Goal: Task Accomplishment & Management: Use online tool/utility

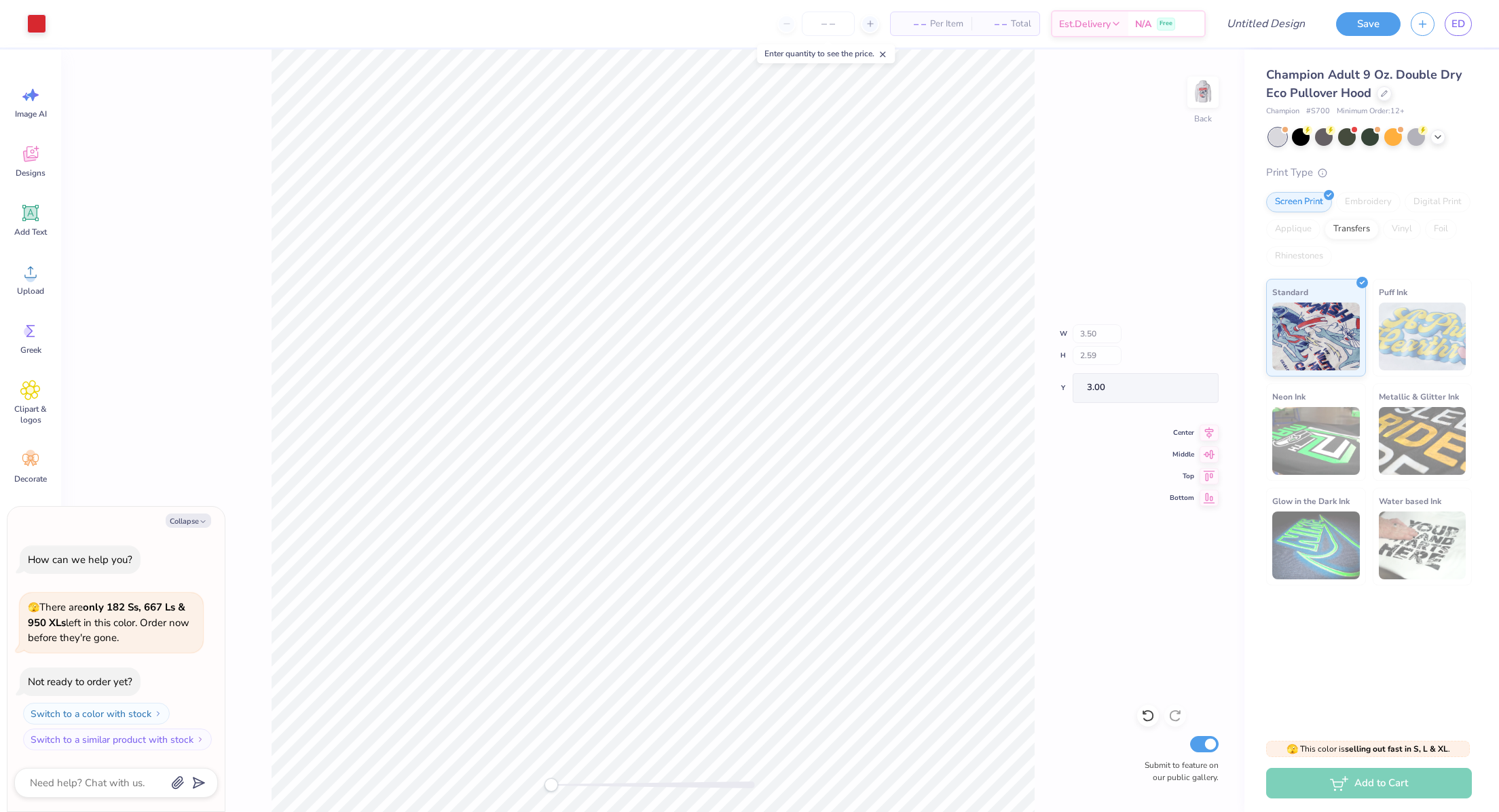
type textarea "x"
type input "1.37"
type input "4.22"
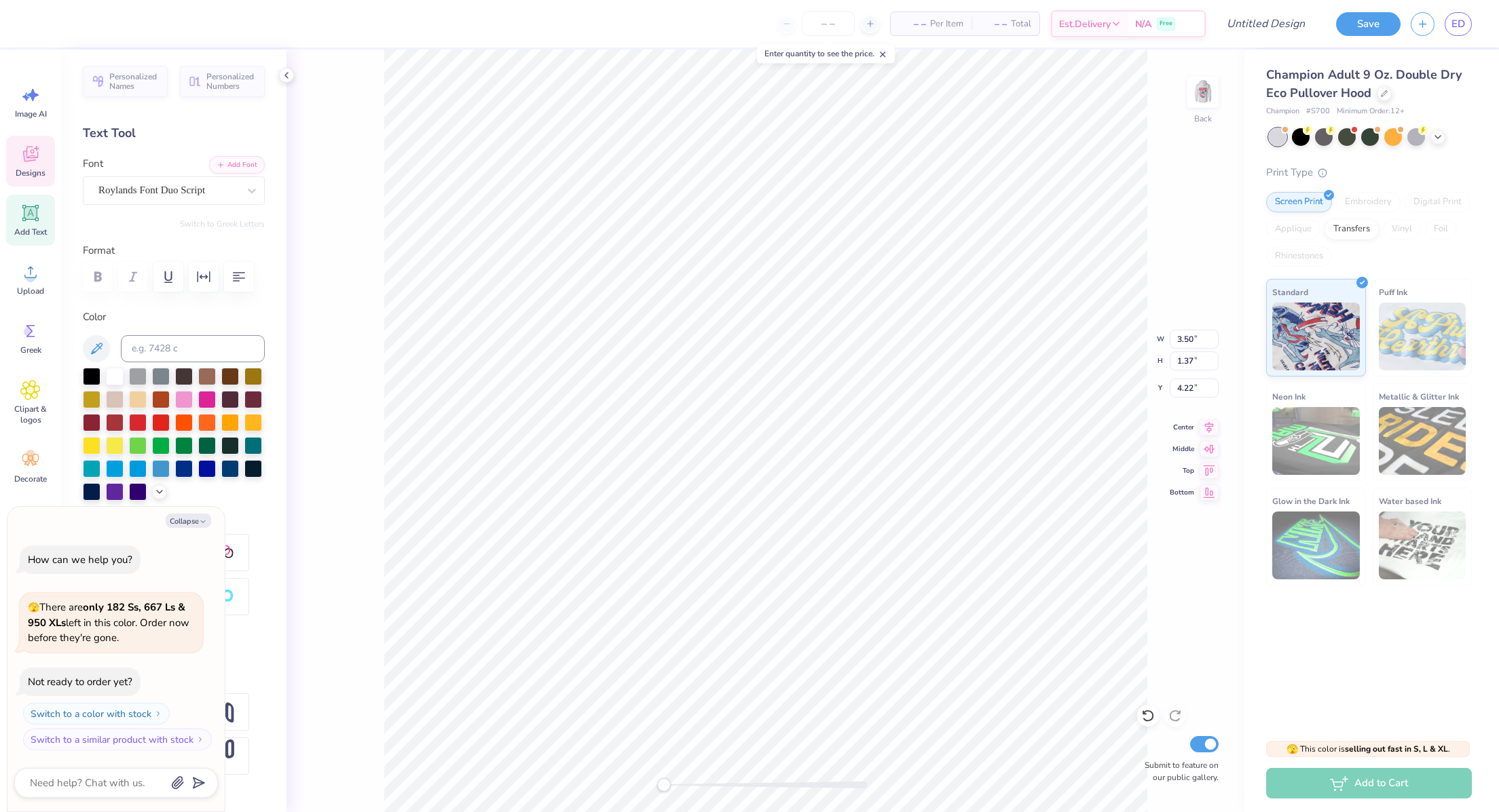
scroll to position [16, 2]
type textarea "x"
type textarea "P"
type textarea "x"
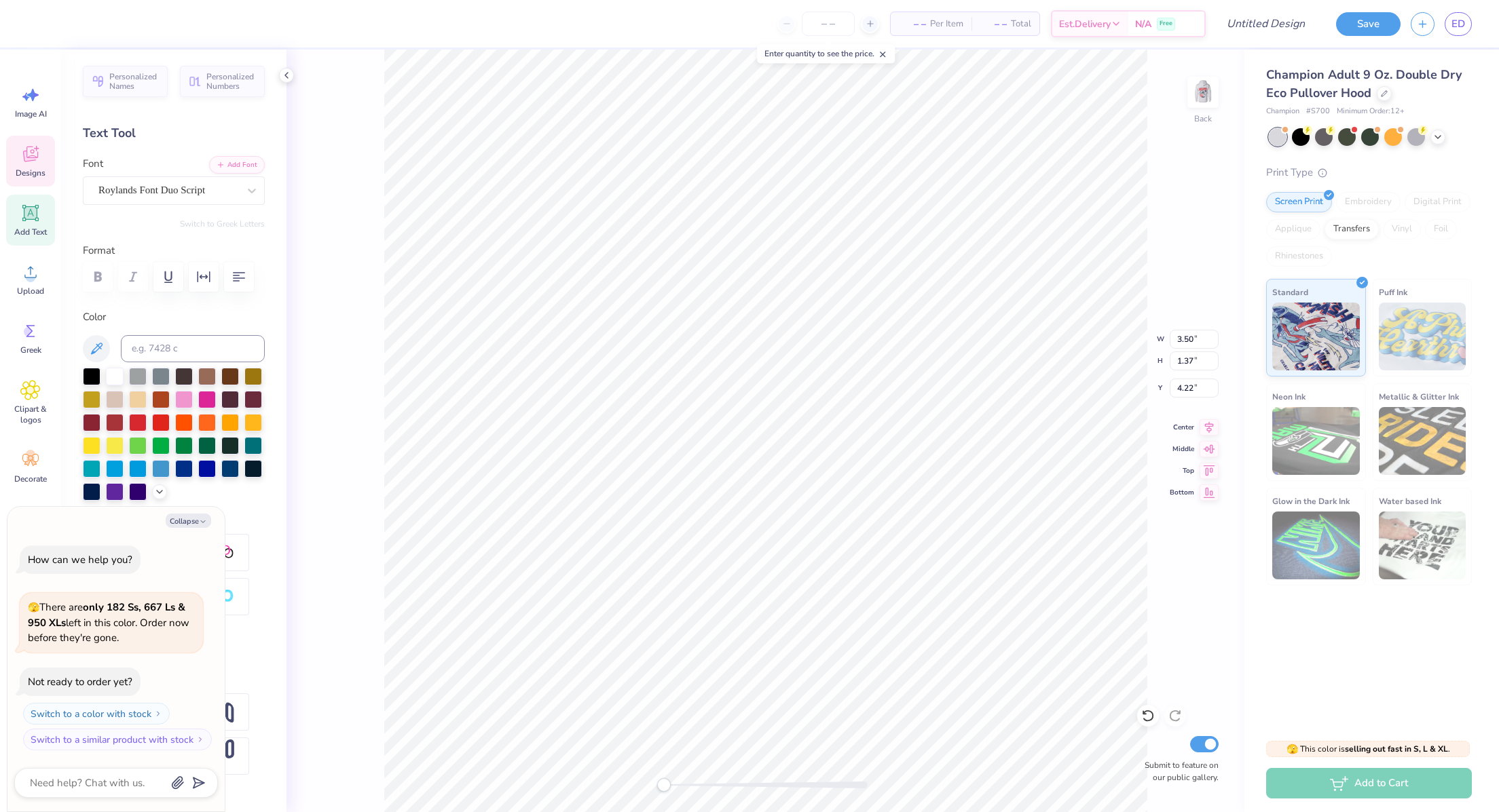
type textarea "Ph"
type textarea "x"
type textarea "Phi"
type textarea "x"
type input "2.54"
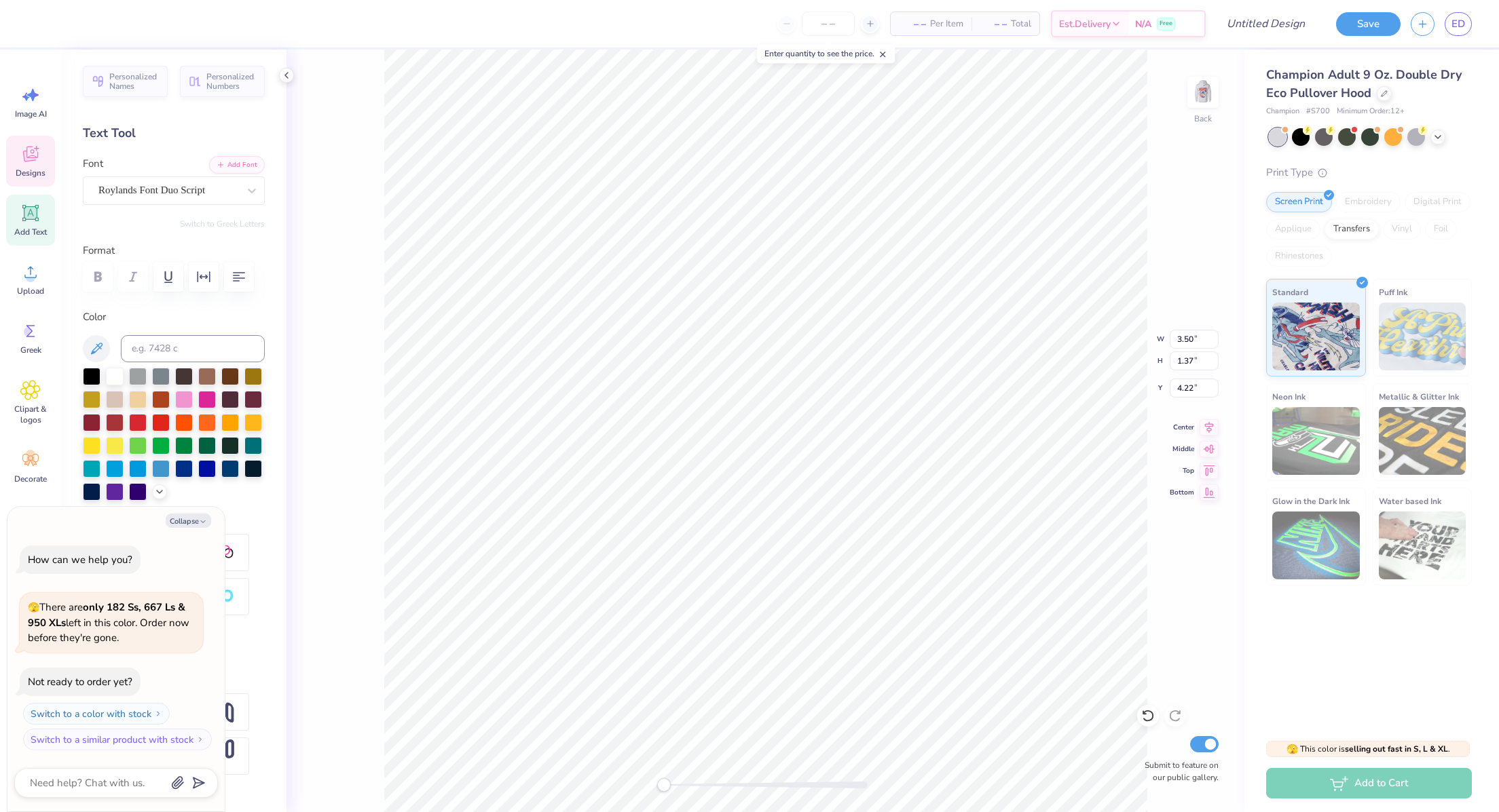
type input "1.04"
type input "3.00"
type textarea "x"
type textarea "A"
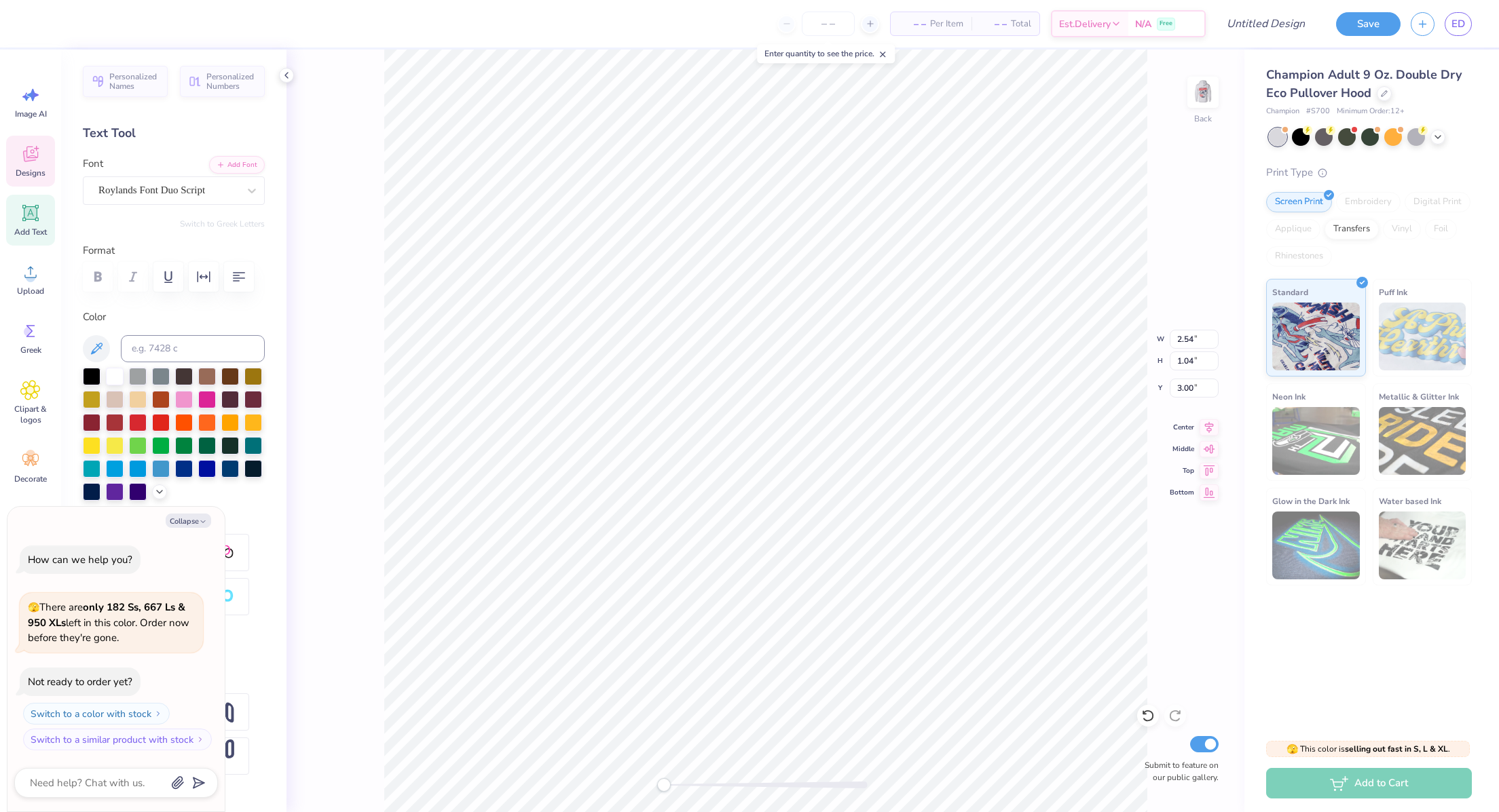
scroll to position [16, 2]
type textarea "x"
type textarea "Al"
type textarea "x"
type textarea "Alp"
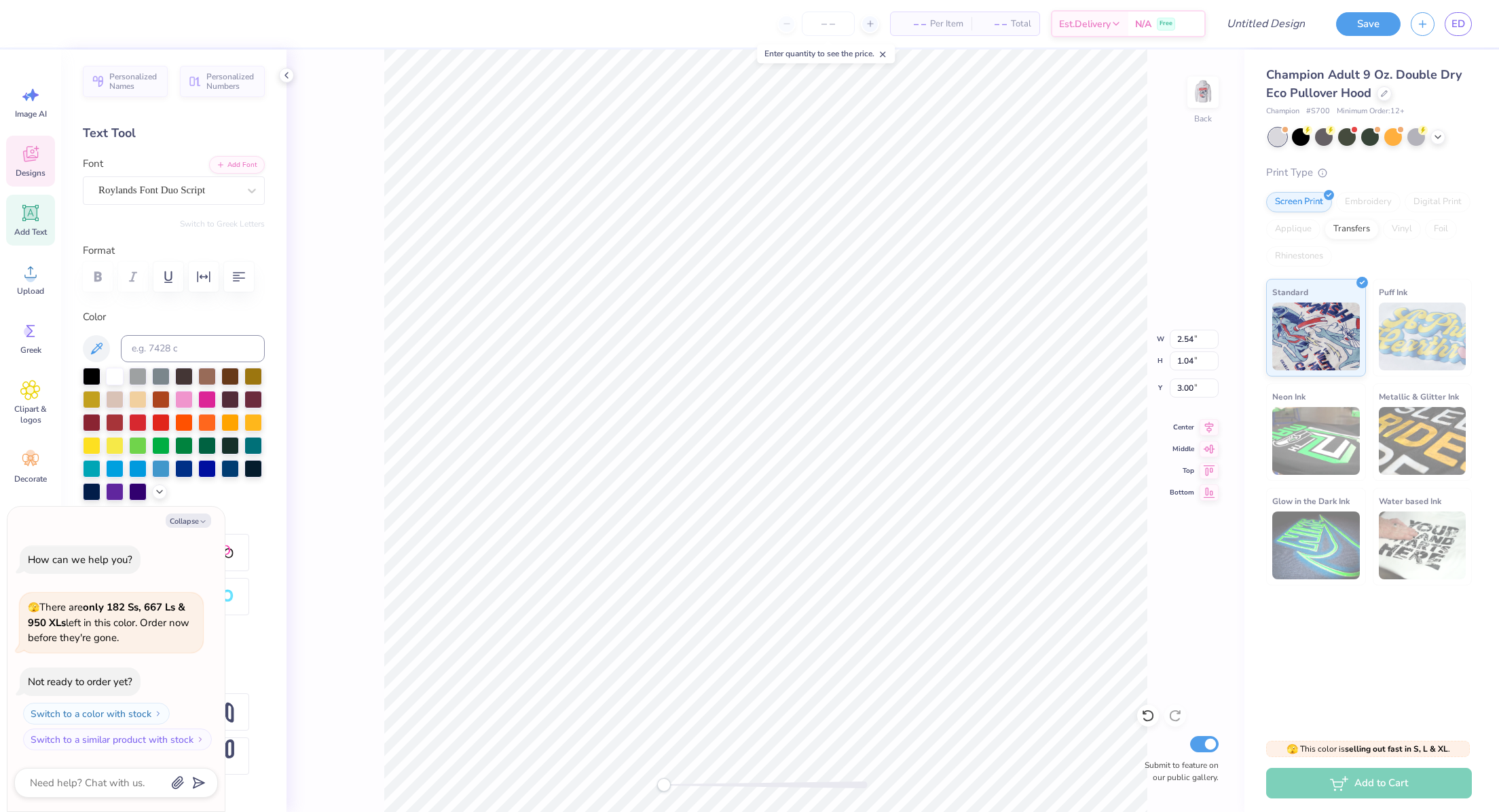
type textarea "x"
type textarea "Alph"
type textarea "x"
type textarea "Alpha"
click at [1439, 128] on div at bounding box center [1438, 136] width 15 height 15
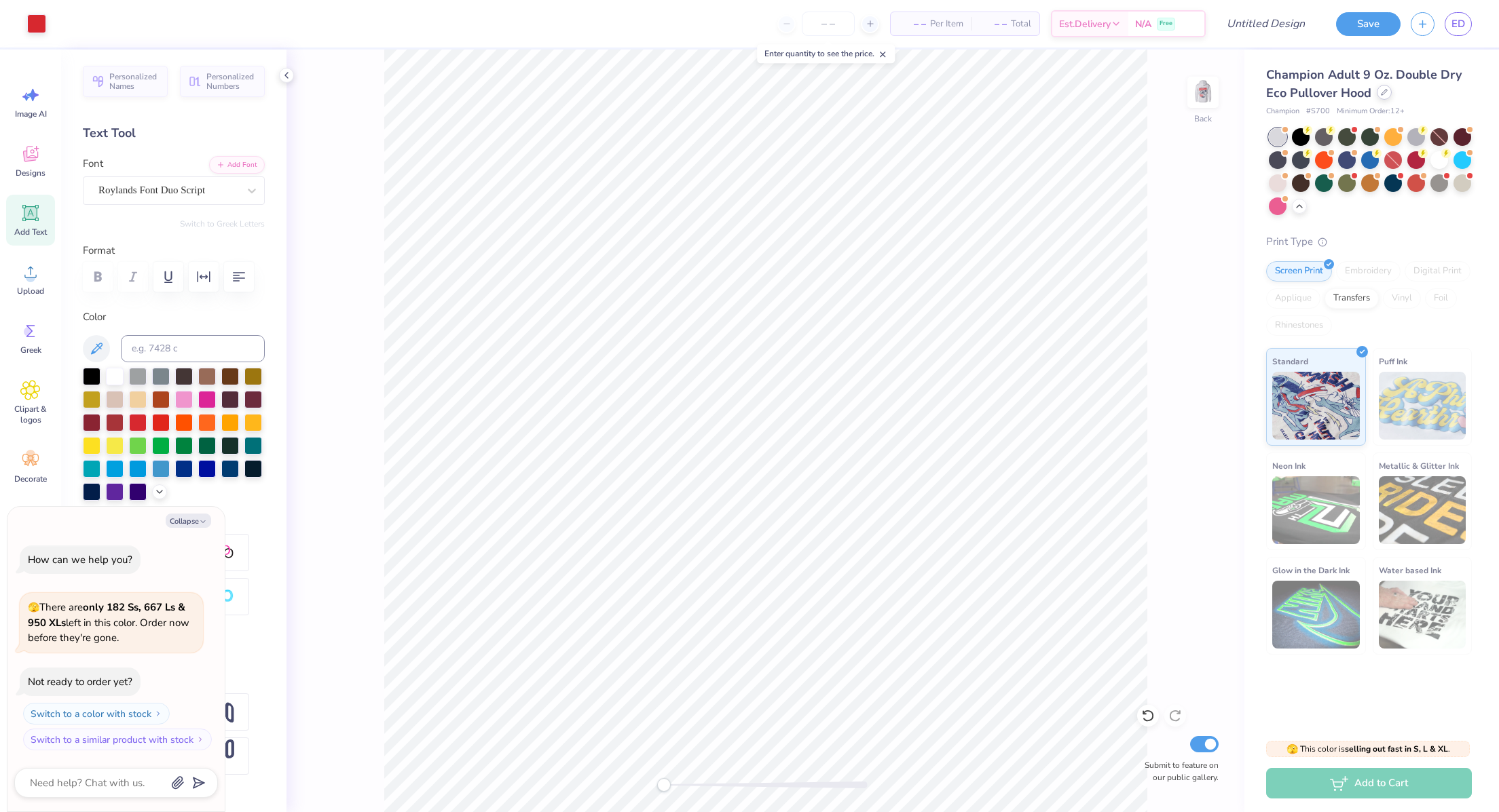
click at [1385, 99] on div at bounding box center [1384, 92] width 15 height 15
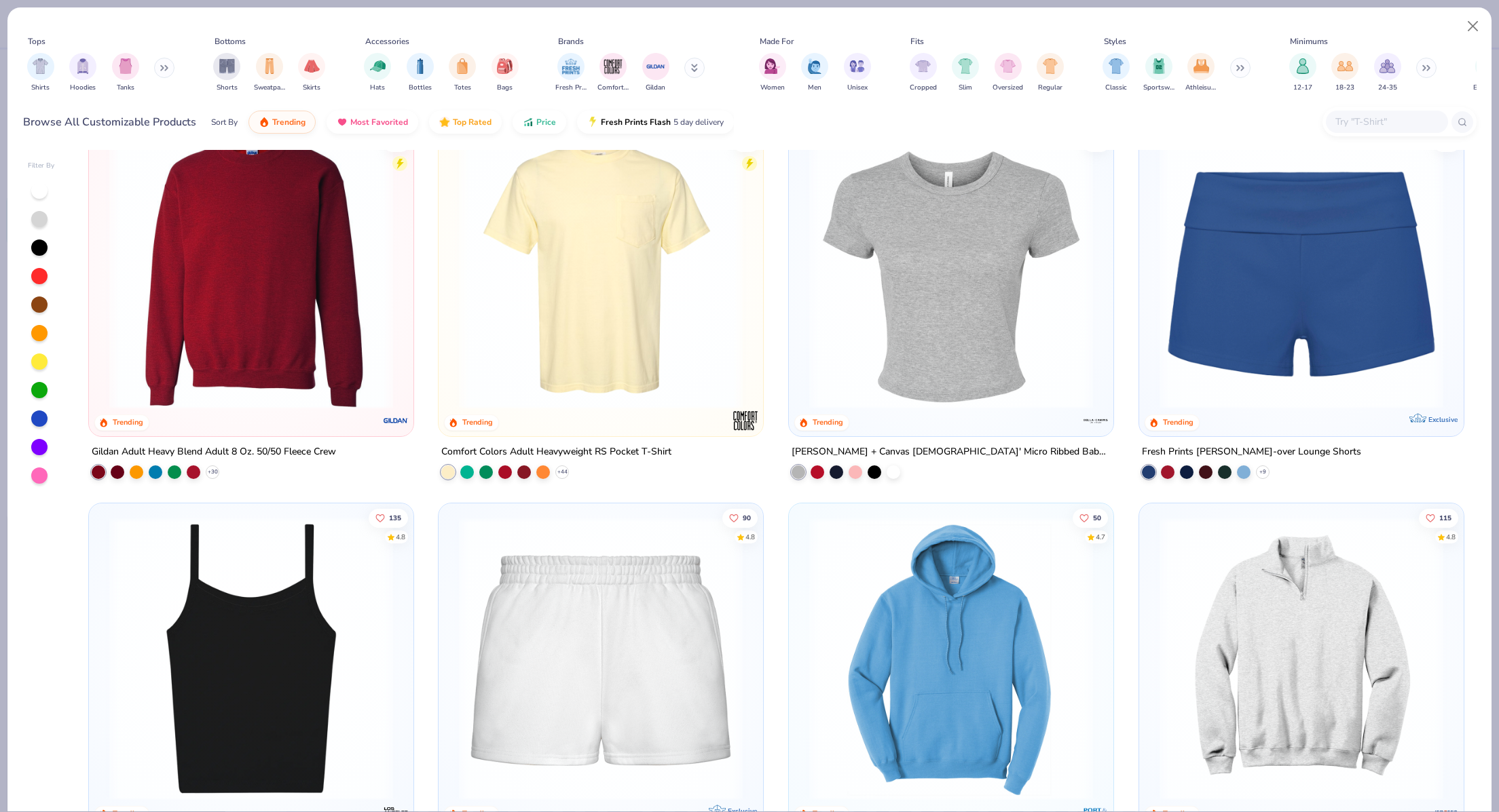
scroll to position [1165, 0]
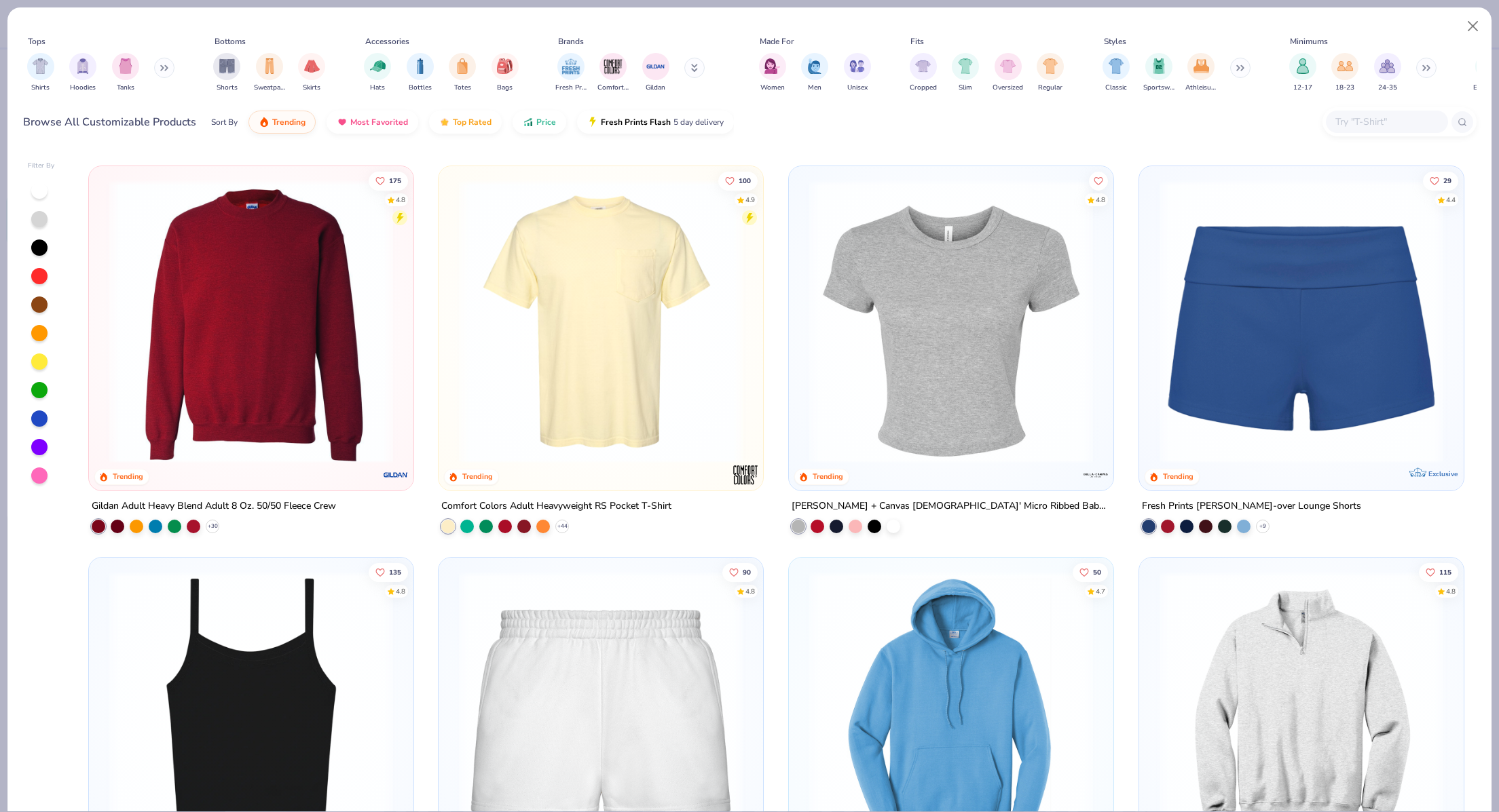
click at [266, 427] on img at bounding box center [251, 322] width 298 height 283
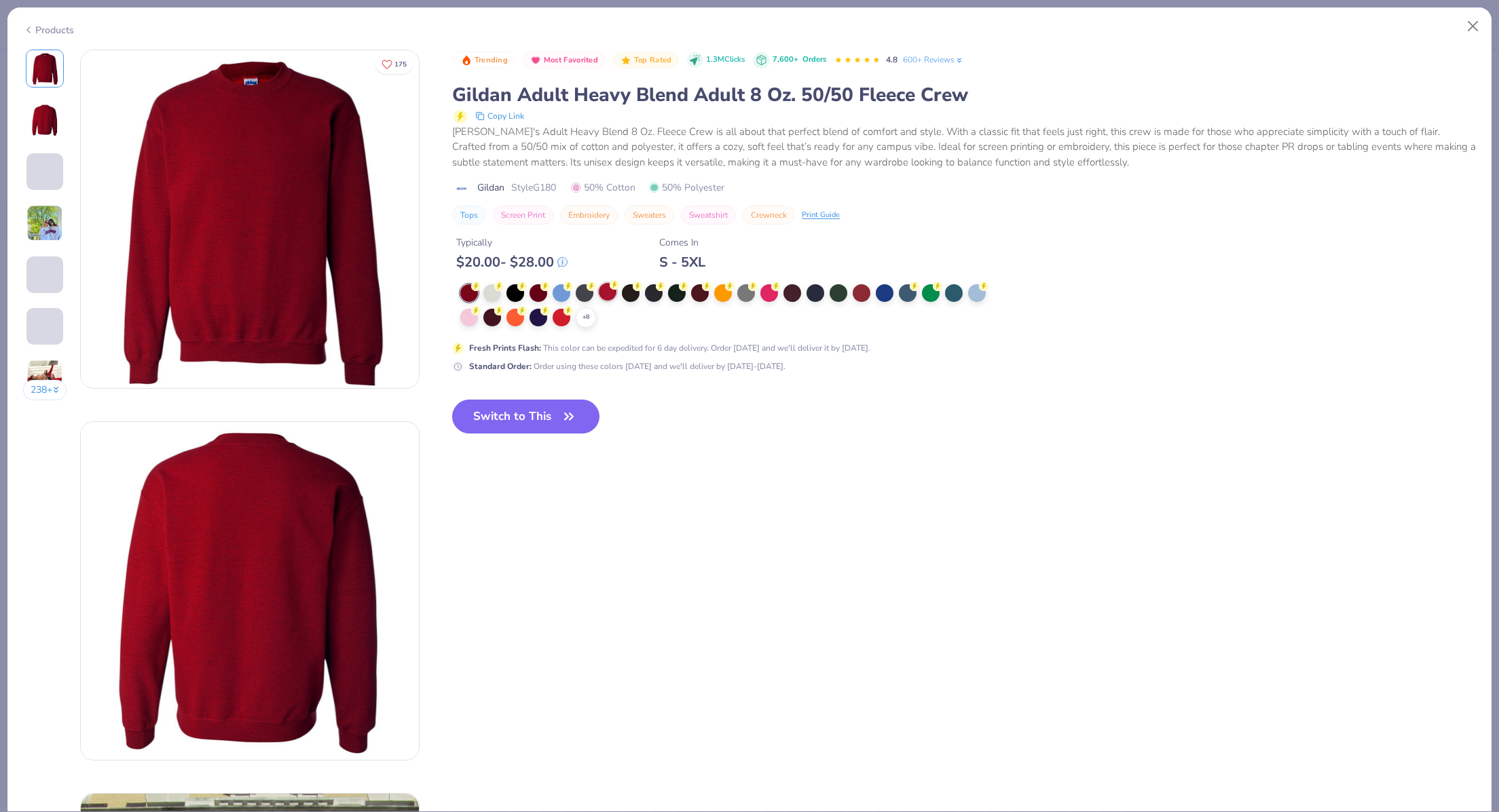
click at [609, 294] on div at bounding box center [607, 292] width 18 height 18
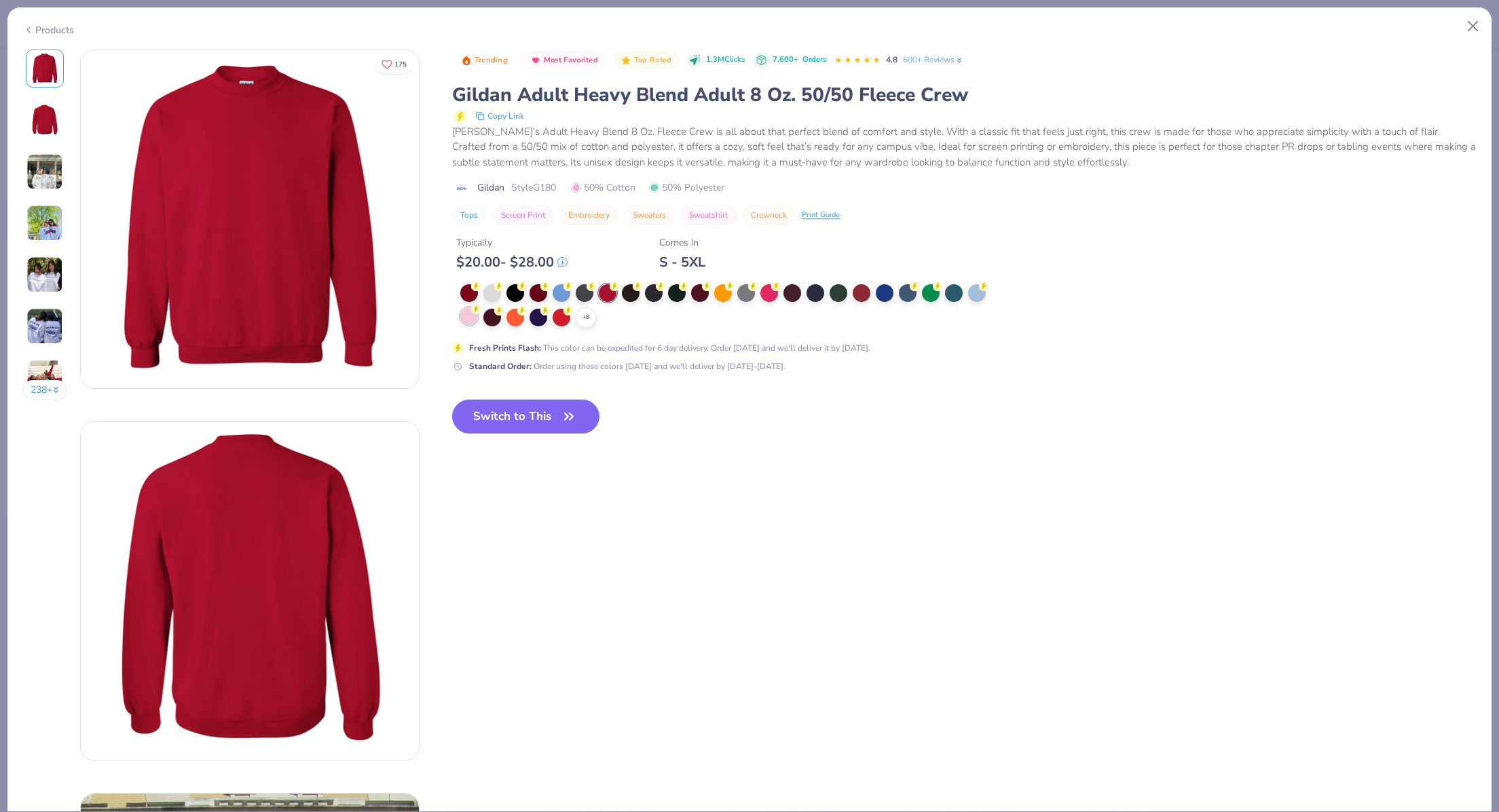
click at [473, 317] on div at bounding box center [469, 316] width 18 height 18
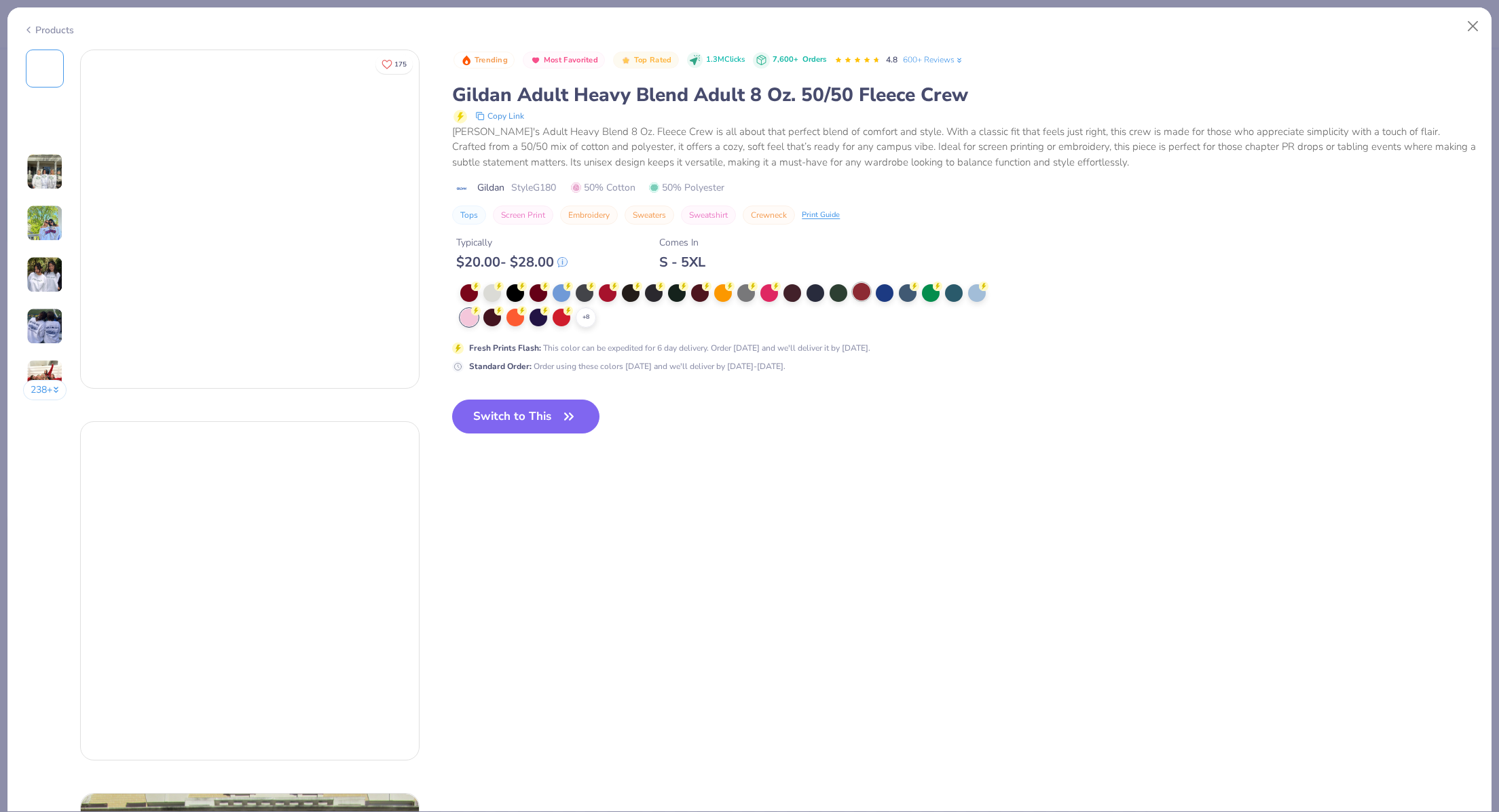
click at [854, 295] on div at bounding box center [861, 292] width 18 height 18
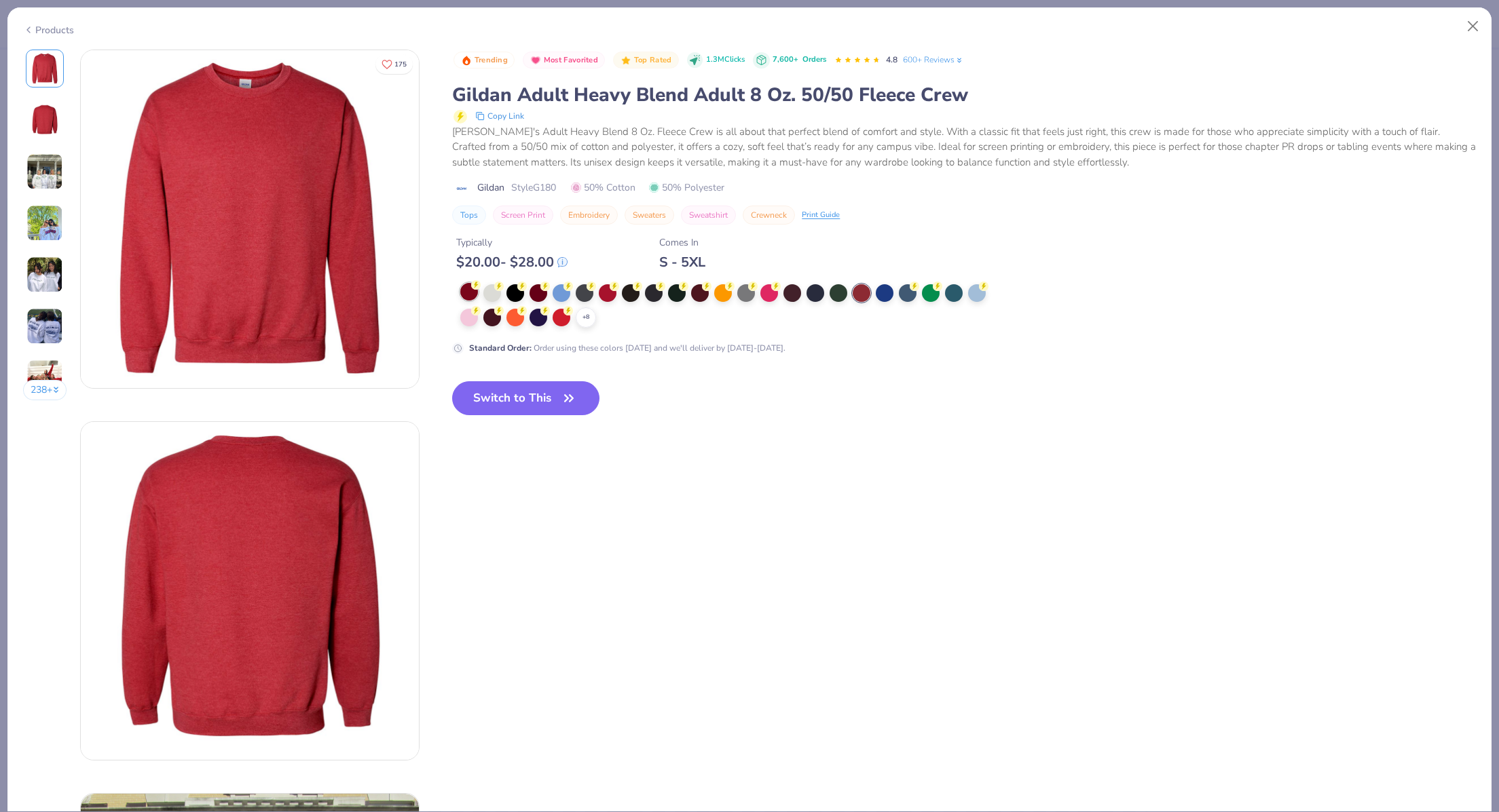
click at [469, 288] on div at bounding box center [469, 292] width 18 height 18
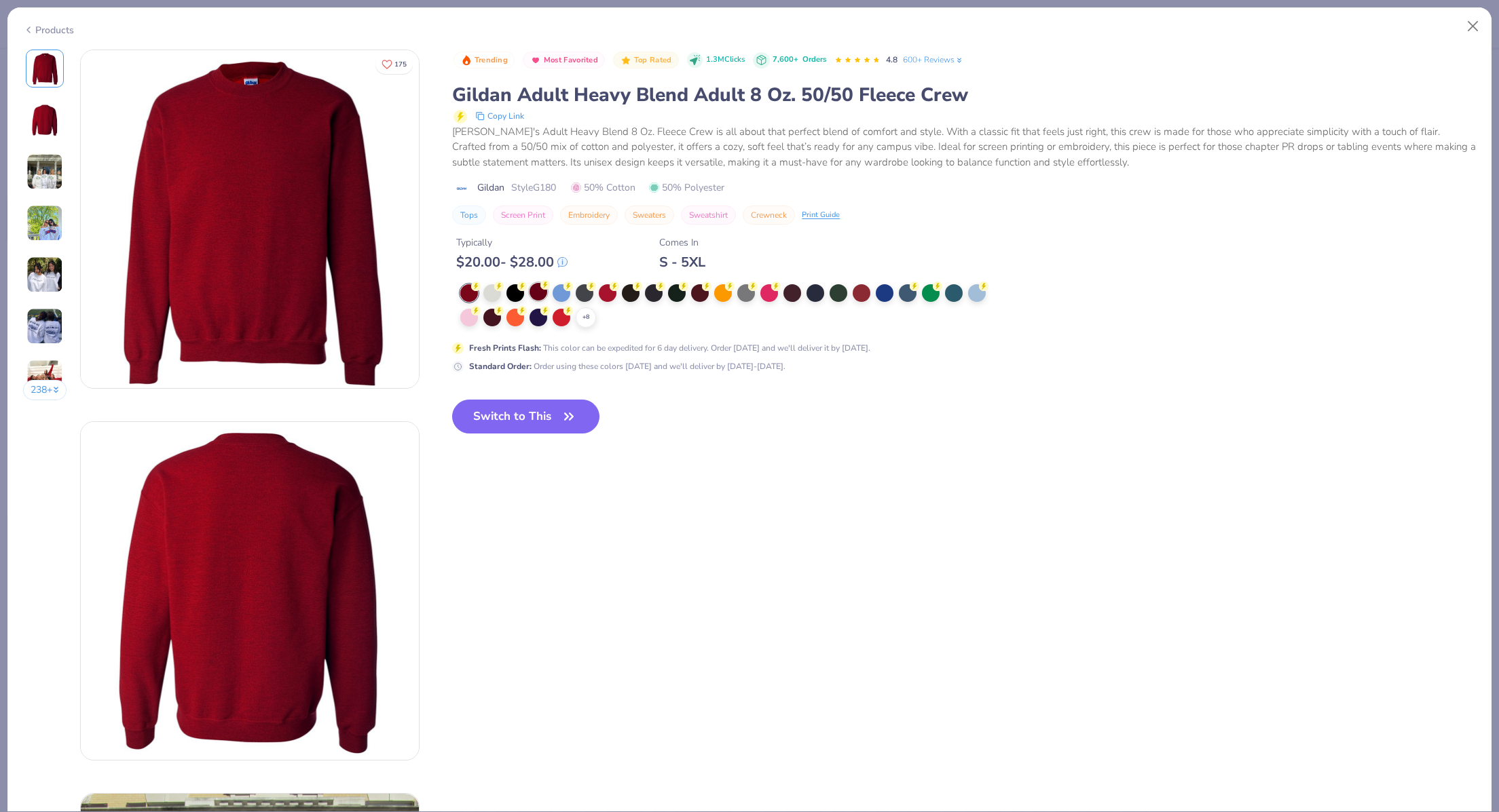
click at [542, 295] on div at bounding box center [538, 292] width 18 height 18
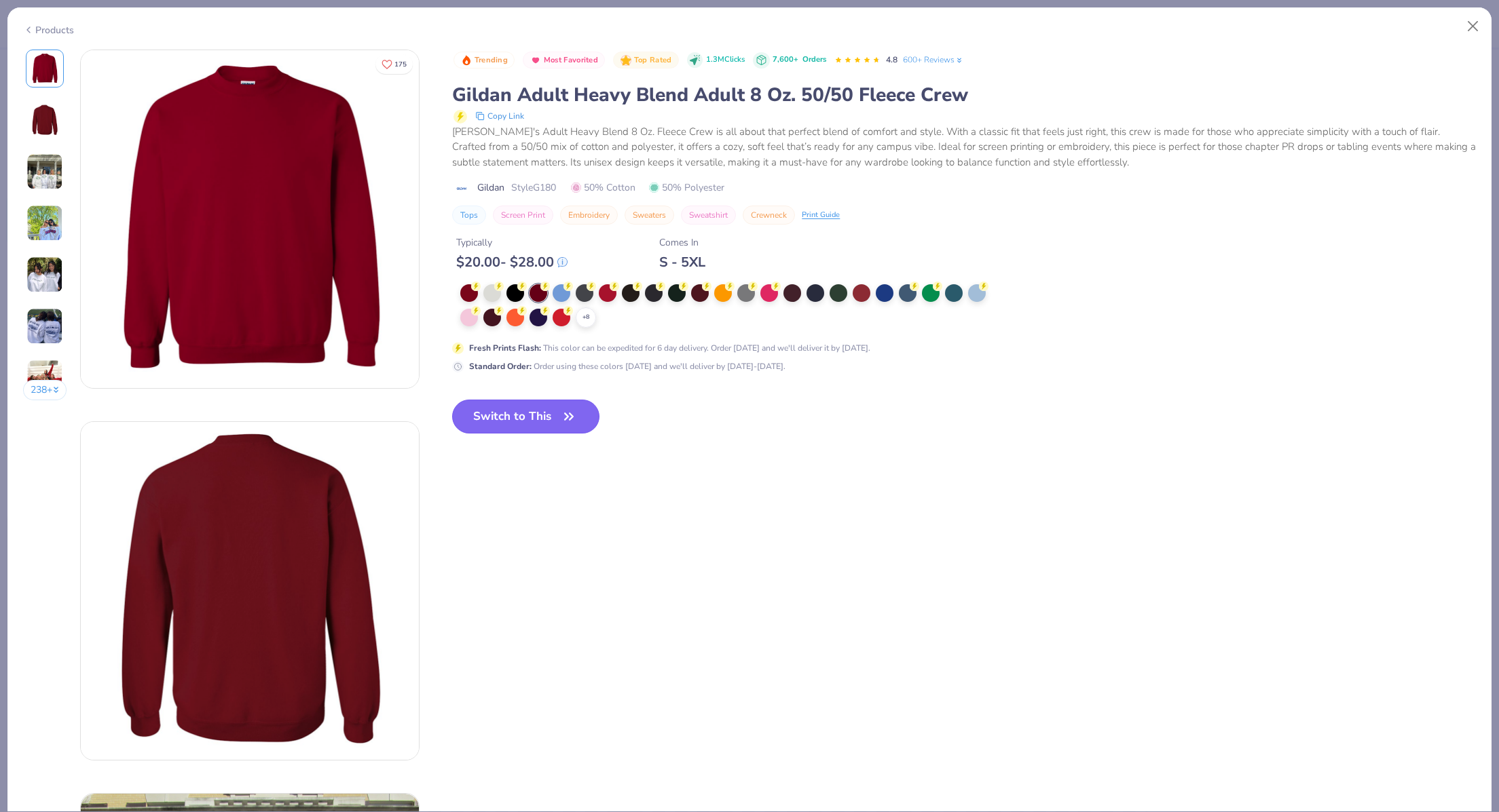
click at [519, 418] on button "Switch to This" at bounding box center [526, 416] width 148 height 34
click at [516, 422] on button "Switch to This" at bounding box center [526, 416] width 148 height 34
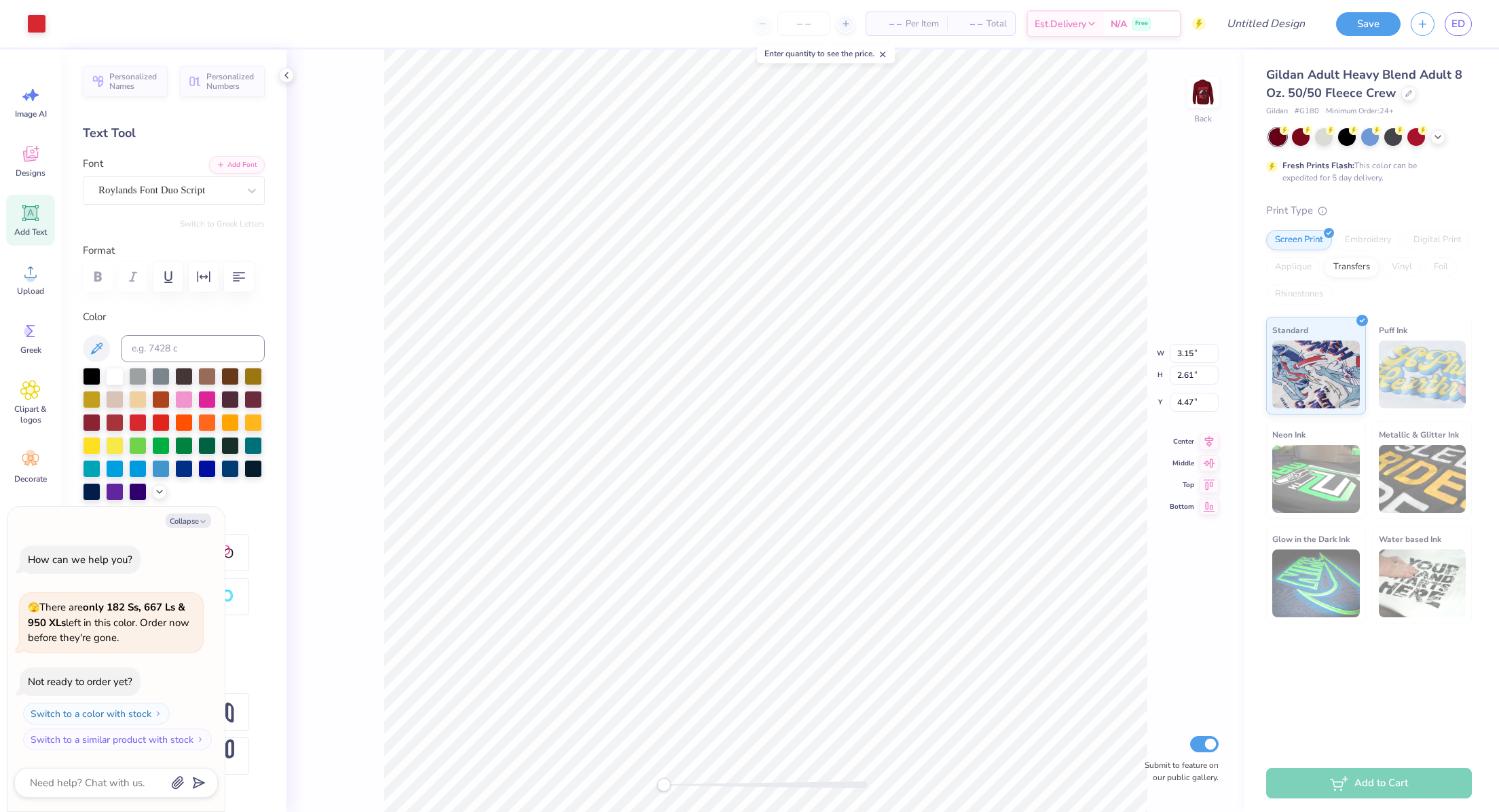
type textarea "x"
type input "3.00"
click at [36, 23] on div at bounding box center [36, 22] width 19 height 19
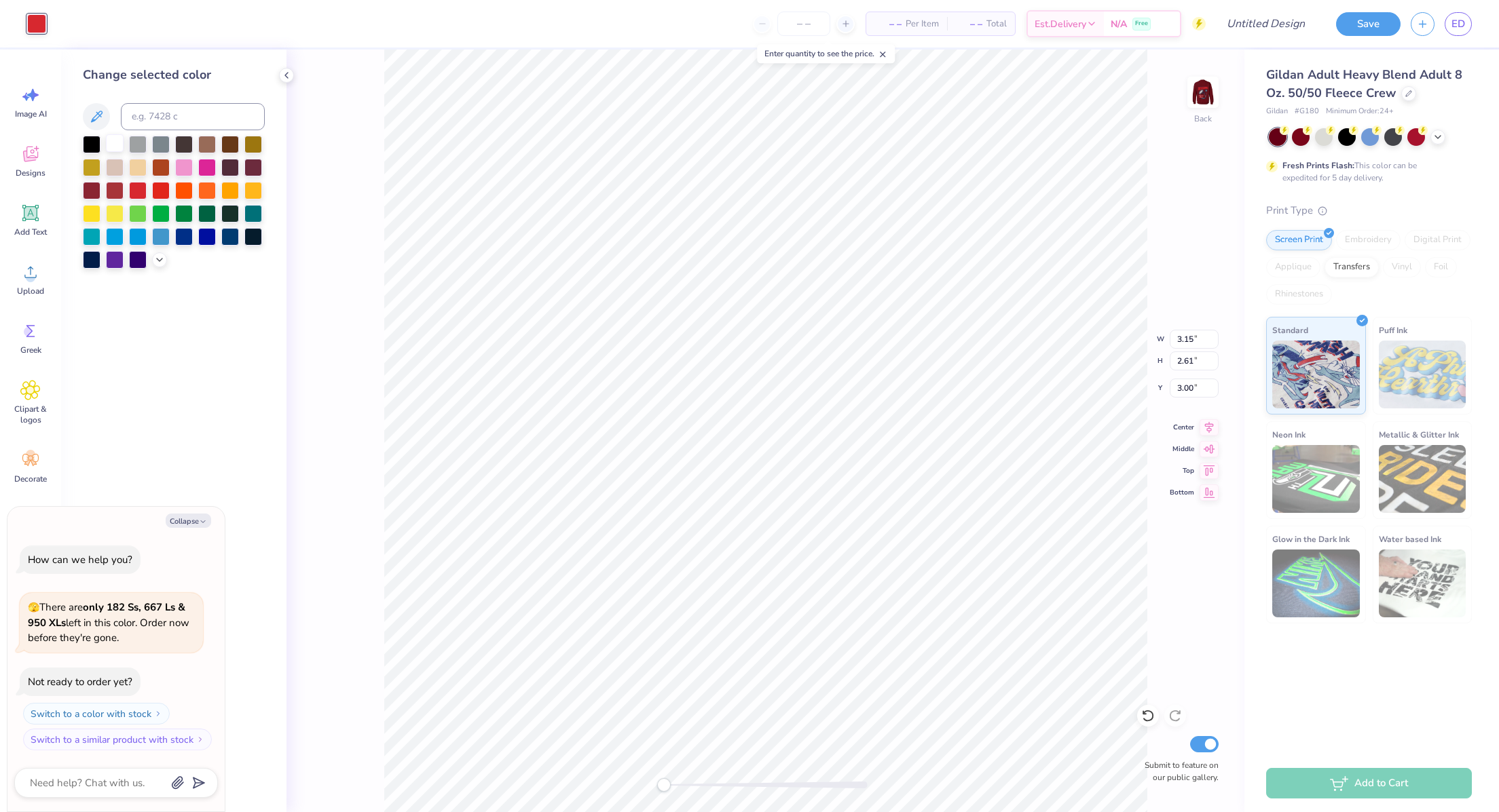
click at [117, 147] on div at bounding box center [114, 142] width 18 height 18
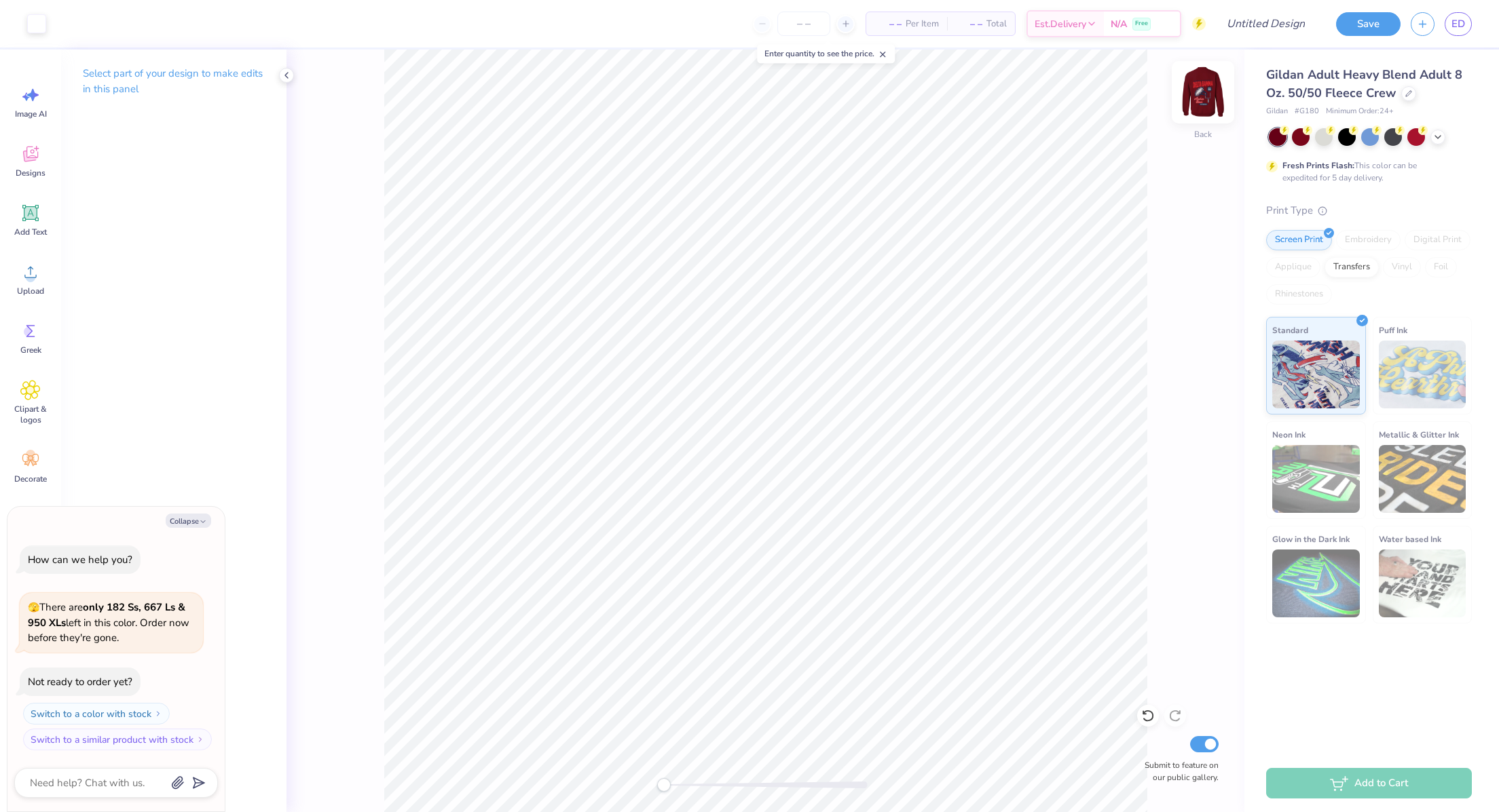
click at [1215, 90] on img at bounding box center [1202, 92] width 54 height 54
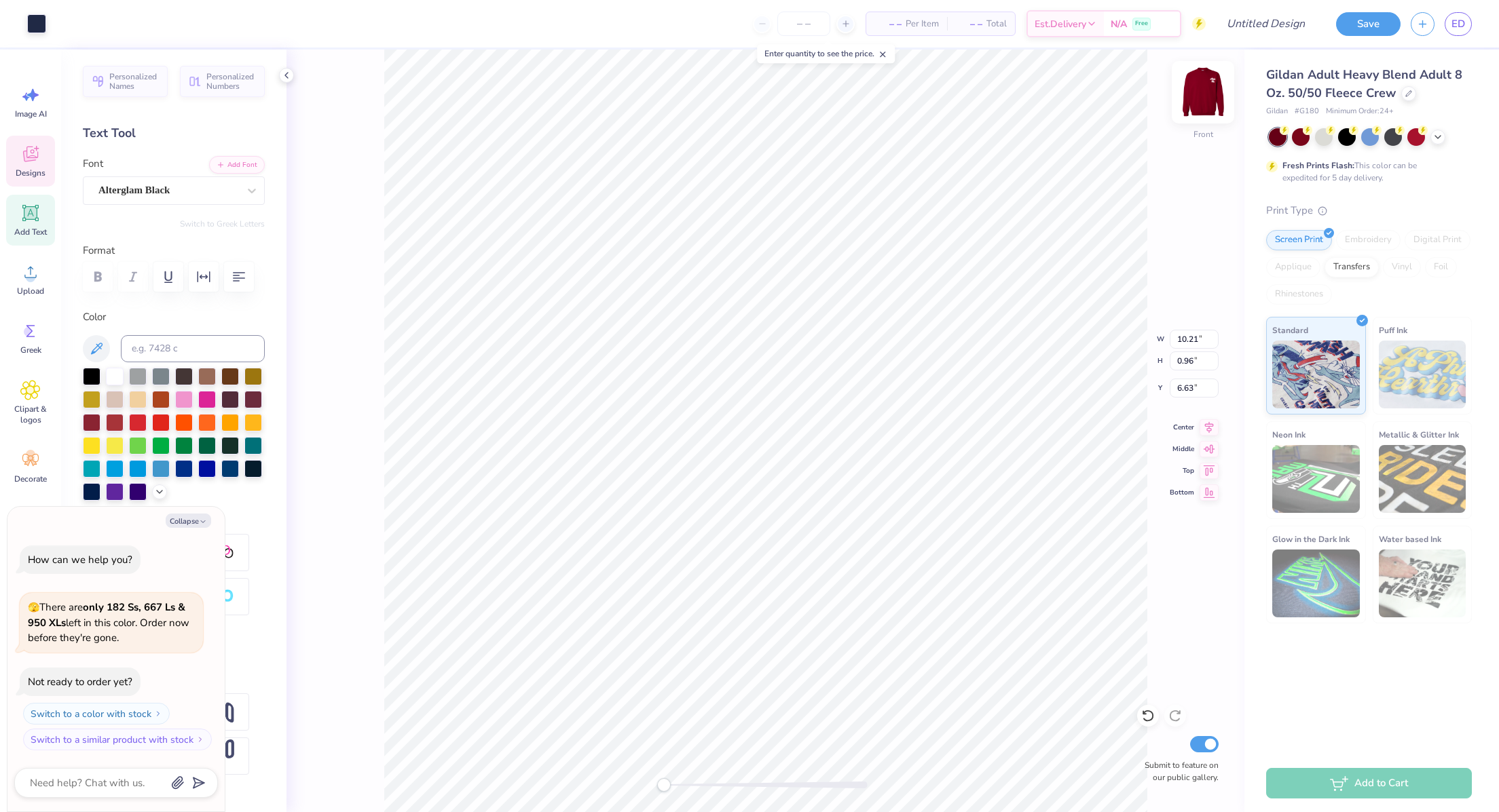
scroll to position [16, 2]
type textarea "x"
type textarea "B"
type textarea "x"
type textarea "Bo"
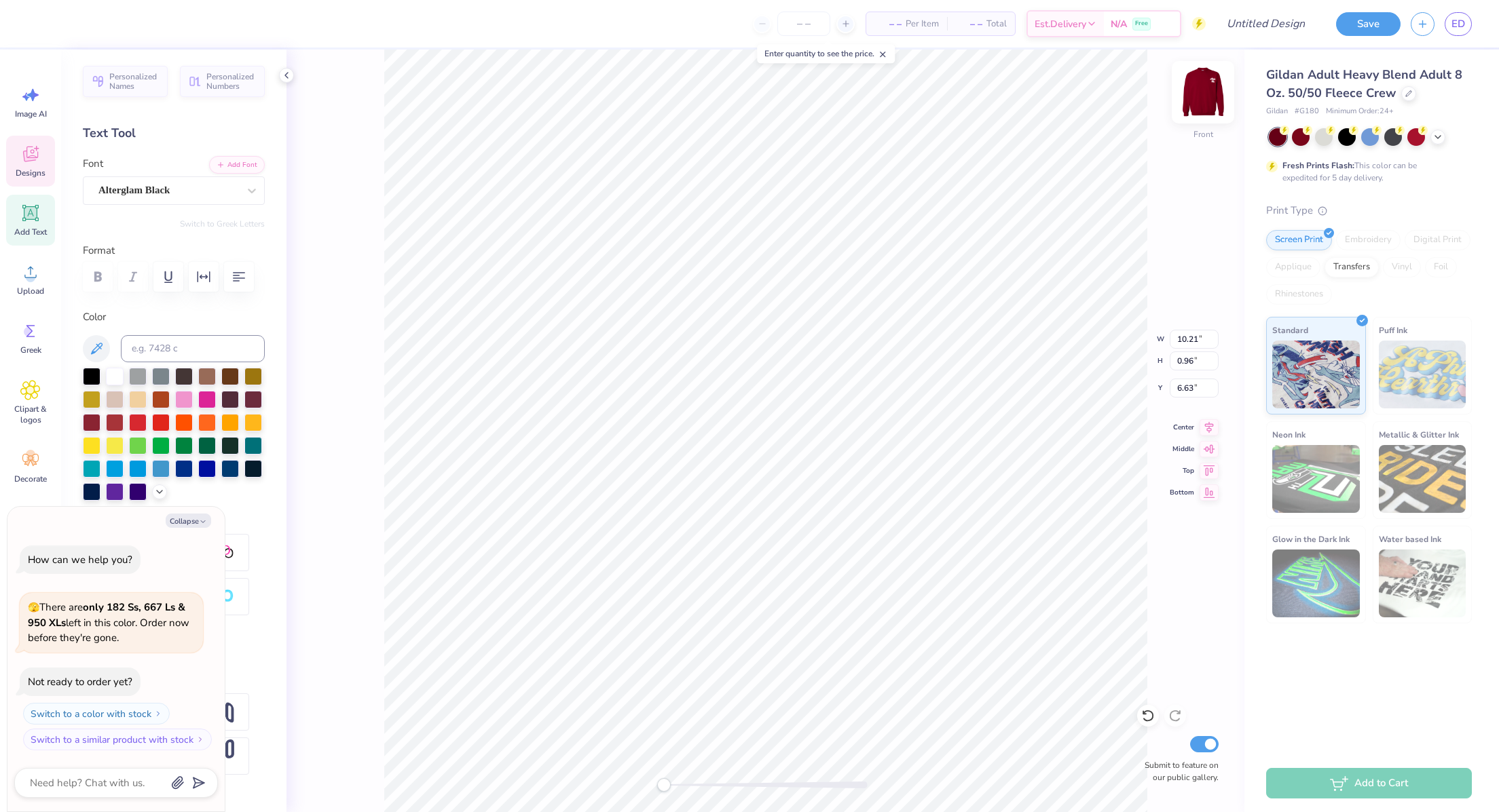
type textarea "x"
type textarea "[PERSON_NAME]"
type textarea "x"
type textarea "[GEOGRAPHIC_DATA]"
type textarea "x"
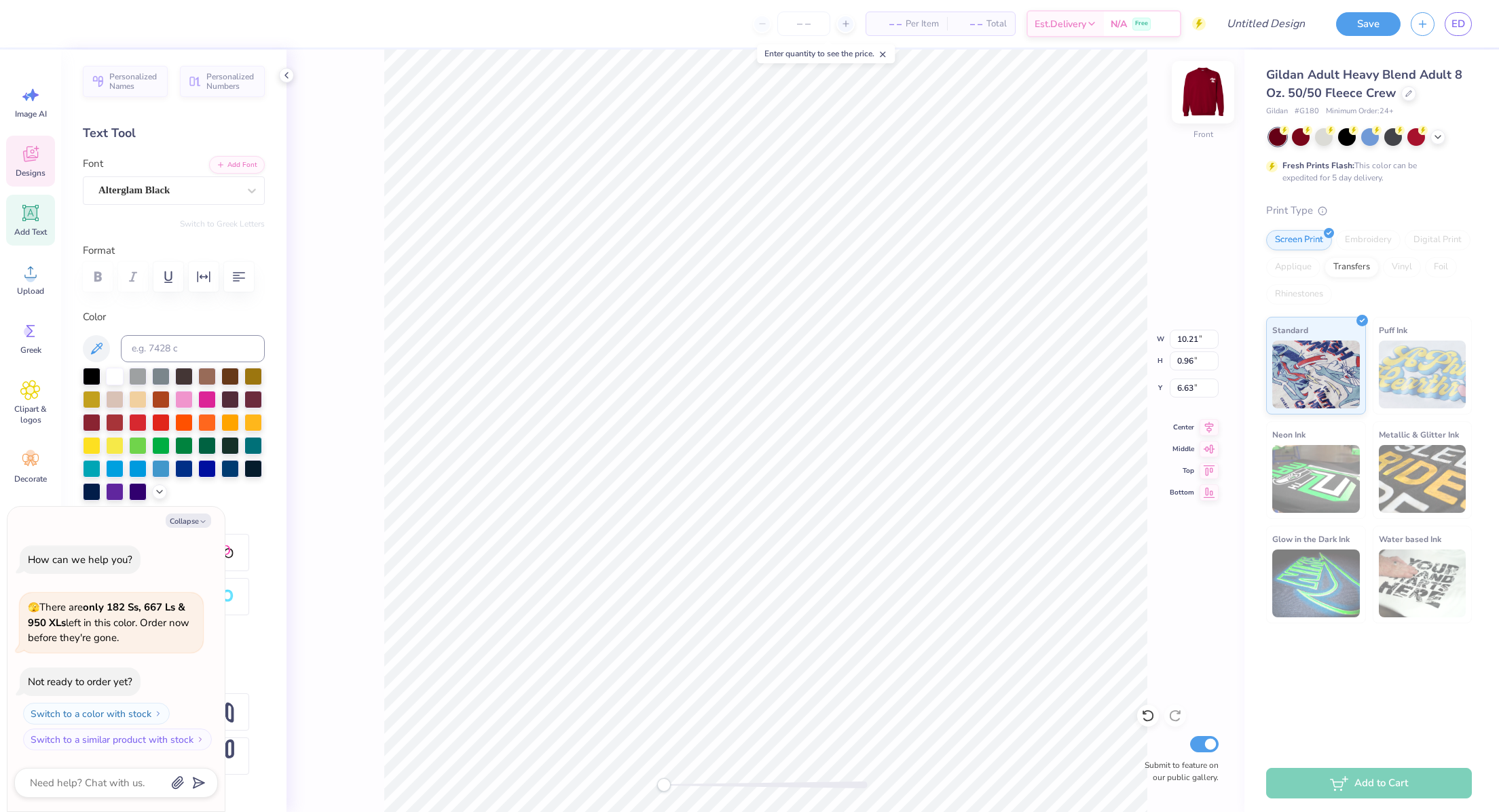
type textarea "BO"
type textarea "x"
type textarea "BOS"
type textarea "x"
type textarea "[PERSON_NAME]"
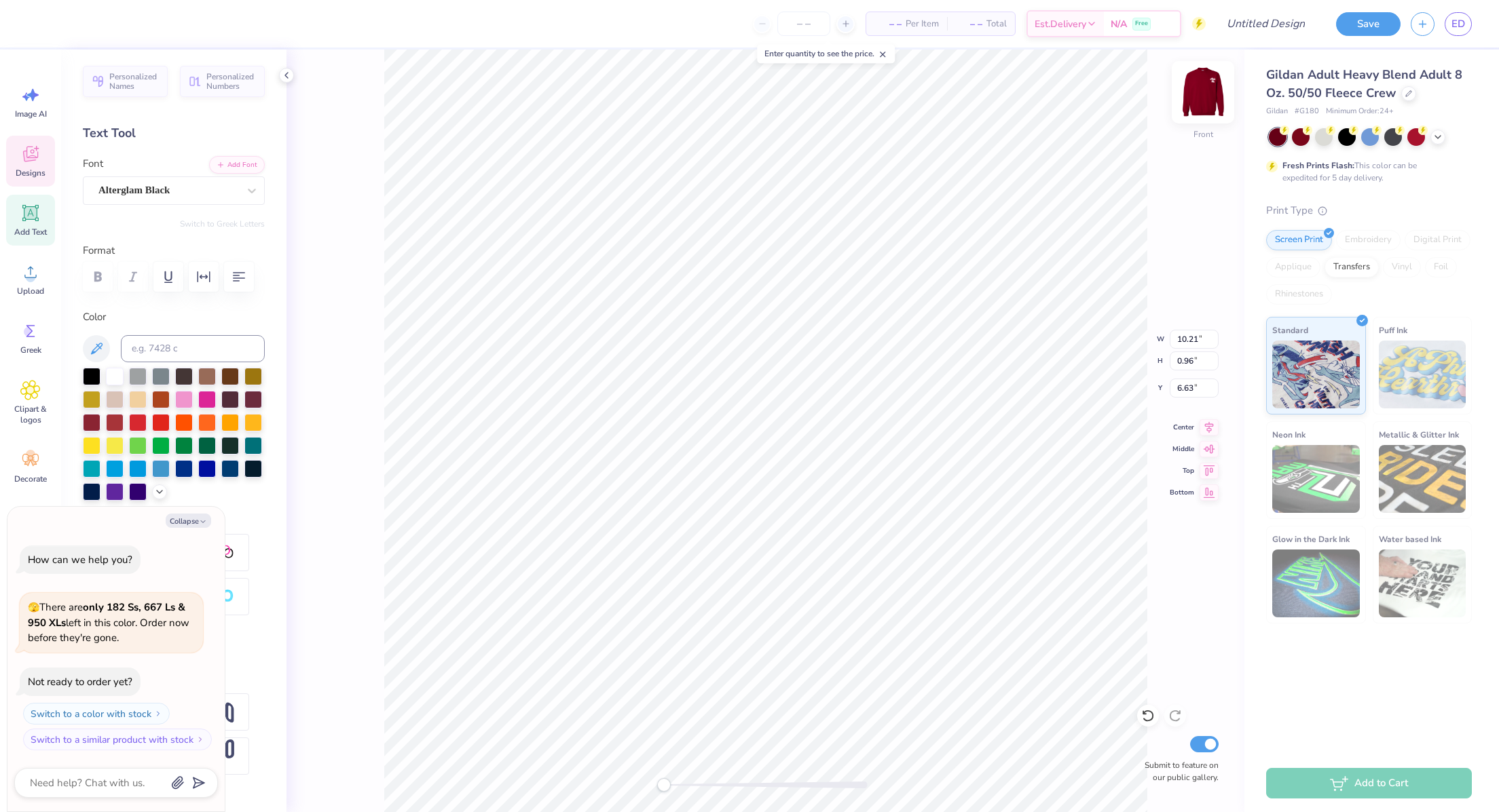
type textarea "x"
type textarea "[GEOGRAPHIC_DATA]"
type textarea "x"
type textarea "[GEOGRAPHIC_DATA] U"
type textarea "x"
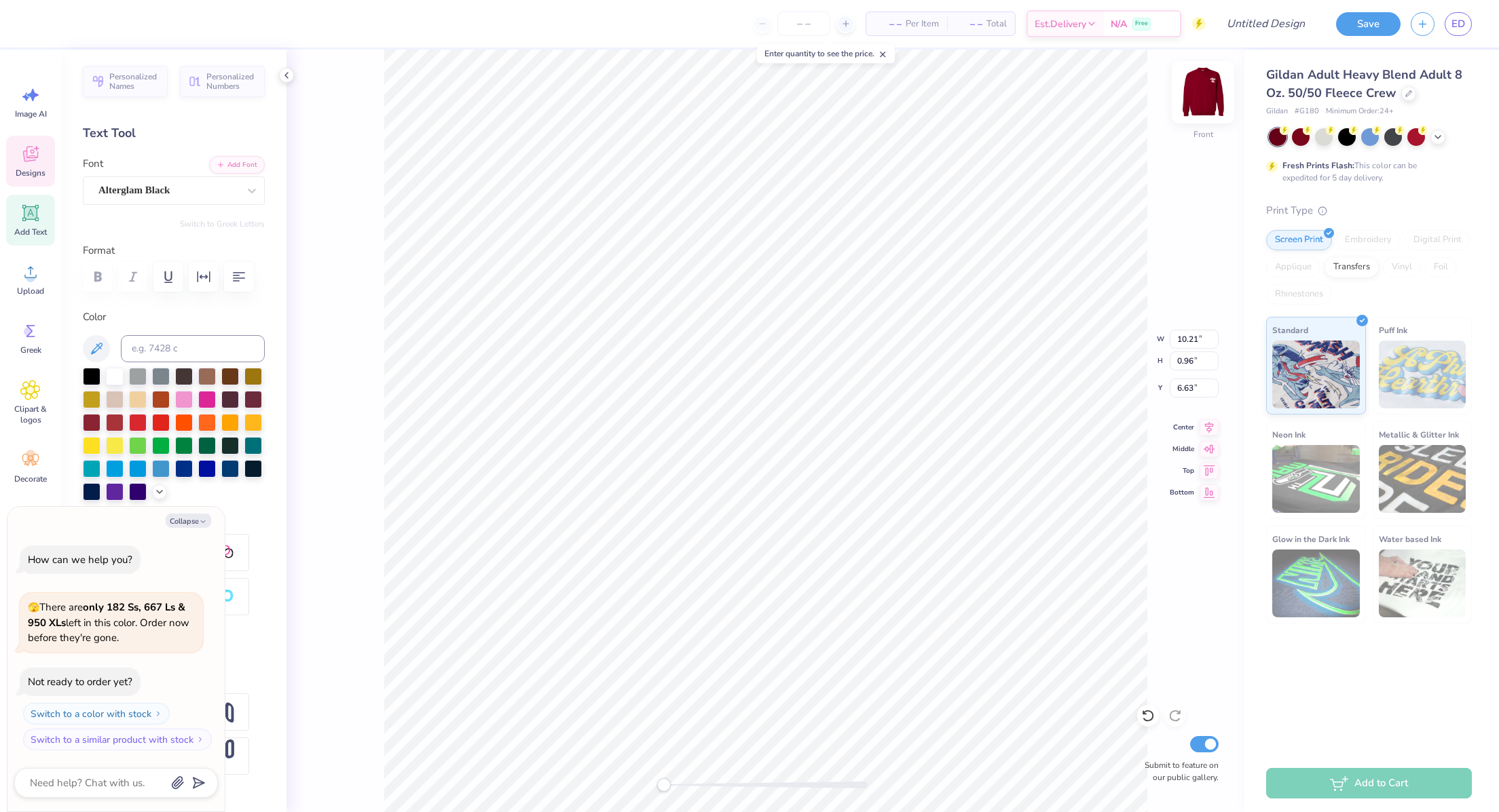
type textarea "BOSTON UN"
type textarea "x"
type textarea "[GEOGRAPHIC_DATA]"
type textarea "x"
type textarea "[GEOGRAPHIC_DATA]"
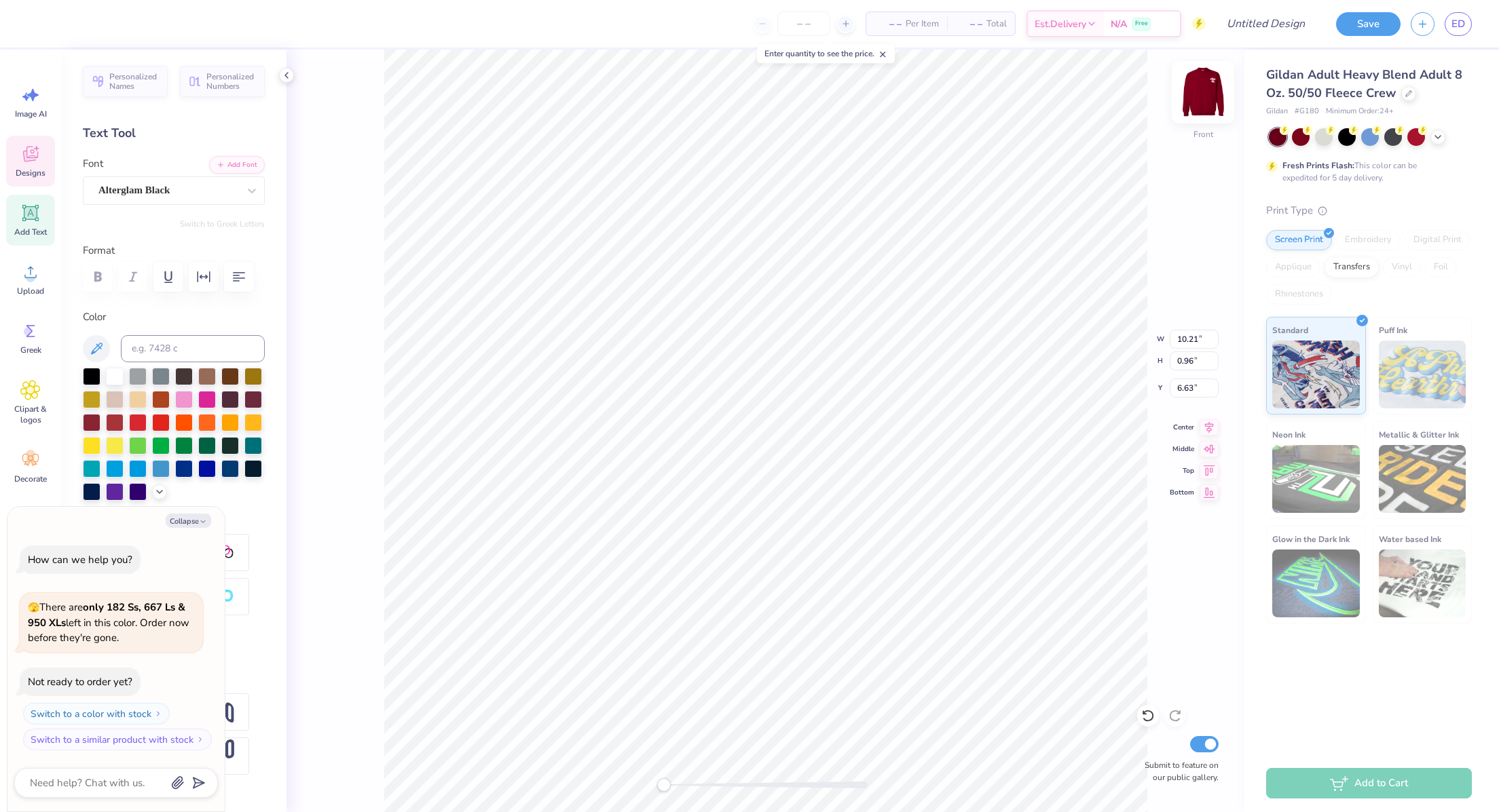
type textarea "x"
type textarea "BOSTON UNIVER"
type textarea "x"
type textarea "BOSTON UNIVERSI"
type textarea "x"
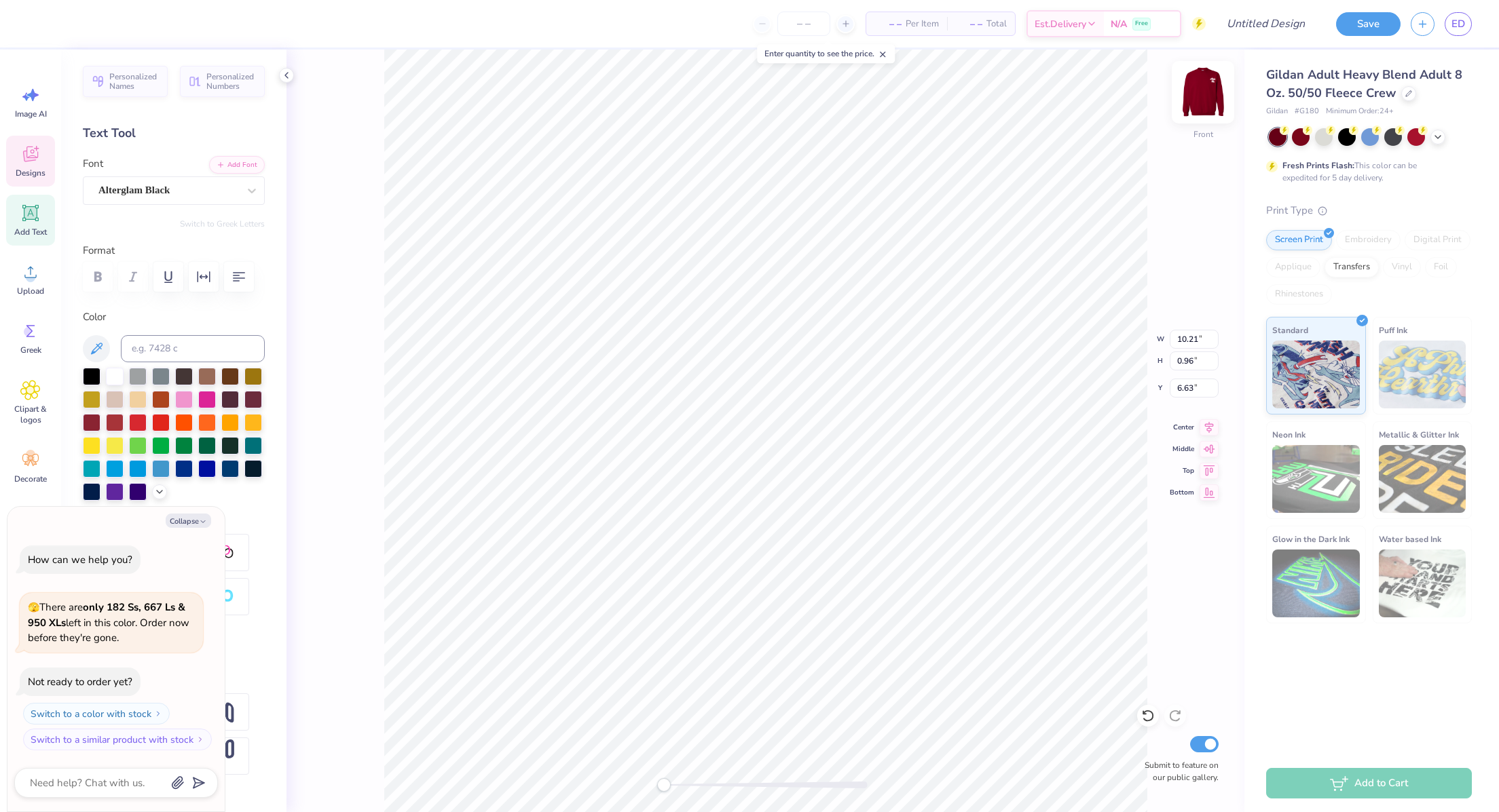
type textarea "BOSTON UNIVERSIT"
type textarea "x"
type textarea "[GEOGRAPHIC_DATA]"
type textarea "x"
type textarea "[GEOGRAPHIC_DATA]"
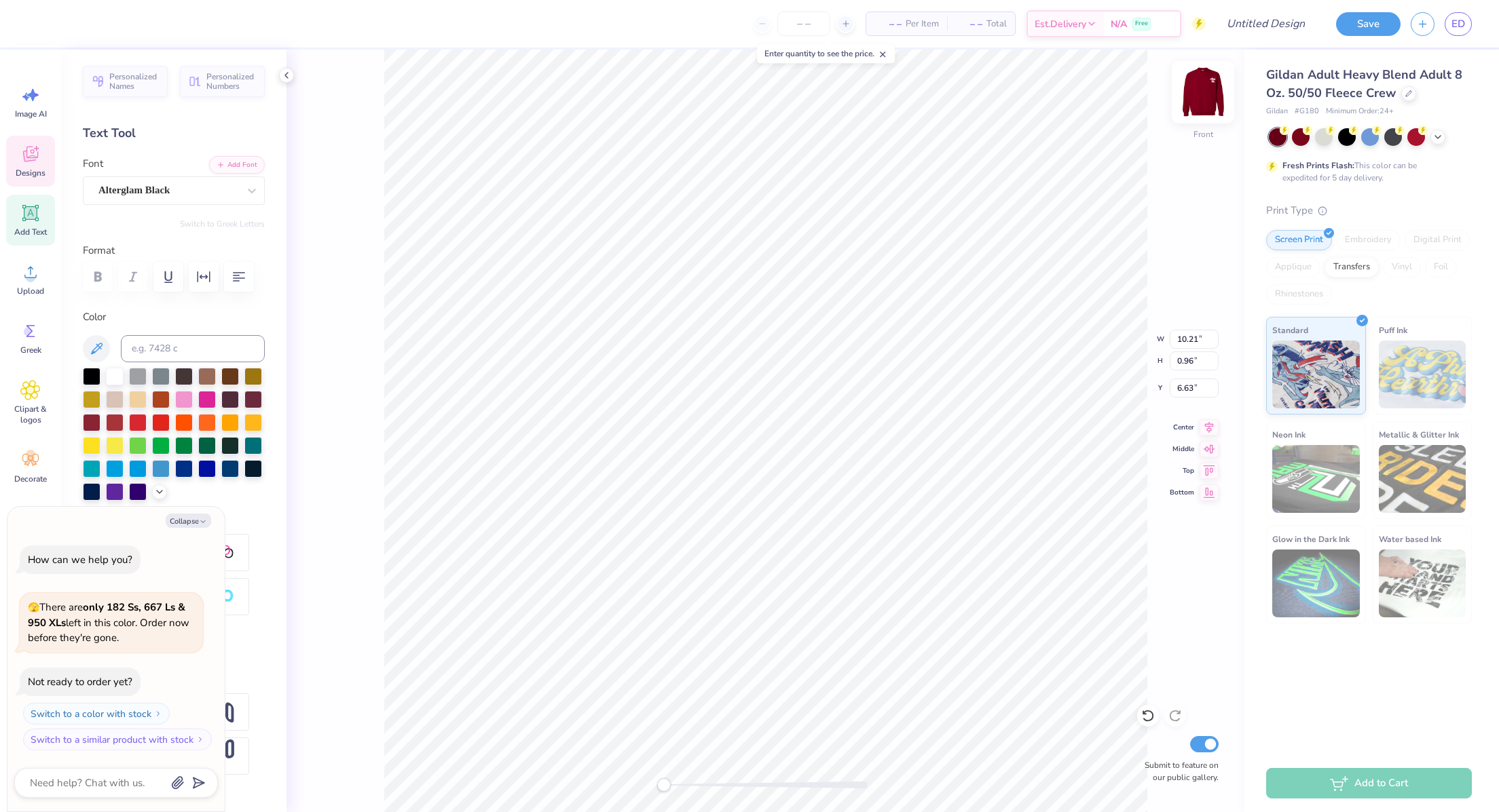
scroll to position [16, 6]
type textarea "x"
type input "11.61"
type input "4.13"
type input "7.16"
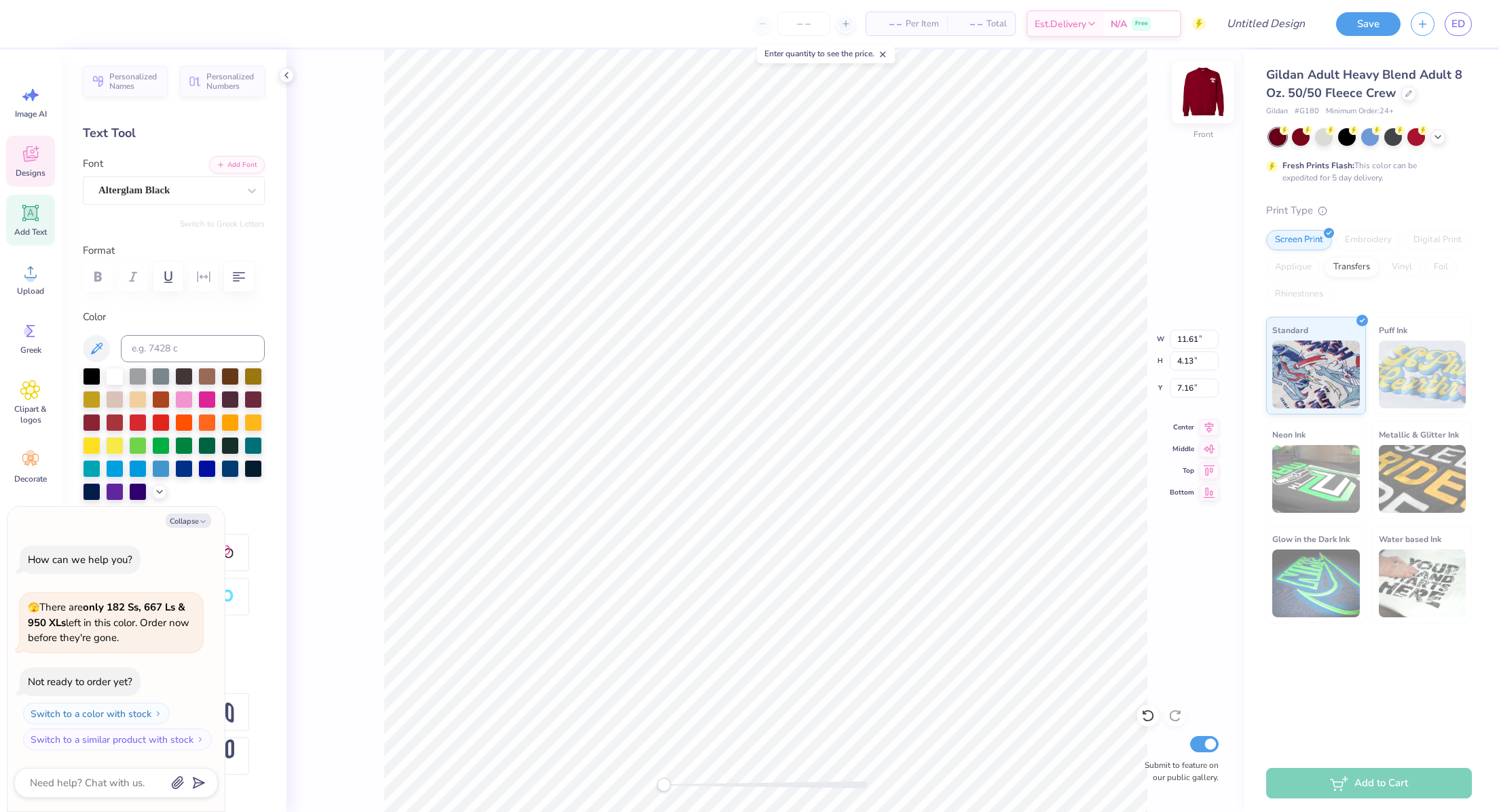
scroll to position [16, 5]
type textarea "x"
type textarea "AL"
type textarea "x"
type textarea "ALPH"
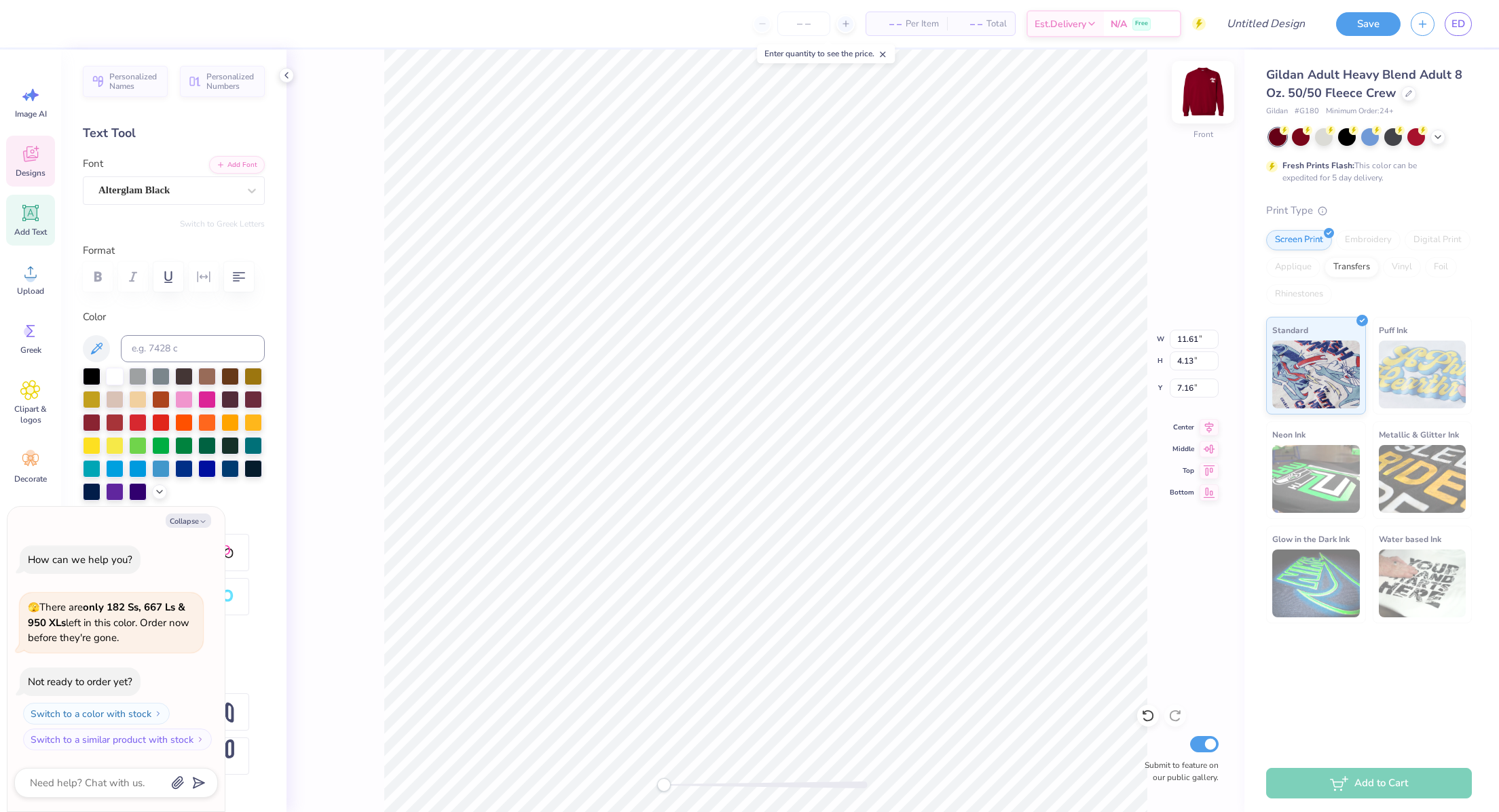
type textarea "x"
type textarea "ALPHA"
type textarea "x"
type textarea "ALPHA P"
type textarea "x"
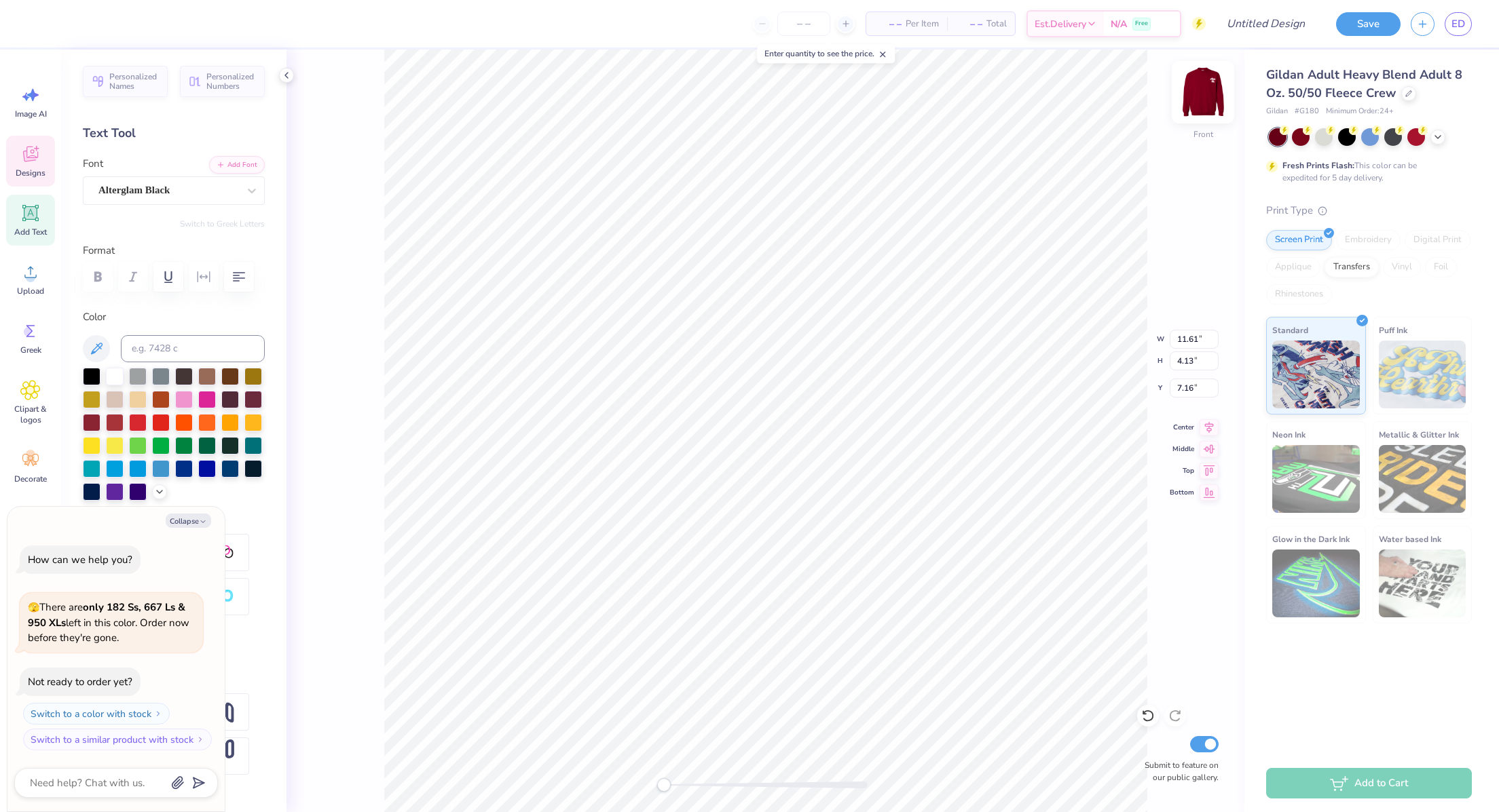
type textarea "ALPHA PHI"
type textarea "x"
type input "1.51"
type input "0.71"
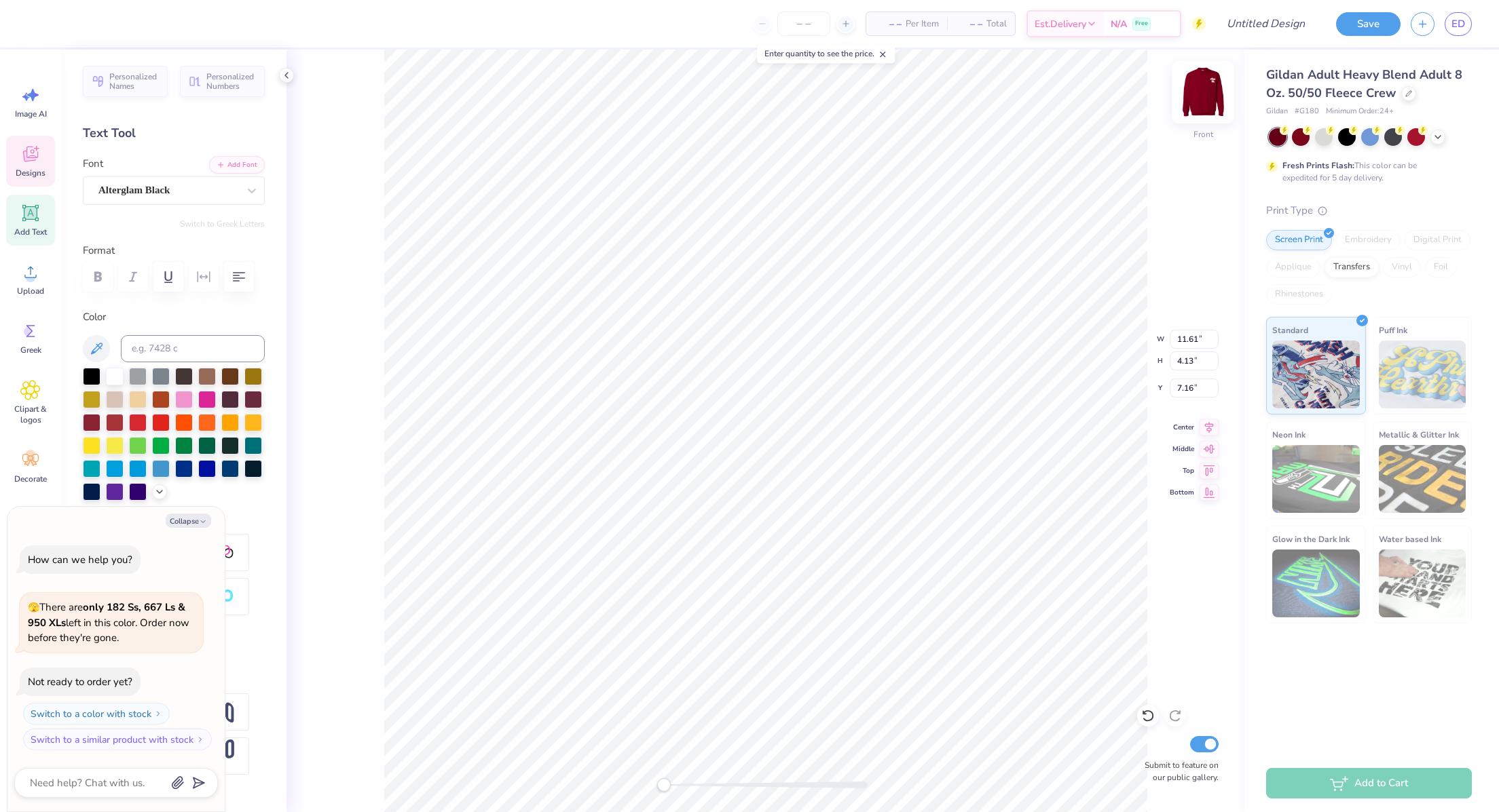
type input "11.89"
type textarea "x"
type textarea "25"
type textarea "x"
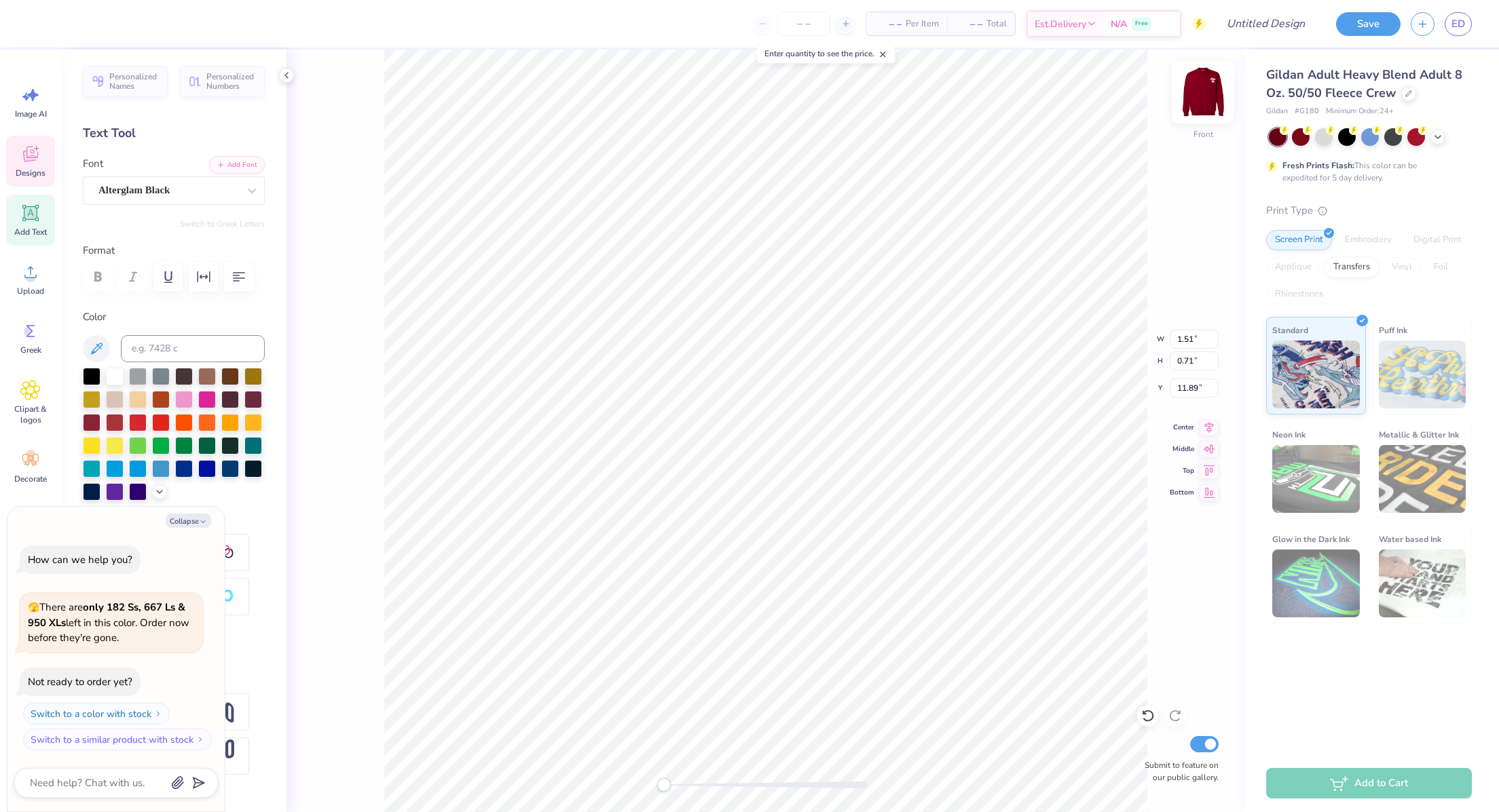
type input "4.06"
type input "1.64"
type input "18.47"
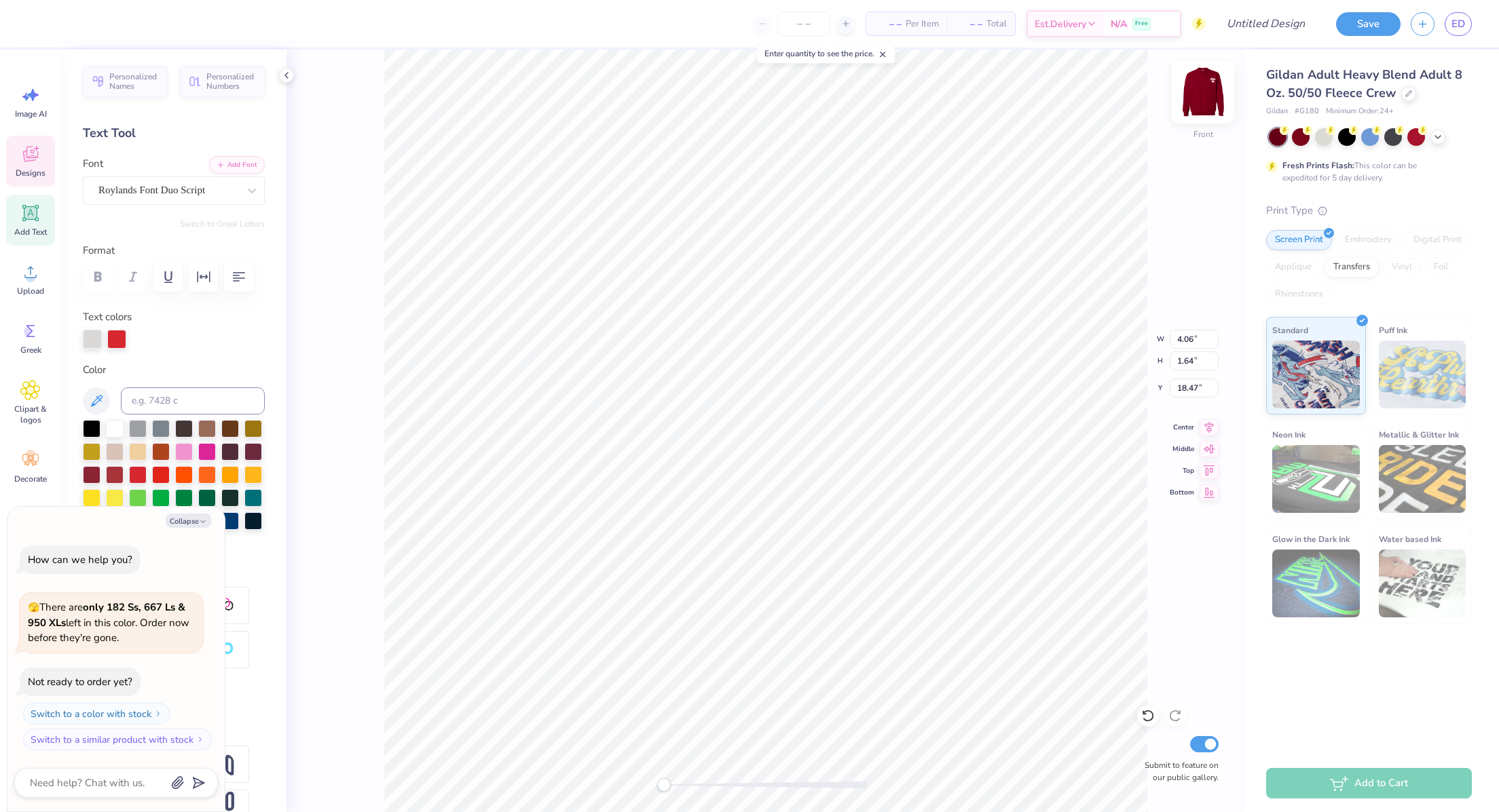
scroll to position [16, 2]
type textarea "x"
type input "5.89"
type input "1.72"
type input "16.65"
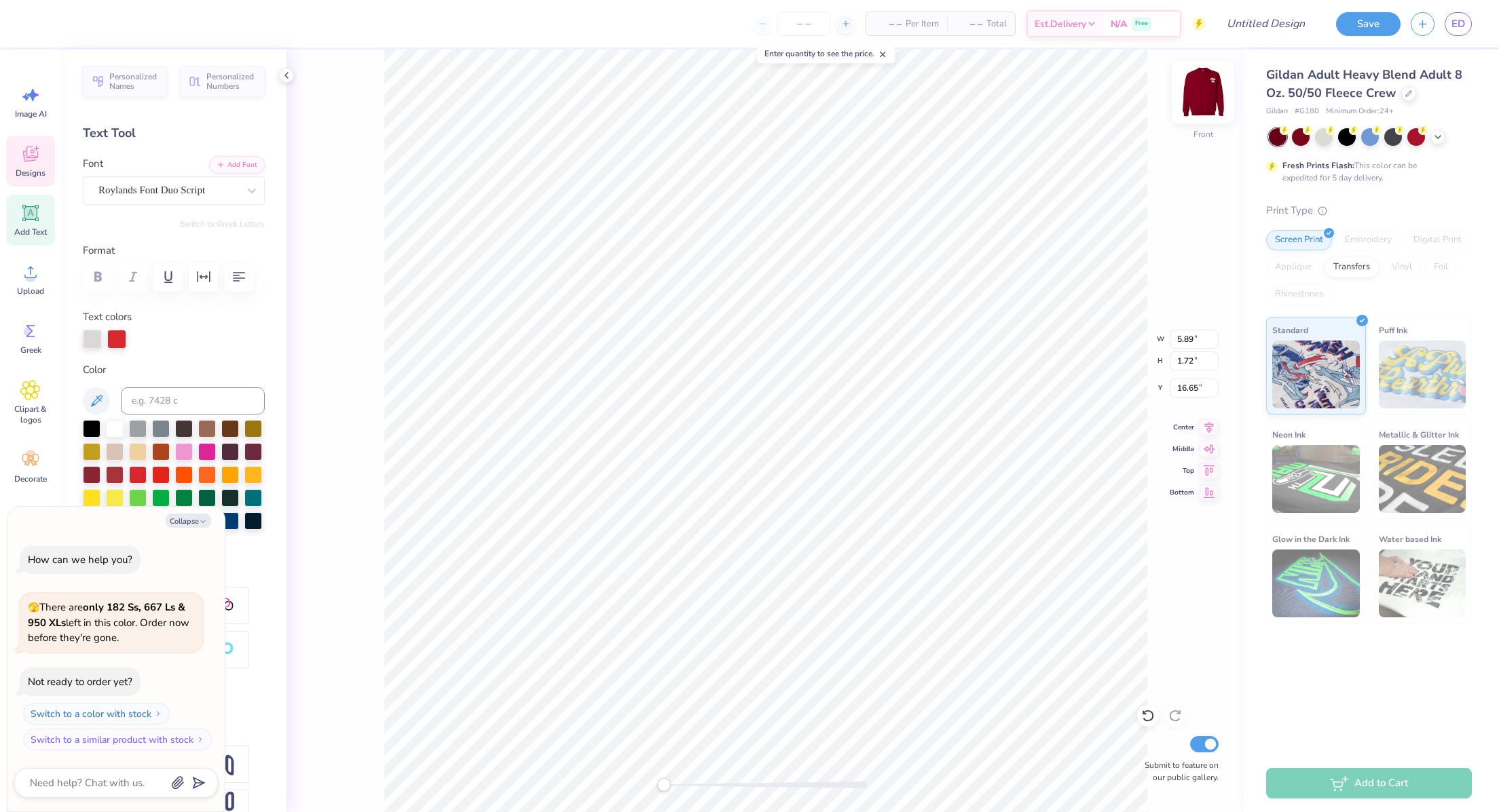
type textarea "x"
type textarea "r"
type textarea "x"
type textarea "rE"
type textarea "x"
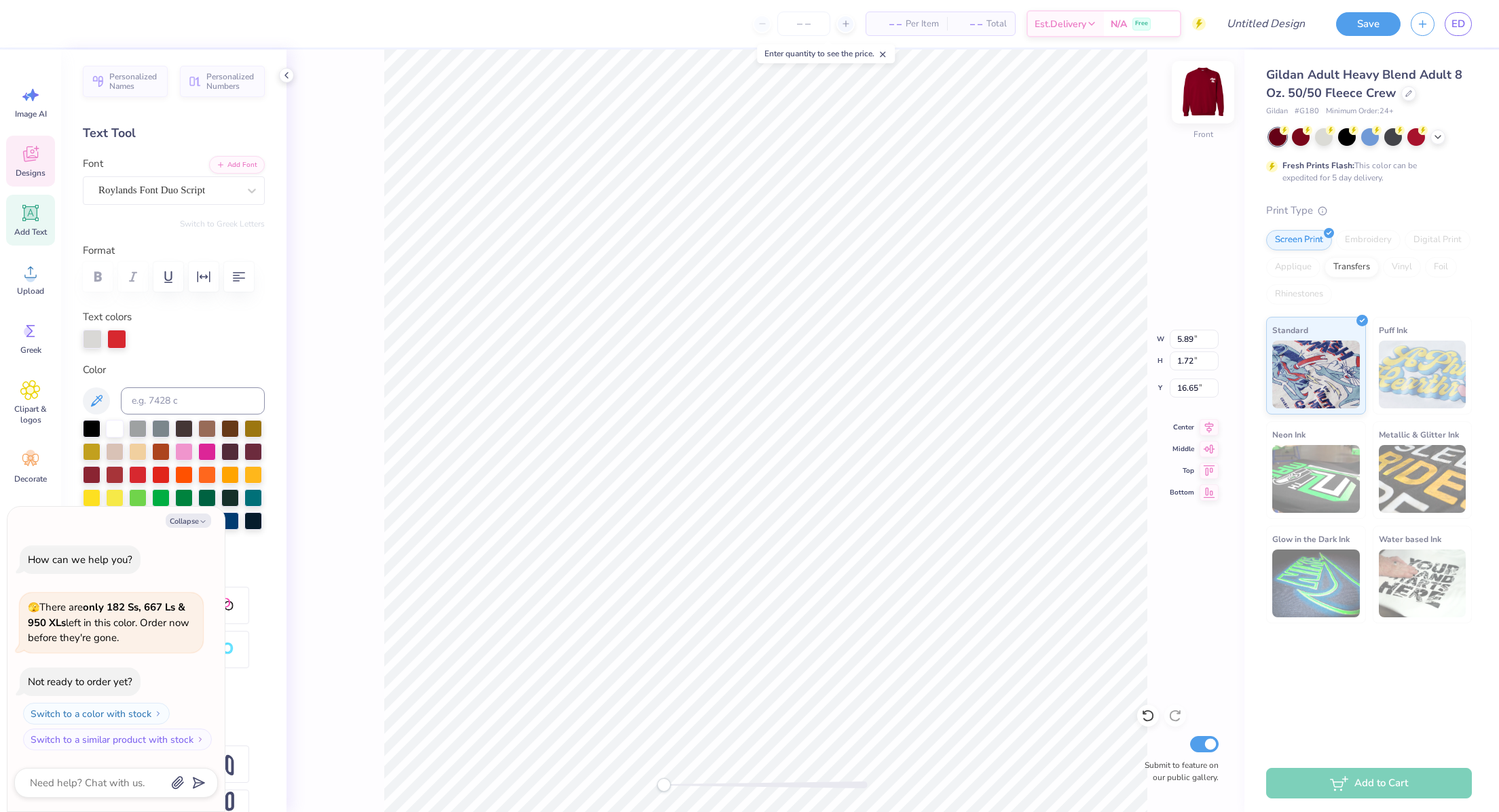
type textarea "rED"
type textarea "x"
type textarea "rE"
type textarea "x"
type textarea "r"
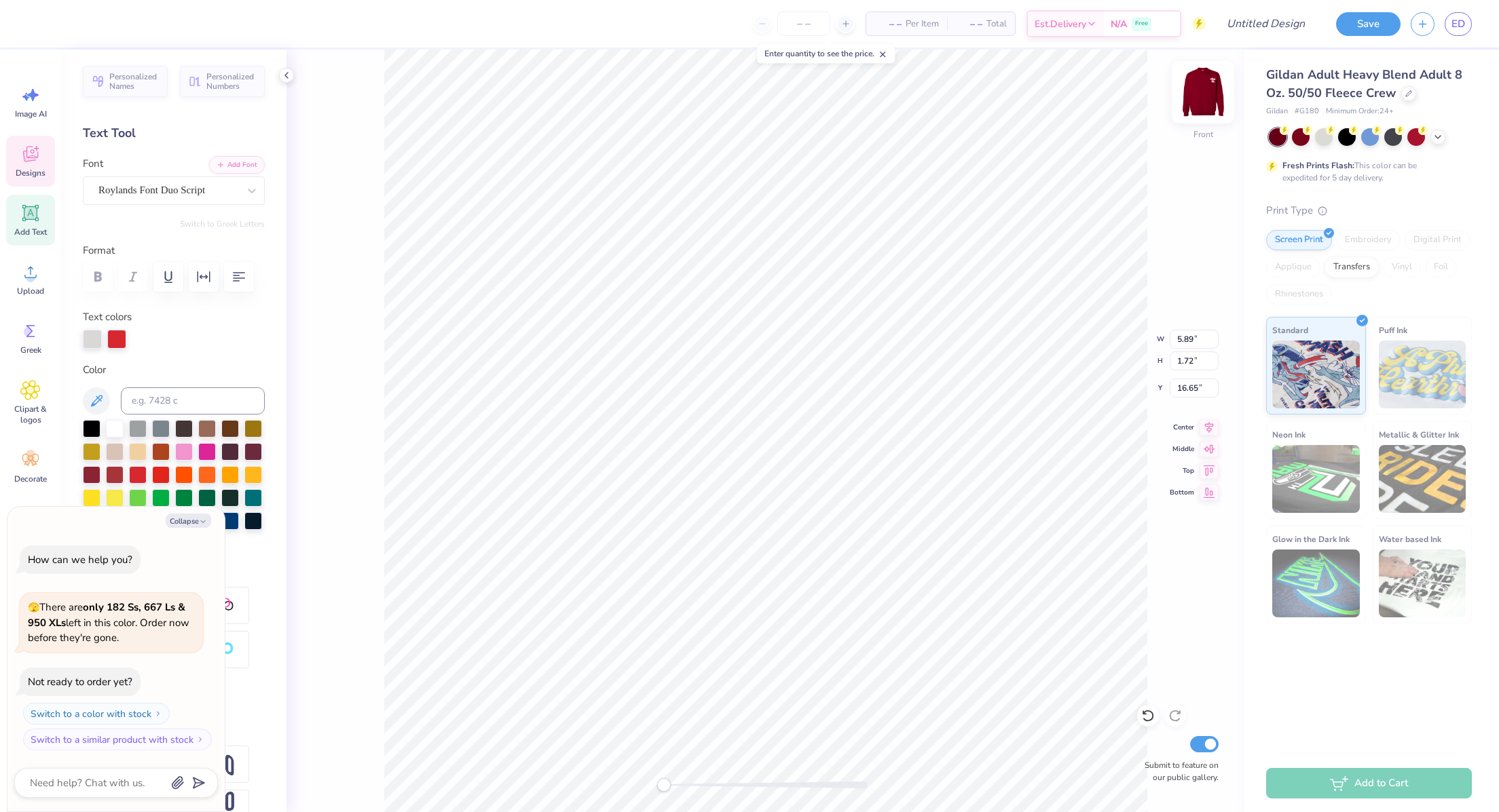
type textarea "x"
type textarea "R"
type textarea "x"
type textarea "Re"
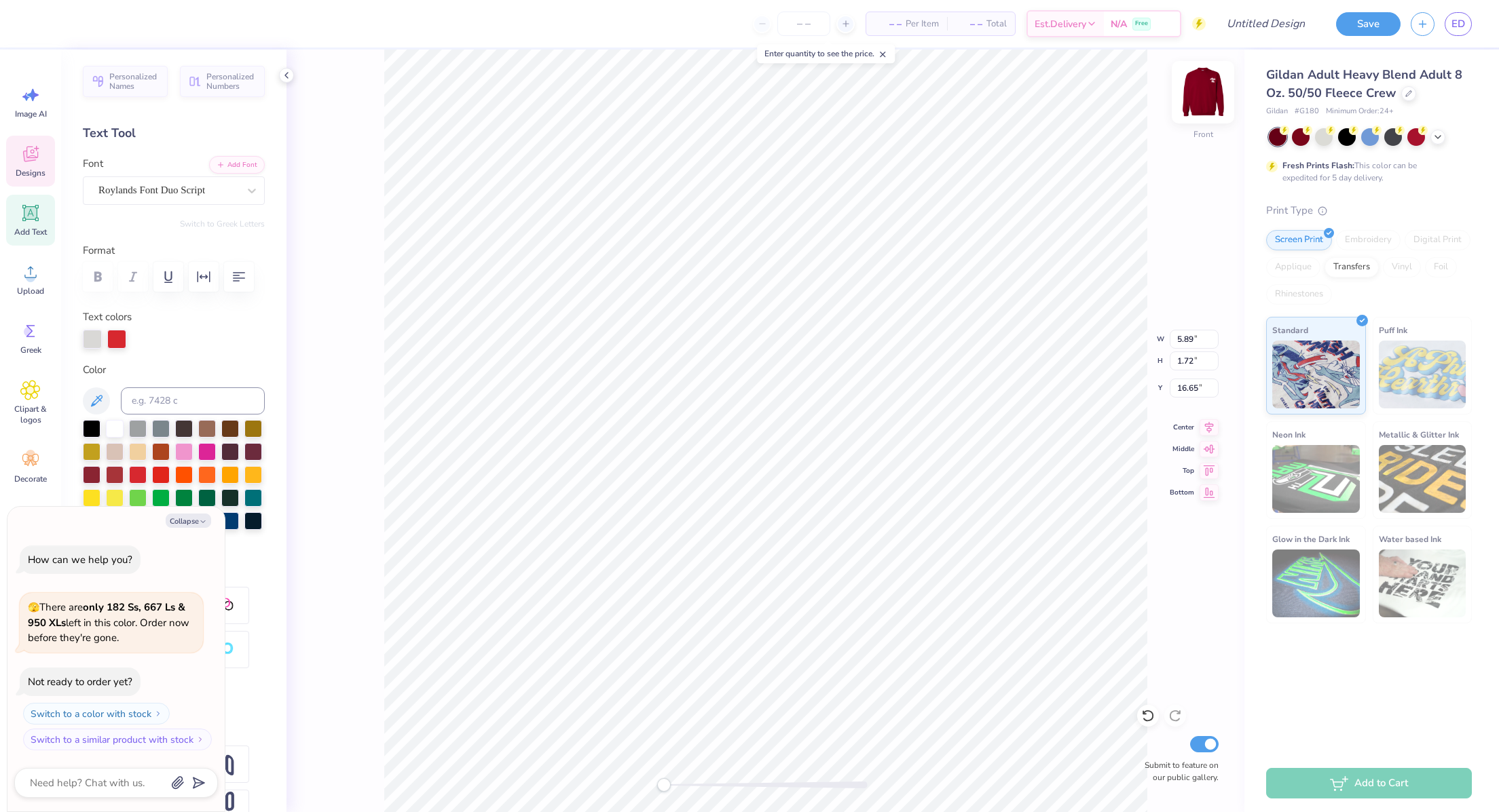
type textarea "x"
type textarea "Red"
type textarea "x"
type textarea "Red"
type textarea "x"
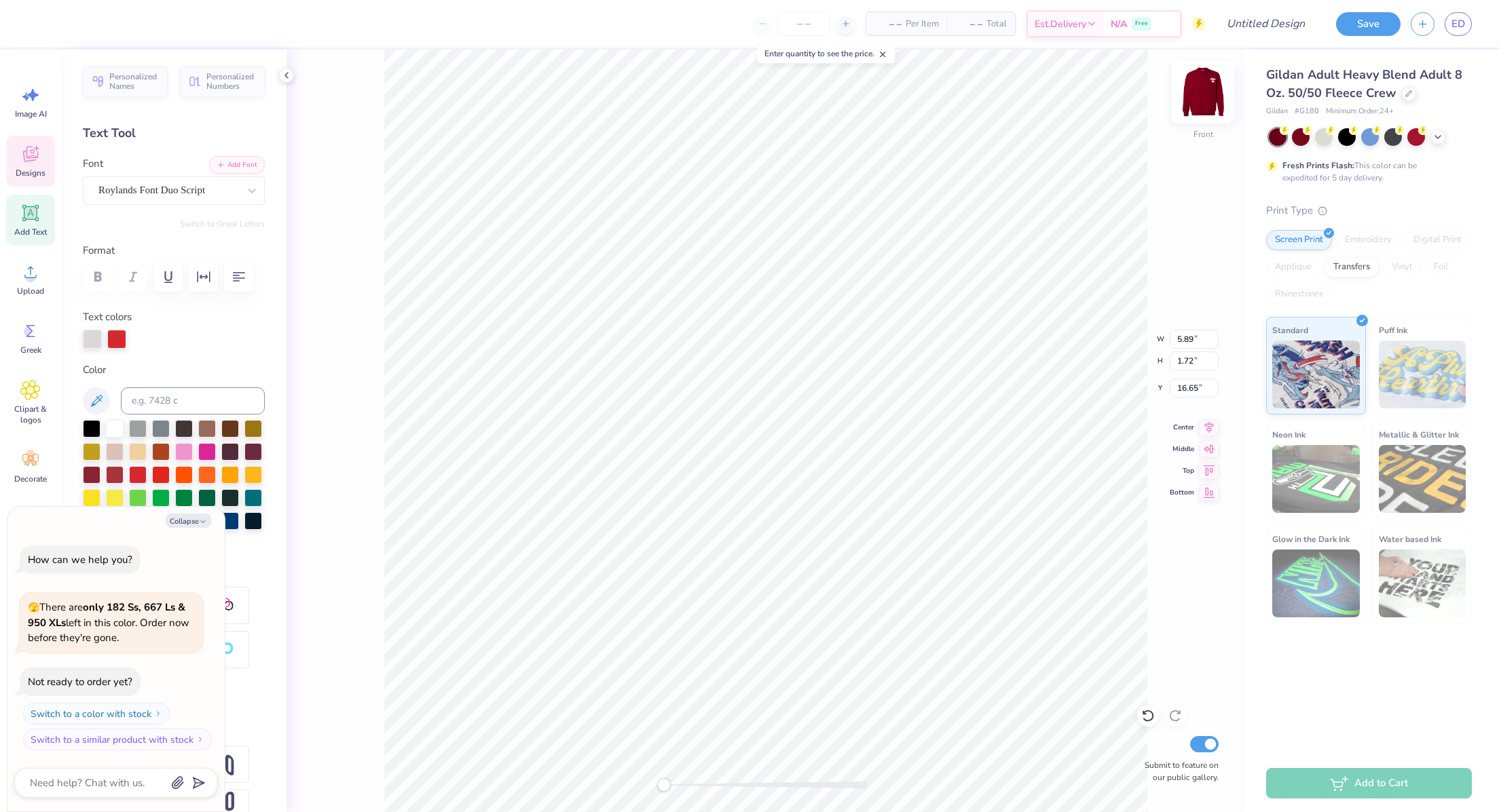
type textarea "Red D"
type textarea "x"
type textarea "Red Dr"
type textarea "x"
type textarea "Red Dres"
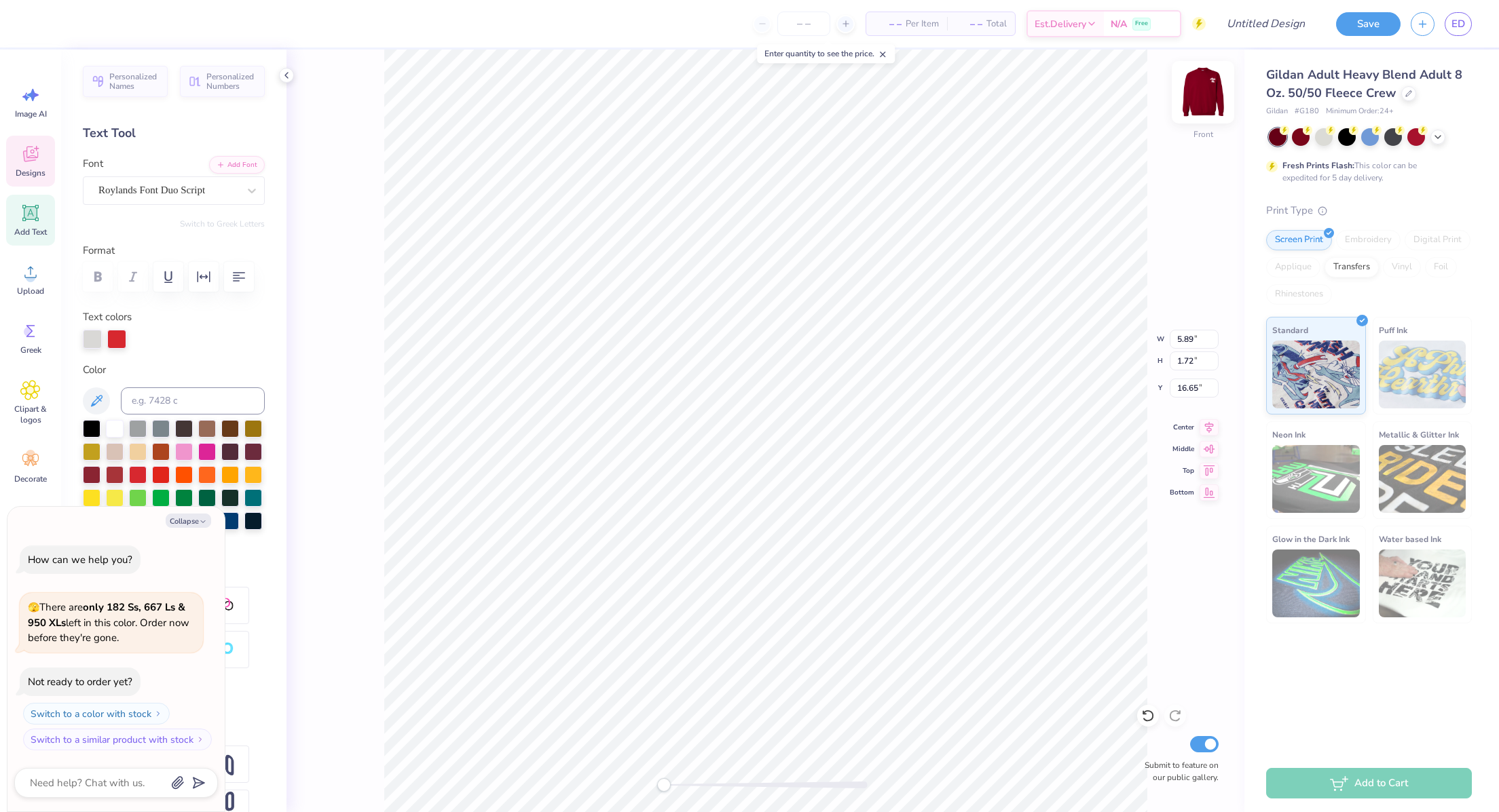
type textarea "x"
type textarea "Red Dress"
type textarea "x"
type input "4.06"
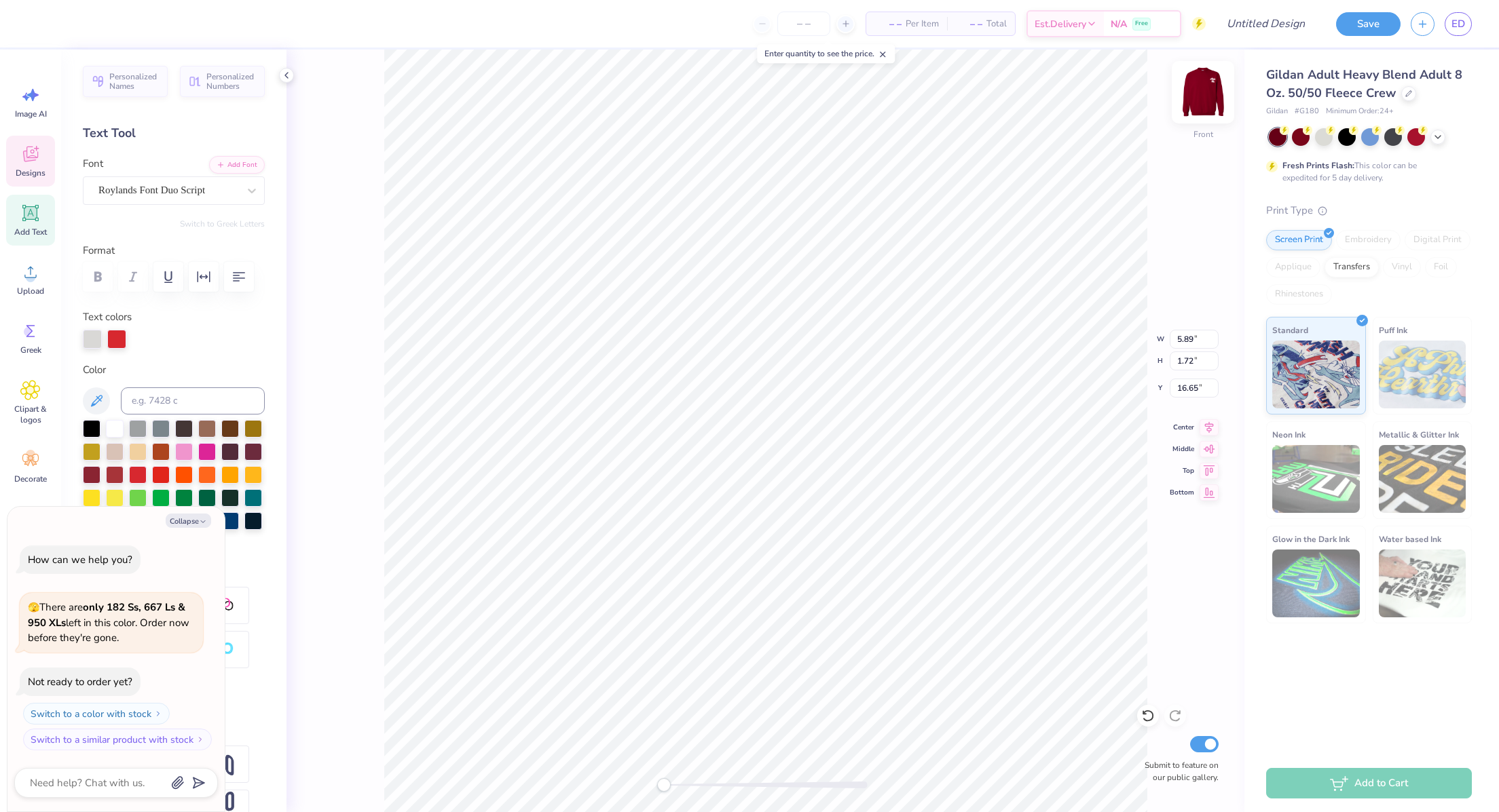
type input "1.64"
type input "18.47"
type textarea "x"
type textarea "BoBwl"
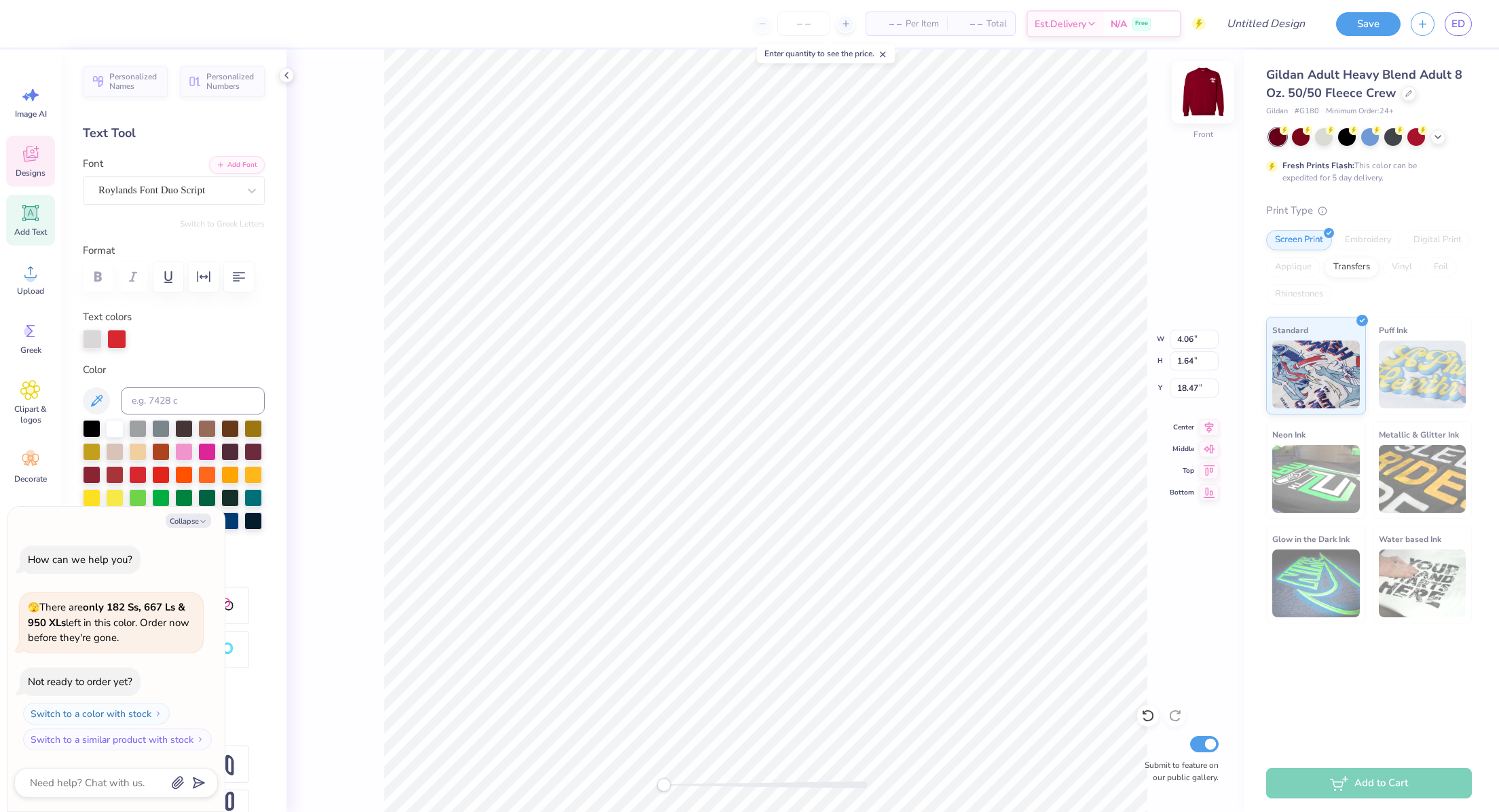
type textarea "x"
type textarea "BoBrwl"
type textarea "x"
type textarea "BoBruwl"
type textarea "x"
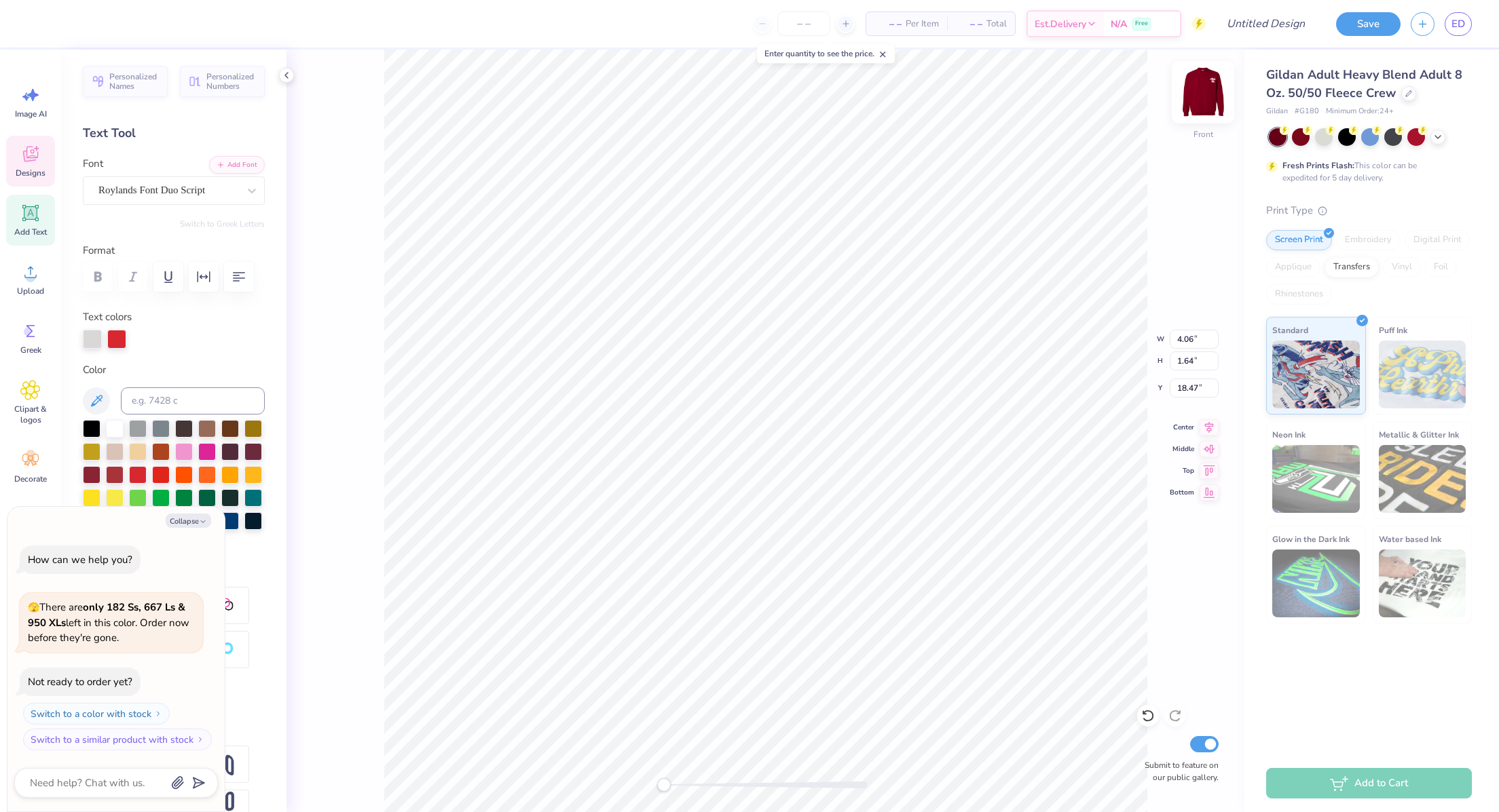
type textarea "BoBrunchwl"
type textarea "x"
type textarea "B"
type textarea "x"
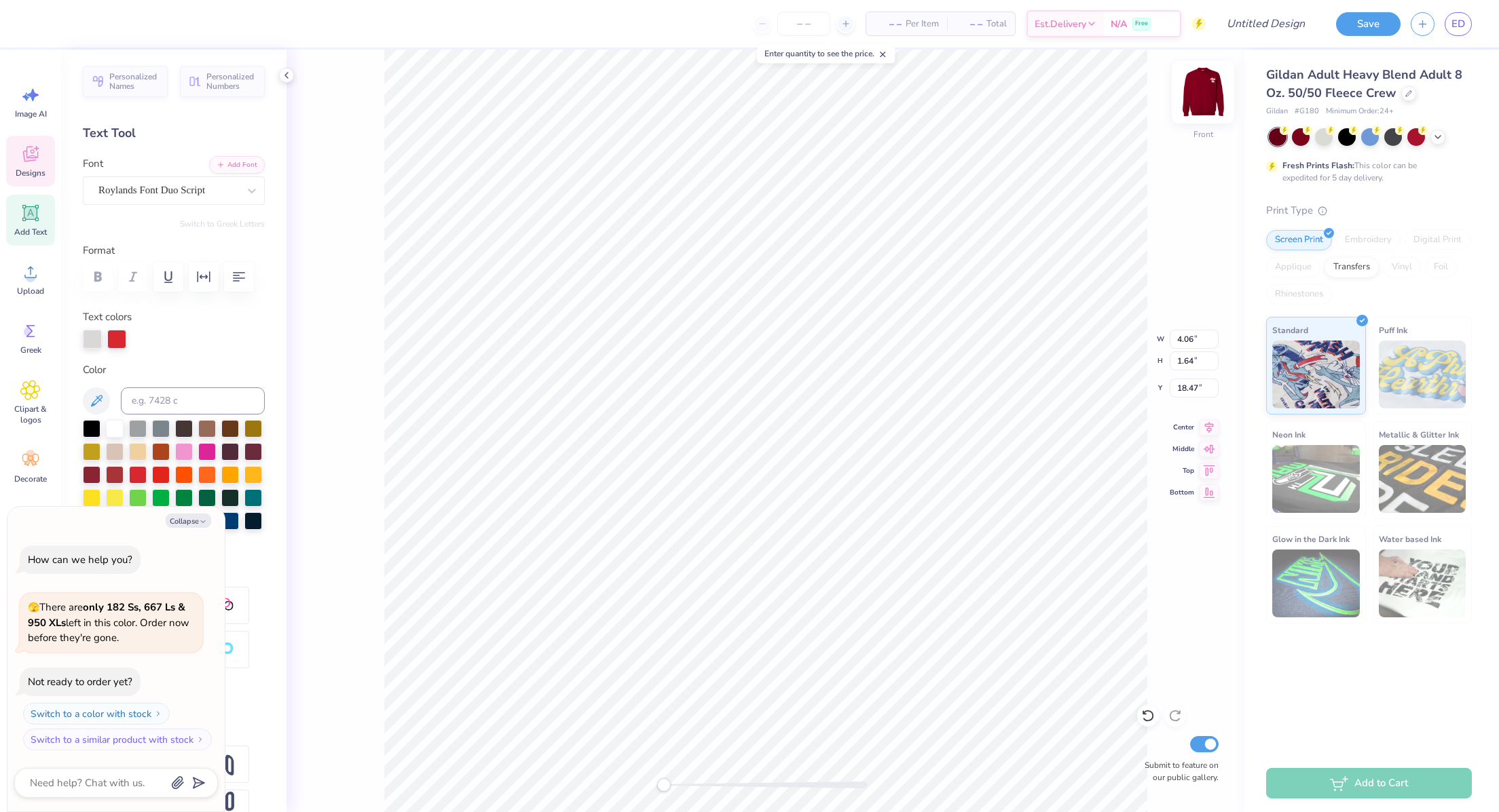
scroll to position [16, 2]
type textarea "Bru"
type textarea "x"
type textarea "Brunch"
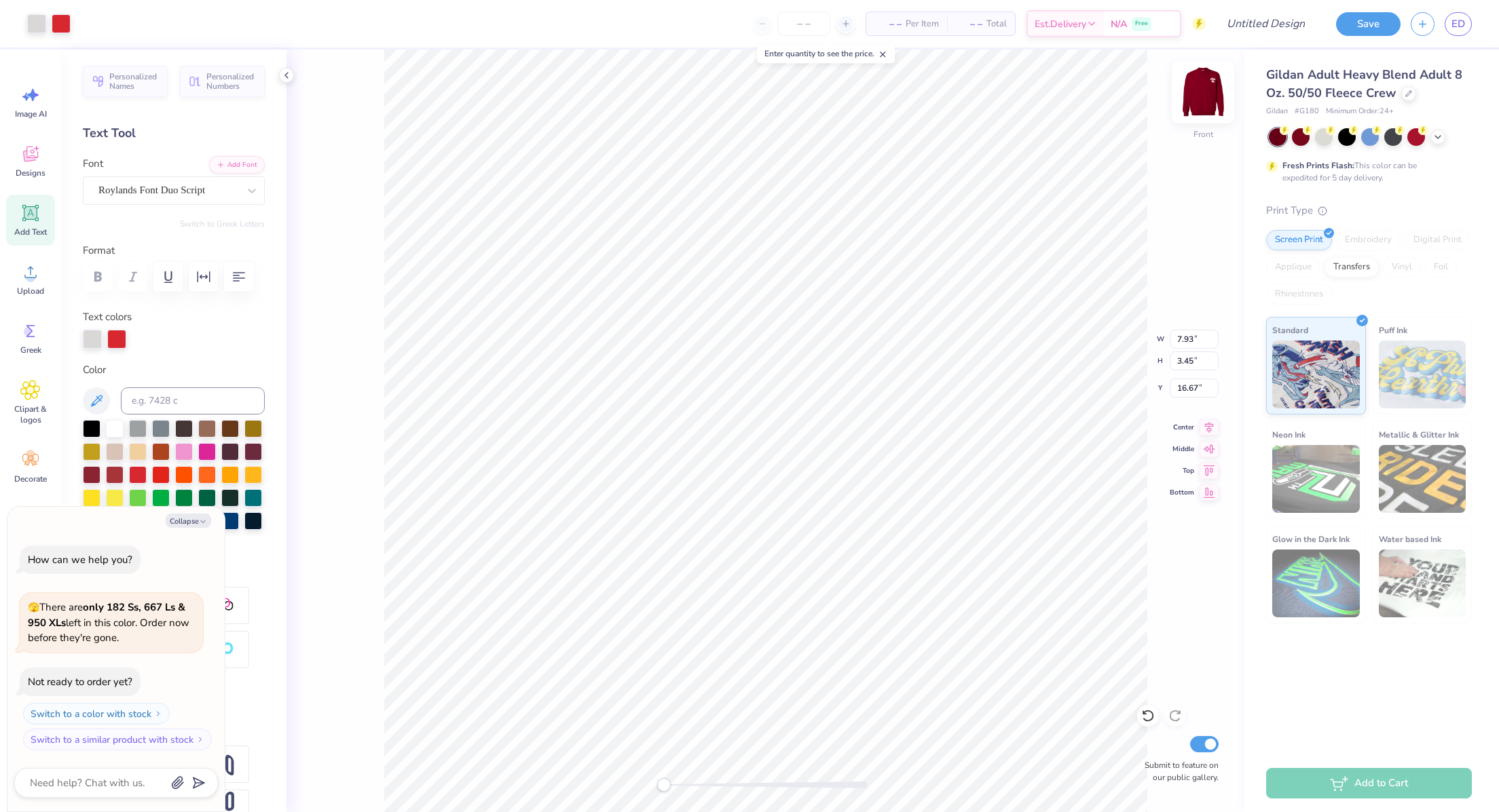
type textarea "x"
type input "12.61"
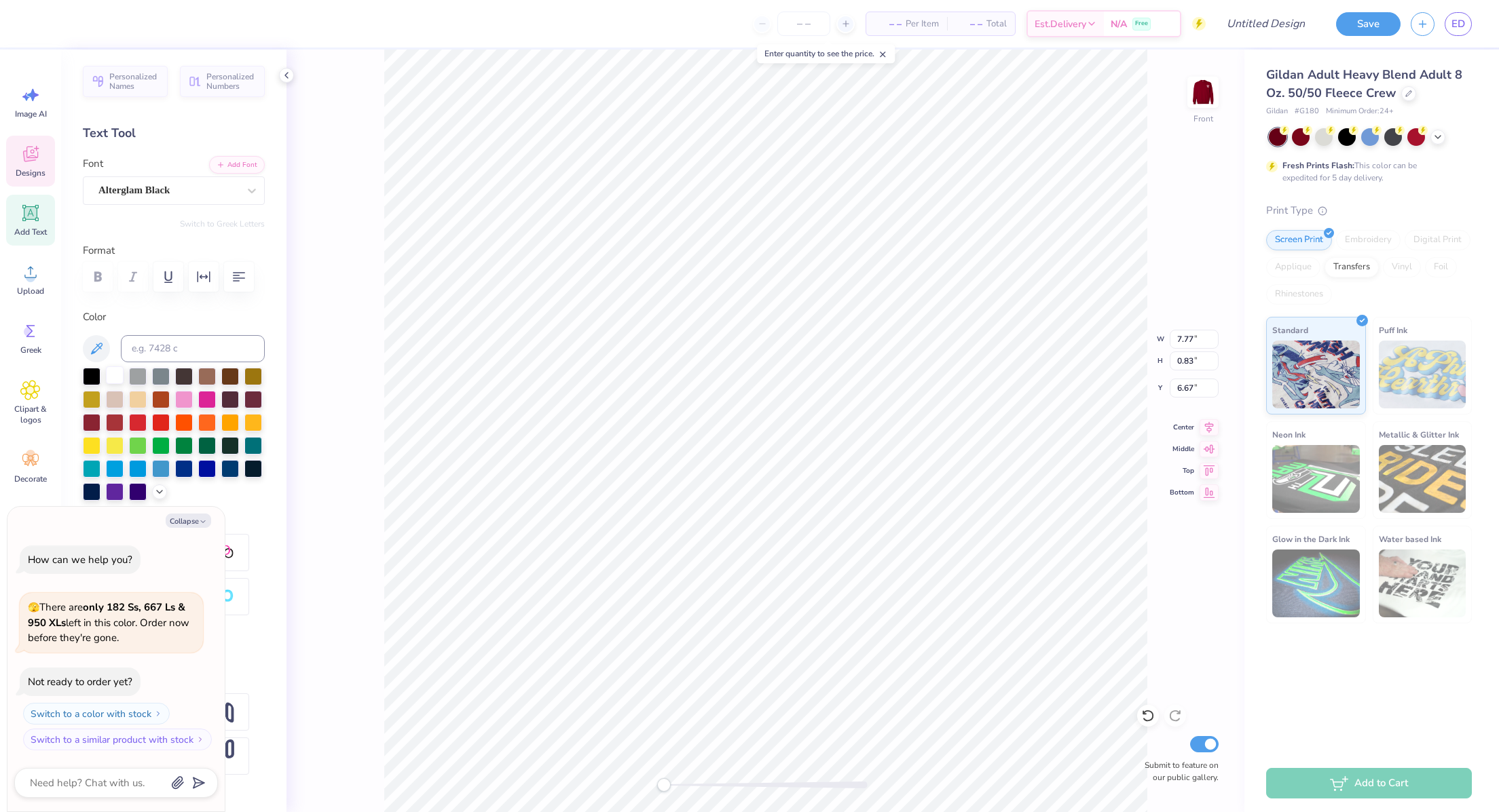
click at [110, 384] on div at bounding box center [114, 375] width 18 height 18
type textarea "x"
type input "11.53"
type input "4.22"
type input "7.11"
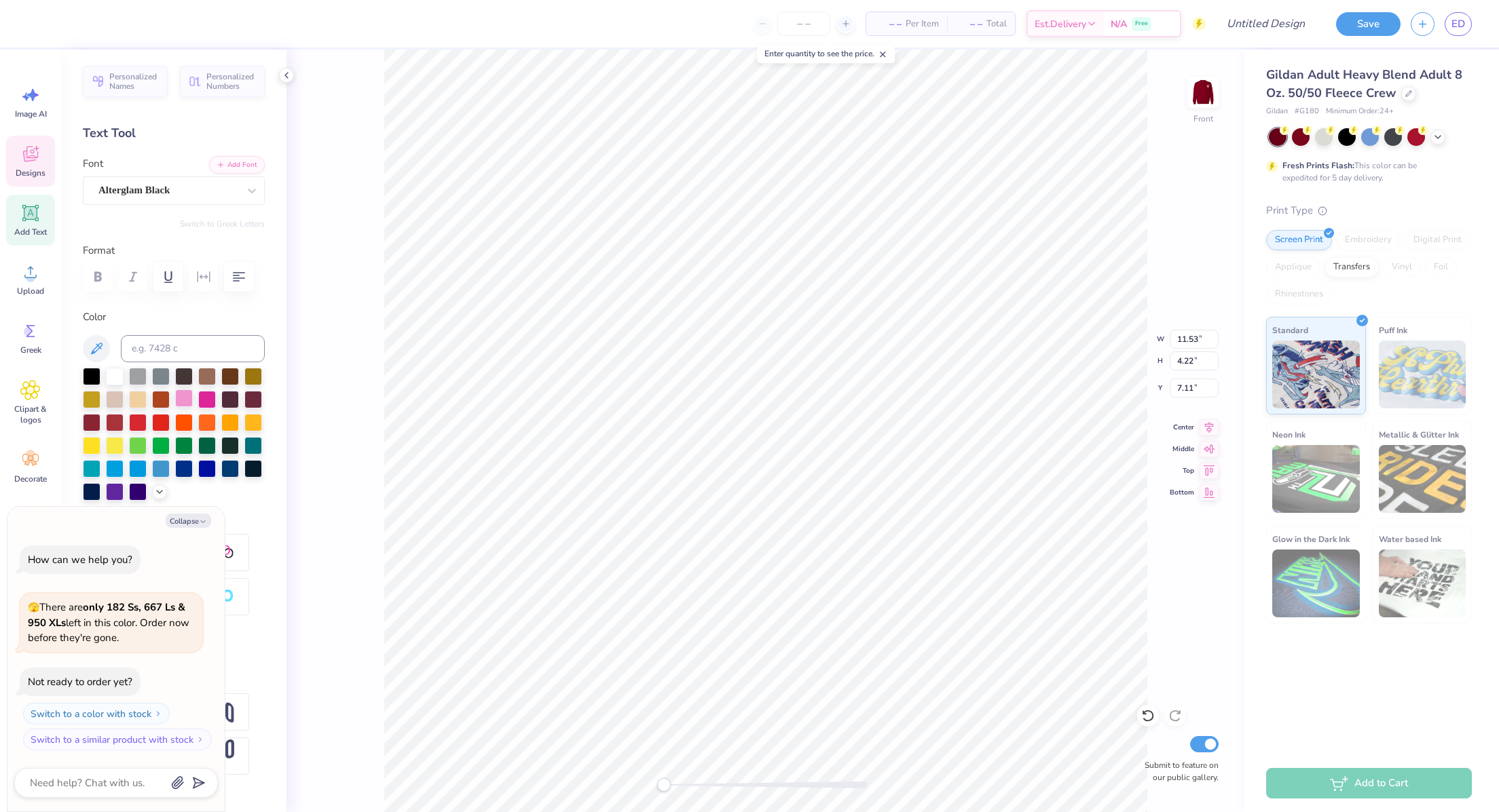
click at [193, 407] on div at bounding box center [184, 398] width 18 height 18
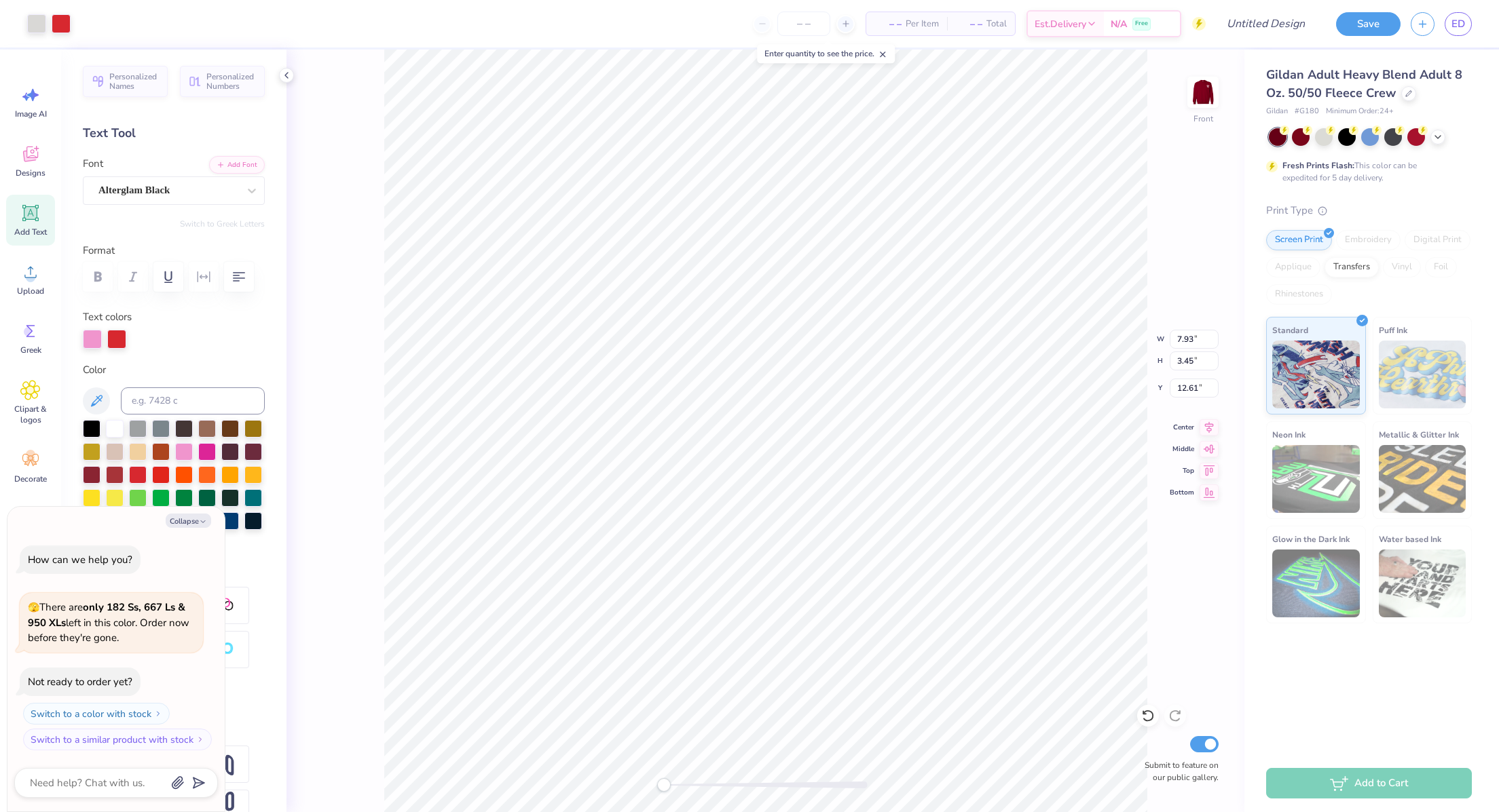
click at [67, 34] on div "Art colors" at bounding box center [35, 23] width 70 height 48
click at [59, 24] on div at bounding box center [61, 22] width 19 height 19
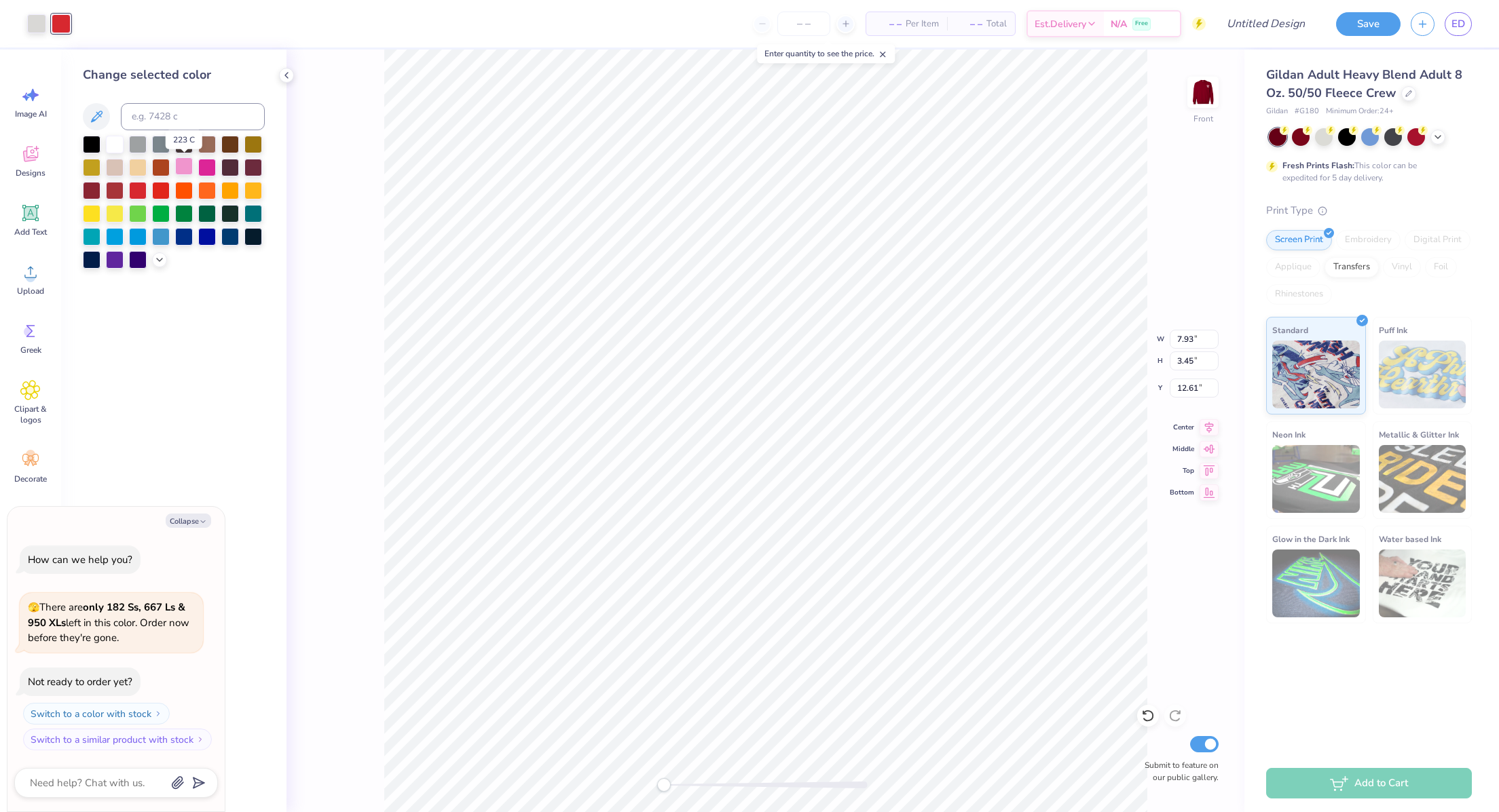
click at [181, 163] on div at bounding box center [184, 166] width 18 height 18
click at [230, 169] on div at bounding box center [230, 166] width 18 height 18
click at [88, 145] on div at bounding box center [91, 142] width 18 height 18
type textarea "x"
type input "11.53"
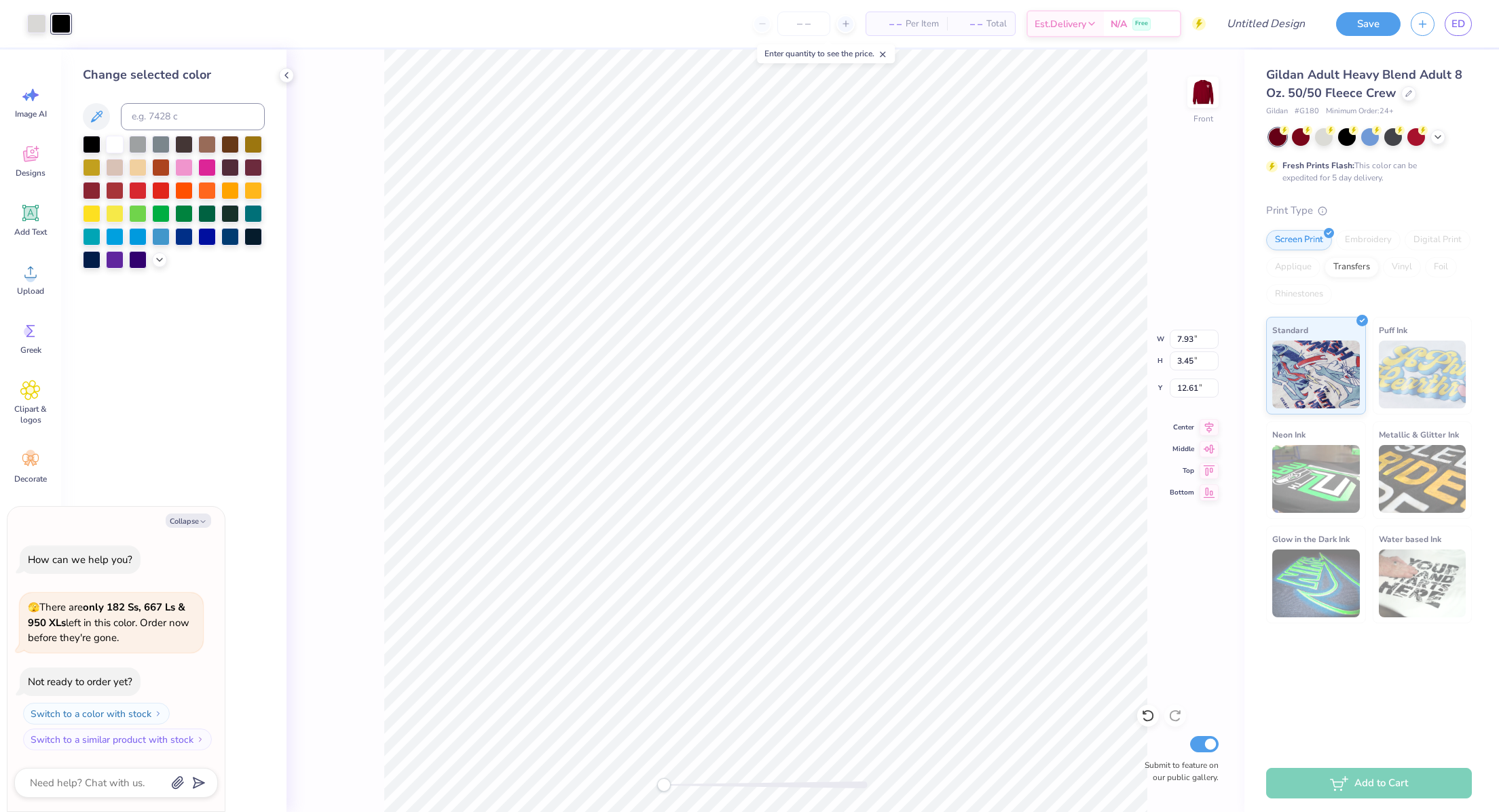
type input "4.22"
type input "7.11"
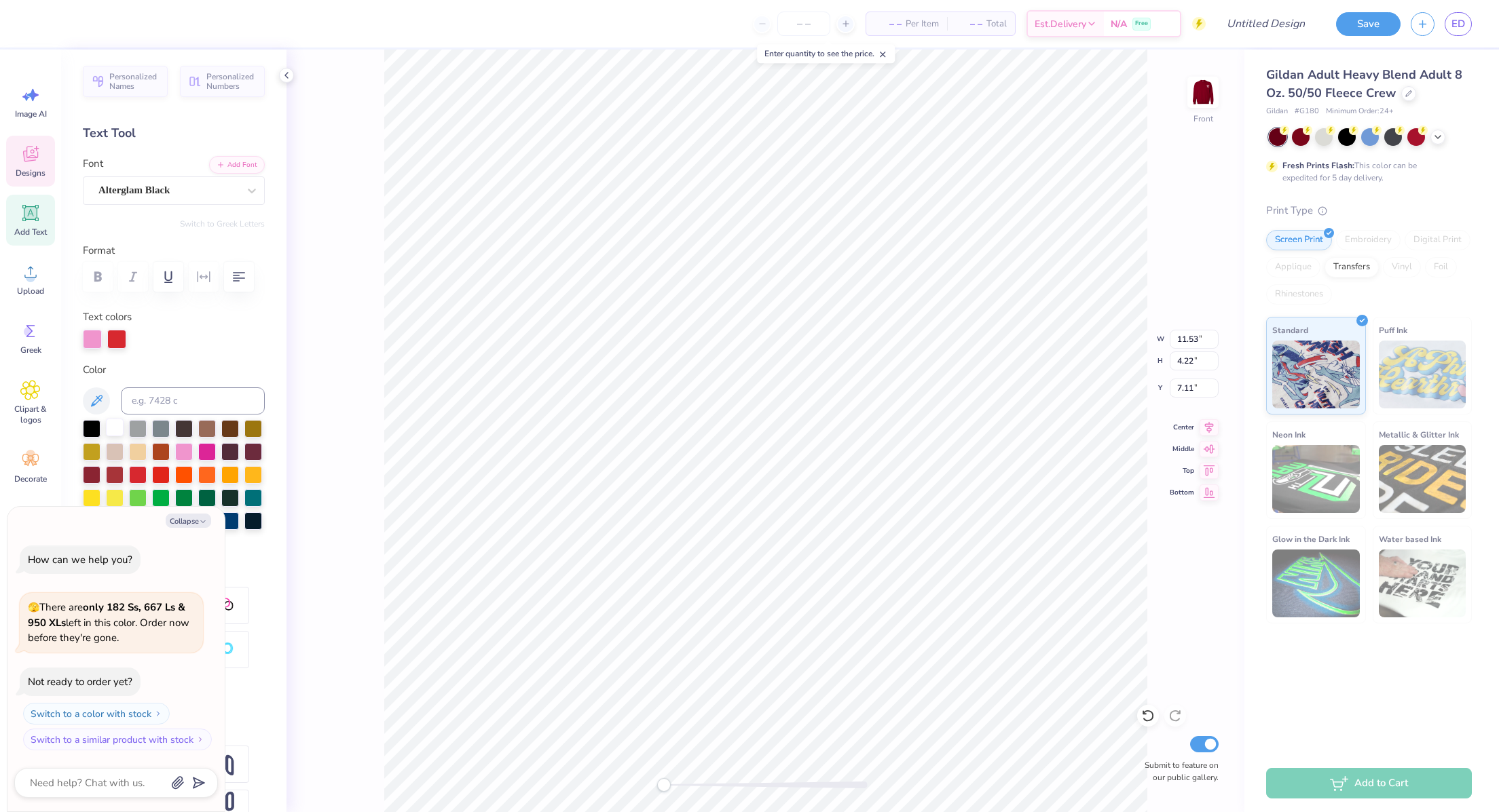
click at [112, 437] on div at bounding box center [114, 427] width 18 height 18
click at [96, 437] on div at bounding box center [91, 427] width 18 height 18
click at [112, 437] on div at bounding box center [114, 427] width 18 height 18
type textarea "x"
type input "7.77"
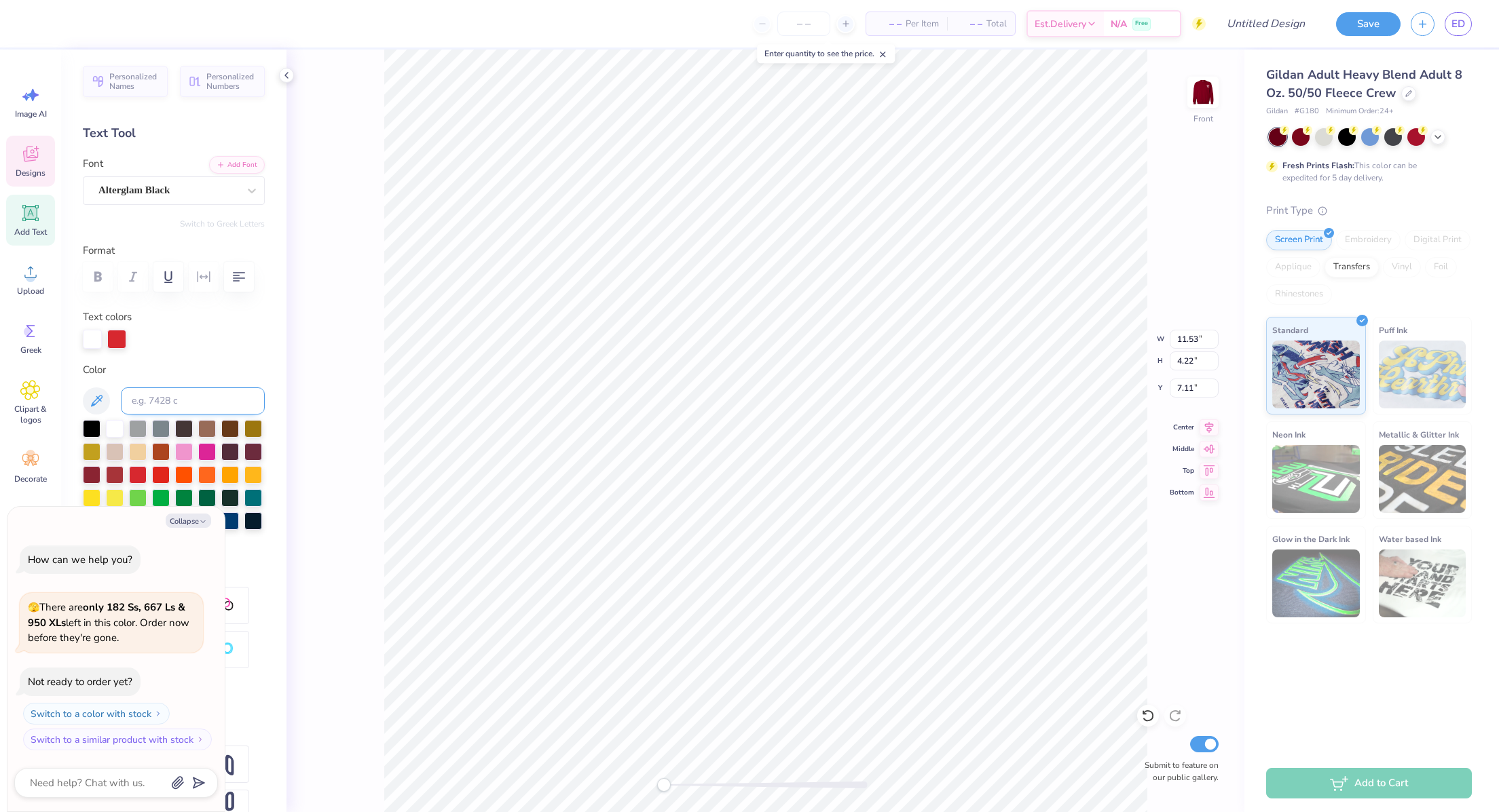
type input "0.83"
type input "6.67"
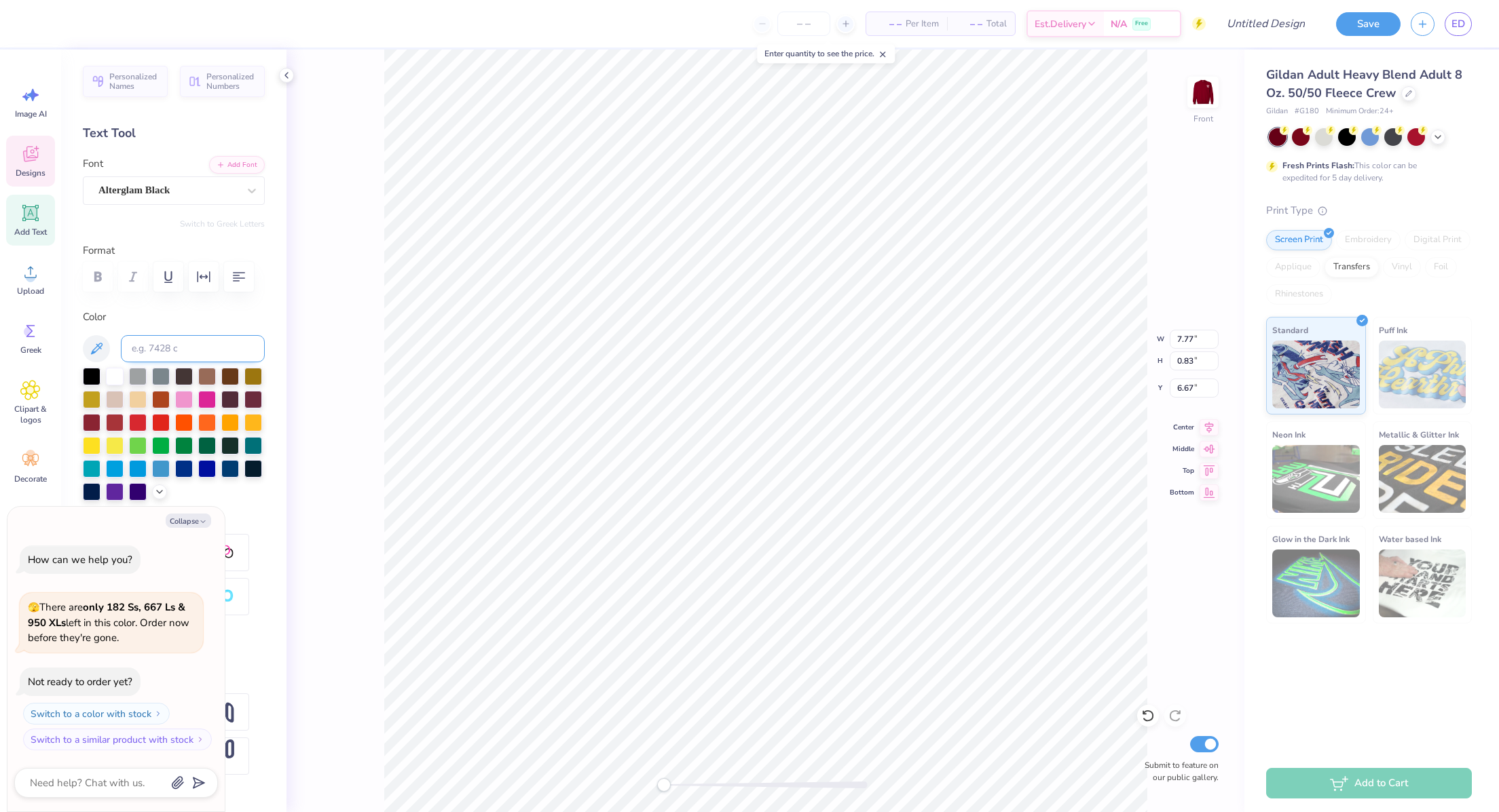
type textarea "x"
type input "7.93"
type input "3.45"
type input "12.61"
click at [59, 23] on div at bounding box center [61, 22] width 19 height 19
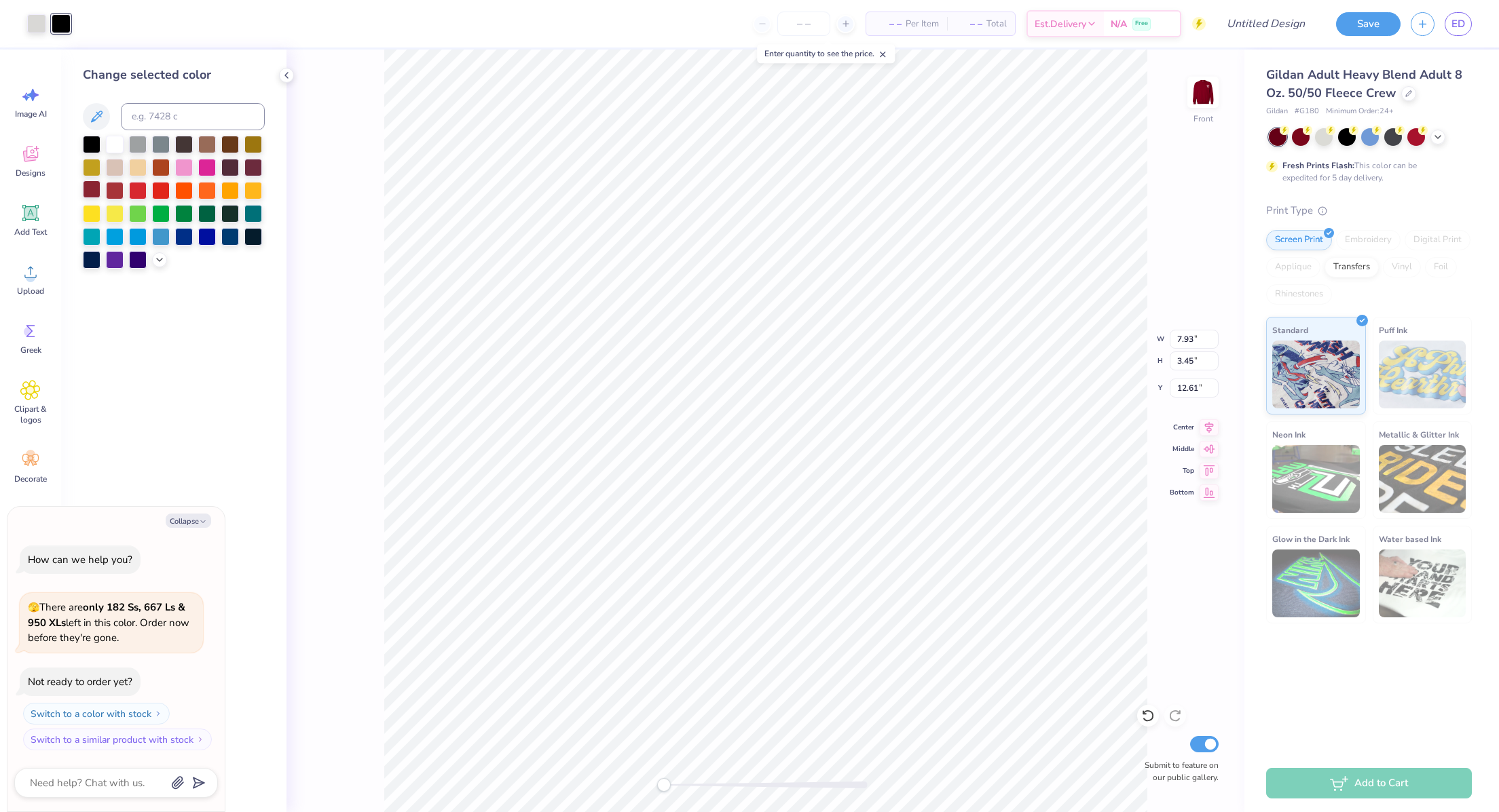
click at [91, 187] on div at bounding box center [91, 189] width 18 height 18
type textarea "x"
type input "3.13"
type input "3.09"
type input "10.29"
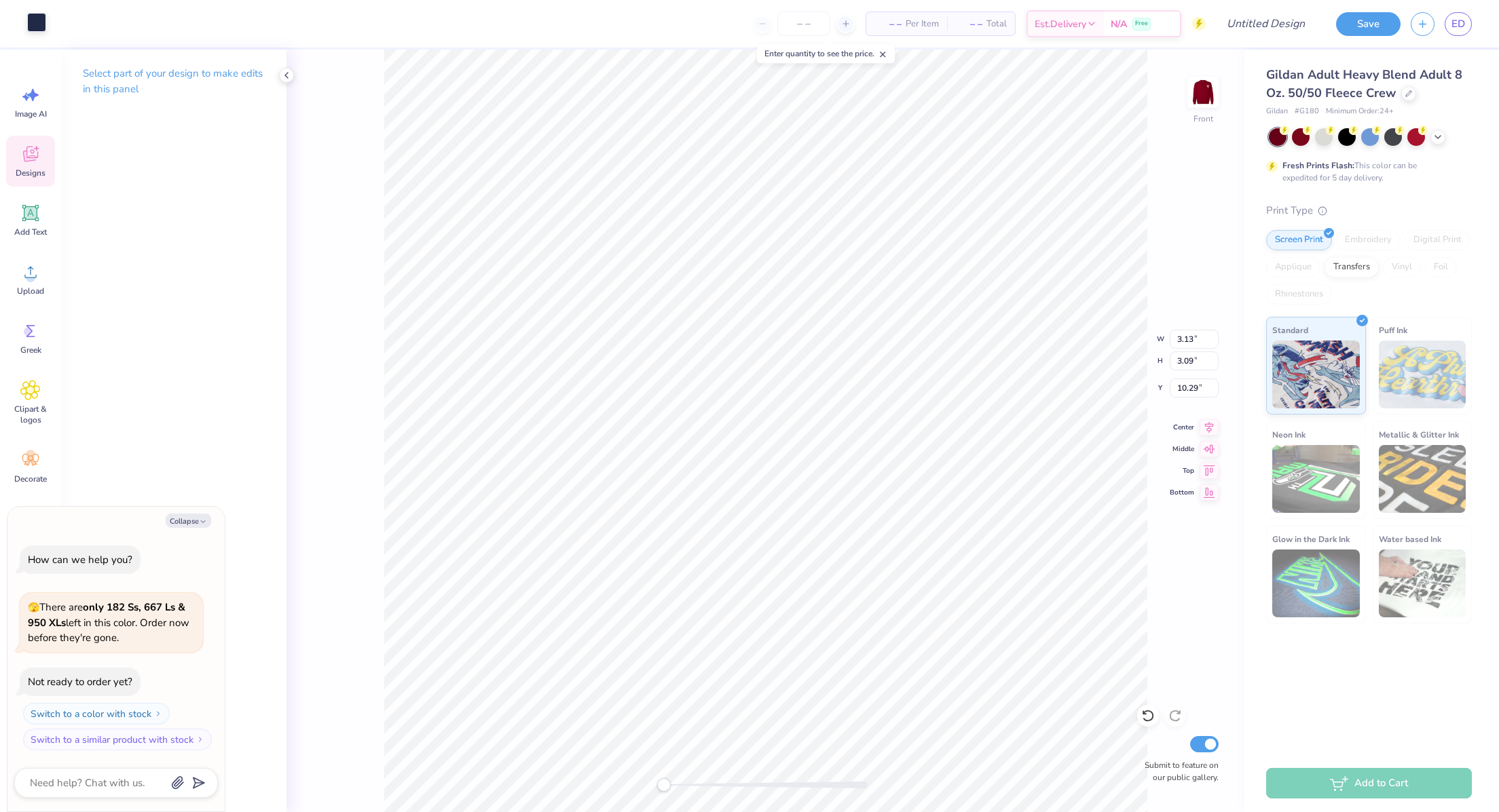
click at [29, 30] on div at bounding box center [36, 22] width 19 height 19
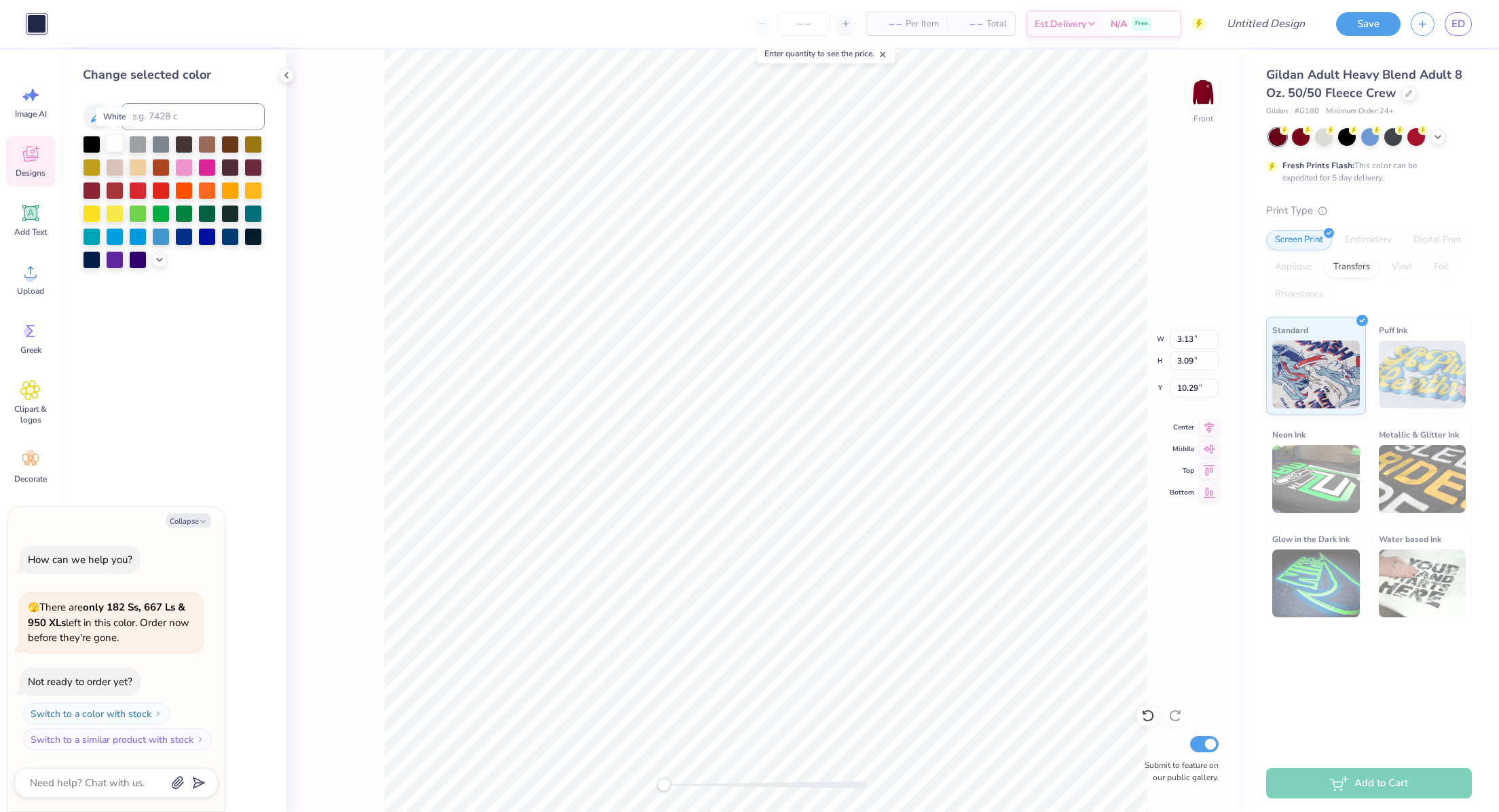
click at [120, 146] on div at bounding box center [114, 142] width 18 height 18
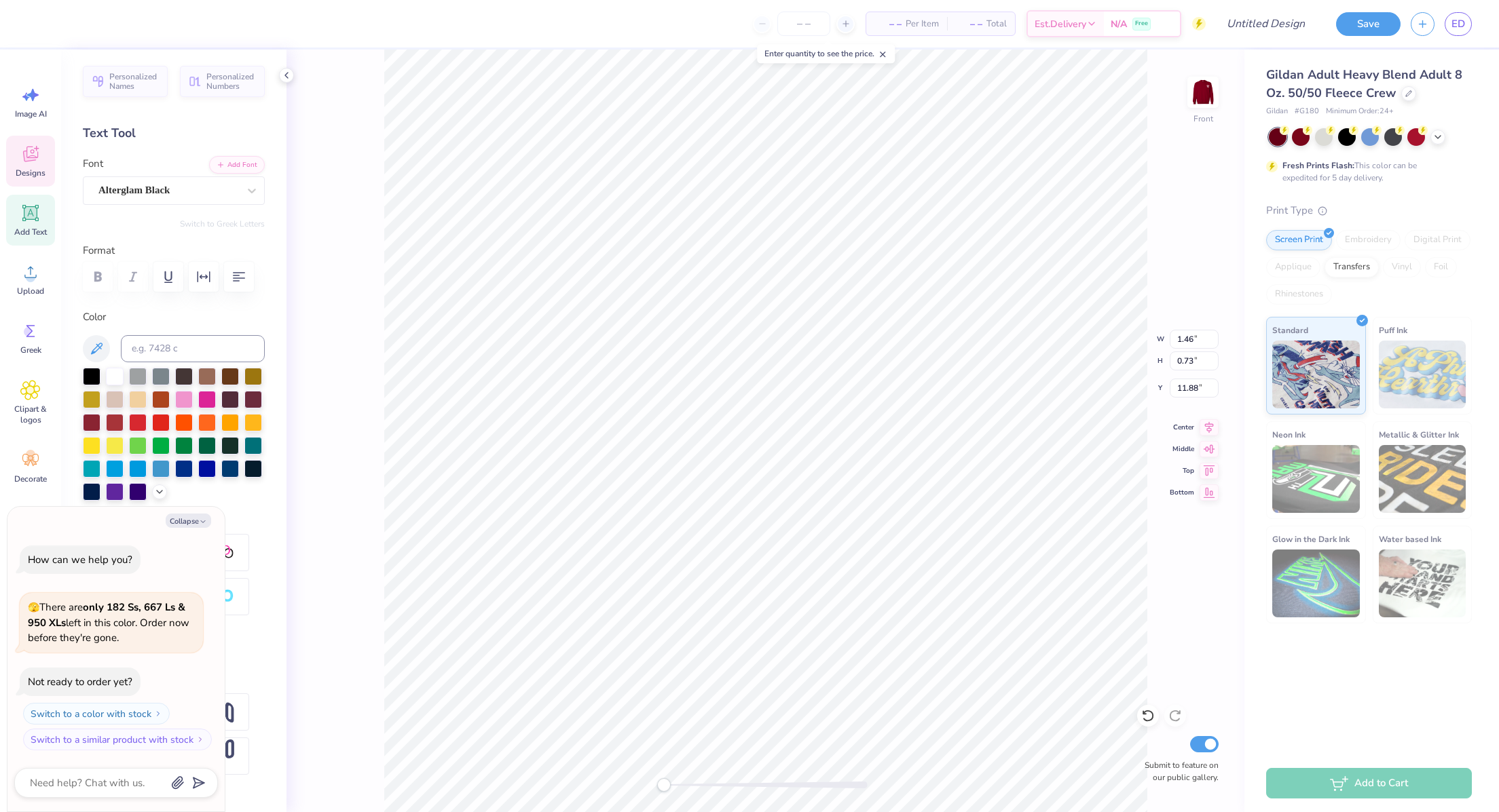
type textarea "x"
type input "1.53"
type input "1.57"
type input "11.04"
click at [118, 384] on div at bounding box center [114, 375] width 18 height 18
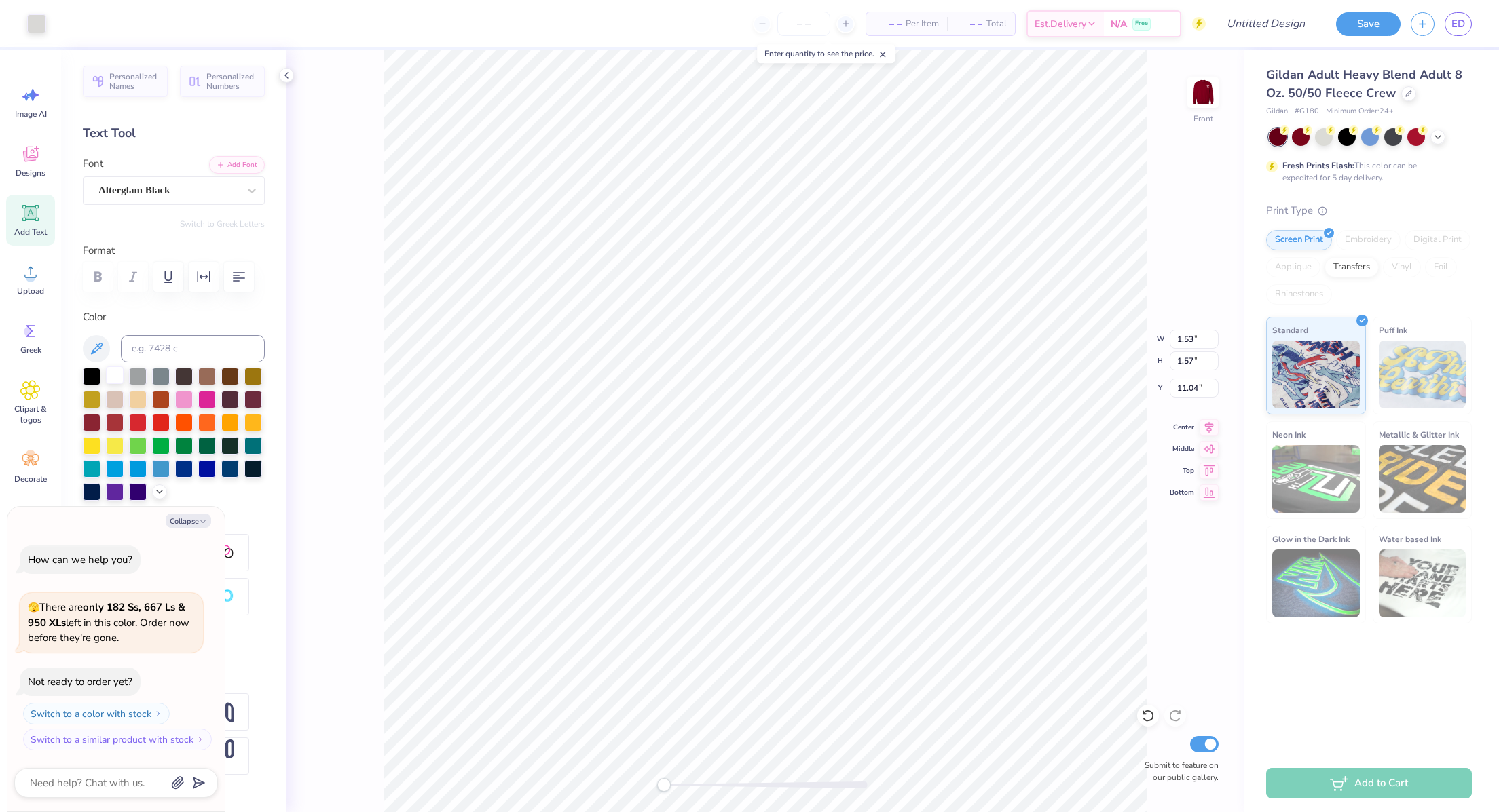
type textarea "x"
type input "0.73"
click at [1154, 721] on icon at bounding box center [1148, 716] width 13 height 13
type textarea "x"
type input "1.53"
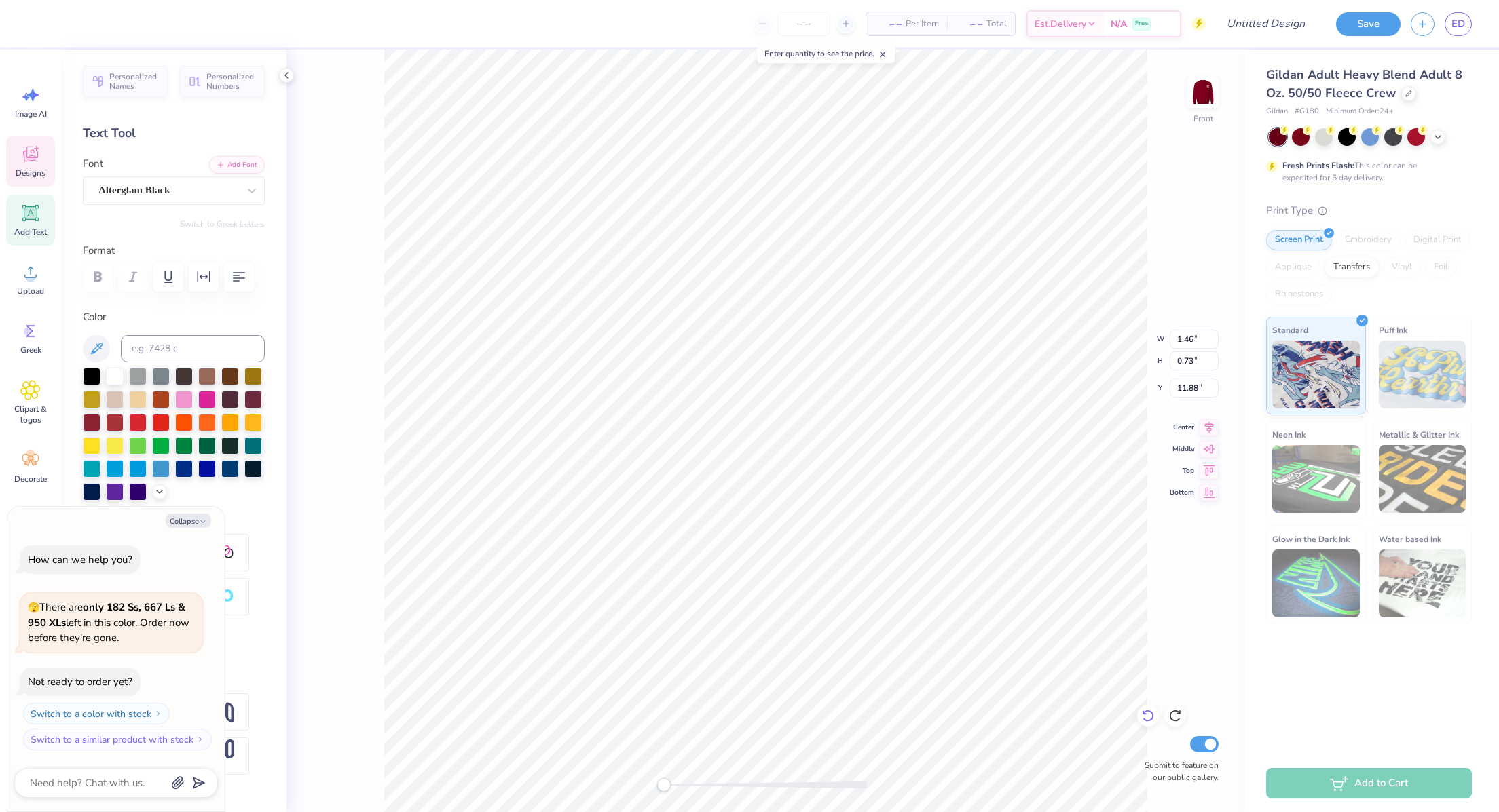
type input "1.57"
type input "11.04"
click at [101, 430] on div at bounding box center [91, 421] width 18 height 18
type textarea "x"
type input "0.73"
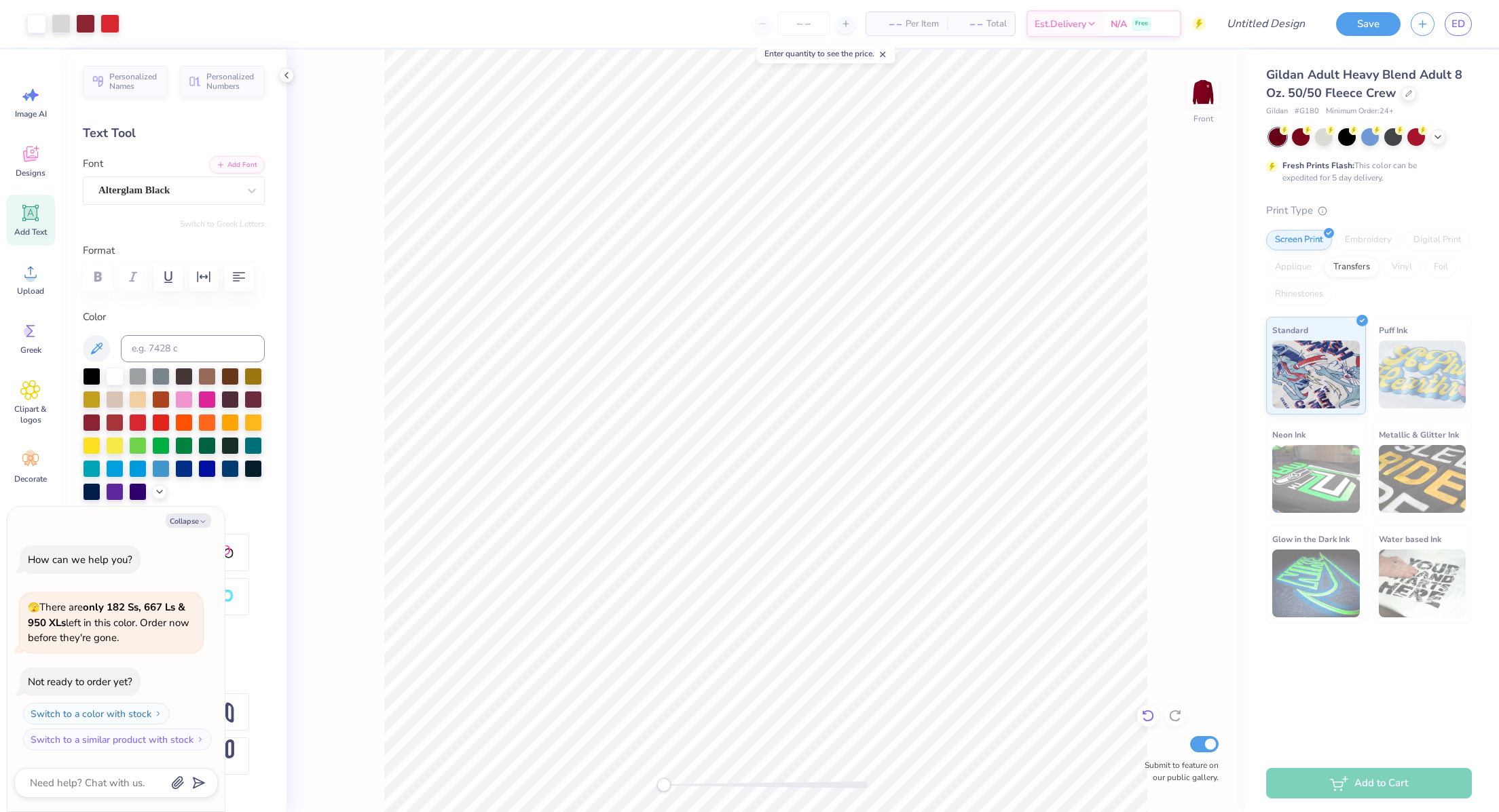
click at [1145, 722] on div at bounding box center [1148, 716] width 22 height 22
click at [58, 20] on div at bounding box center [61, 22] width 19 height 19
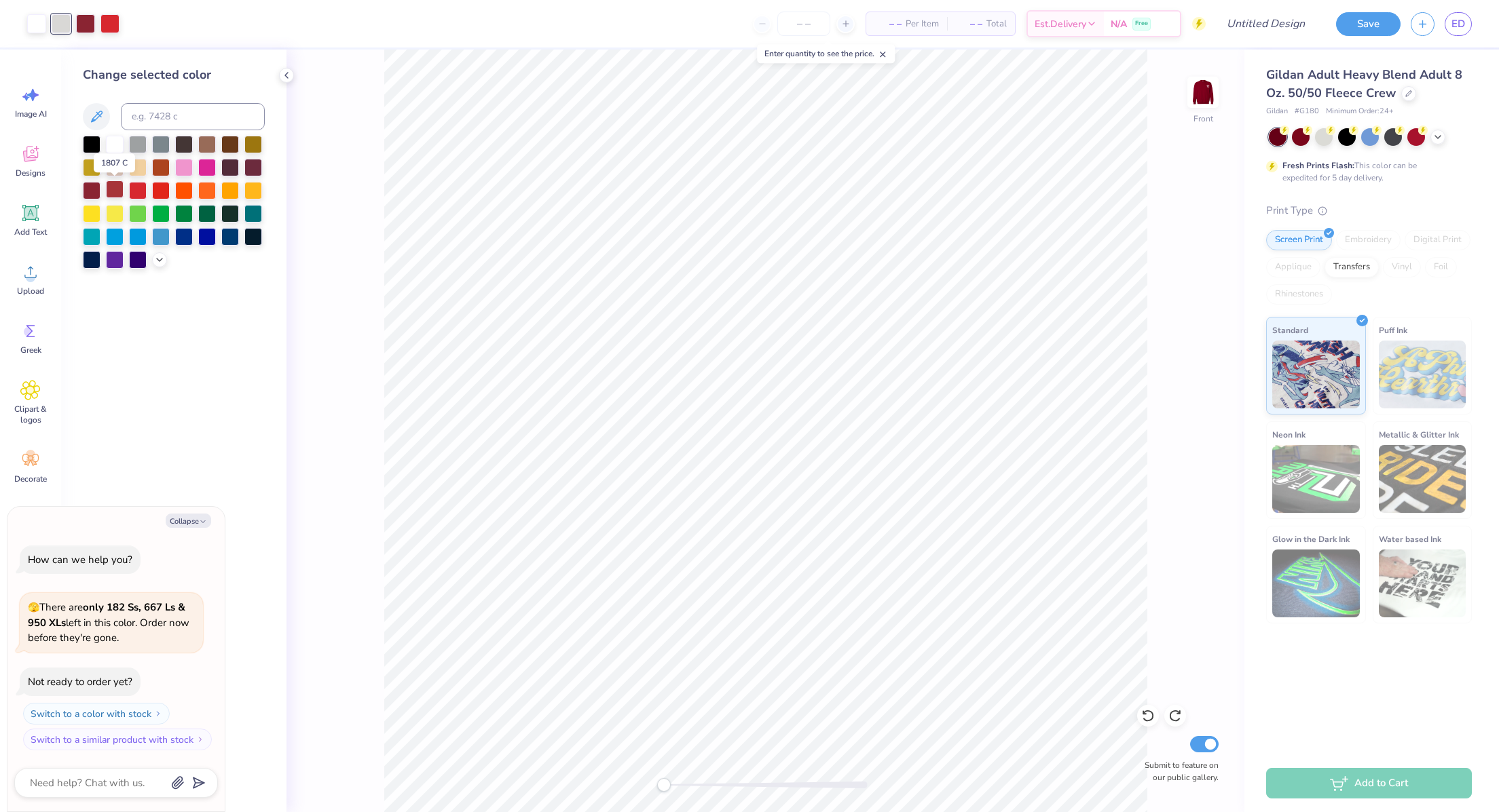
click at [112, 191] on div at bounding box center [114, 189] width 18 height 18
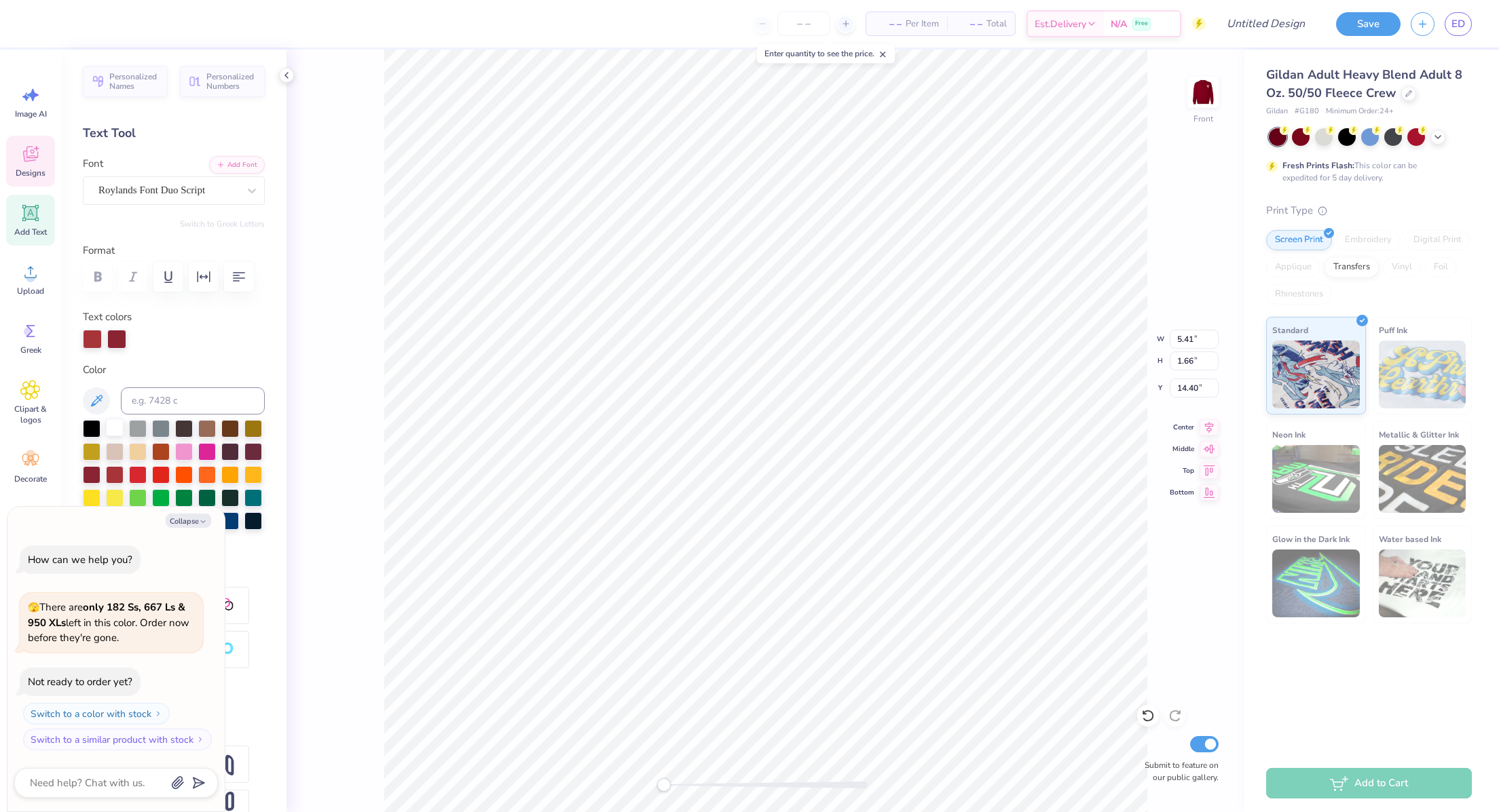
click at [118, 437] on div at bounding box center [114, 427] width 18 height 18
type textarea "x"
type input "7.93"
type input "1.67"
type input "12.61"
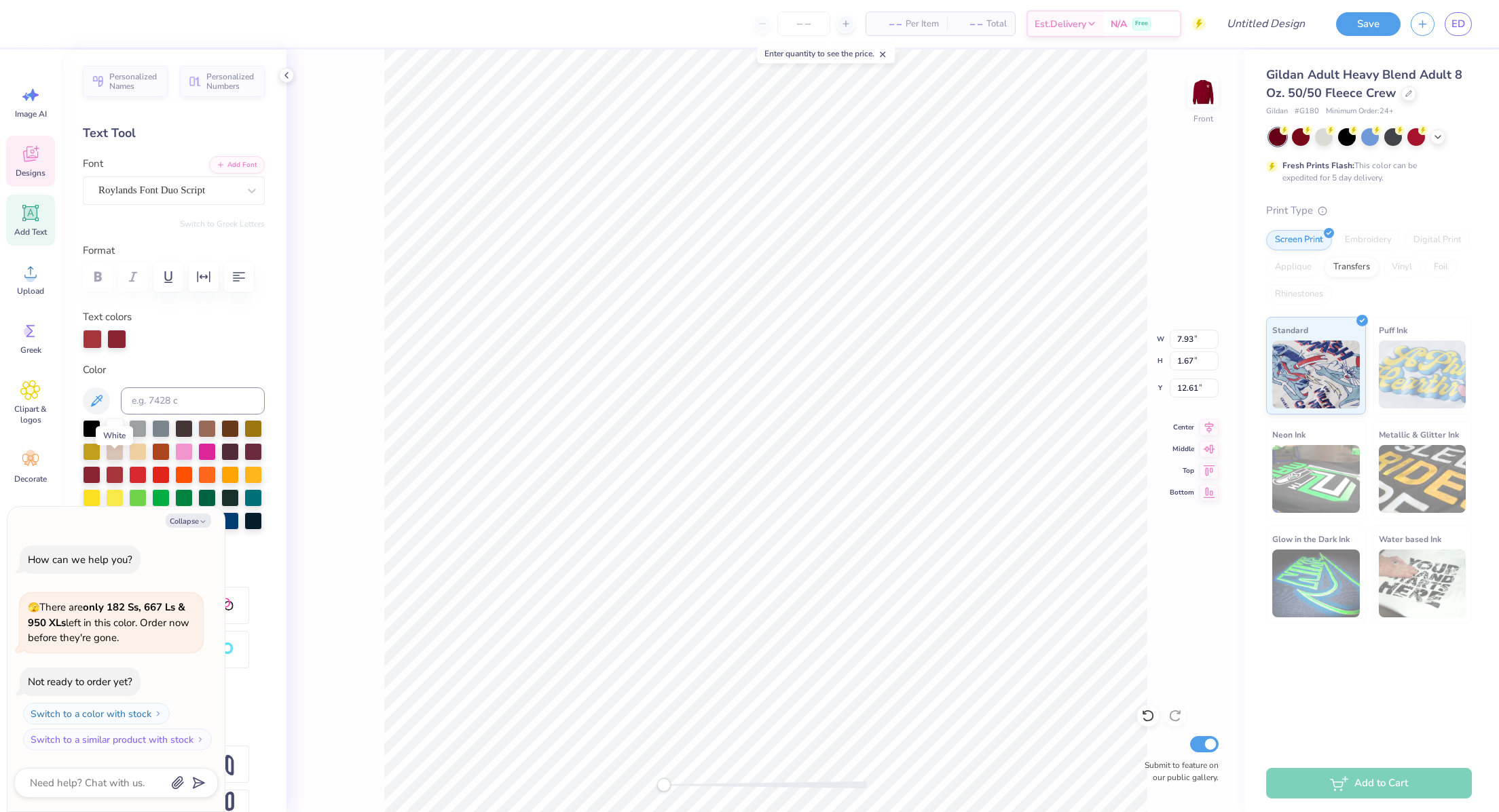
click at [117, 437] on div at bounding box center [114, 427] width 18 height 18
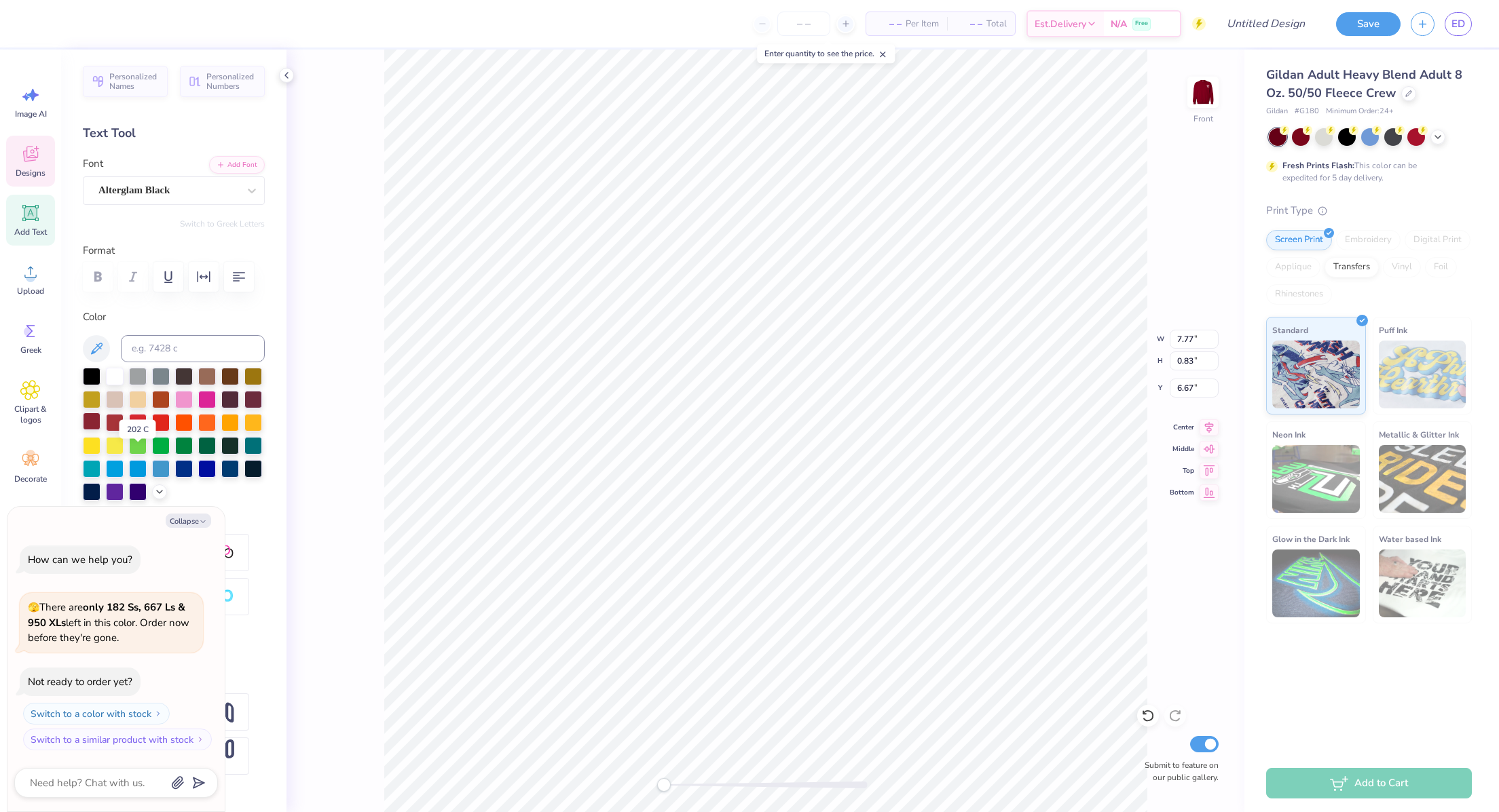
click at [101, 430] on div at bounding box center [91, 421] width 18 height 18
click at [94, 384] on div at bounding box center [91, 375] width 18 height 18
click at [86, 18] on div at bounding box center [86, 22] width 19 height 19
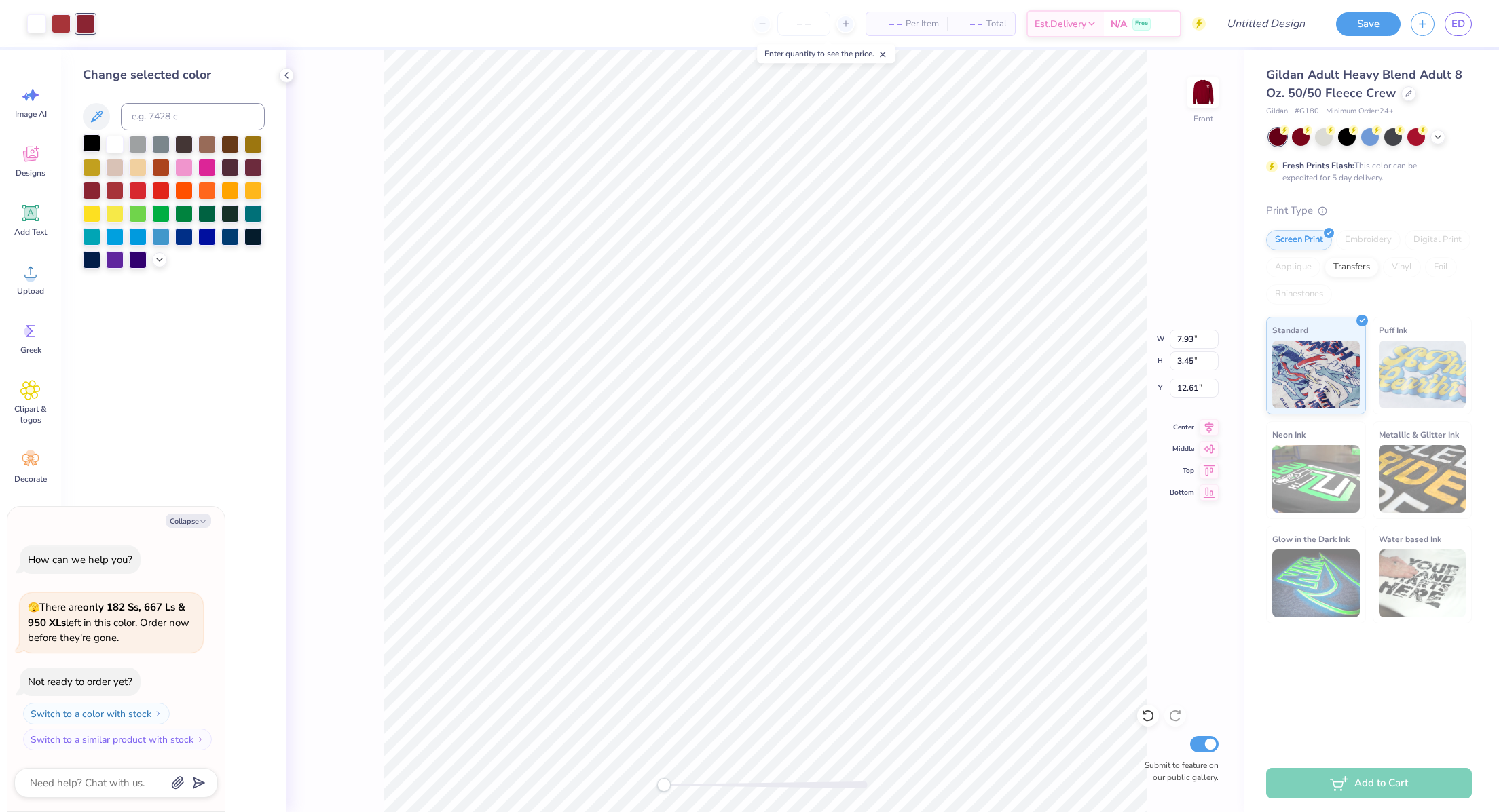
click at [87, 138] on div at bounding box center [91, 142] width 18 height 18
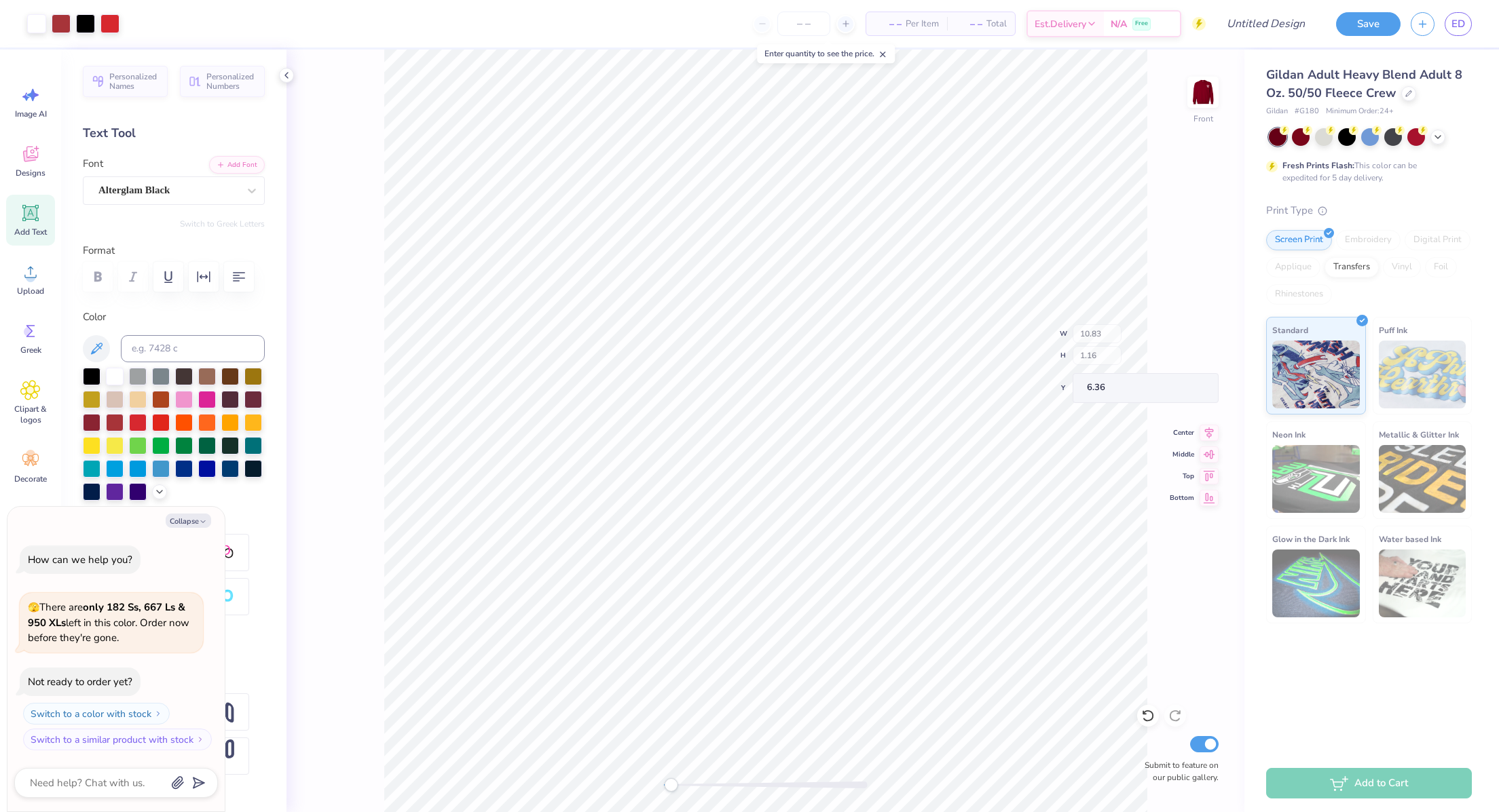
type textarea "x"
type input "10.83"
type input "1.16"
type input "6.36"
click at [28, 147] on icon at bounding box center [31, 154] width 15 height 16
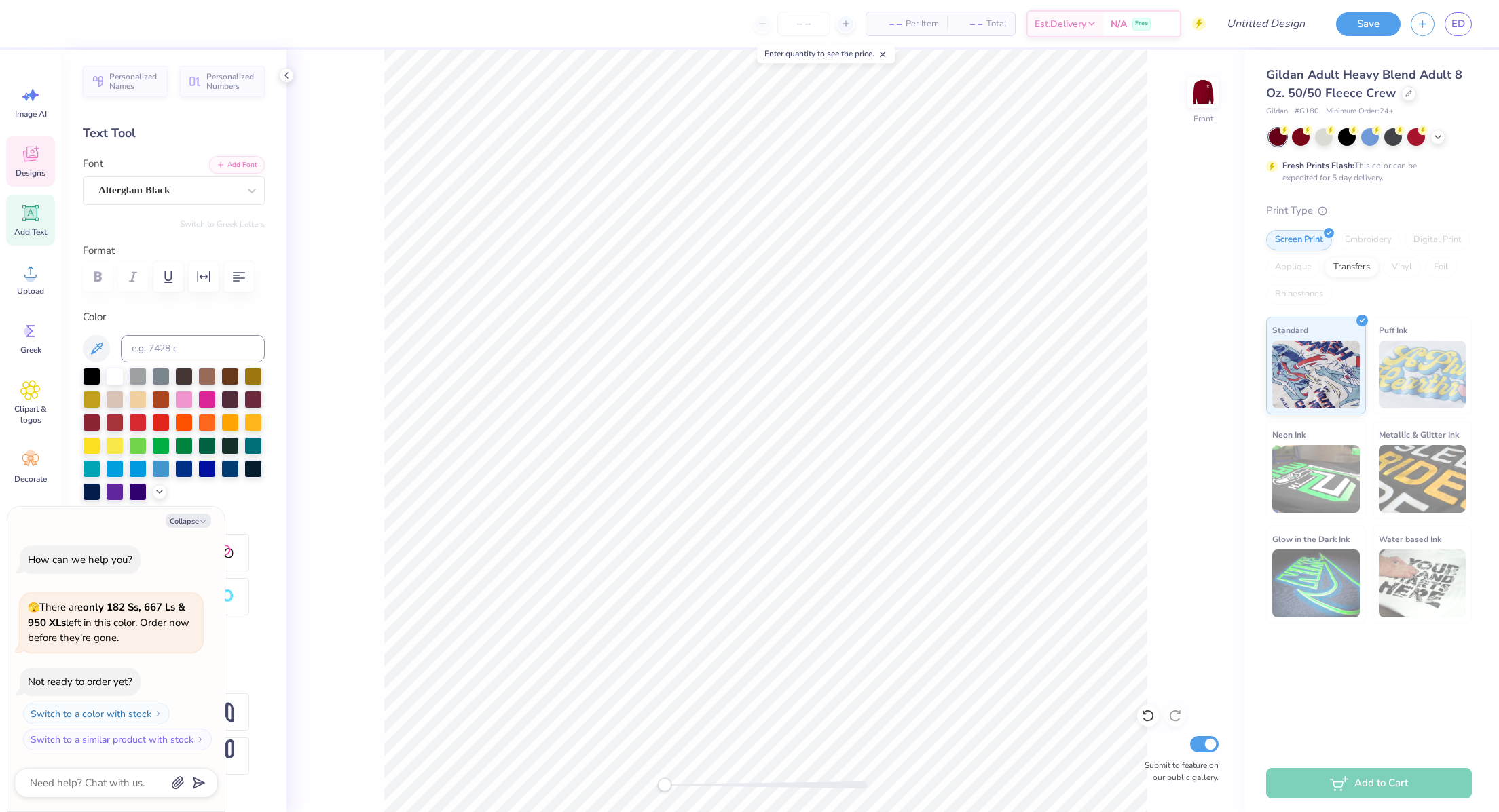
type textarea "x"
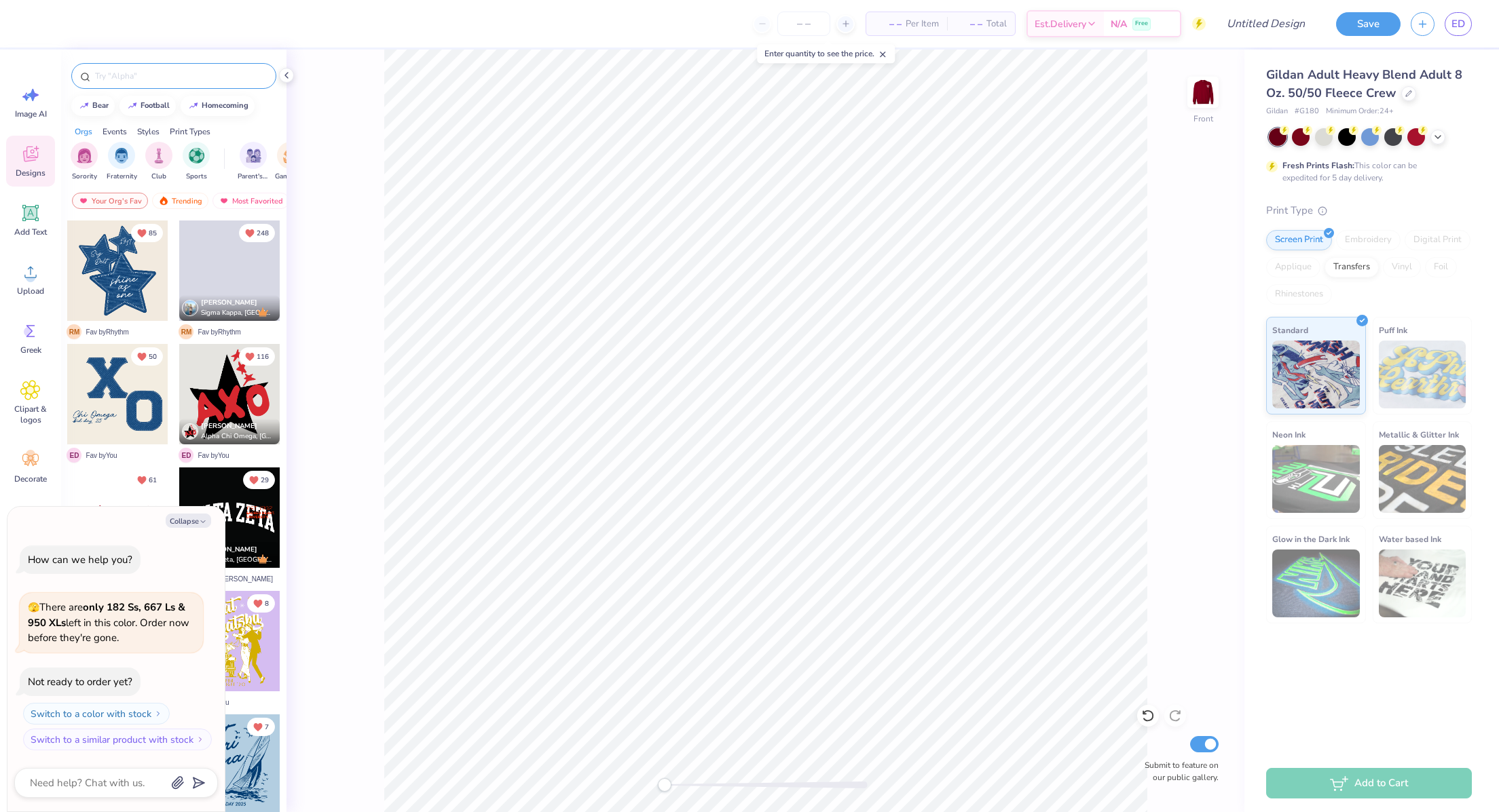
click at [134, 71] on input "text" at bounding box center [180, 76] width 174 height 13
type input "angel"
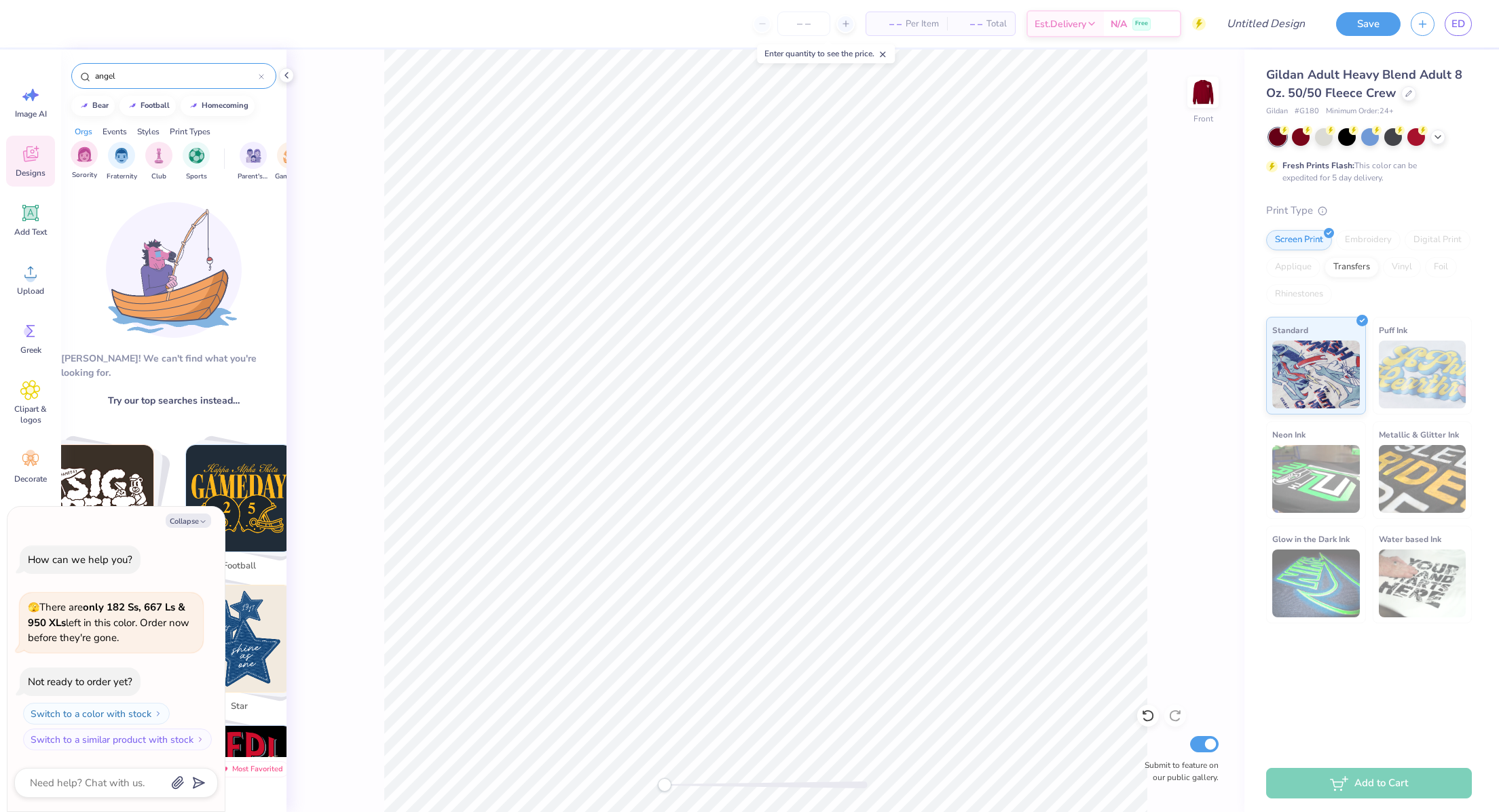
click at [97, 161] on div "Sorority" at bounding box center [84, 161] width 27 height 40
click at [109, 137] on div "Events" at bounding box center [114, 132] width 24 height 13
click at [184, 164] on div "Philanthropy" at bounding box center [195, 161] width 31 height 40
click at [265, 75] on div "angel" at bounding box center [174, 75] width 205 height 26
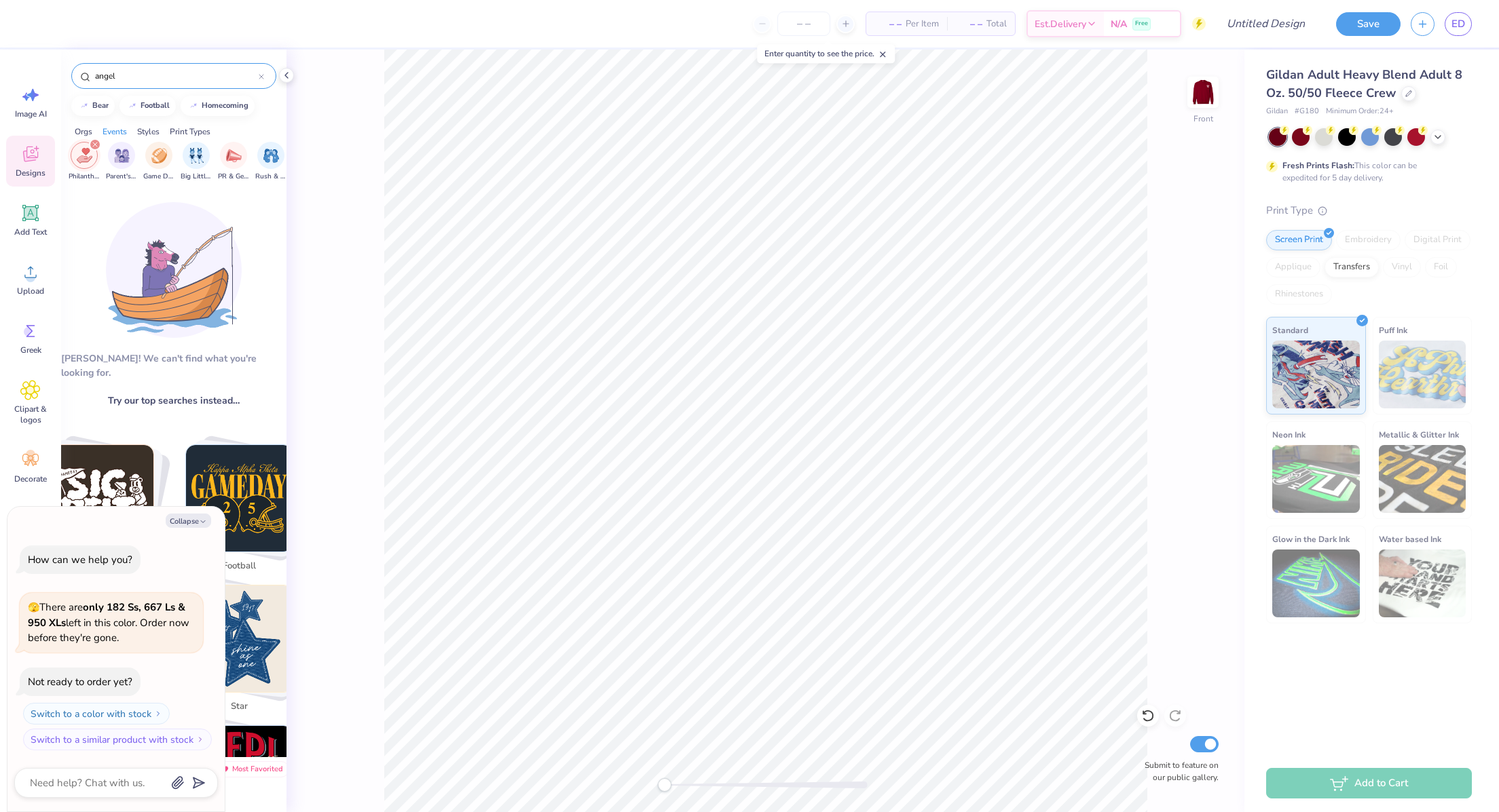
click at [260, 72] on div at bounding box center [261, 75] width 5 height 13
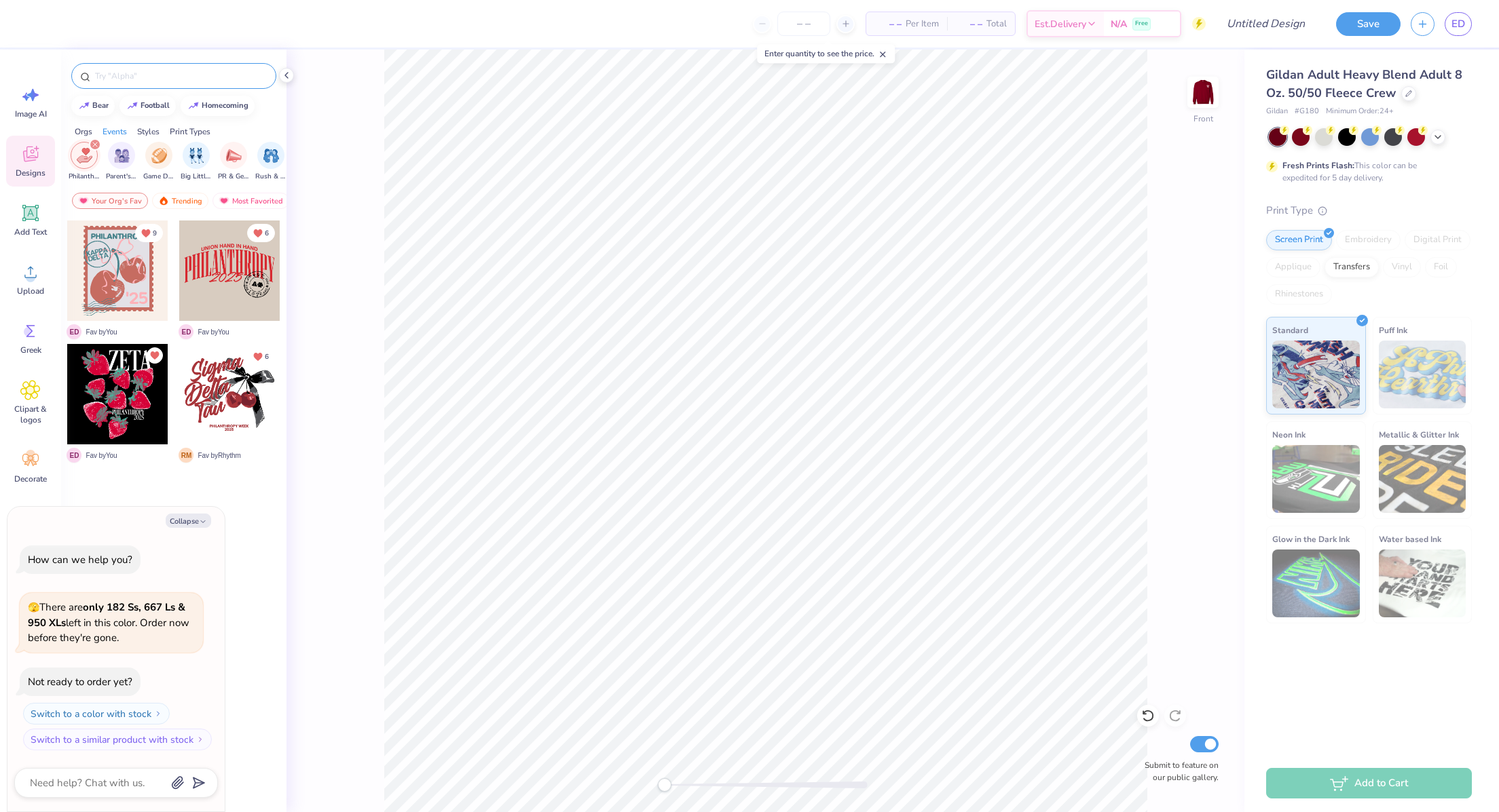
click at [76, 158] on img "filter for Philanthropy" at bounding box center [84, 156] width 16 height 16
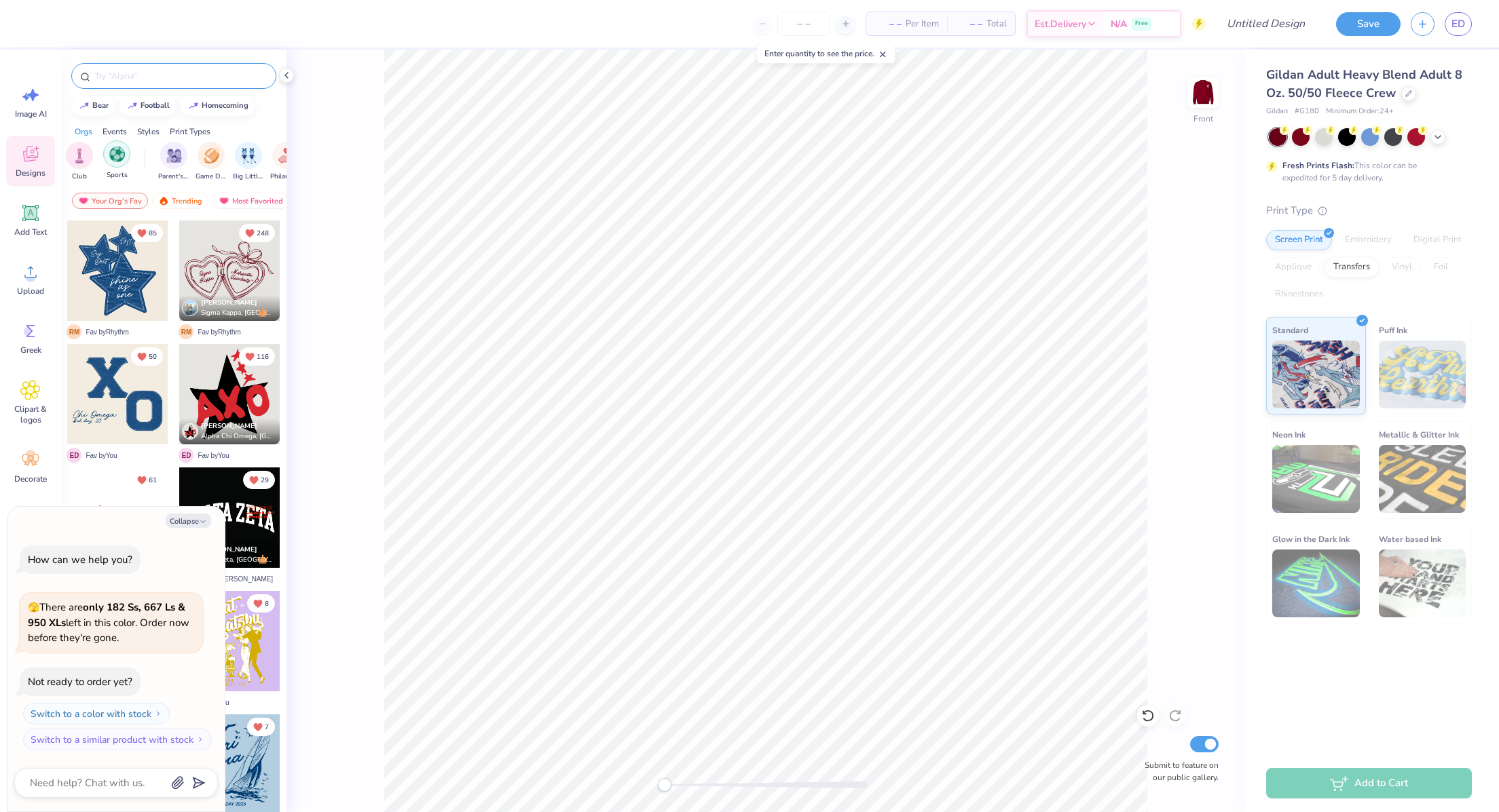
scroll to position [0, 0]
click at [114, 127] on div "Events" at bounding box center [114, 132] width 24 height 13
click at [189, 160] on img "filter for Philanthropy" at bounding box center [196, 154] width 16 height 16
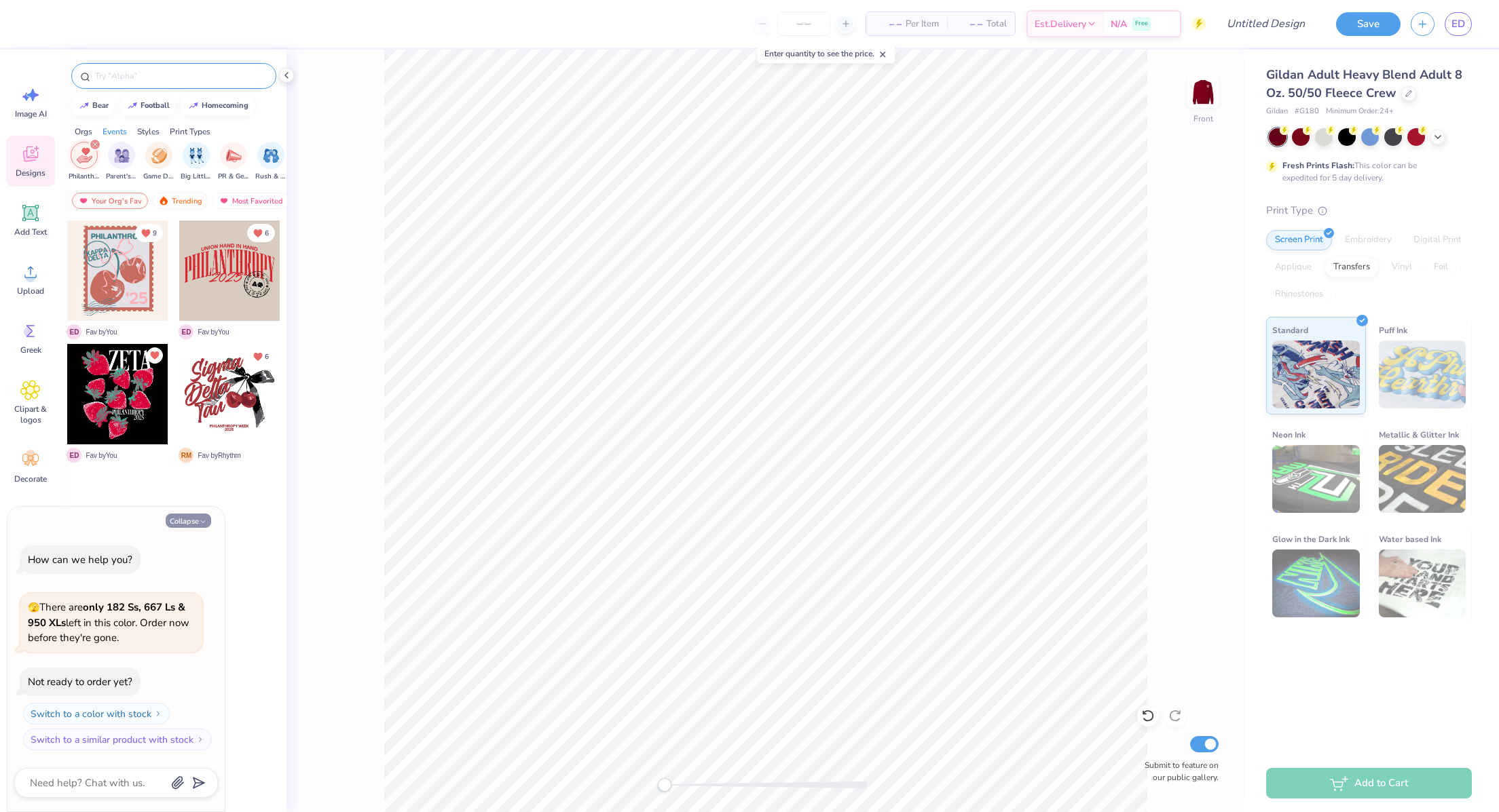
click at [191, 519] on button "Collapse" at bounding box center [189, 520] width 45 height 14
type textarea "x"
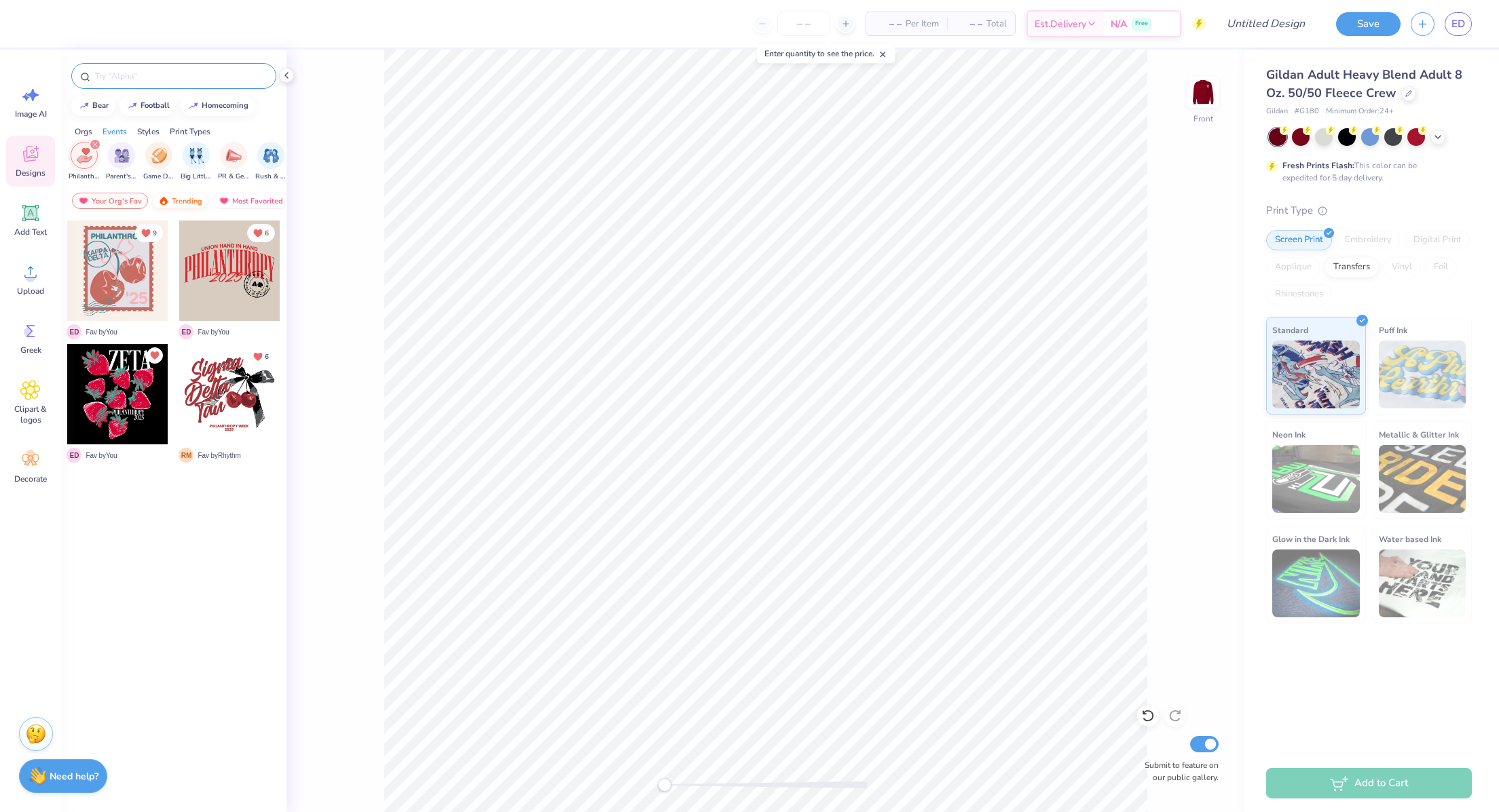
click at [164, 198] on img at bounding box center [163, 200] width 11 height 9
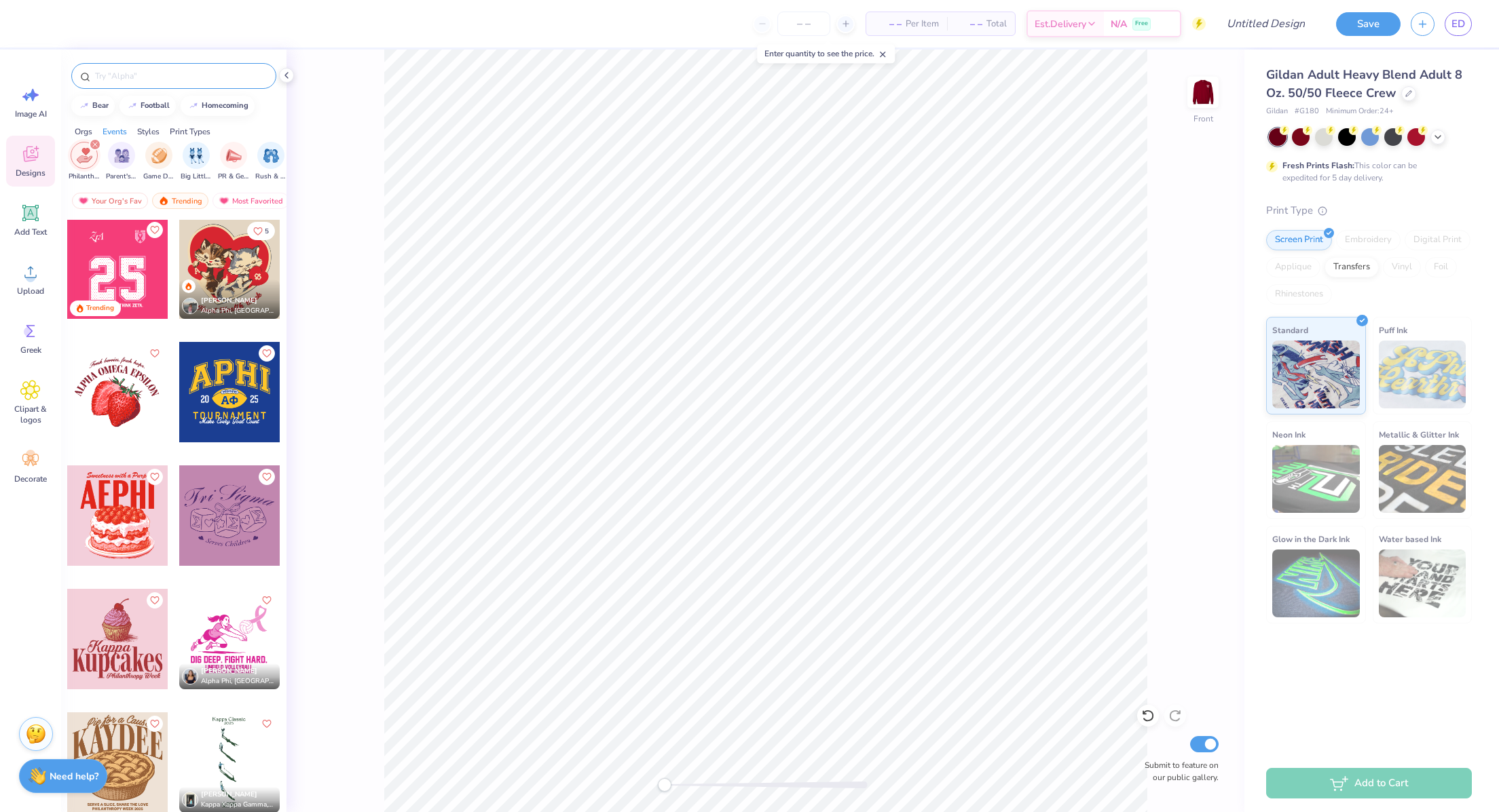
scroll to position [3, 0]
click at [224, 261] on div at bounding box center [230, 268] width 101 height 101
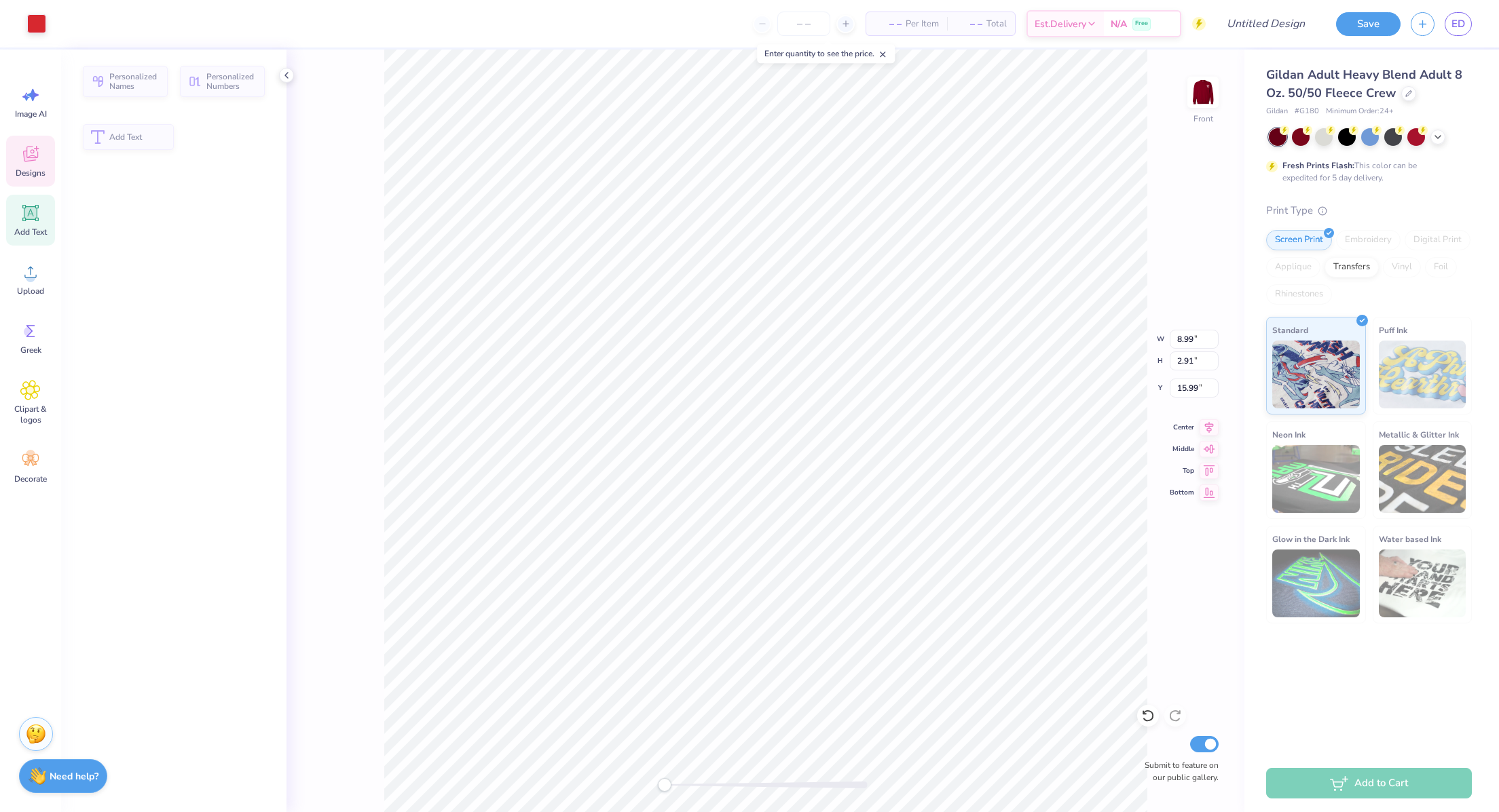
type input "8.99"
type input "2.91"
type input "15.99"
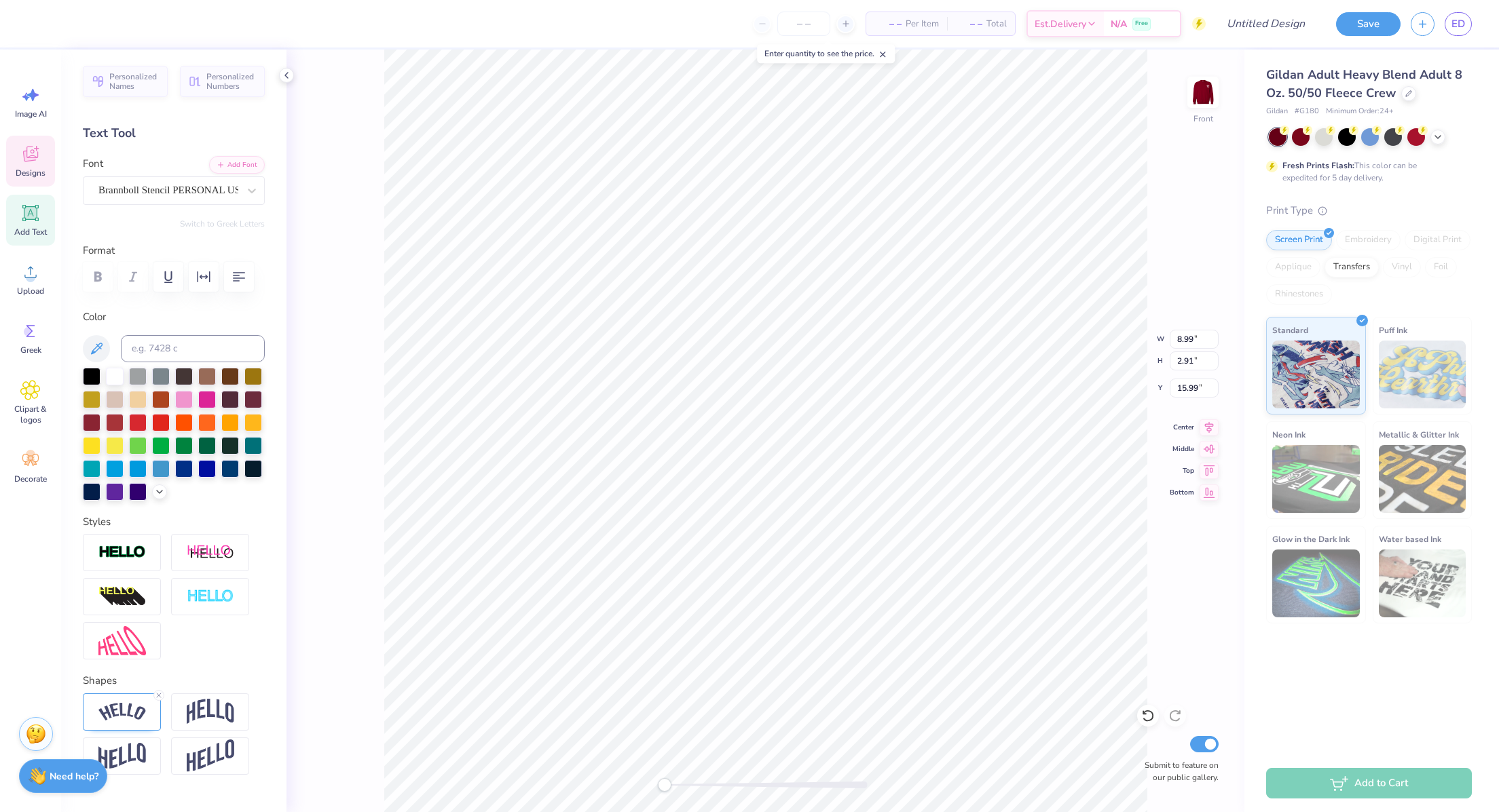
scroll to position [16, 7]
type textarea "Red Dress Brunch"
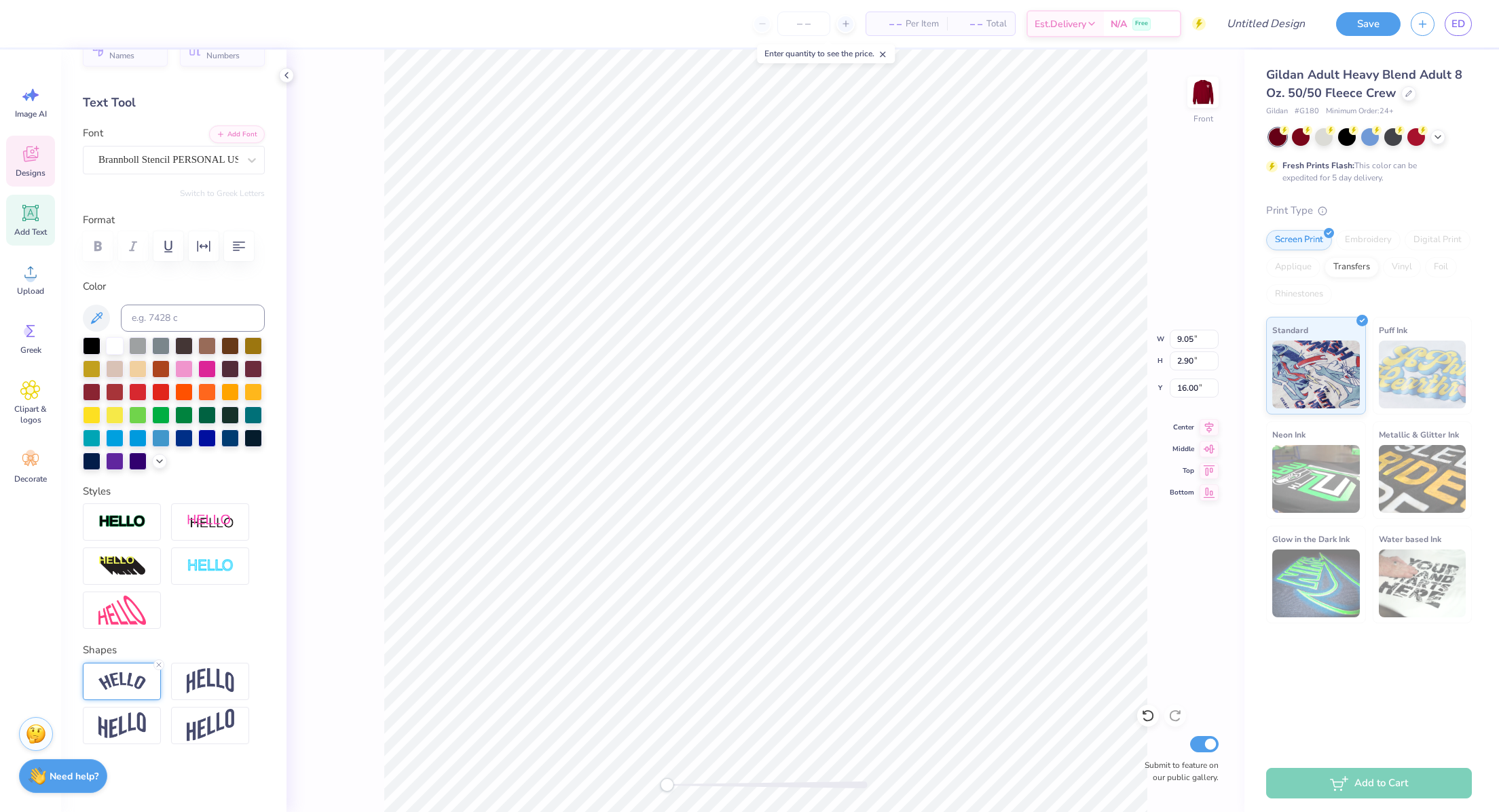
click at [120, 679] on img at bounding box center [122, 681] width 48 height 18
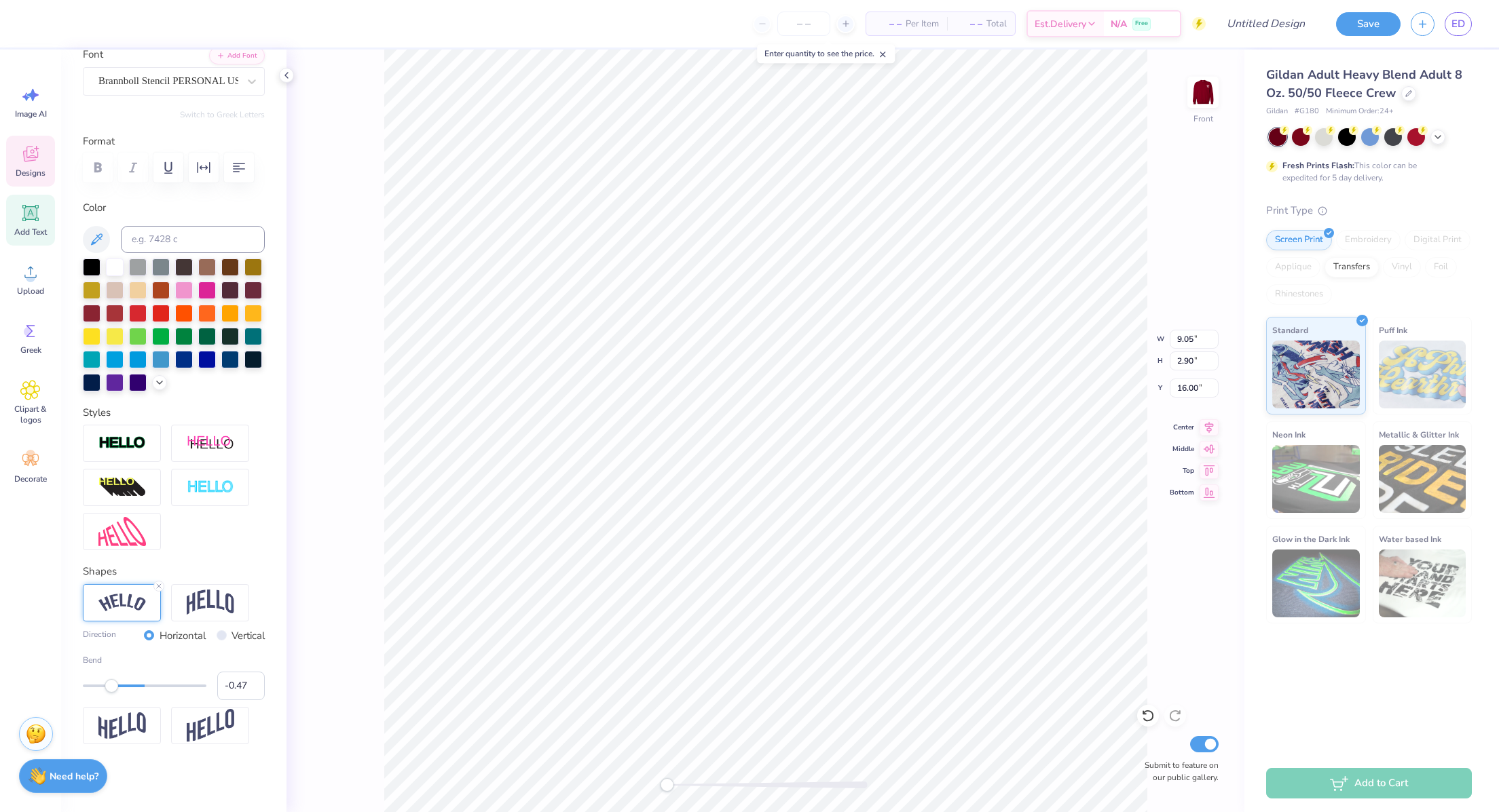
scroll to position [153, 0]
type input "-0.27"
click at [122, 687] on div at bounding box center [144, 685] width 123 height 3
click at [113, 257] on div at bounding box center [114, 266] width 18 height 18
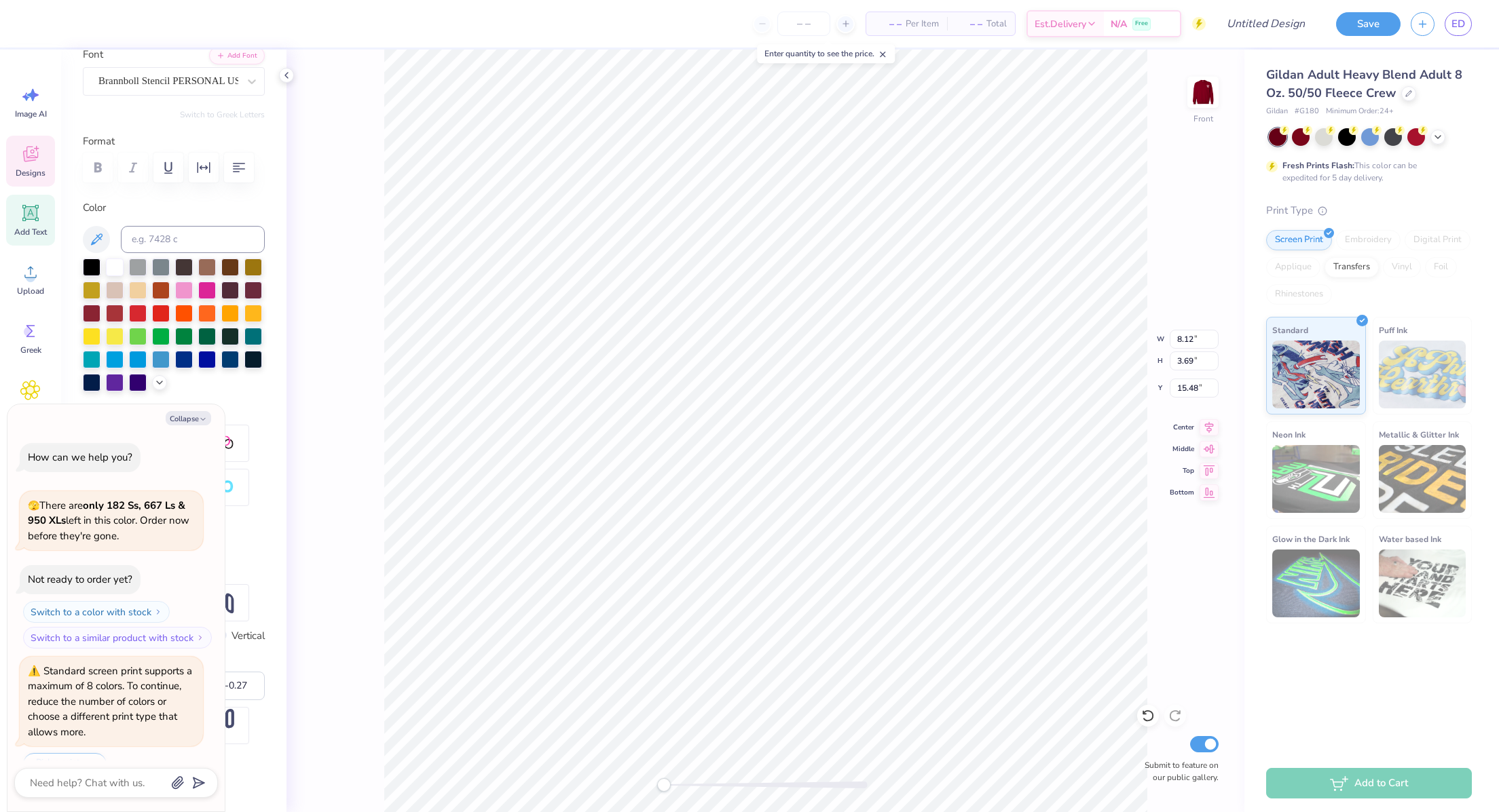
scroll to position [32, 0]
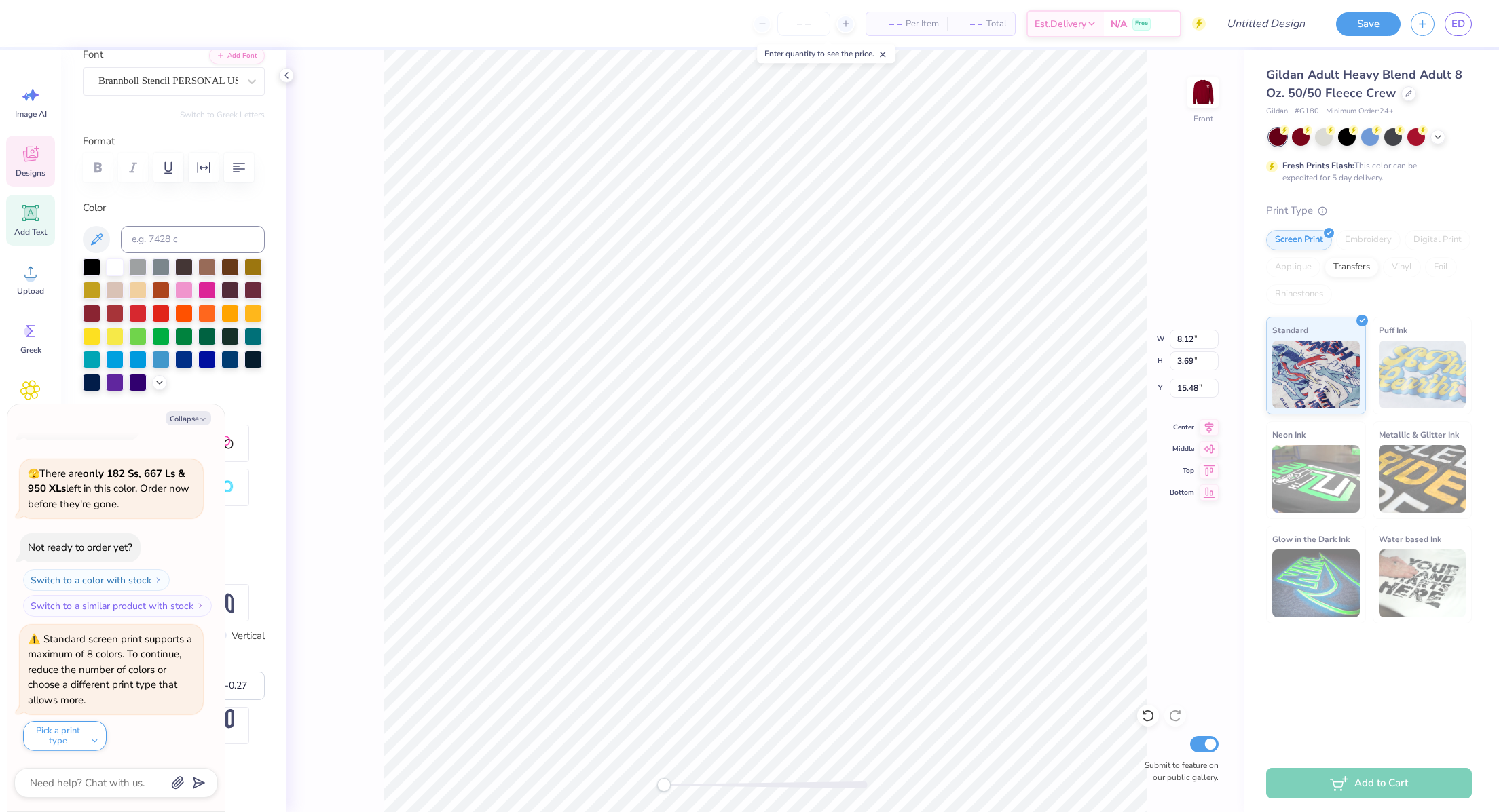
type textarea "x"
type input "11.65"
type input "11.19"
type input "6.48"
click at [33, 28] on div at bounding box center [36, 22] width 19 height 19
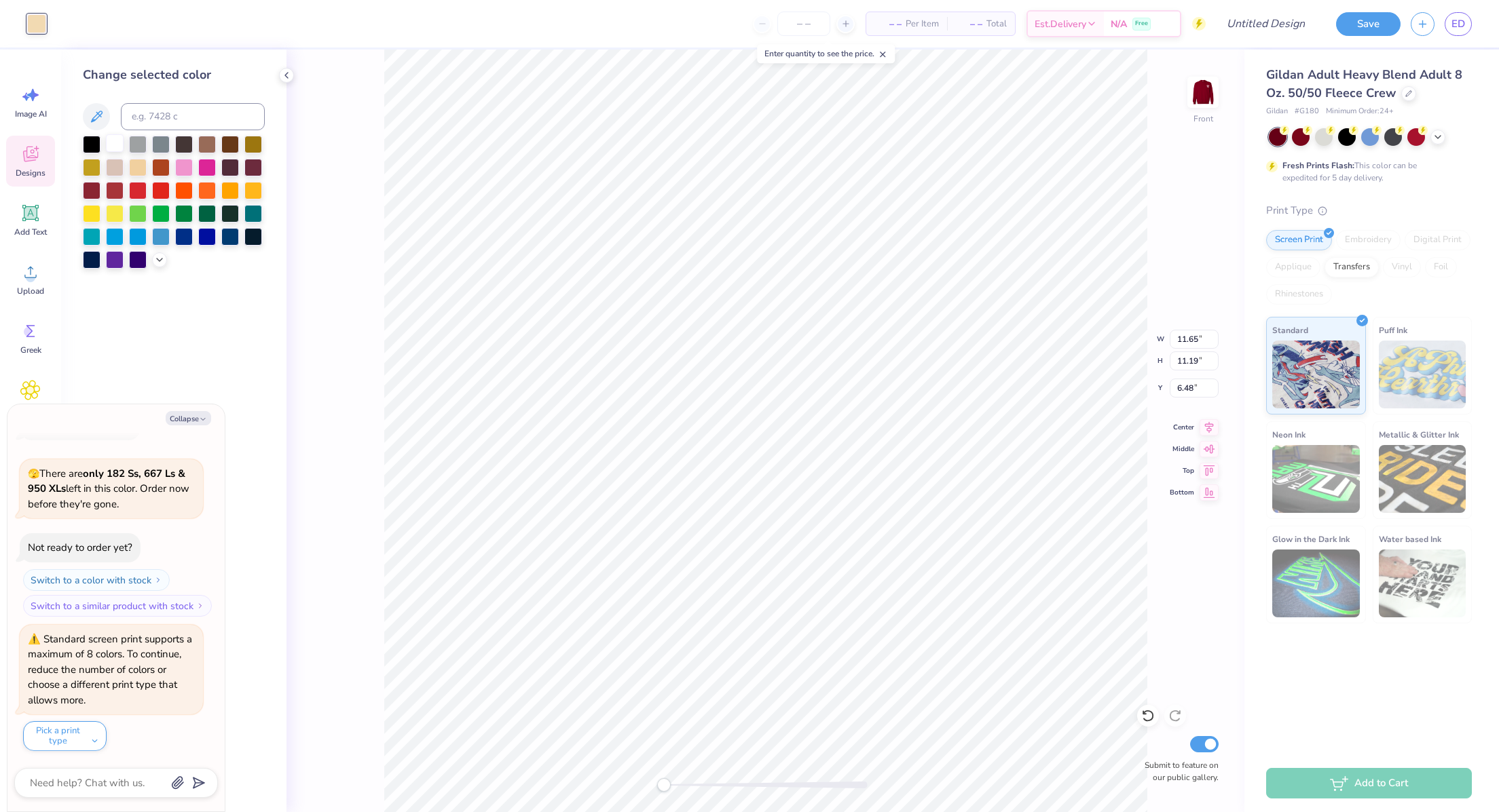
click at [120, 143] on div at bounding box center [114, 142] width 18 height 18
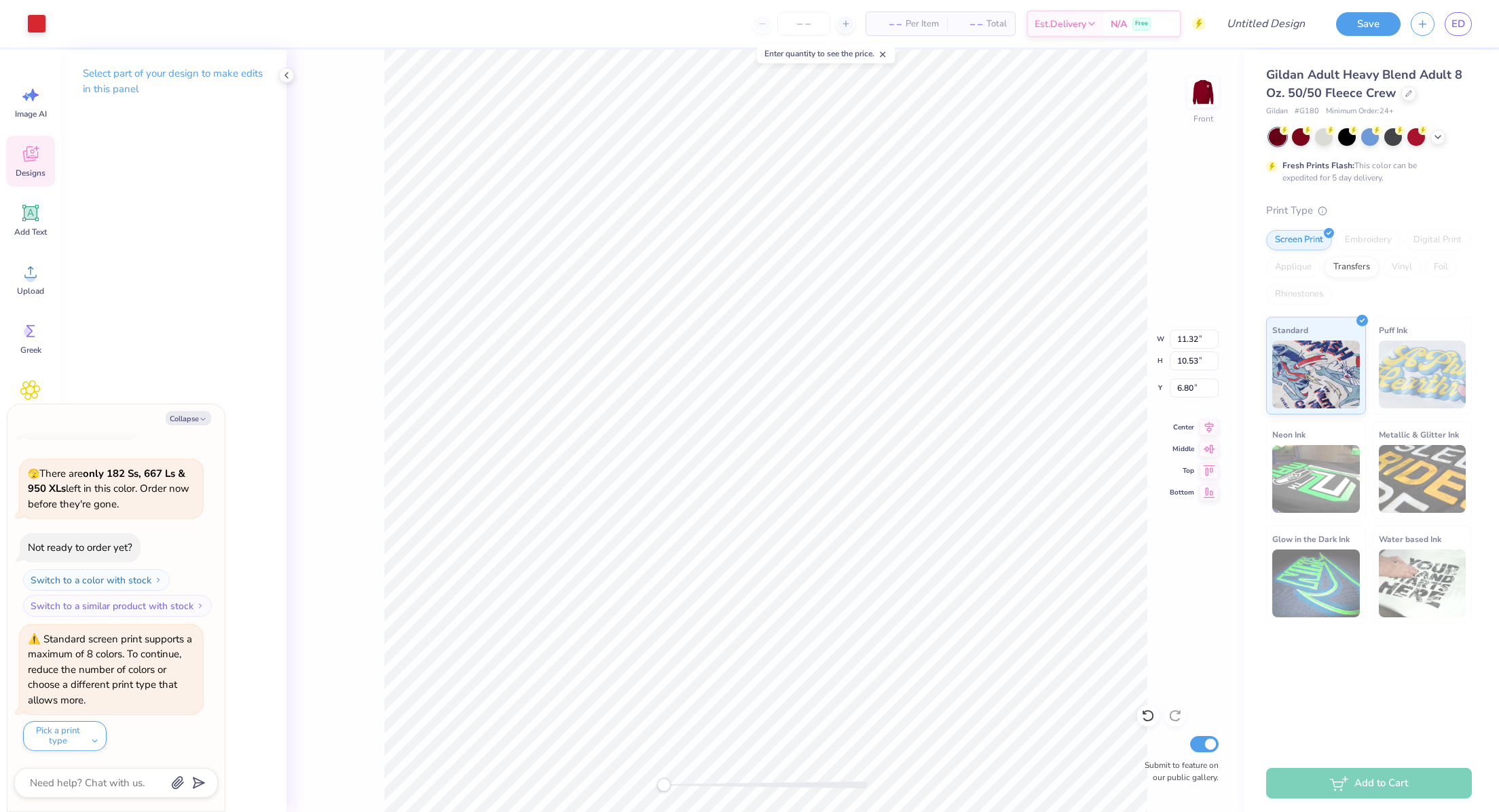
type textarea "x"
type input "0.78"
type input "0.94"
type input "12.51"
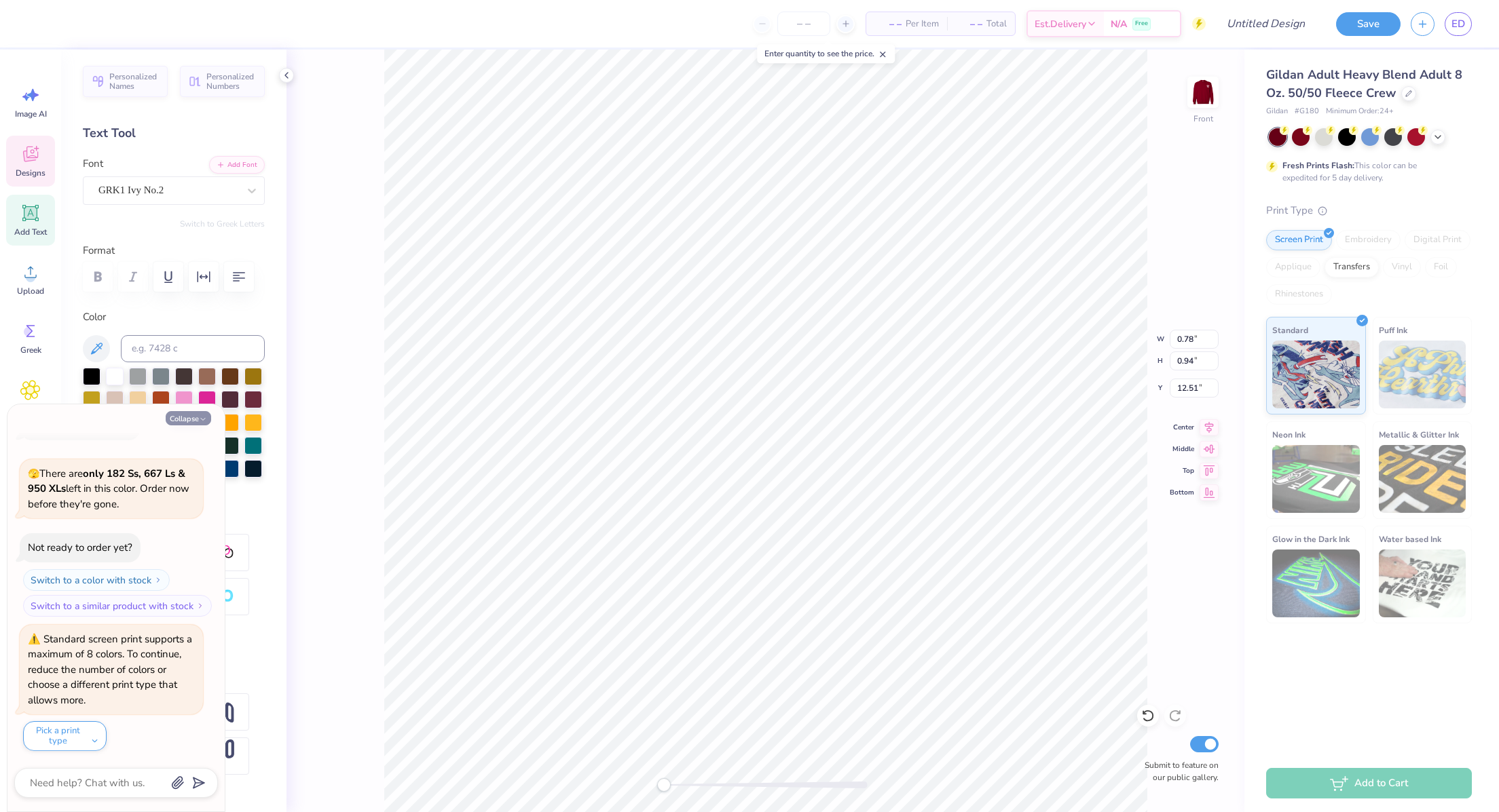
click at [204, 419] on icon "button" at bounding box center [203, 420] width 8 height 8
type textarea "x"
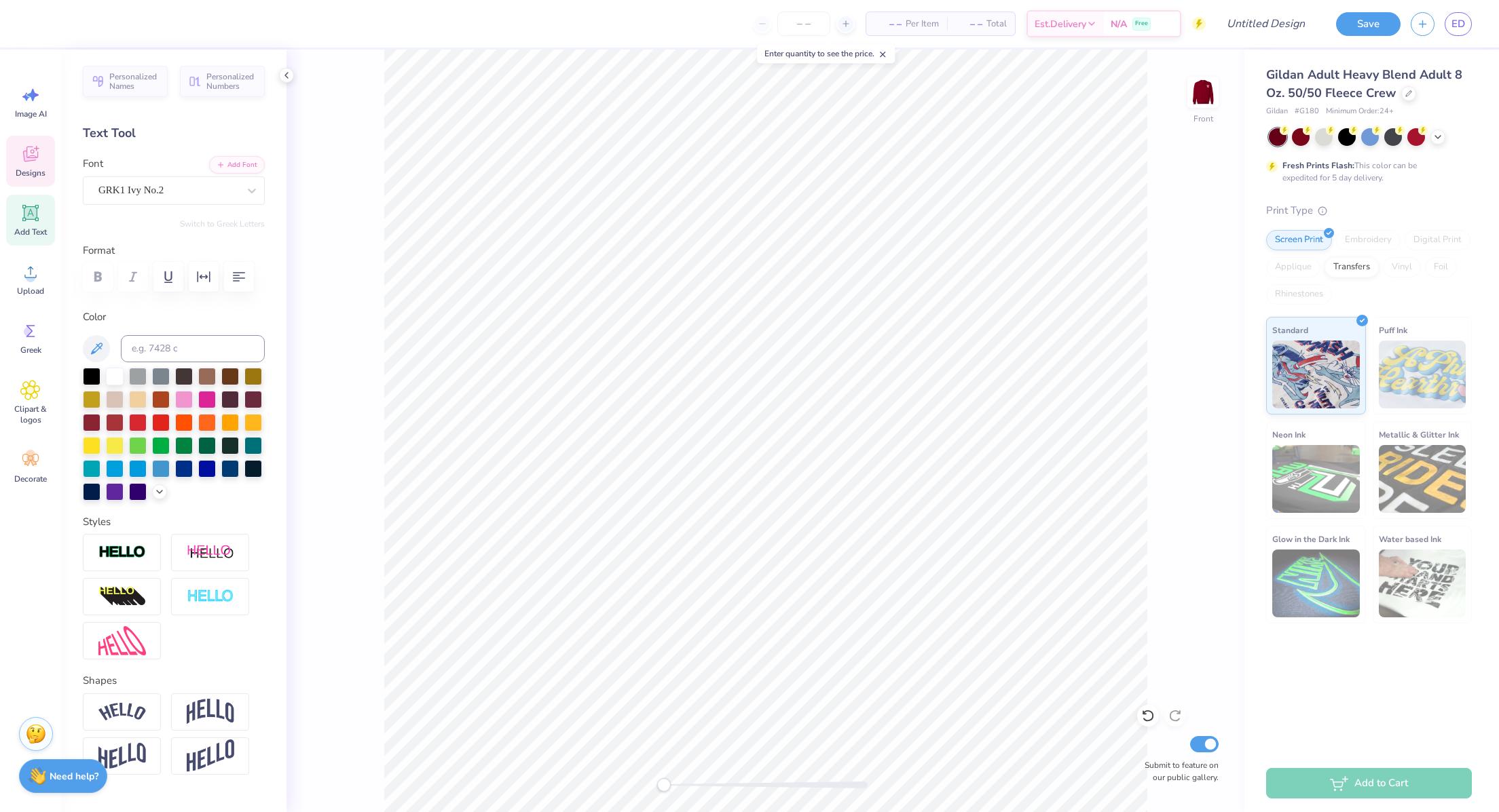
click at [30, 163] on icon at bounding box center [30, 154] width 20 height 20
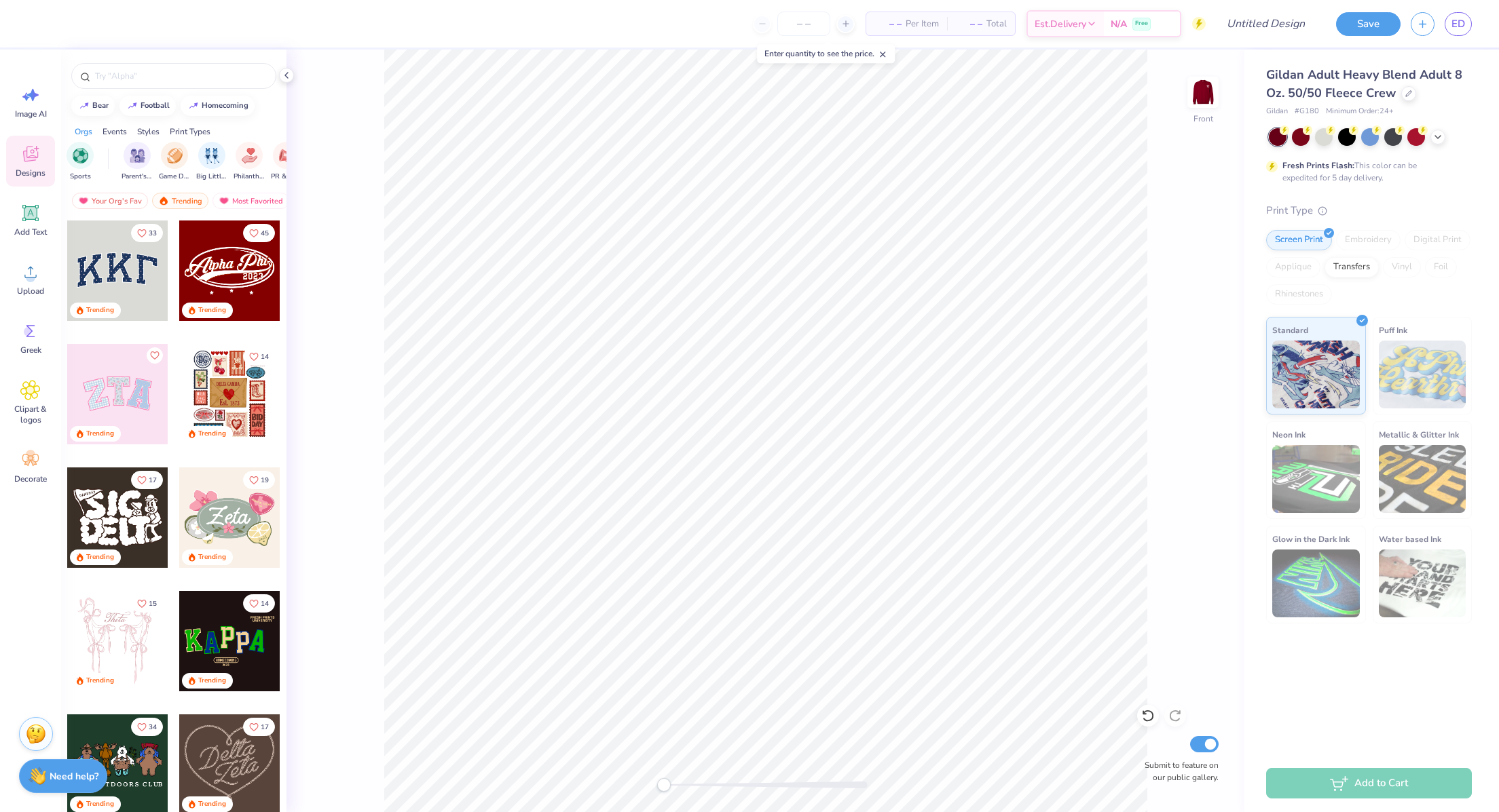
scroll to position [0, 121]
click at [248, 158] on img "filter for Philanthropy" at bounding box center [245, 154] width 16 height 16
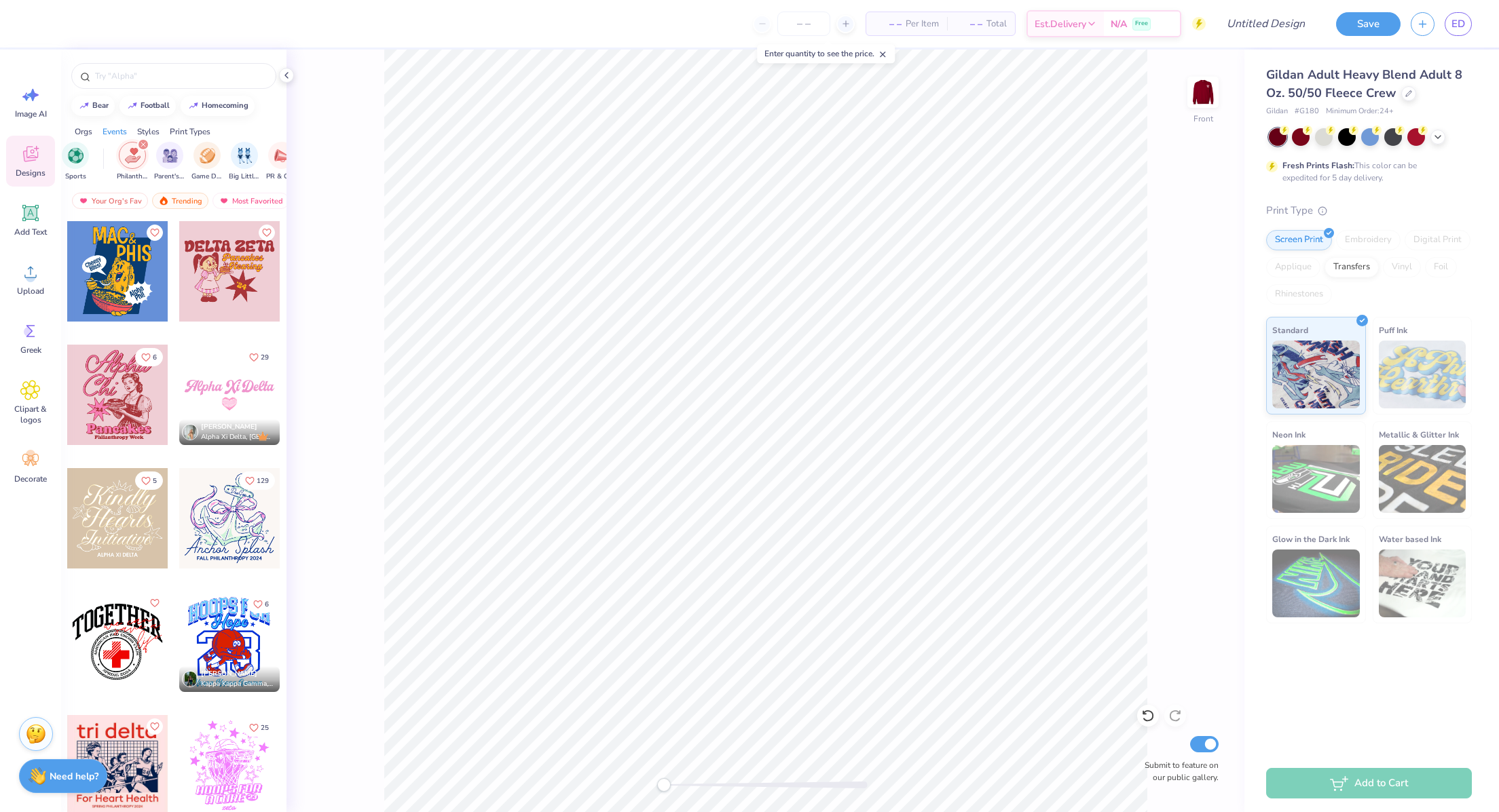
scroll to position [3086, 1]
click at [112, 402] on div at bounding box center [117, 395] width 101 height 101
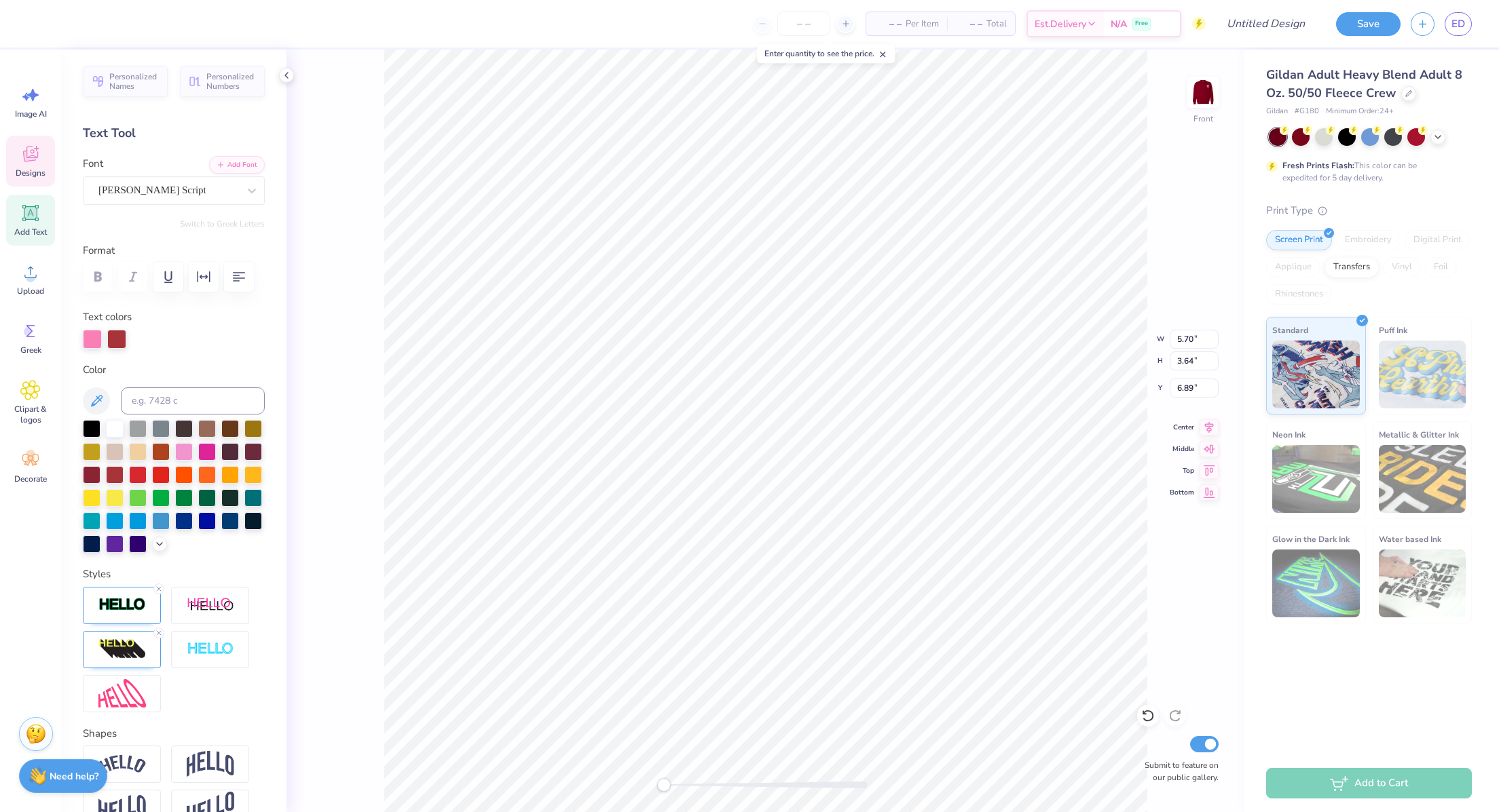
scroll to position [16, 2]
type textarea "Phi"
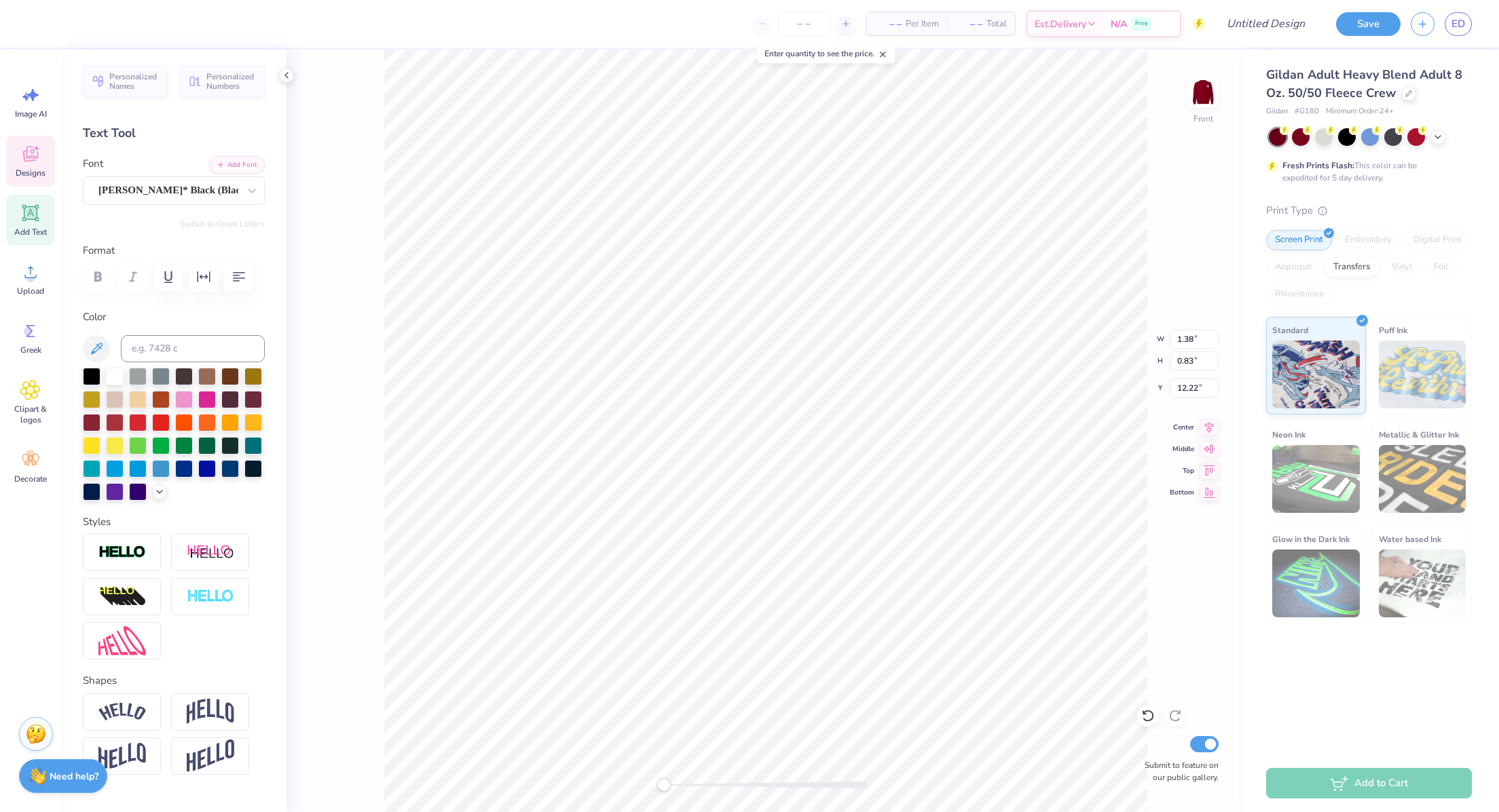
type input "1.38"
type input "0.83"
type input "12.22"
type textarea "'25"
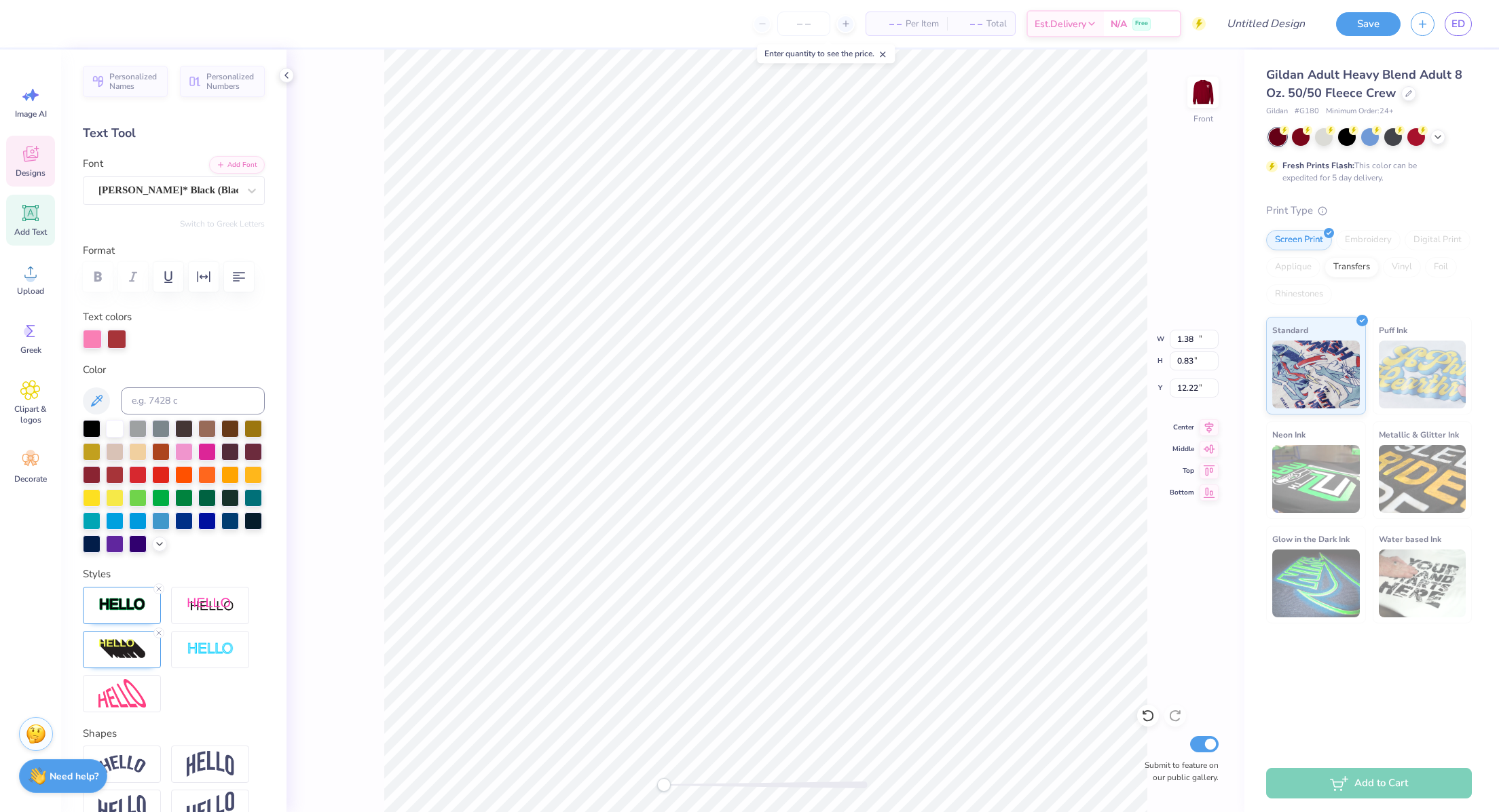
type input "10.51"
type input "1.72"
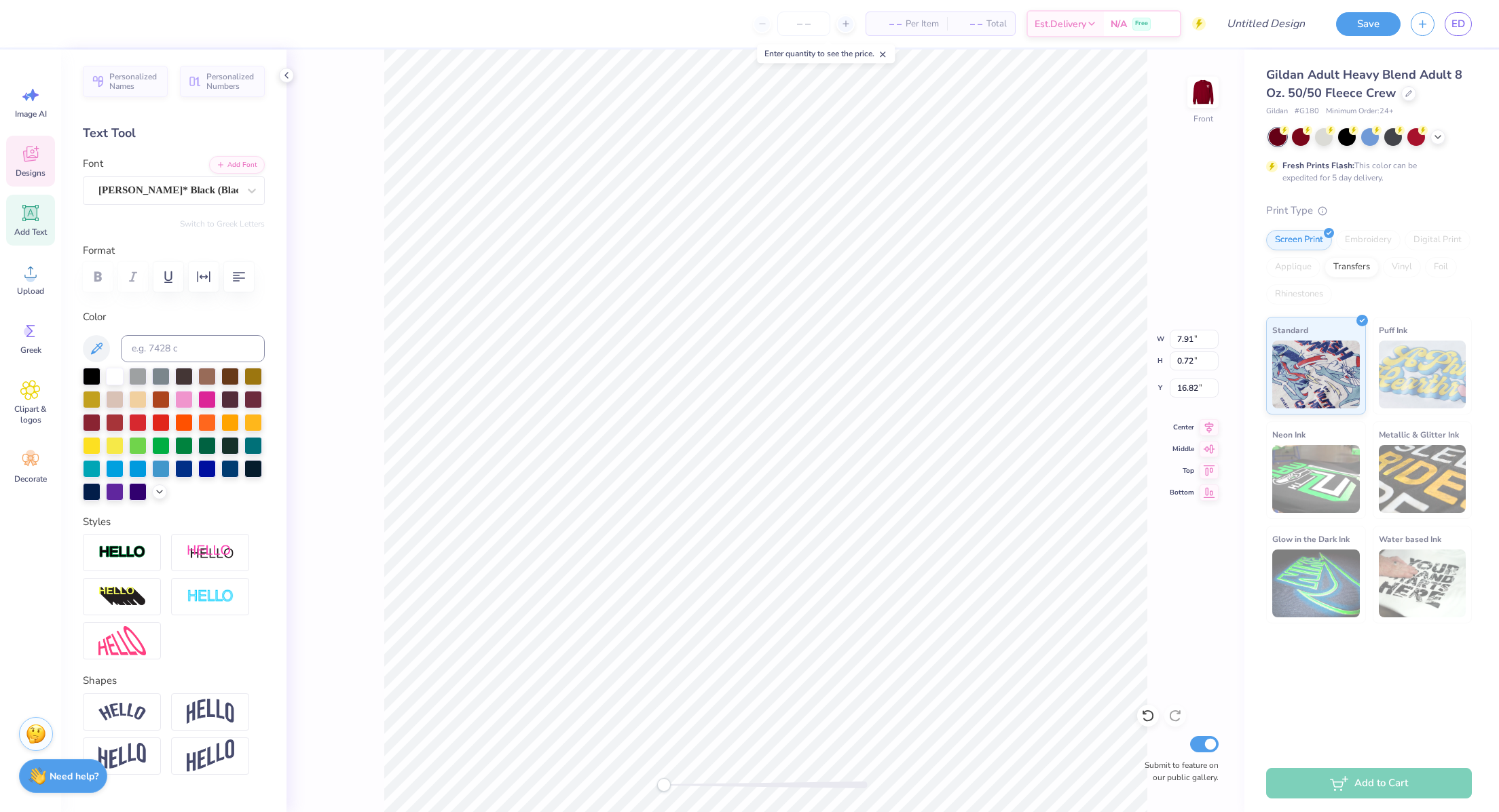
scroll to position [16, 5]
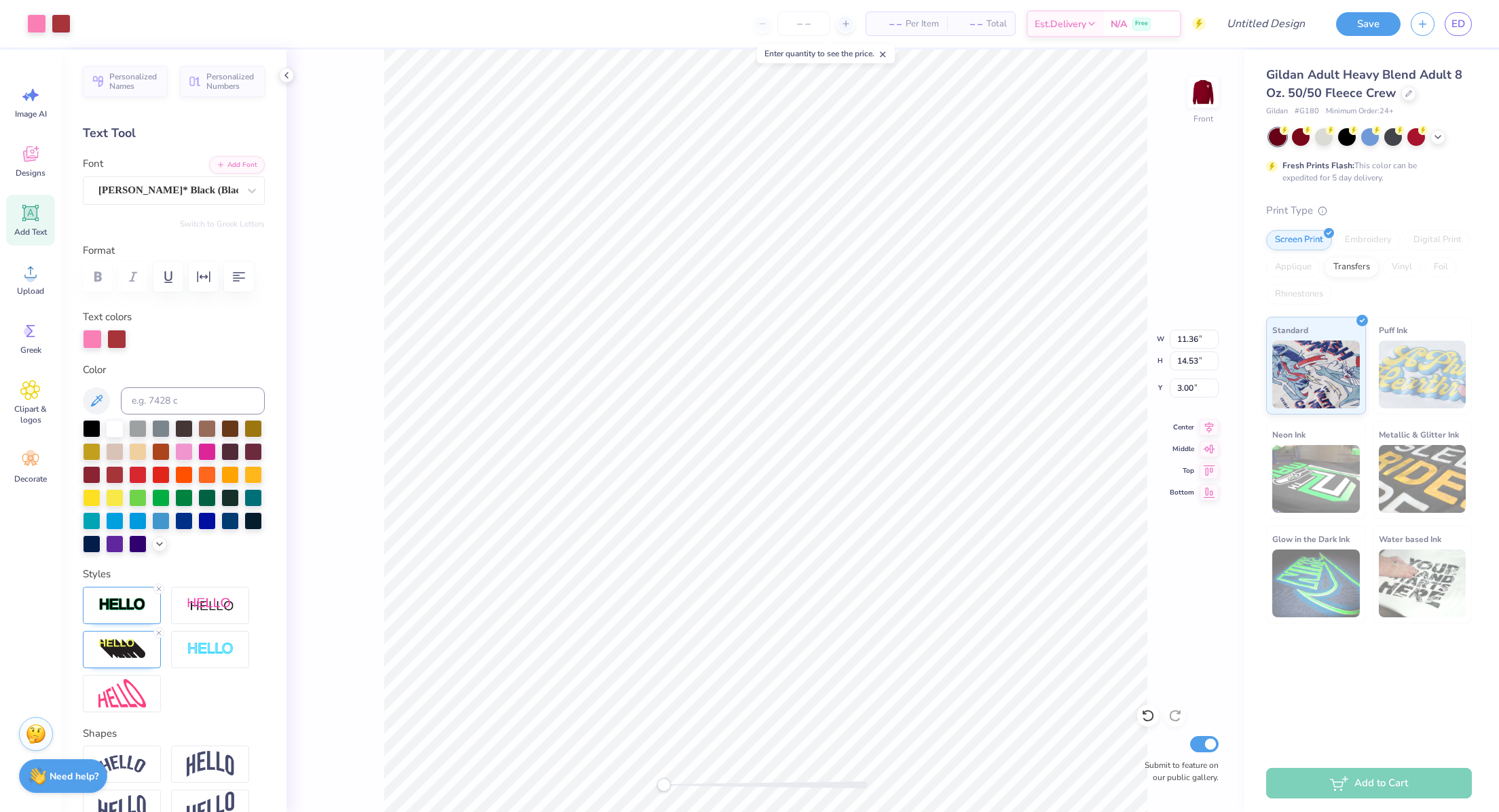
click at [48, 18] on div at bounding box center [49, 23] width 44 height 19
click at [43, 23] on div at bounding box center [36, 22] width 19 height 19
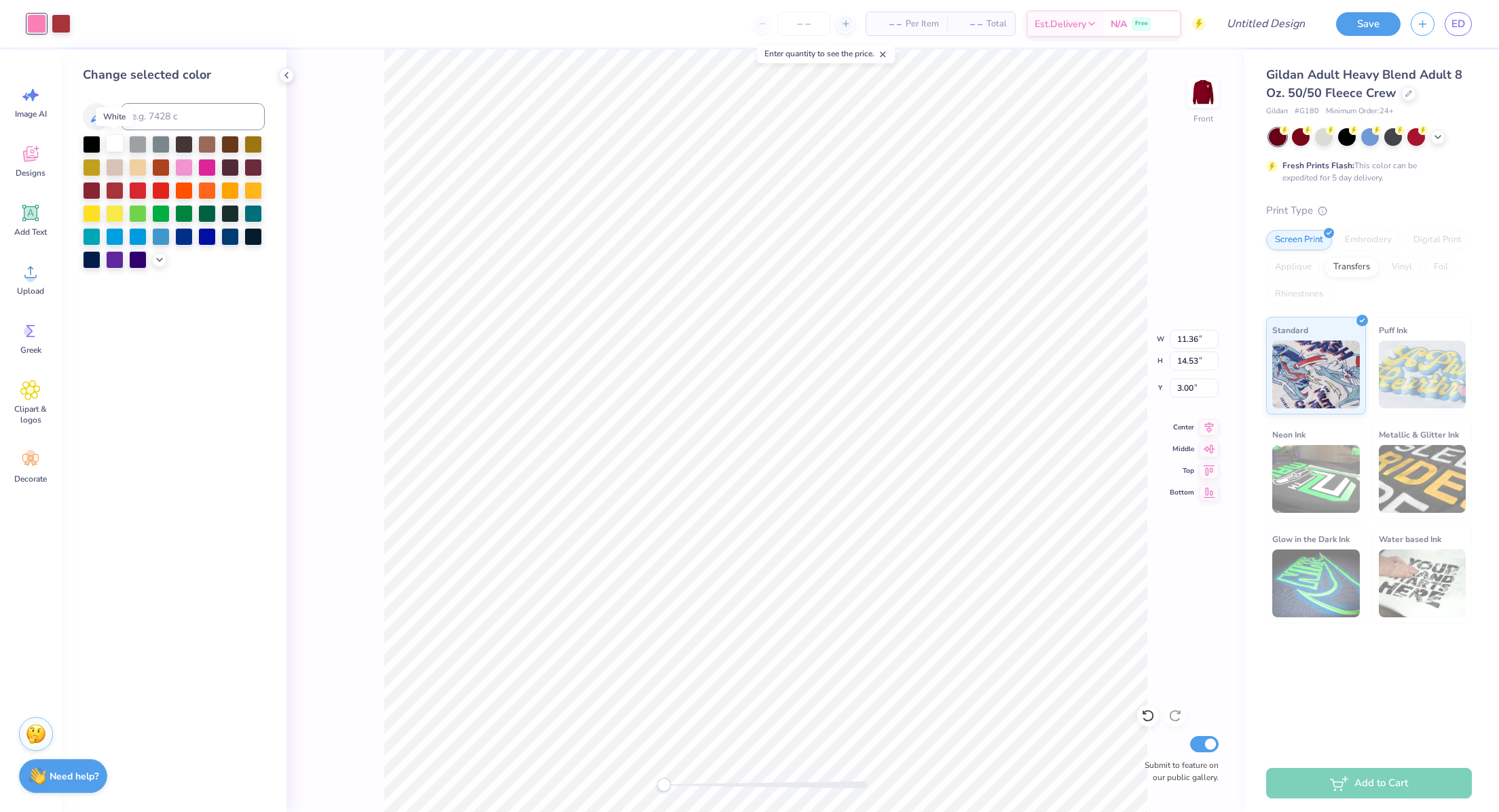
click at [118, 142] on div at bounding box center [114, 142] width 18 height 18
click at [68, 18] on div at bounding box center [61, 22] width 19 height 19
click at [188, 168] on div at bounding box center [184, 166] width 18 height 18
click at [212, 166] on div at bounding box center [206, 166] width 18 height 18
click at [90, 143] on div at bounding box center [91, 142] width 18 height 18
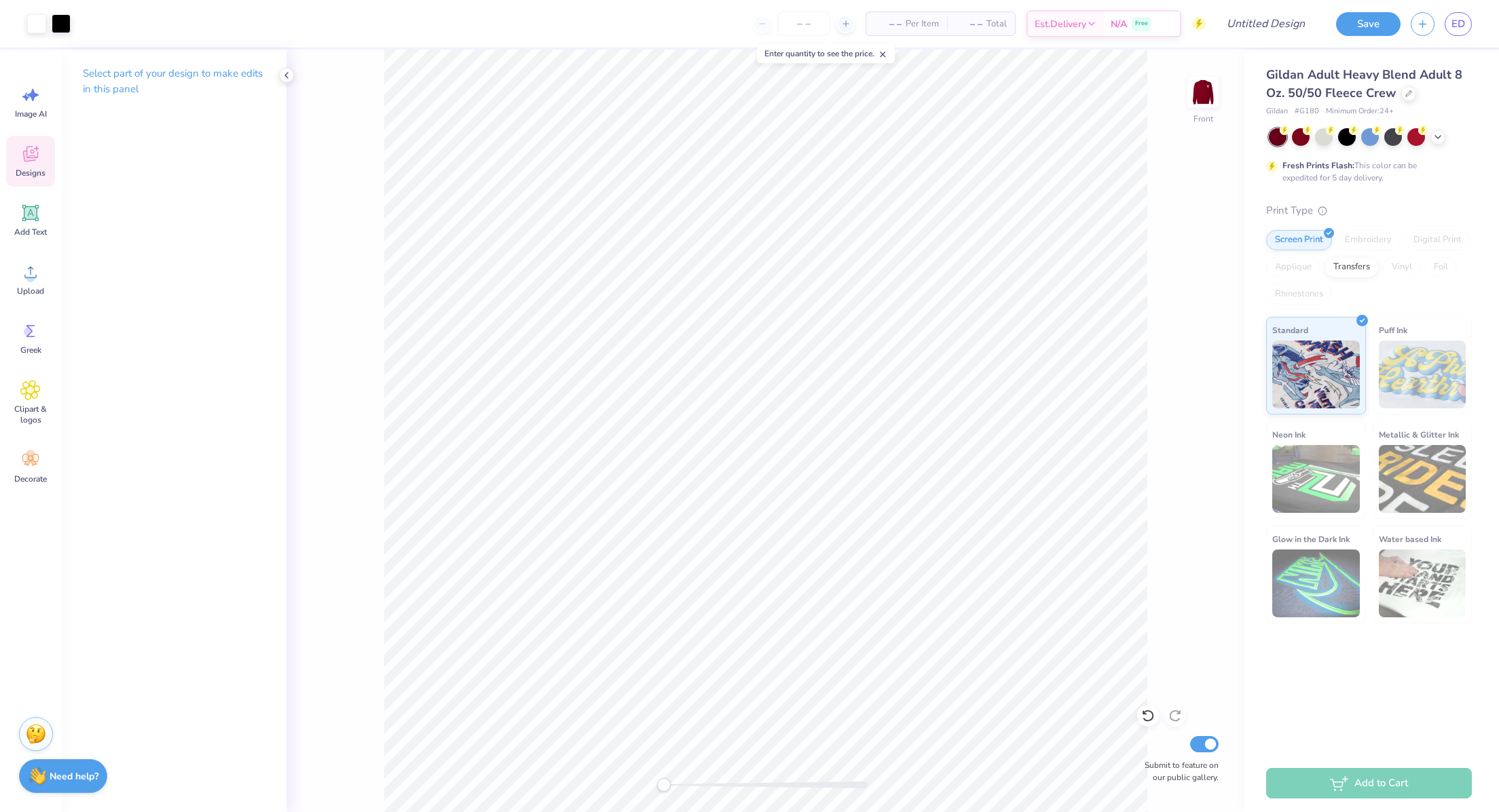
click at [44, 158] on div "Designs" at bounding box center [30, 161] width 49 height 51
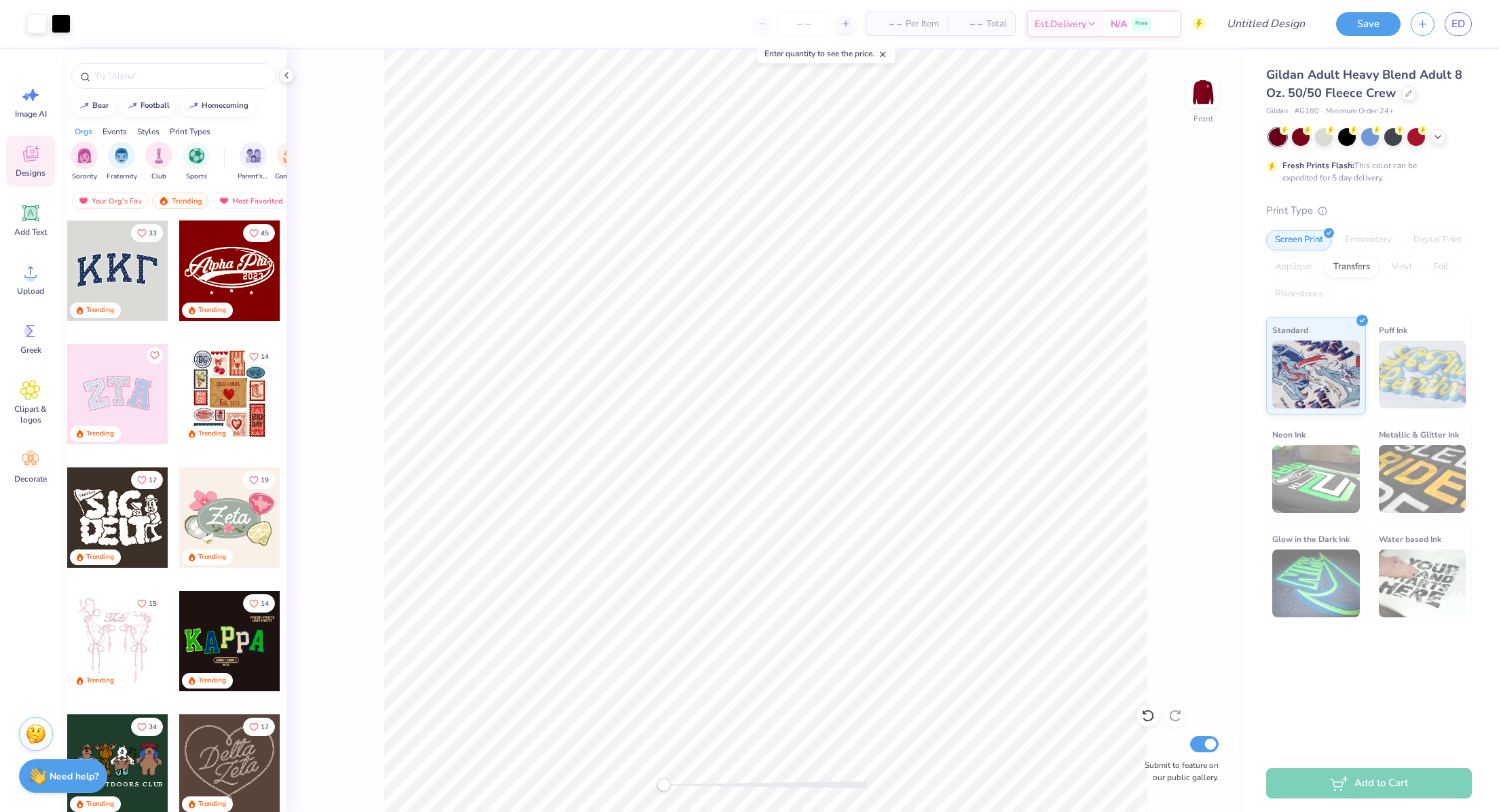
scroll to position [0, 116]
click at [256, 165] on div "Philanthropy" at bounding box center [249, 161] width 31 height 40
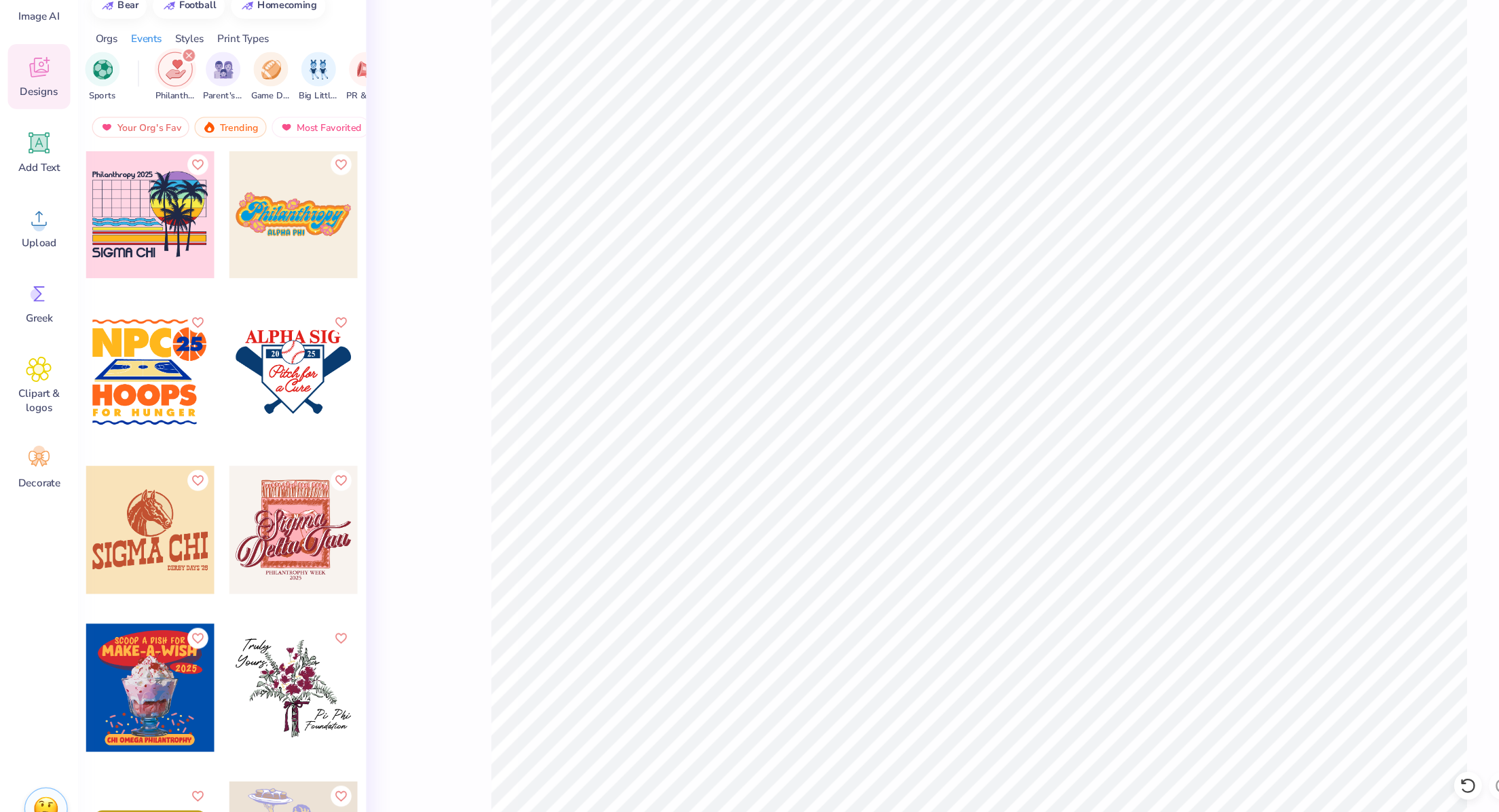
scroll to position [13964, 1]
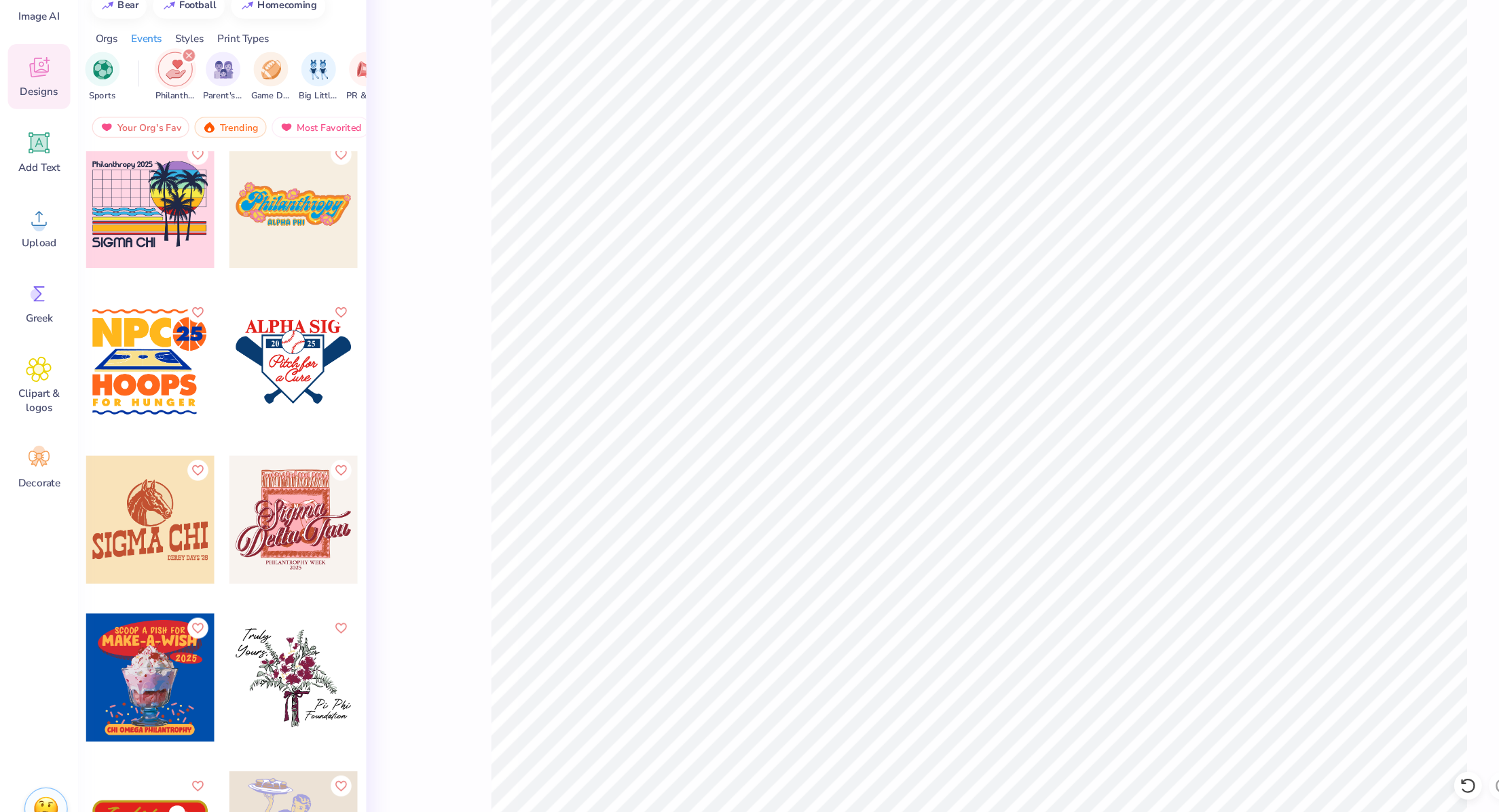
click at [205, 613] on div at bounding box center [230, 631] width 101 height 101
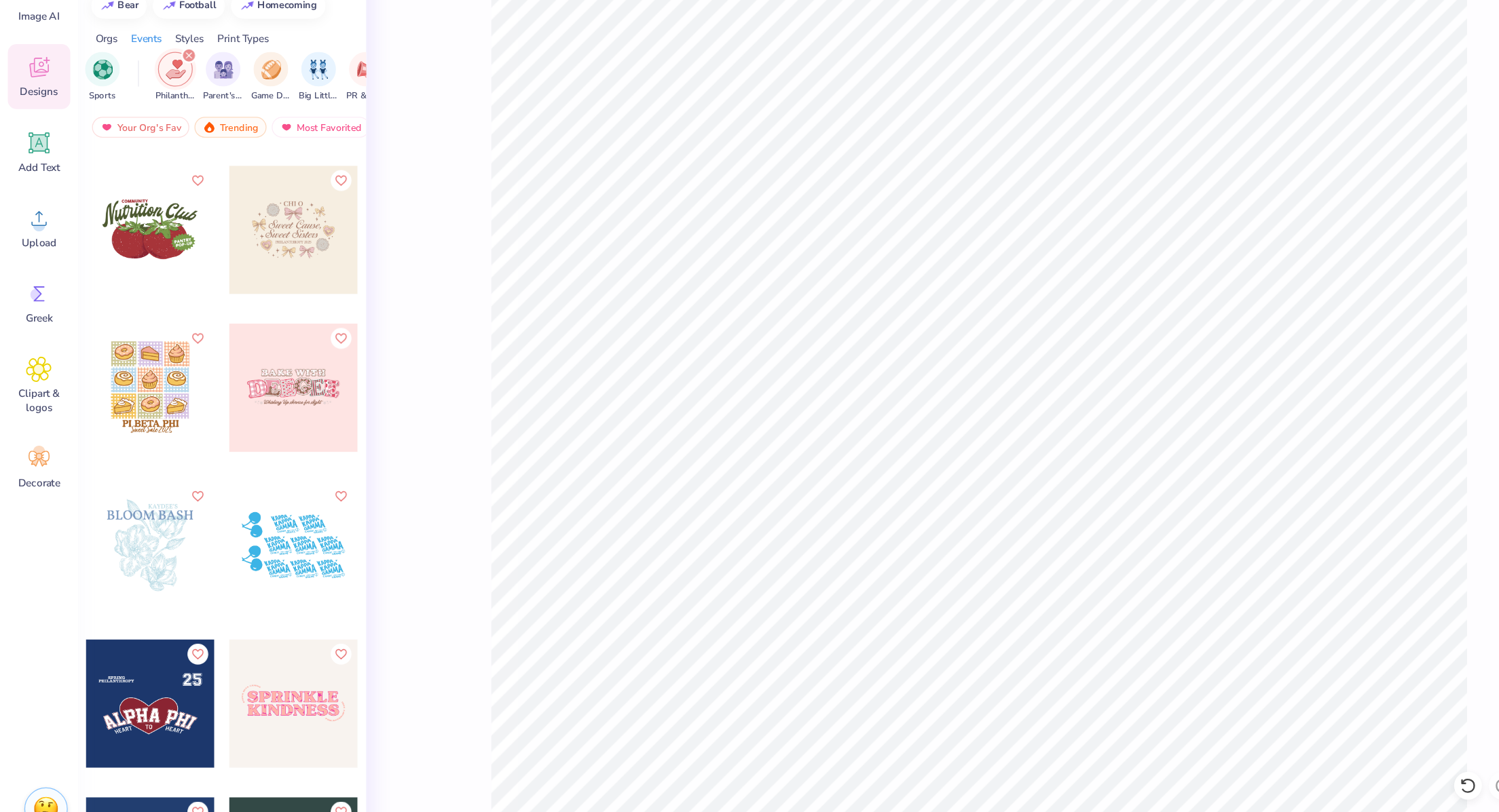
scroll to position [6411, 3]
click at [262, 487] on icon "Like" at bounding box center [267, 487] width 9 height 9
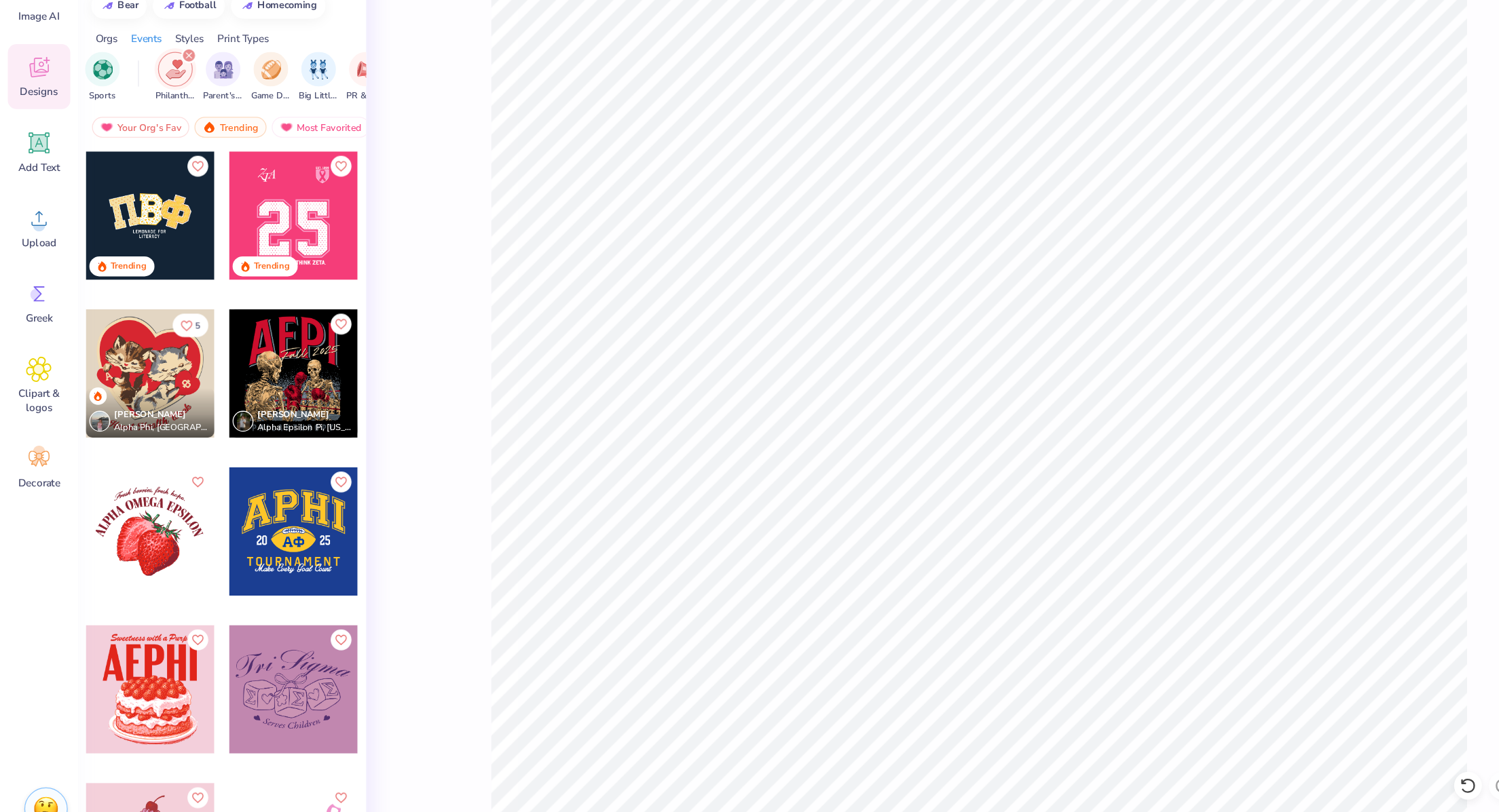
scroll to position [0, 3]
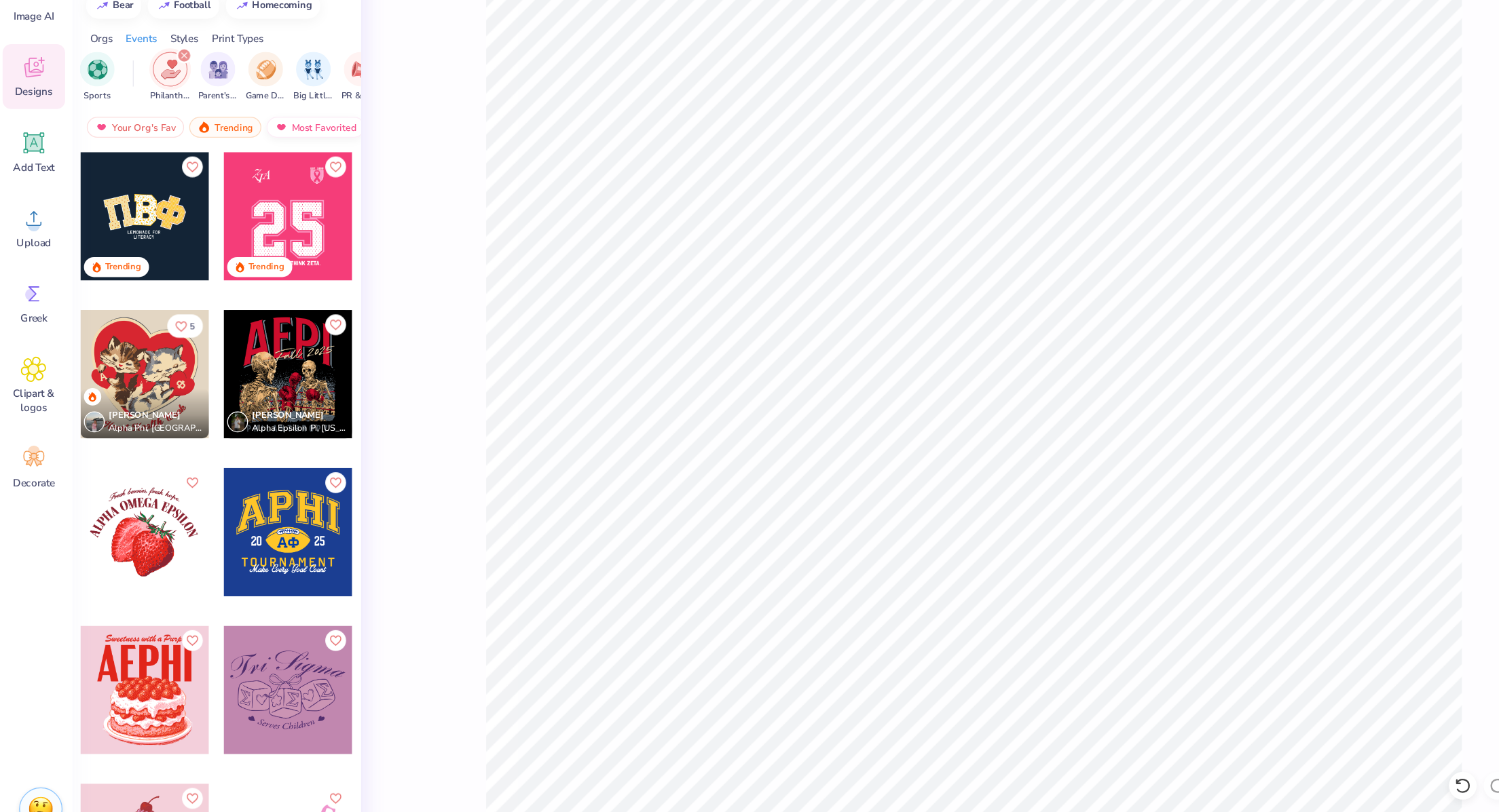
click at [225, 196] on img at bounding box center [224, 200] width 11 height 9
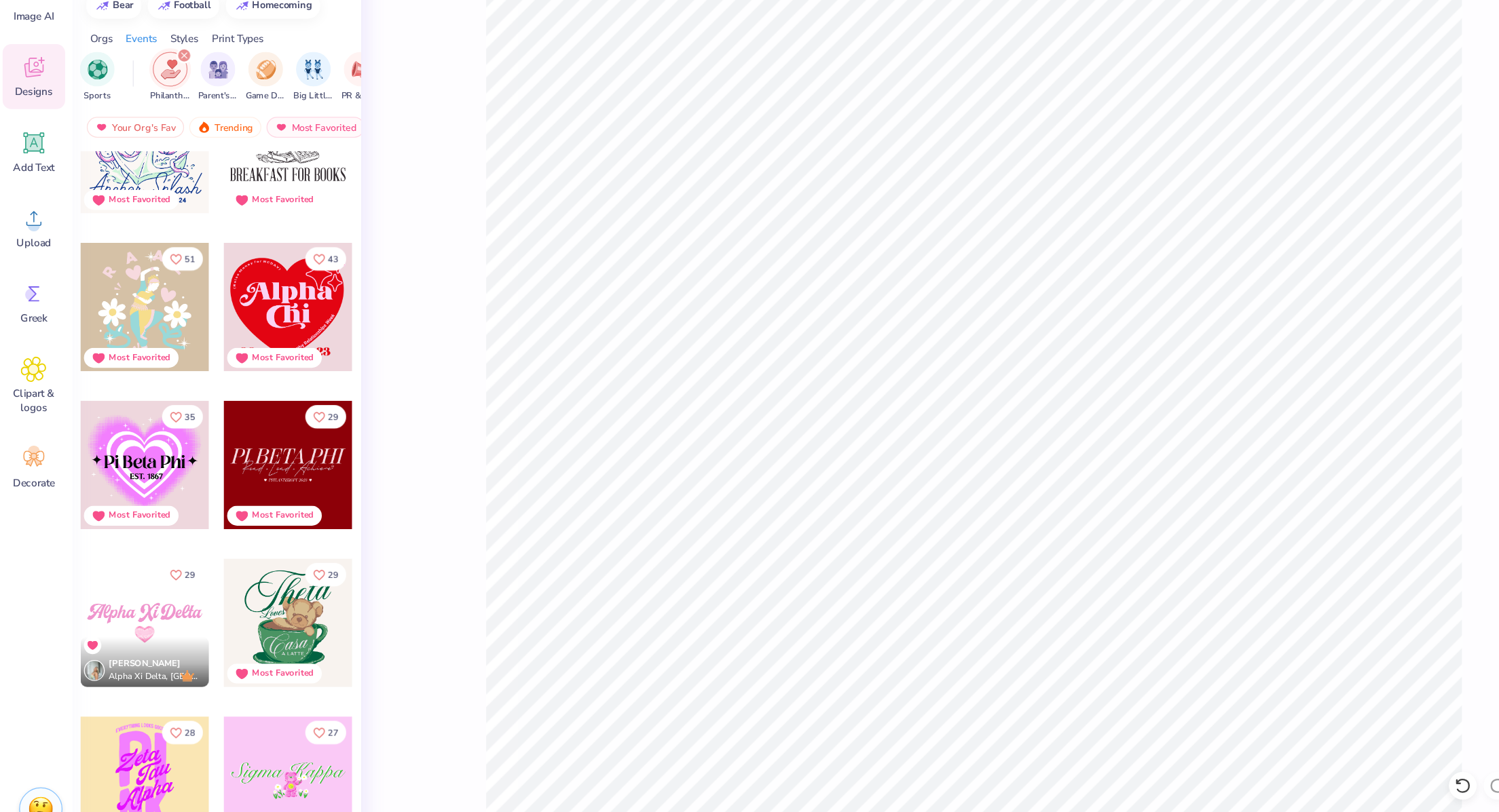
scroll to position [0, 0]
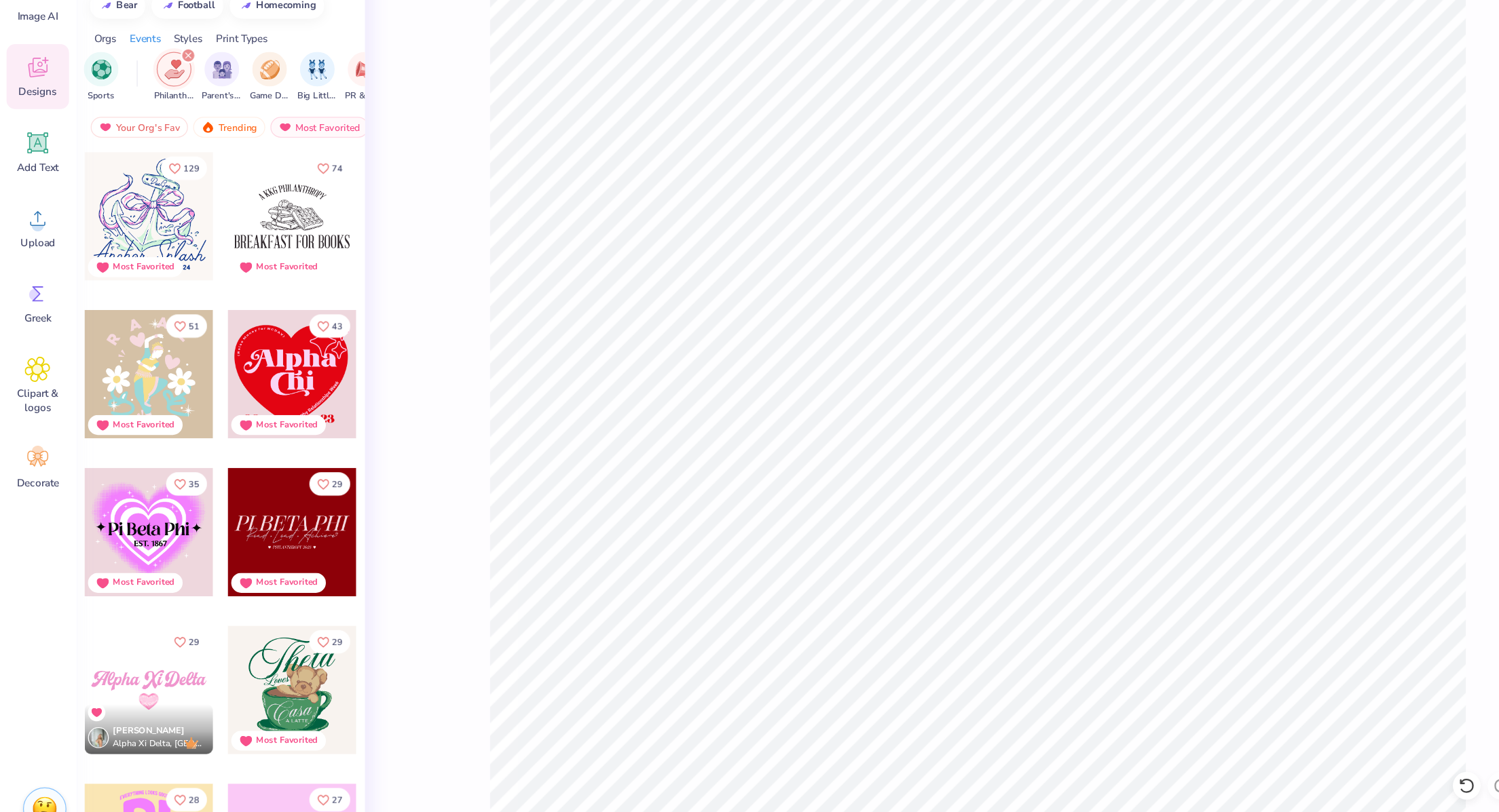
click at [148, 142] on icon "filter for Philanthropy" at bounding box center [148, 144] width 5 height 5
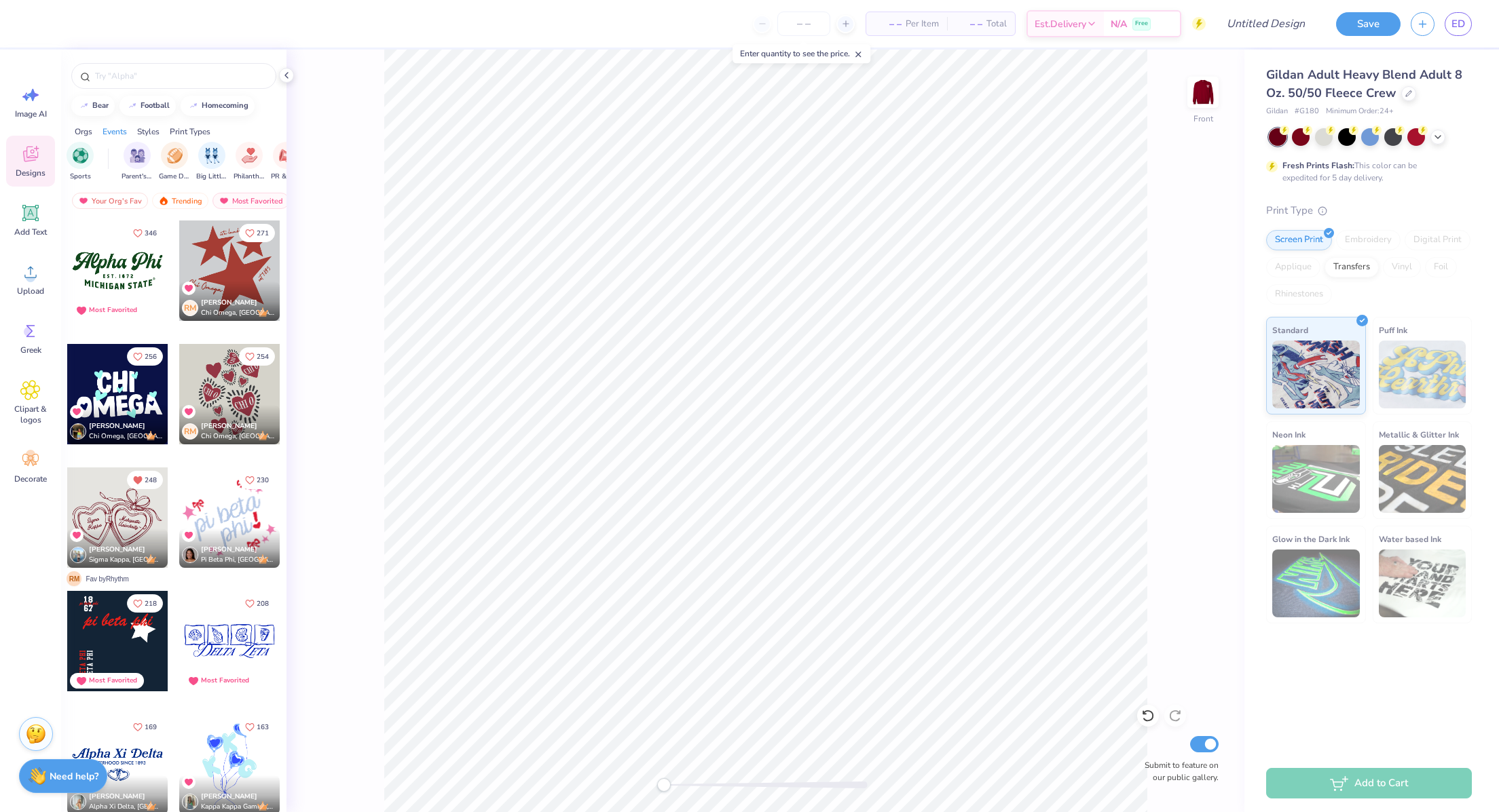
click at [143, 124] on div "Orgs Events Styles Print Types" at bounding box center [174, 128] width 226 height 19
click at [84, 127] on div "Orgs" at bounding box center [83, 132] width 18 height 13
click at [116, 134] on div "Events" at bounding box center [114, 132] width 24 height 13
click at [179, 199] on div "Trending" at bounding box center [179, 200] width 56 height 16
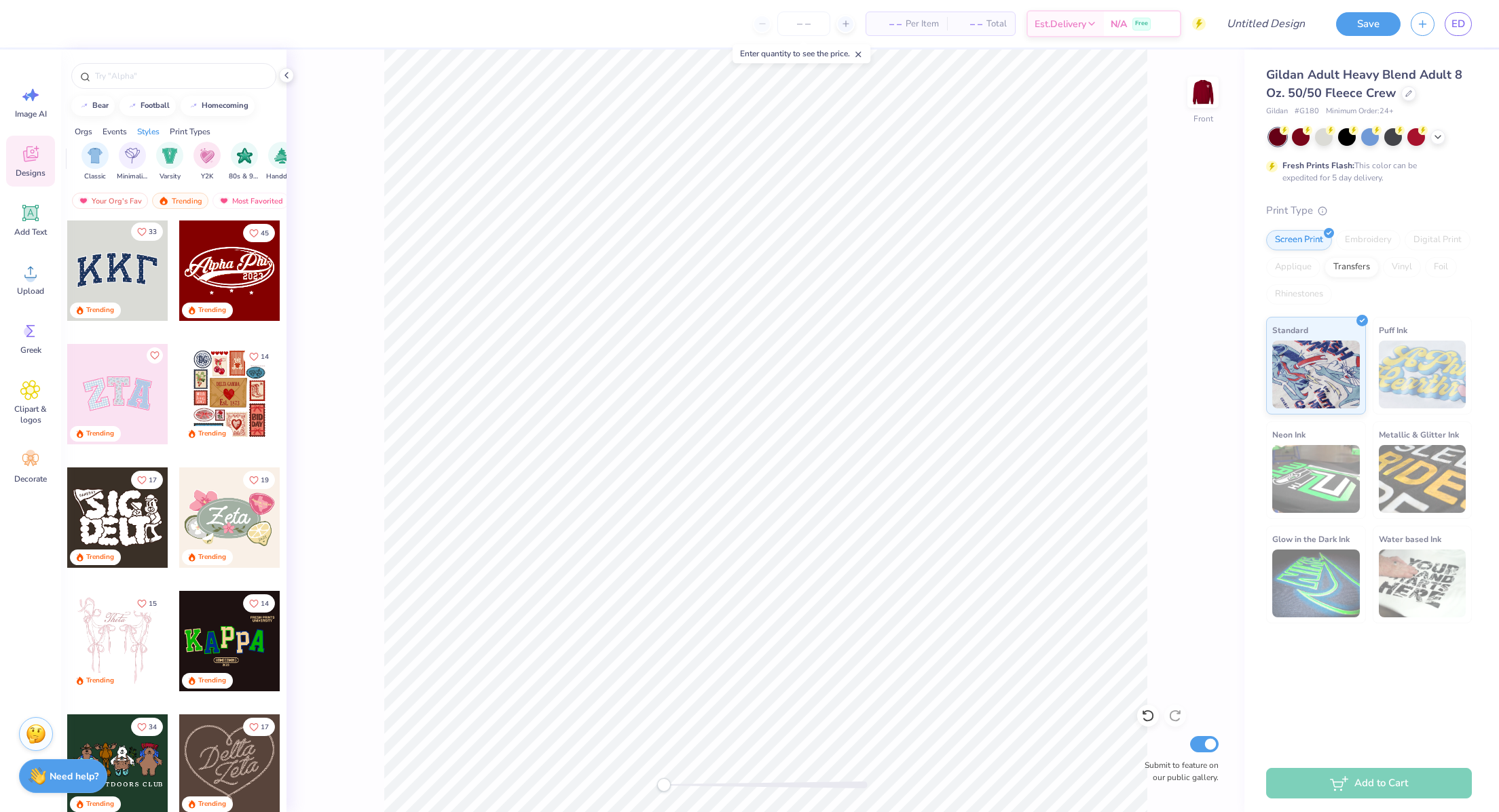
click at [148, 232] on span "33" at bounding box center [153, 232] width 8 height 7
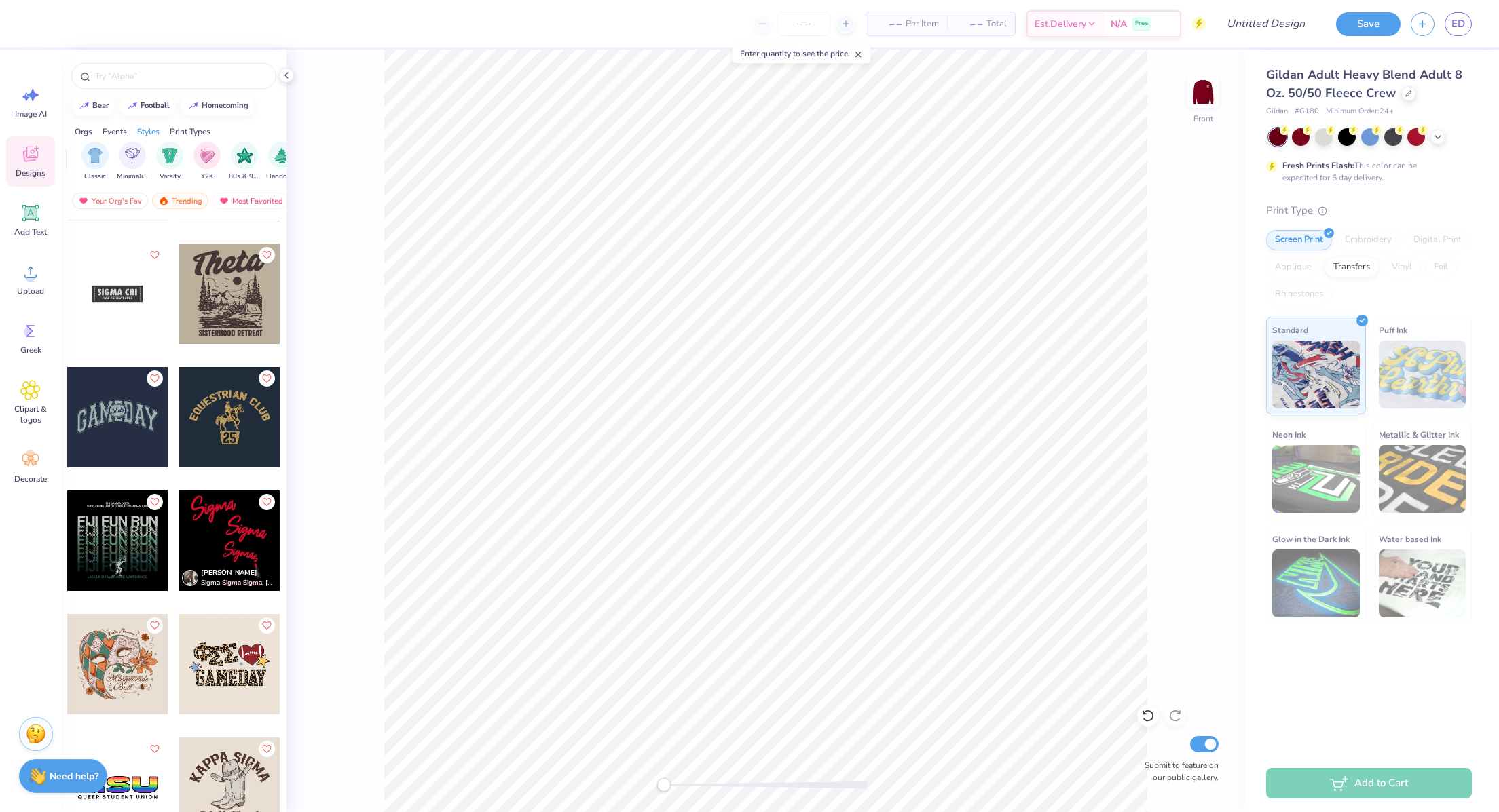
scroll to position [14542, 0]
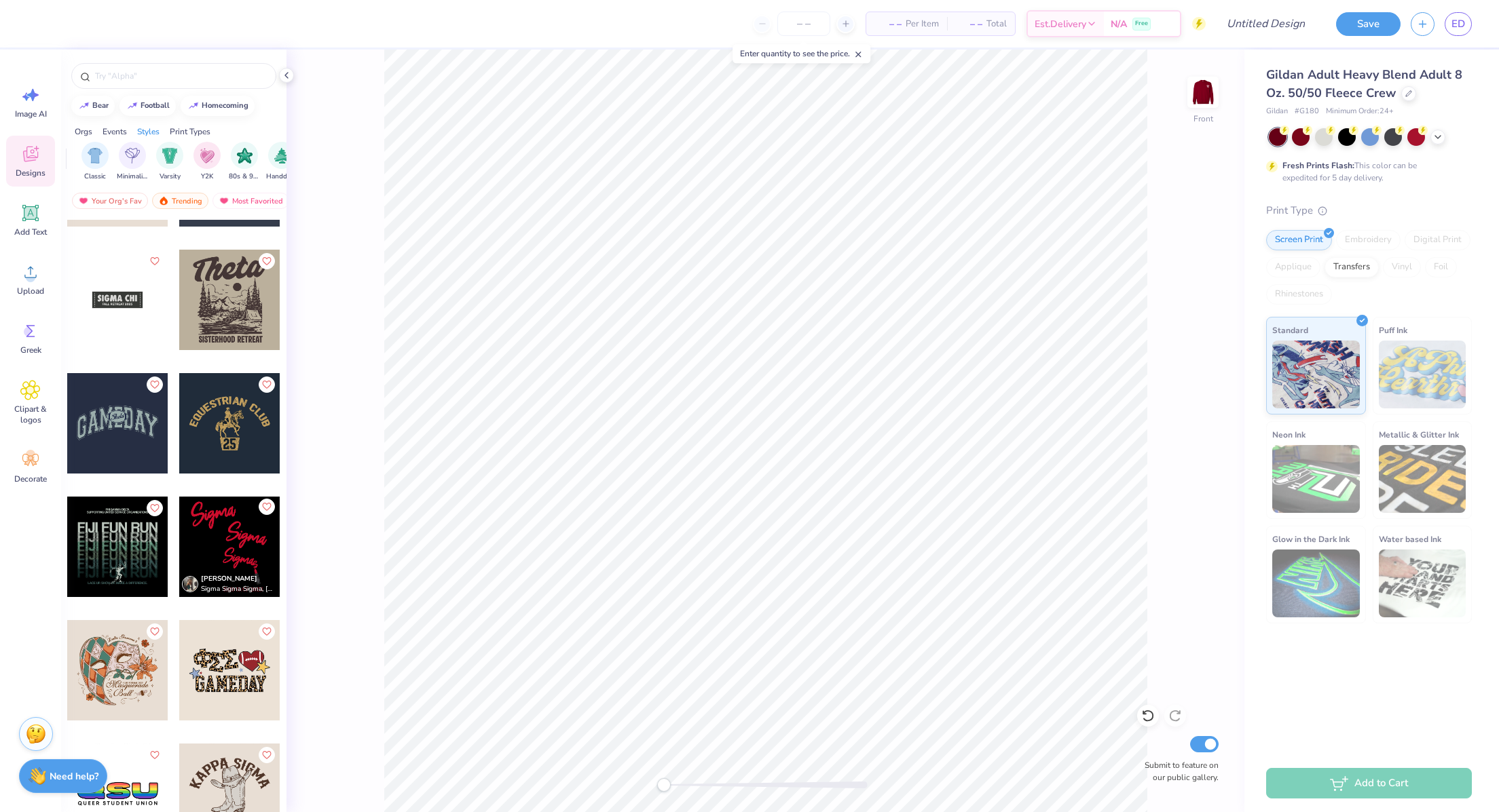
click at [266, 509] on icon "Like" at bounding box center [267, 506] width 9 height 9
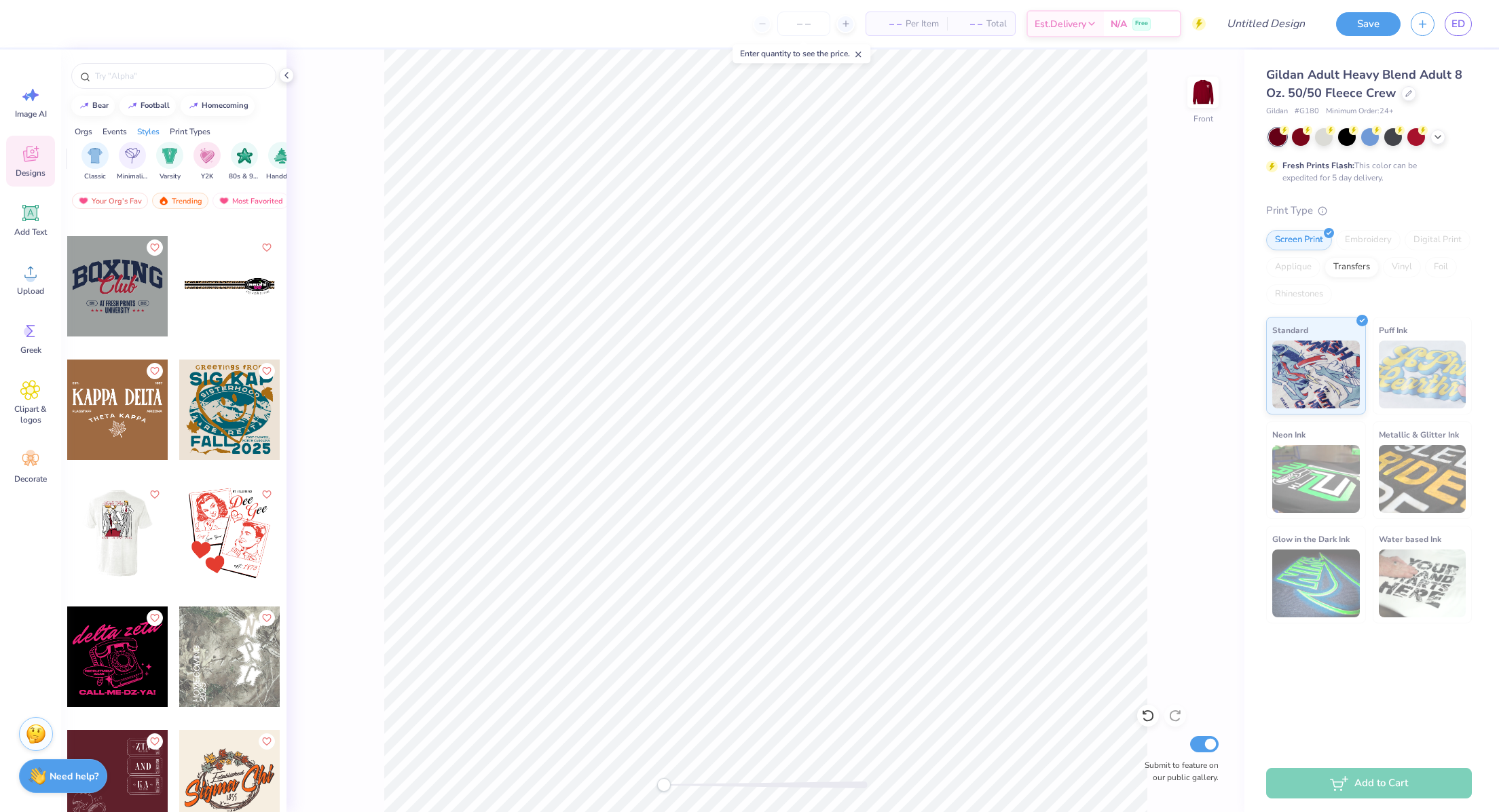
scroll to position [31890, 0]
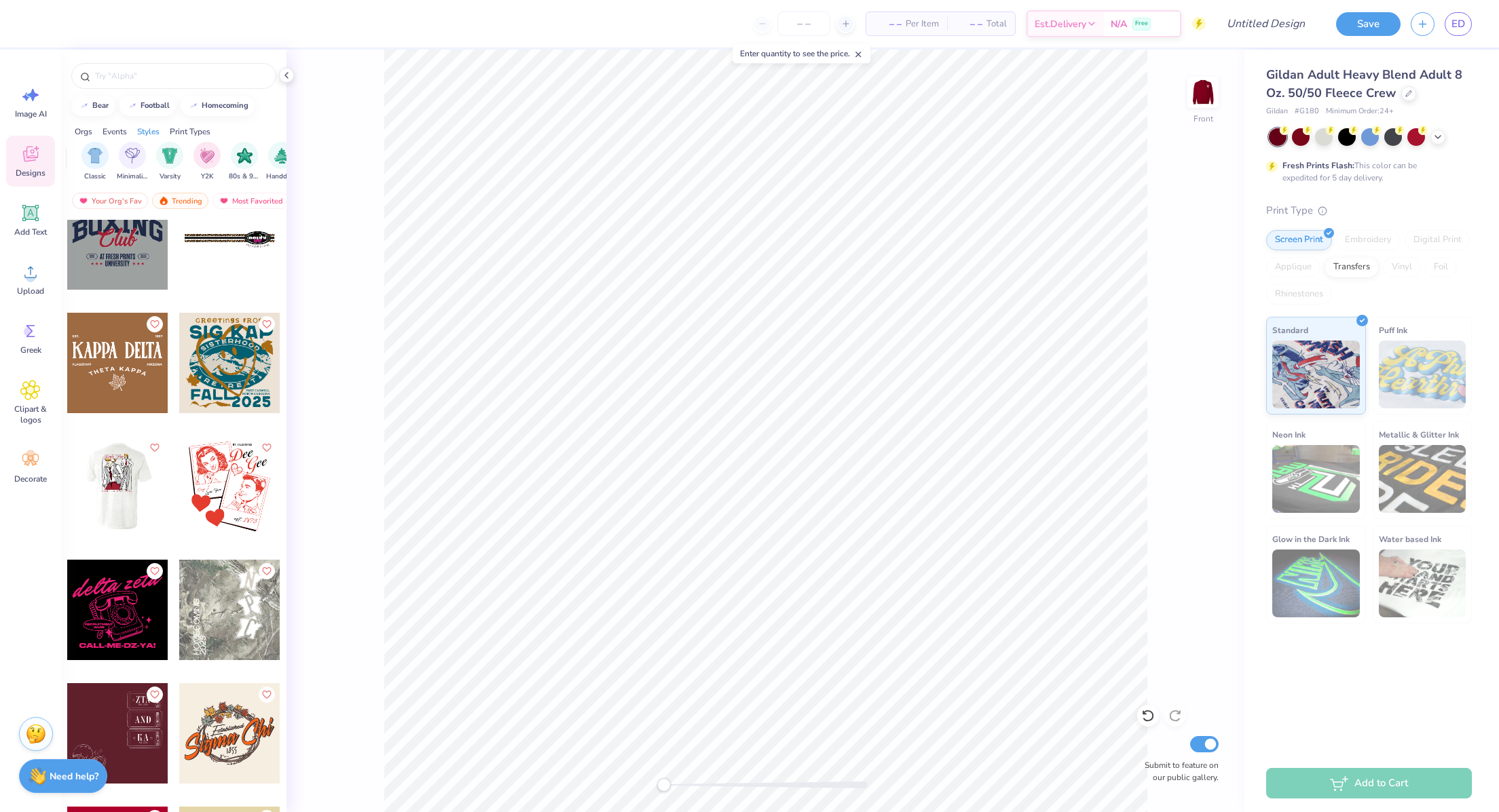
click at [231, 483] on div at bounding box center [230, 487] width 101 height 101
click at [112, 25] on div at bounding box center [110, 22] width 19 height 19
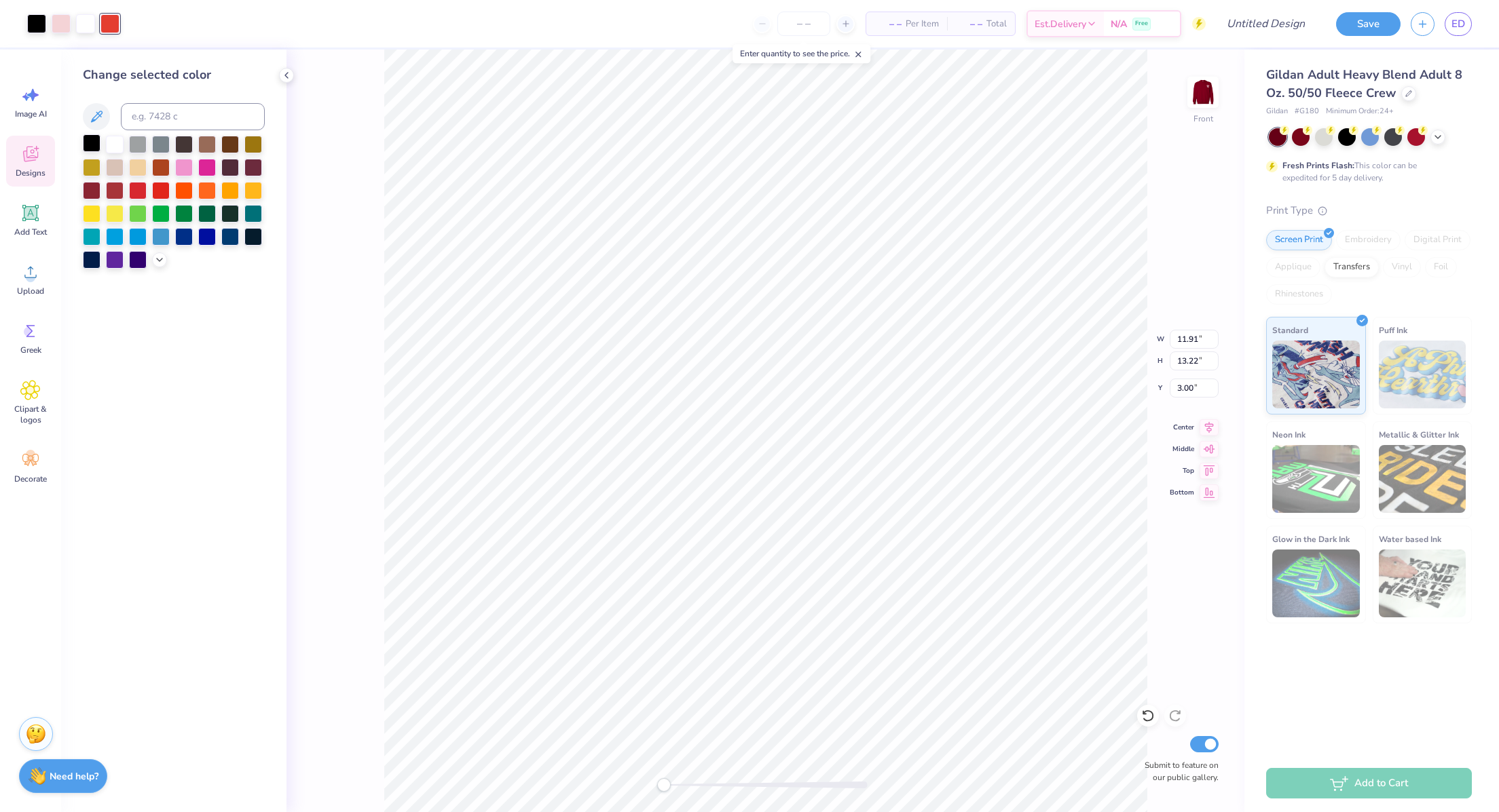
click at [94, 142] on div at bounding box center [91, 142] width 18 height 18
click at [229, 171] on div at bounding box center [230, 166] width 18 height 18
click at [91, 142] on div at bounding box center [91, 142] width 18 height 18
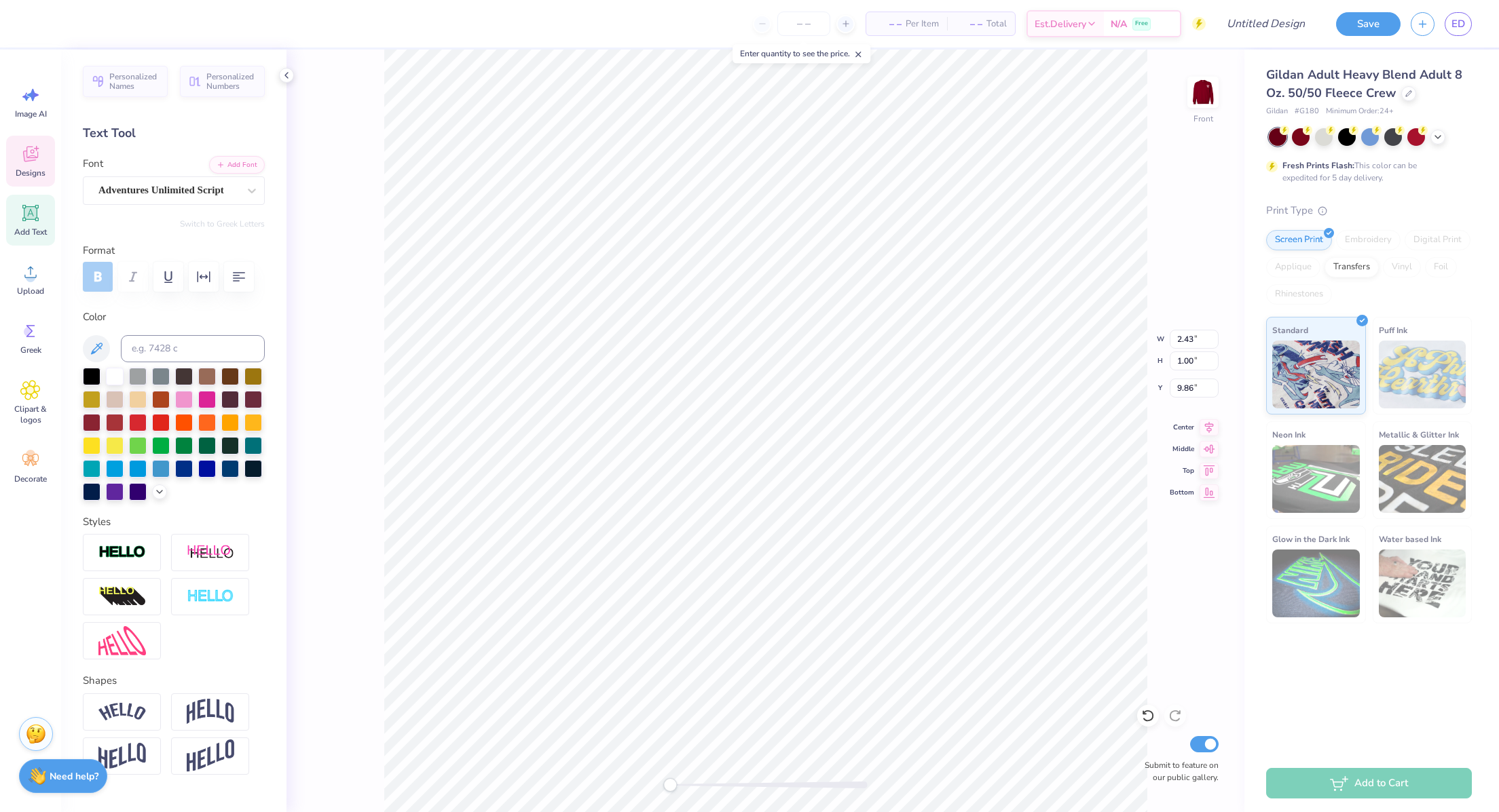
scroll to position [16, 2]
click at [382, 334] on div "Front W 2.43 2.43 " H 1.00 1.00 " Y 9.86 9.86 " Center Middle Top Bottom Submit…" at bounding box center [765, 431] width 957 height 763
click at [193, 407] on div at bounding box center [184, 398] width 18 height 18
click at [154, 496] on icon at bounding box center [159, 490] width 11 height 11
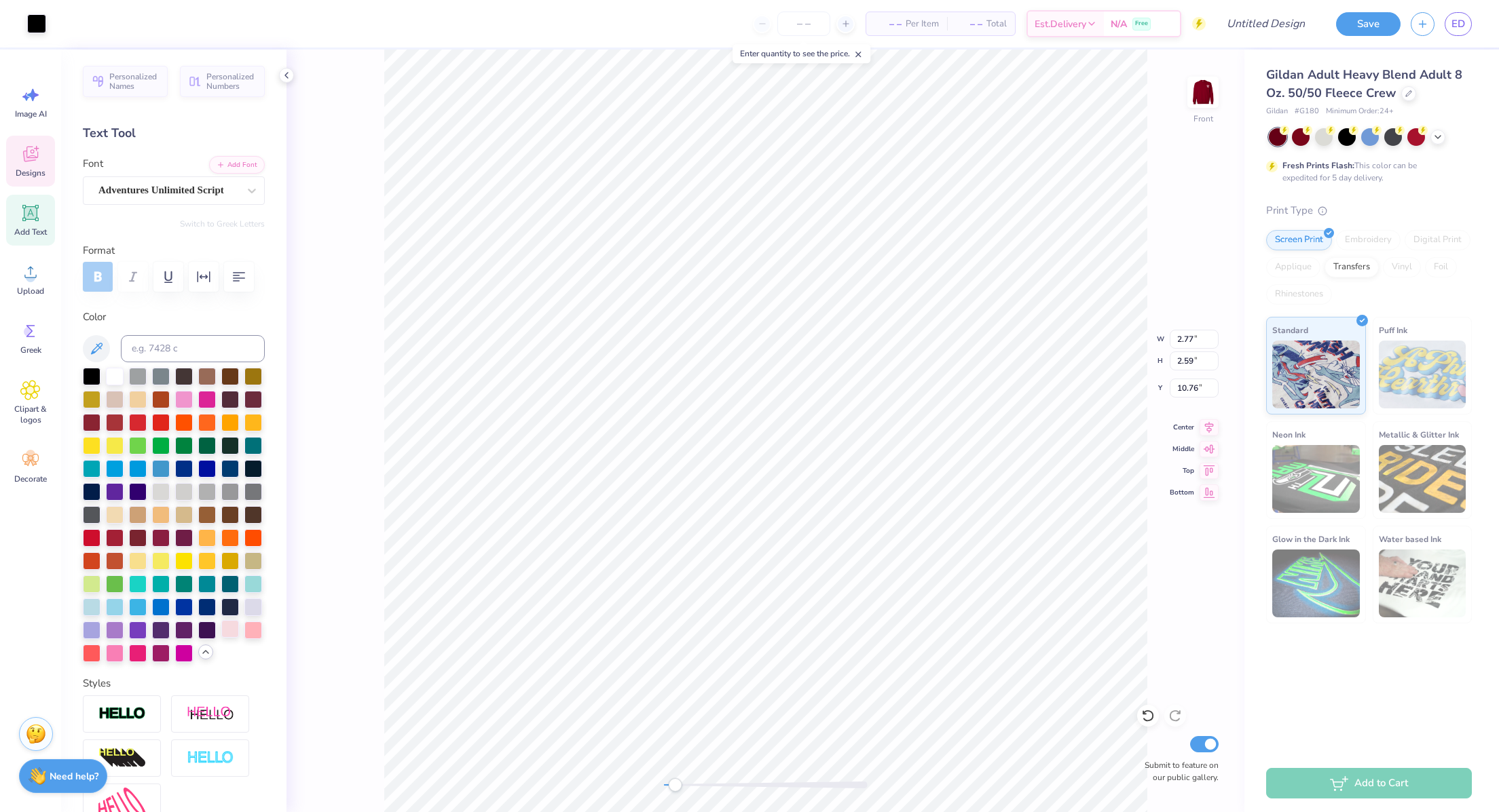
click at [221, 638] on div at bounding box center [230, 628] width 18 height 18
click at [23, 20] on div "Art colors" at bounding box center [23, 23] width 46 height 48
click at [35, 27] on div at bounding box center [36, 22] width 19 height 19
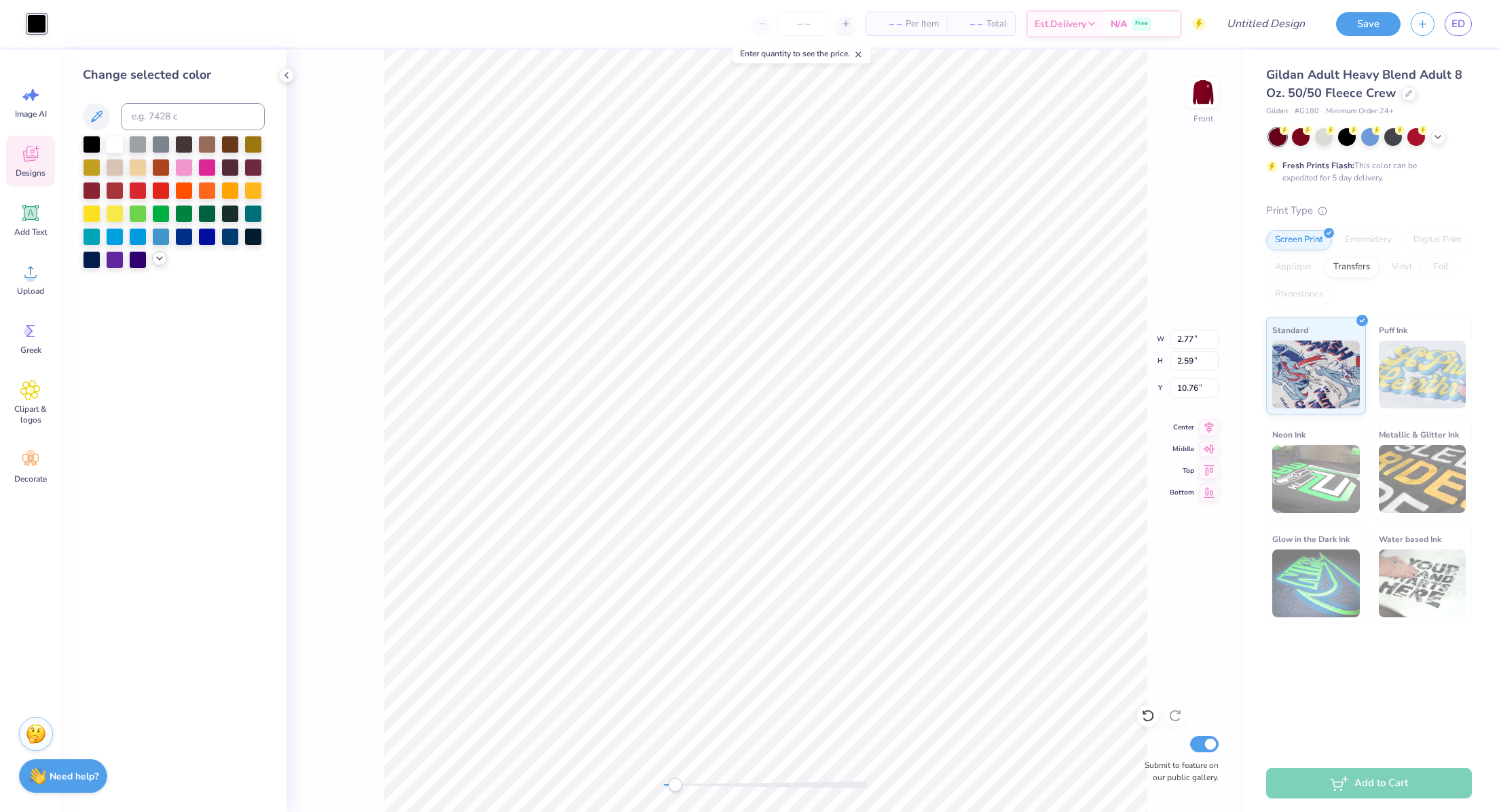
click at [163, 258] on icon at bounding box center [159, 258] width 11 height 11
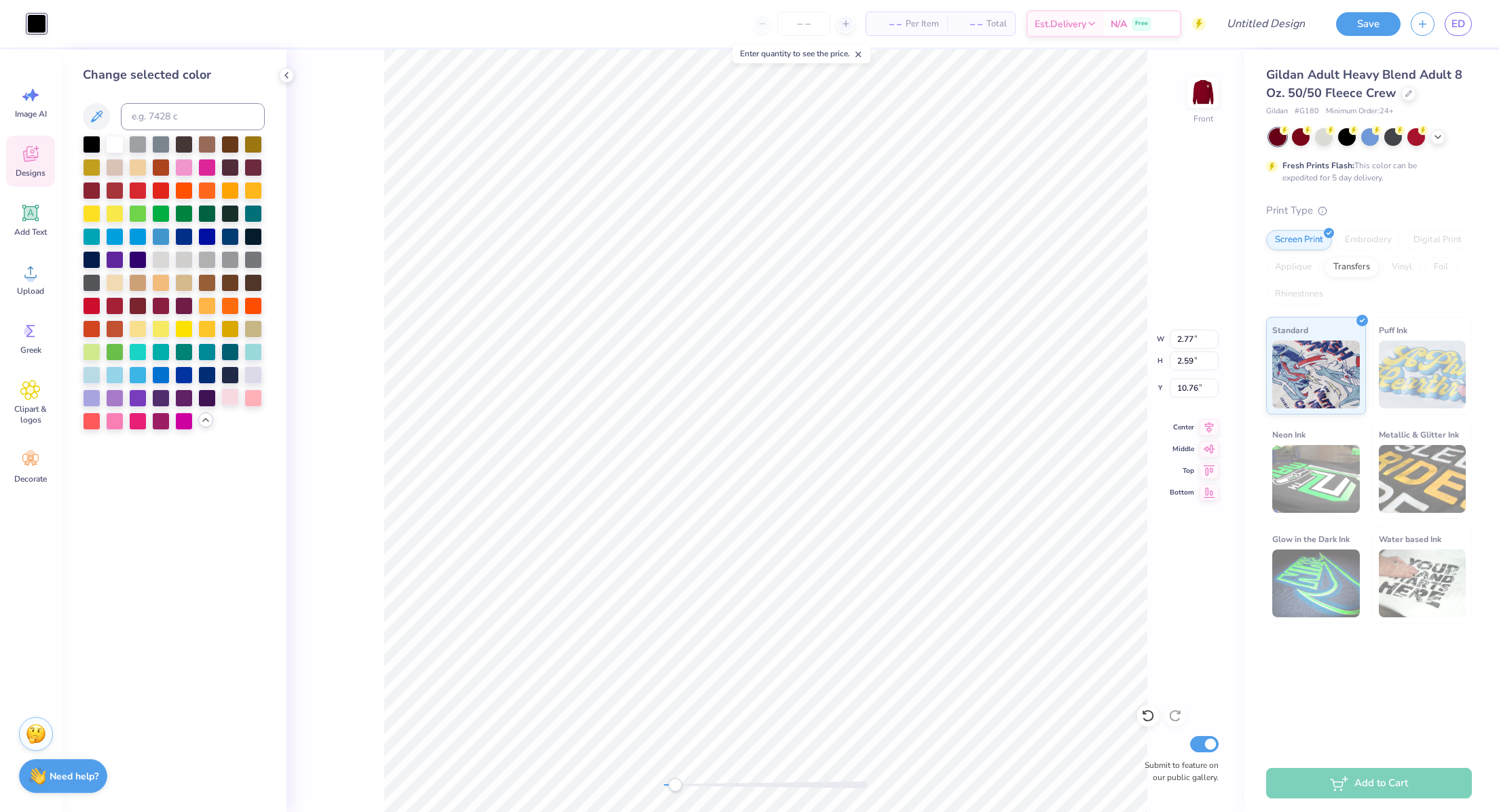
click at [236, 401] on div at bounding box center [230, 396] width 18 height 18
click at [228, 397] on div at bounding box center [230, 396] width 18 height 18
click at [252, 399] on div at bounding box center [252, 396] width 18 height 18
click at [187, 169] on div at bounding box center [184, 166] width 18 height 18
click at [96, 306] on div at bounding box center [91, 304] width 18 height 18
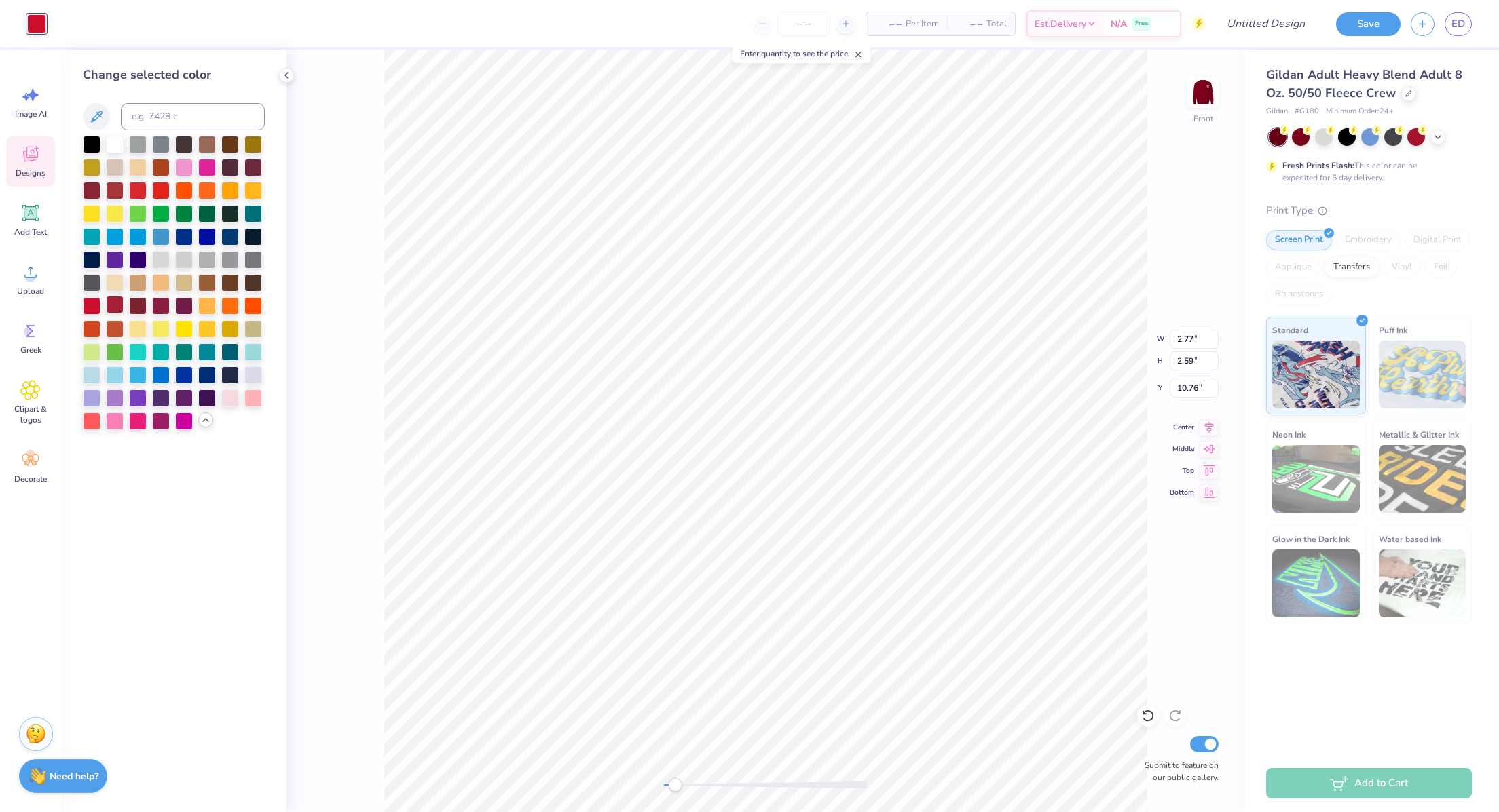
click at [116, 310] on div at bounding box center [114, 304] width 18 height 18
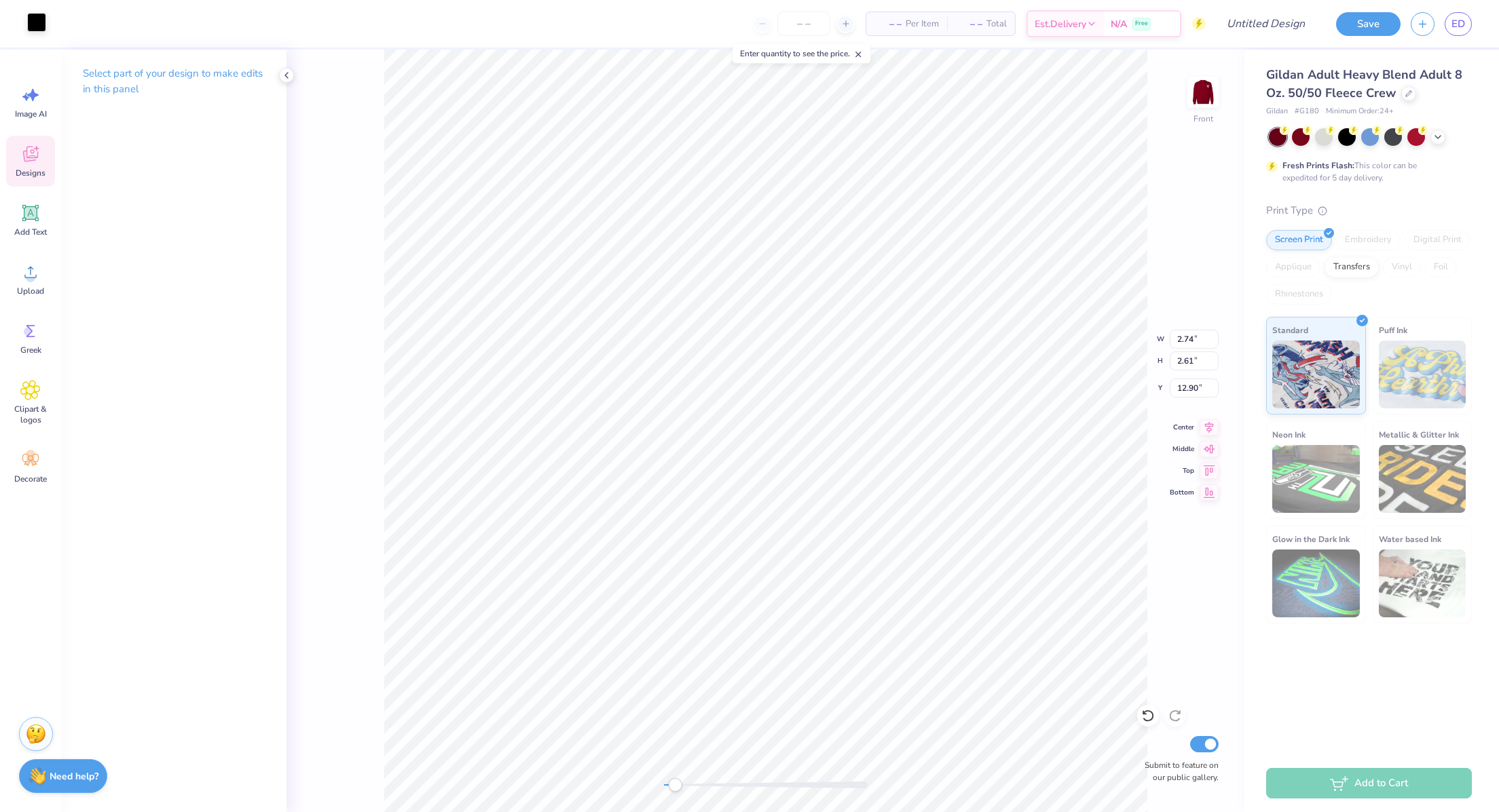
click at [31, 21] on div at bounding box center [36, 22] width 19 height 19
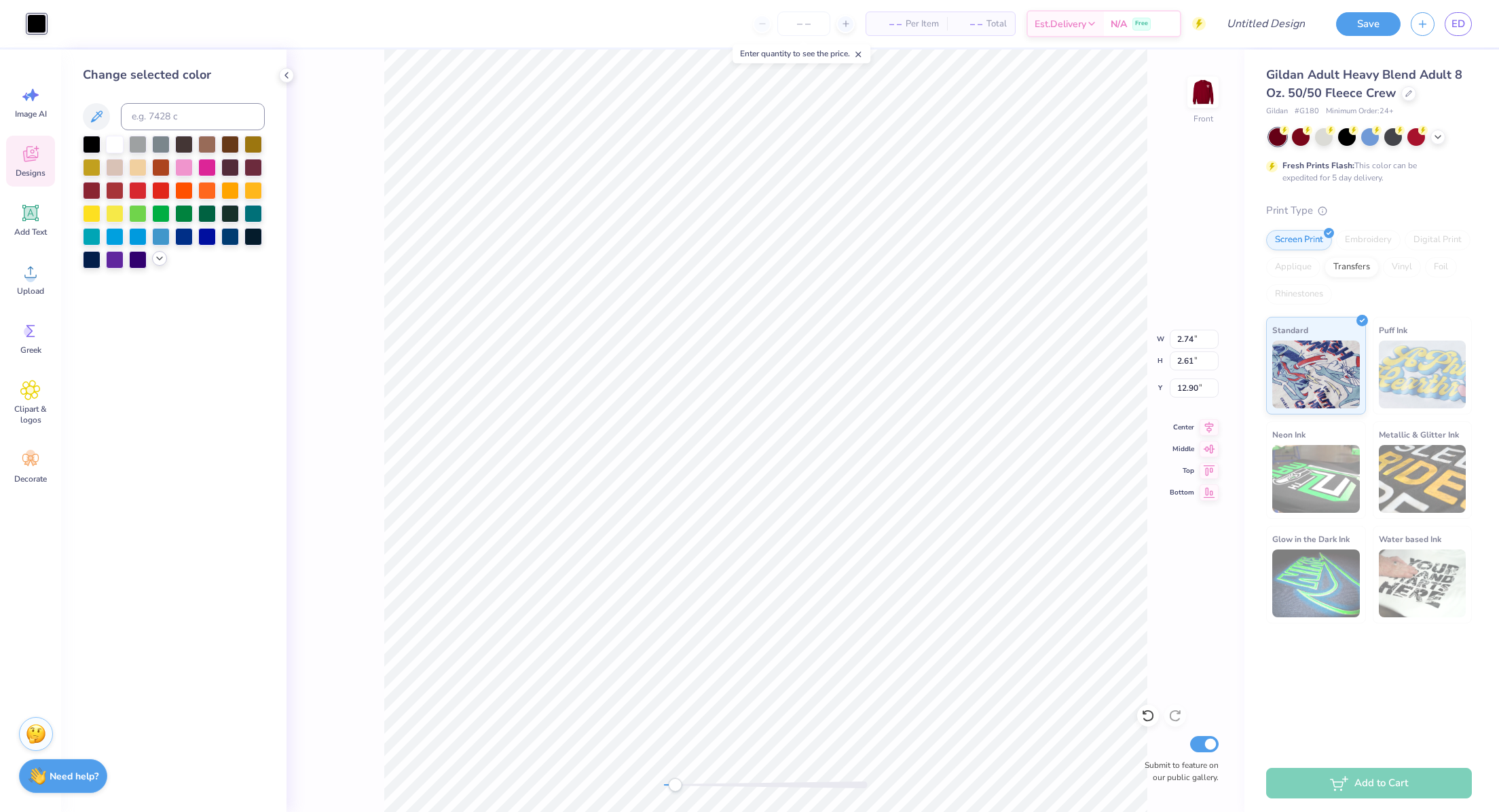
click at [158, 262] on icon at bounding box center [159, 258] width 11 height 11
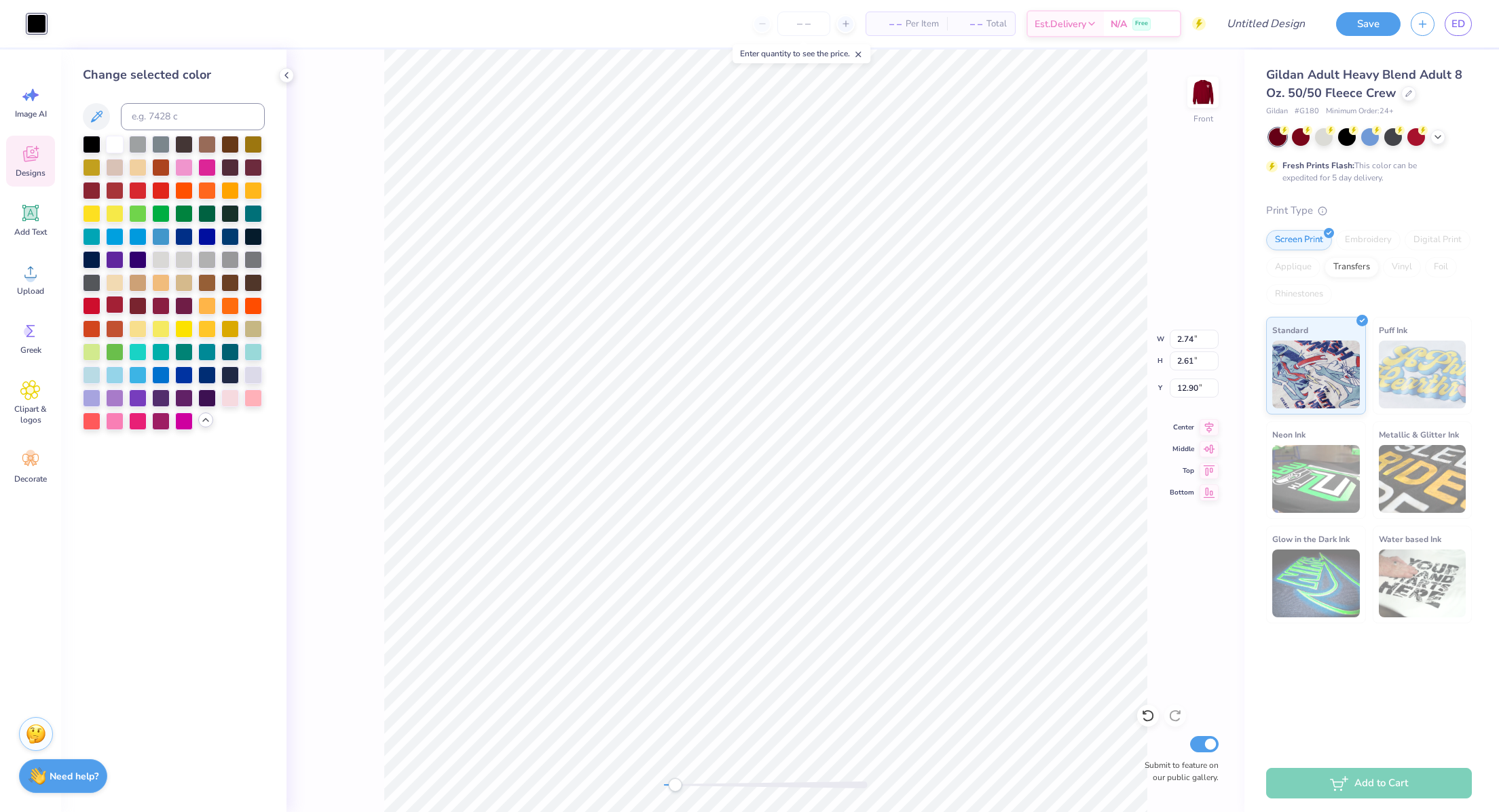
click at [117, 313] on div at bounding box center [114, 304] width 18 height 18
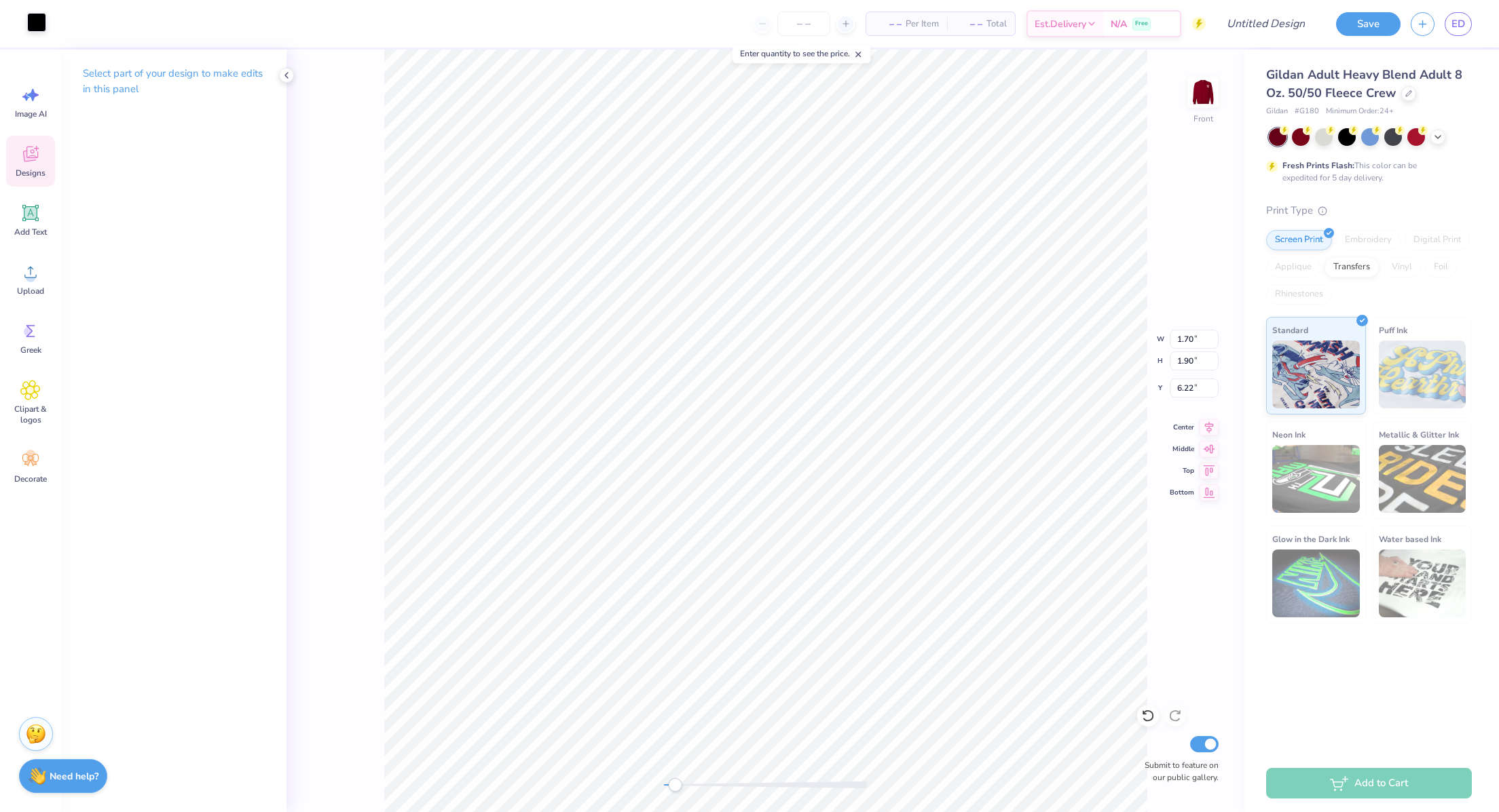
click at [34, 26] on div at bounding box center [36, 22] width 19 height 19
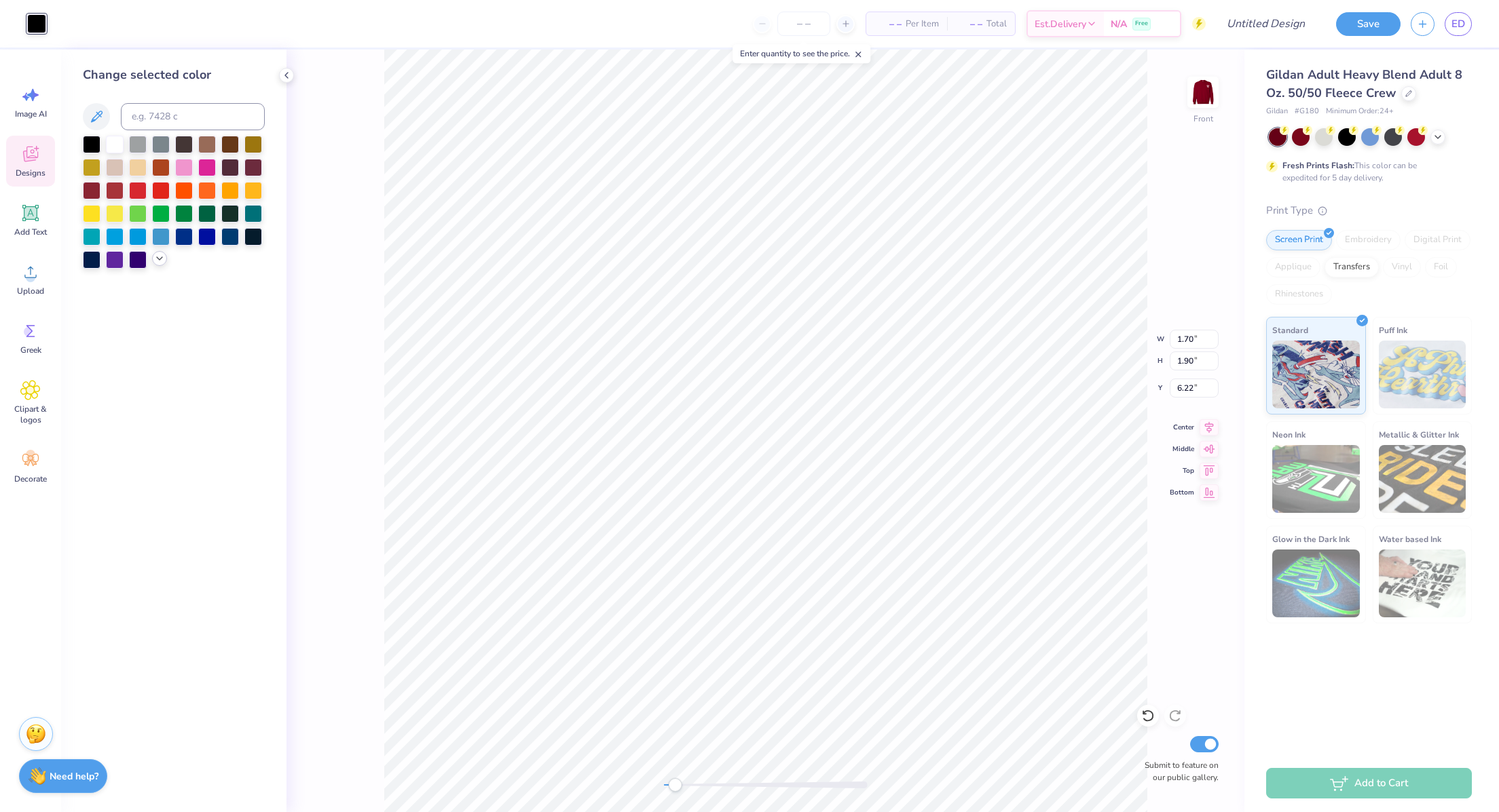
click at [160, 265] on div at bounding box center [159, 259] width 15 height 15
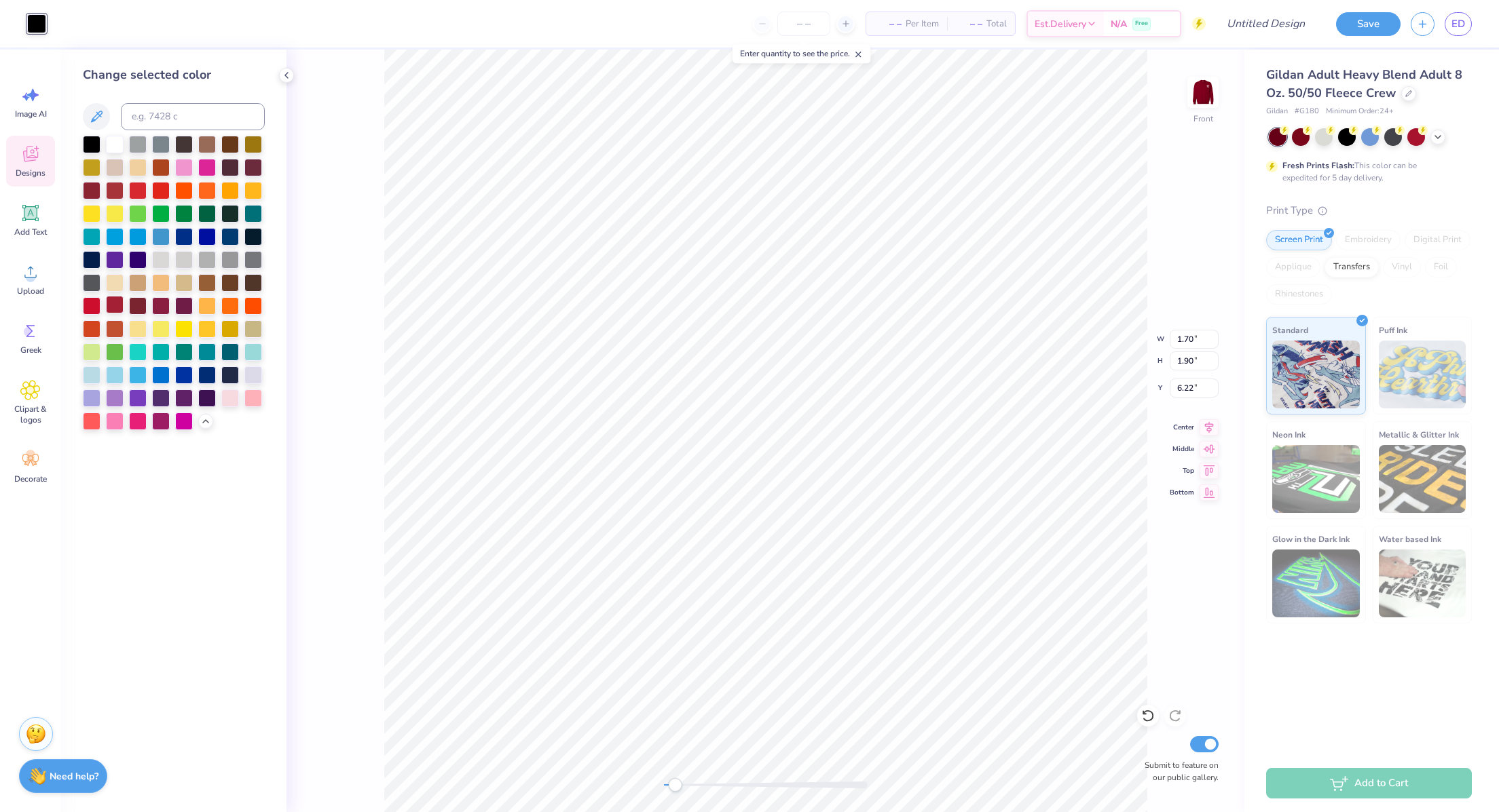
click at [116, 305] on div at bounding box center [114, 304] width 18 height 18
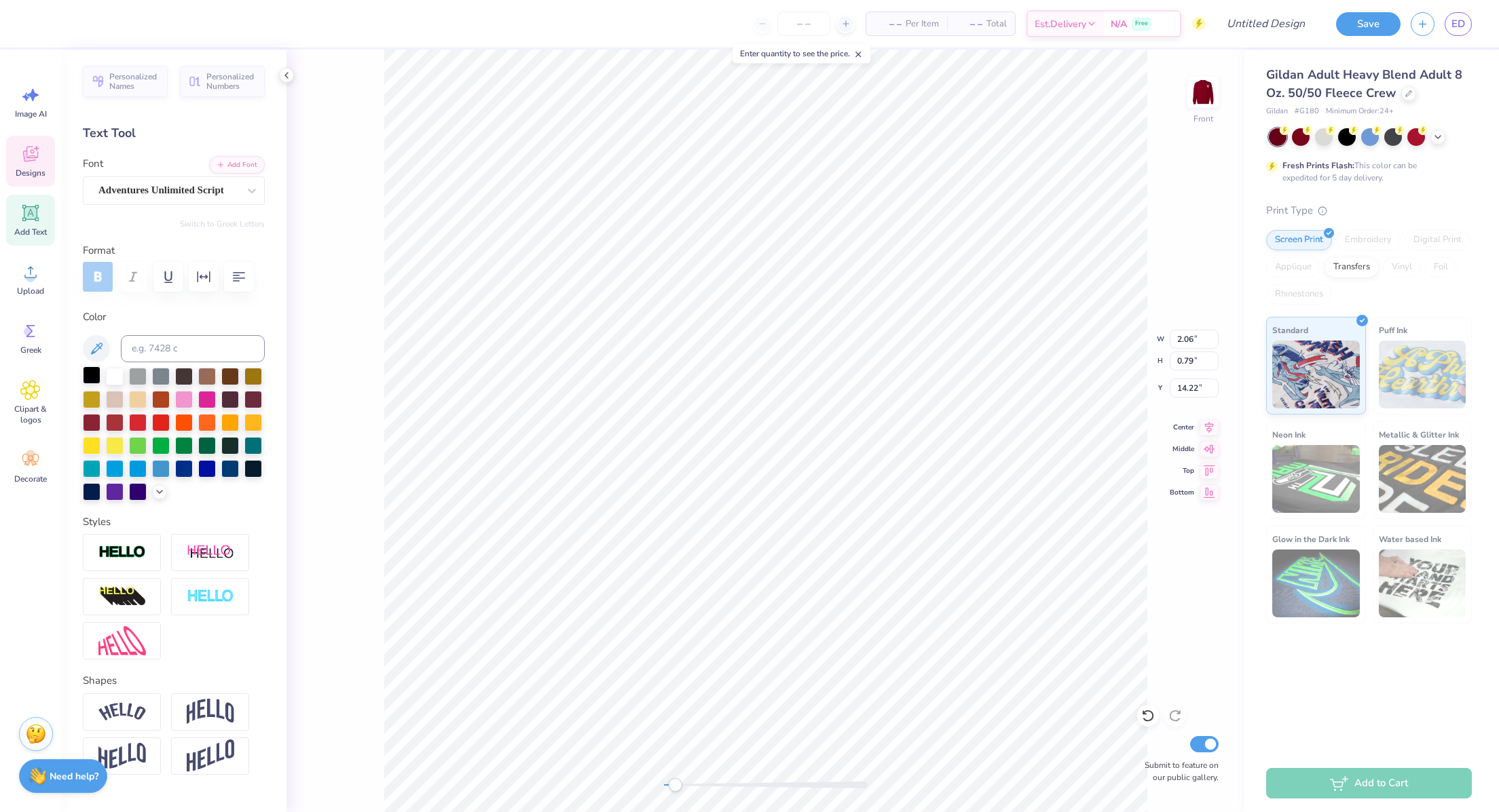
click at [89, 384] on div at bounding box center [91, 375] width 18 height 18
click at [31, 150] on icon at bounding box center [31, 154] width 15 height 16
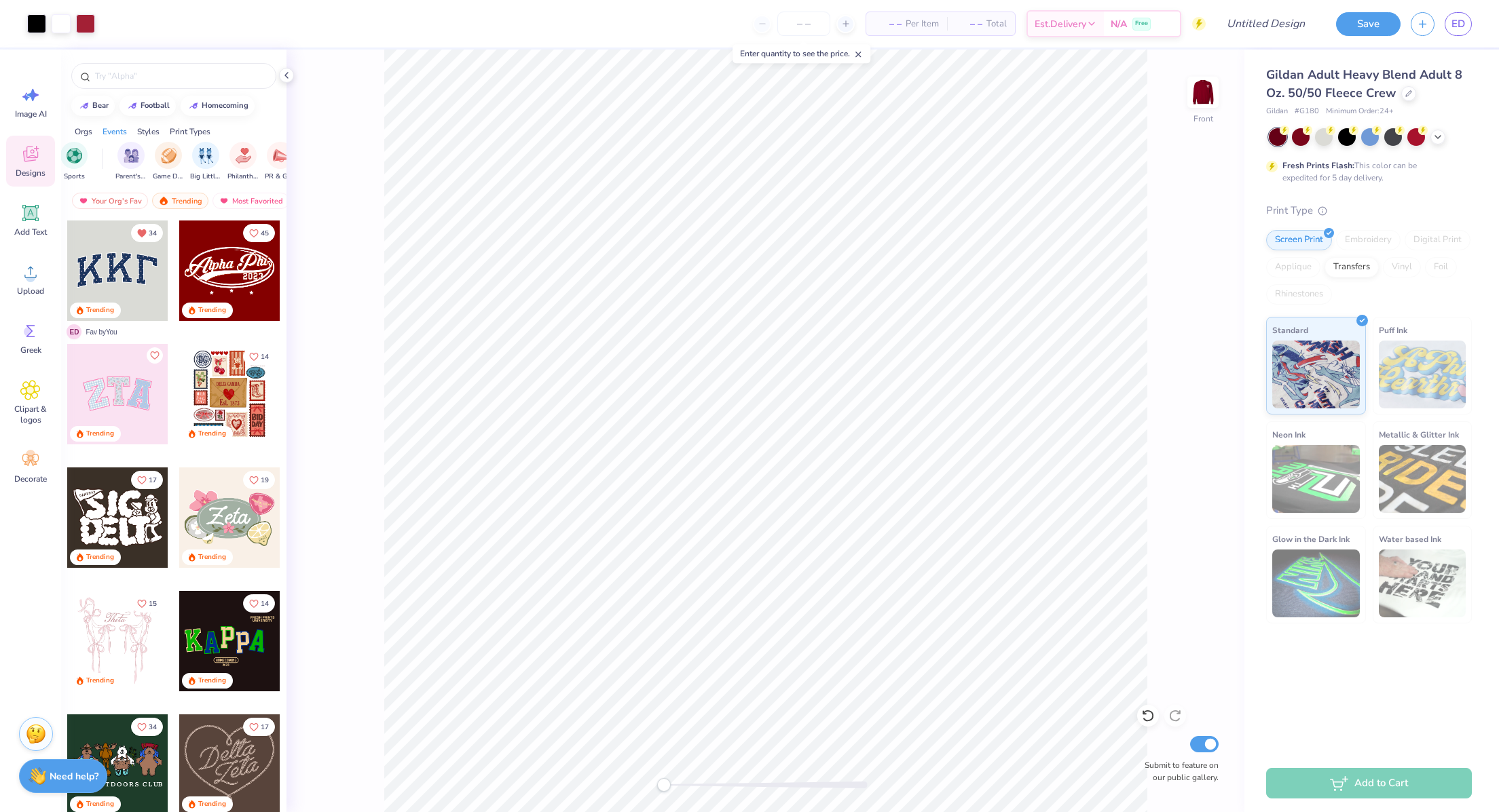
scroll to position [0, 124]
click at [238, 204] on div "Most Favorited" at bounding box center [250, 200] width 76 height 16
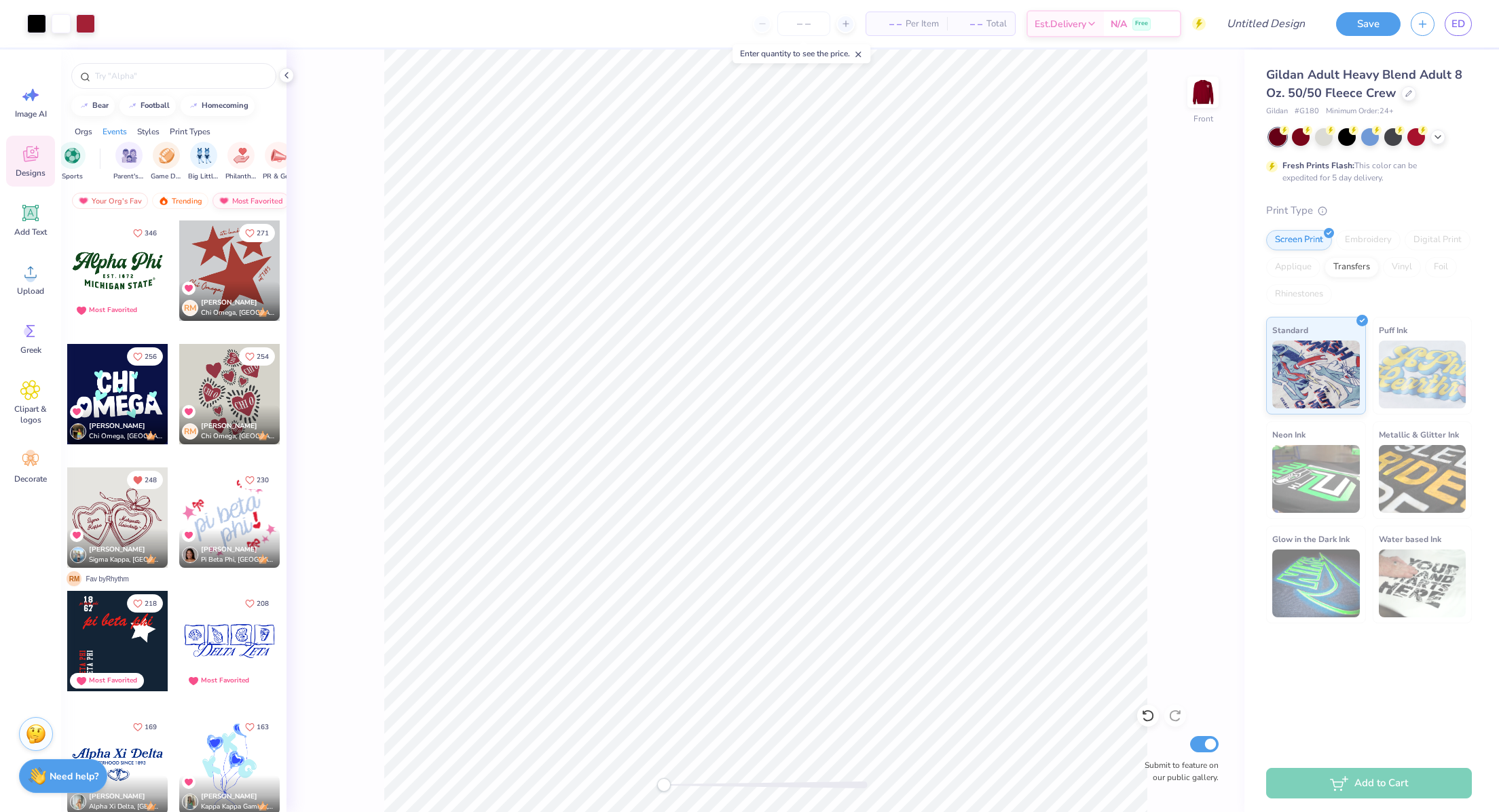
scroll to position [0, 77]
click at [252, 196] on div "Newest" at bounding box center [241, 200] width 52 height 16
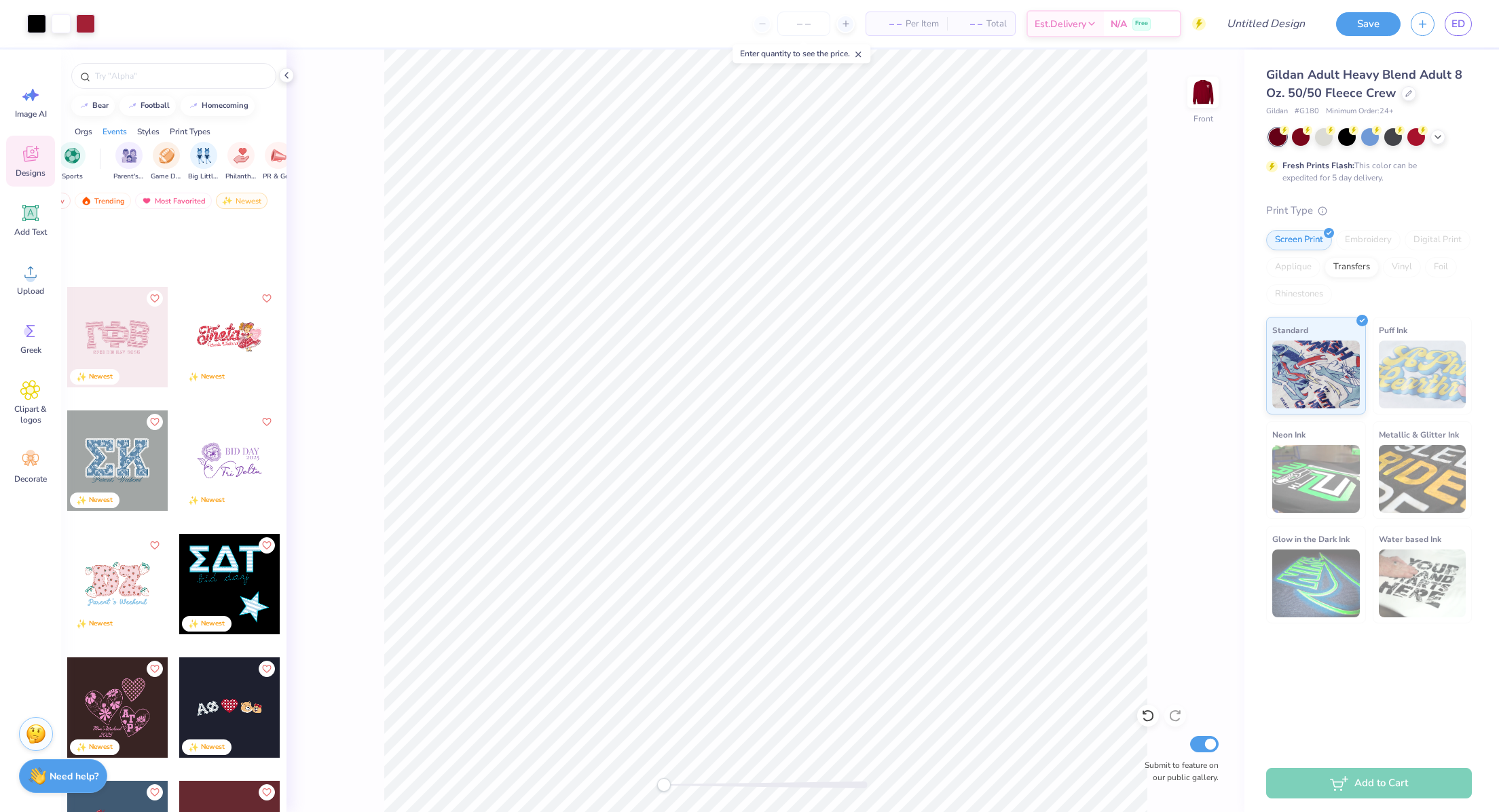
scroll to position [12113, 0]
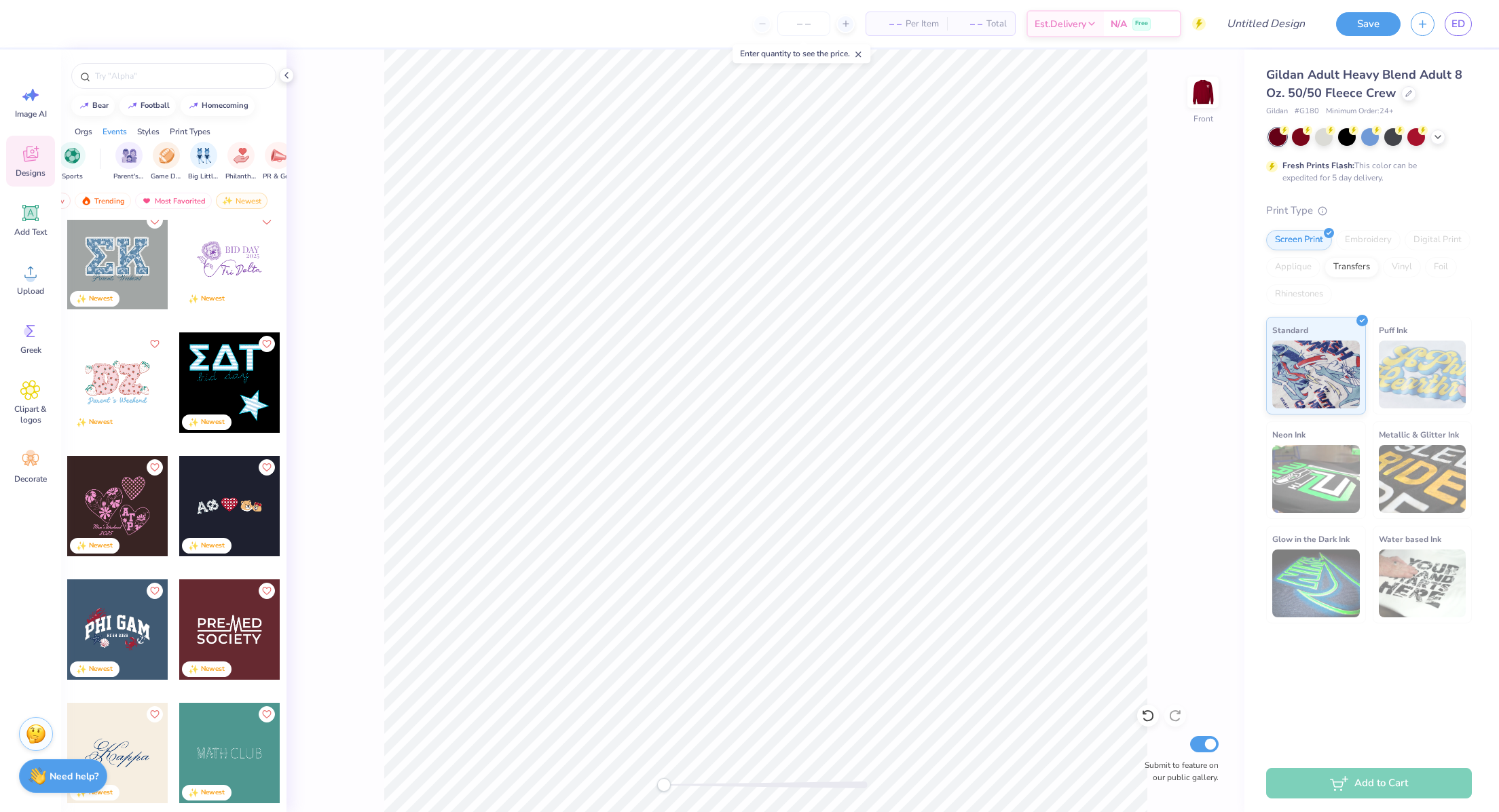
click at [239, 494] on div at bounding box center [230, 506] width 101 height 101
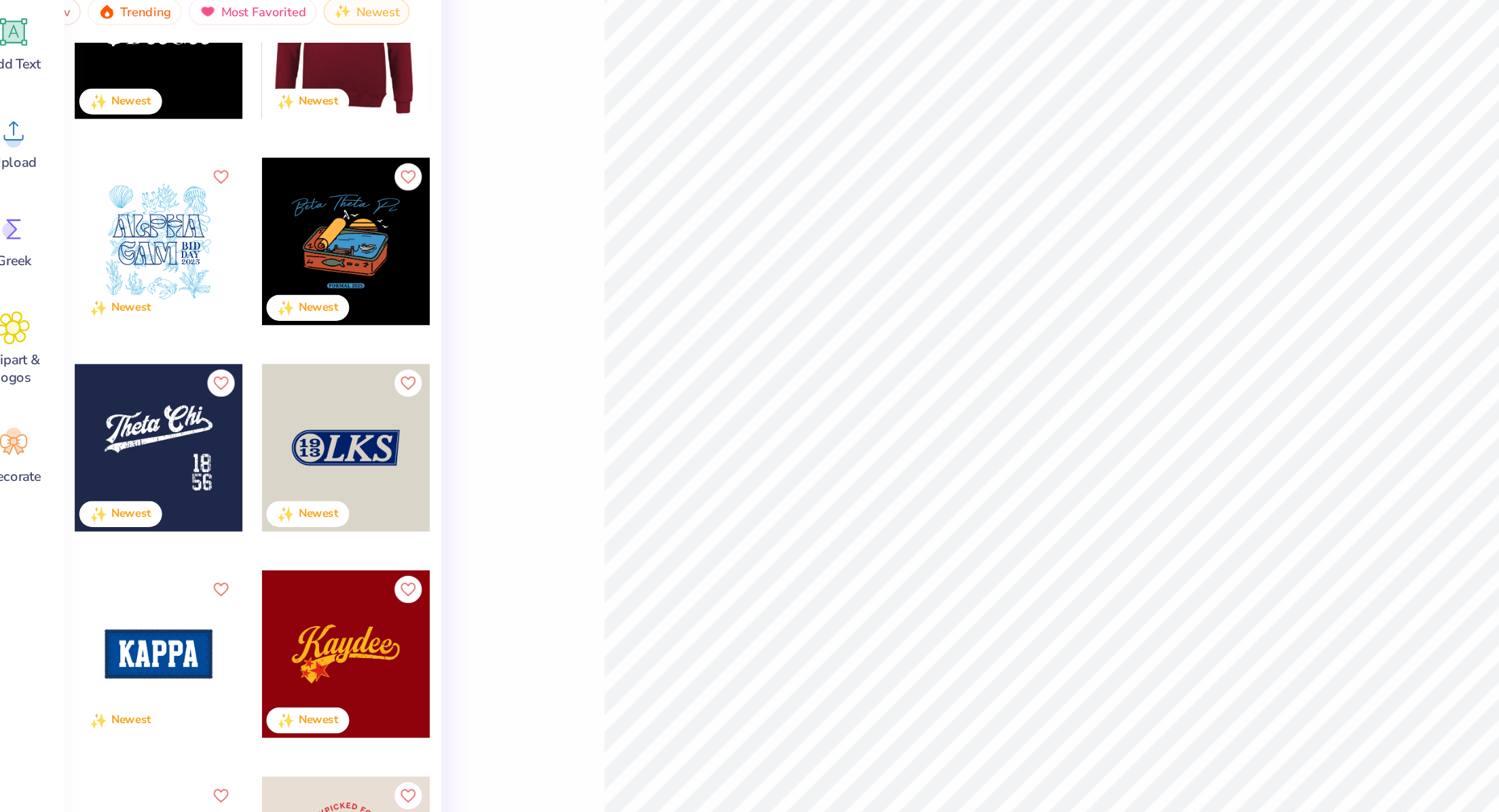
scroll to position [31175, 0]
